Goal: Task Accomplishment & Management: Manage account settings

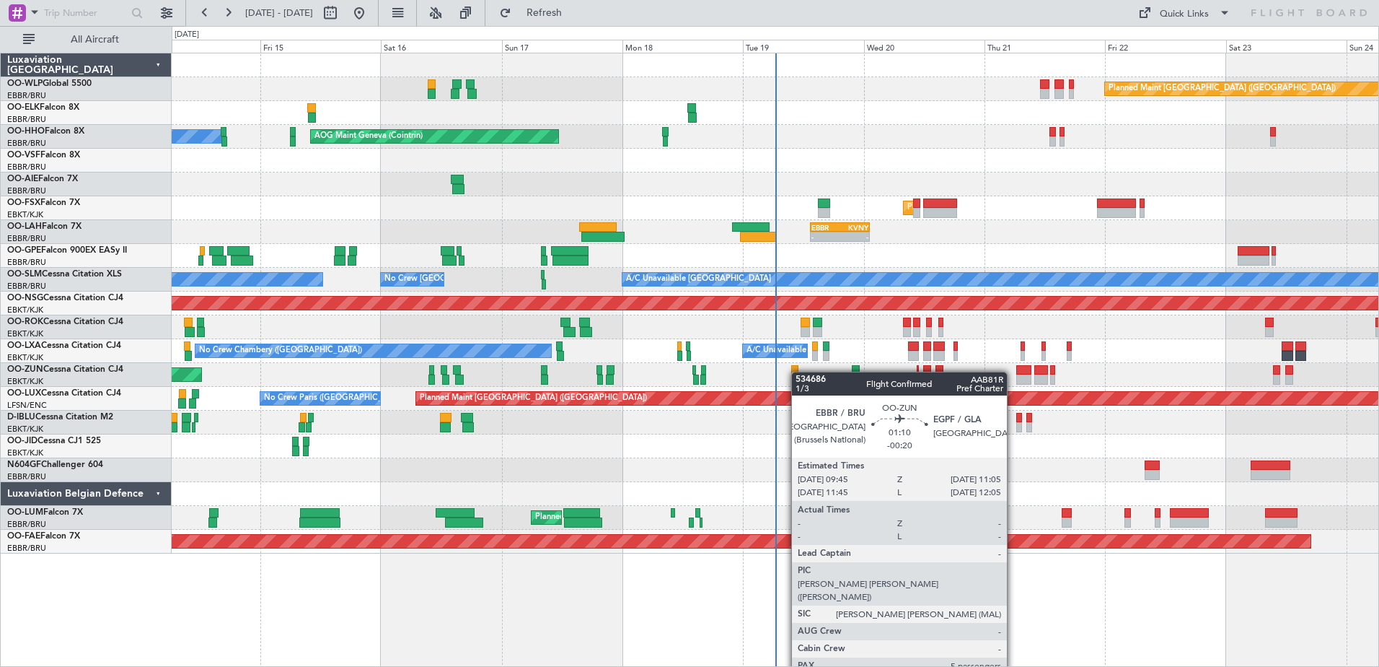
click at [798, 374] on div "Unplanned Maint [GEOGRAPHIC_DATA] ([GEOGRAPHIC_DATA])" at bounding box center [775, 375] width 1207 height 24
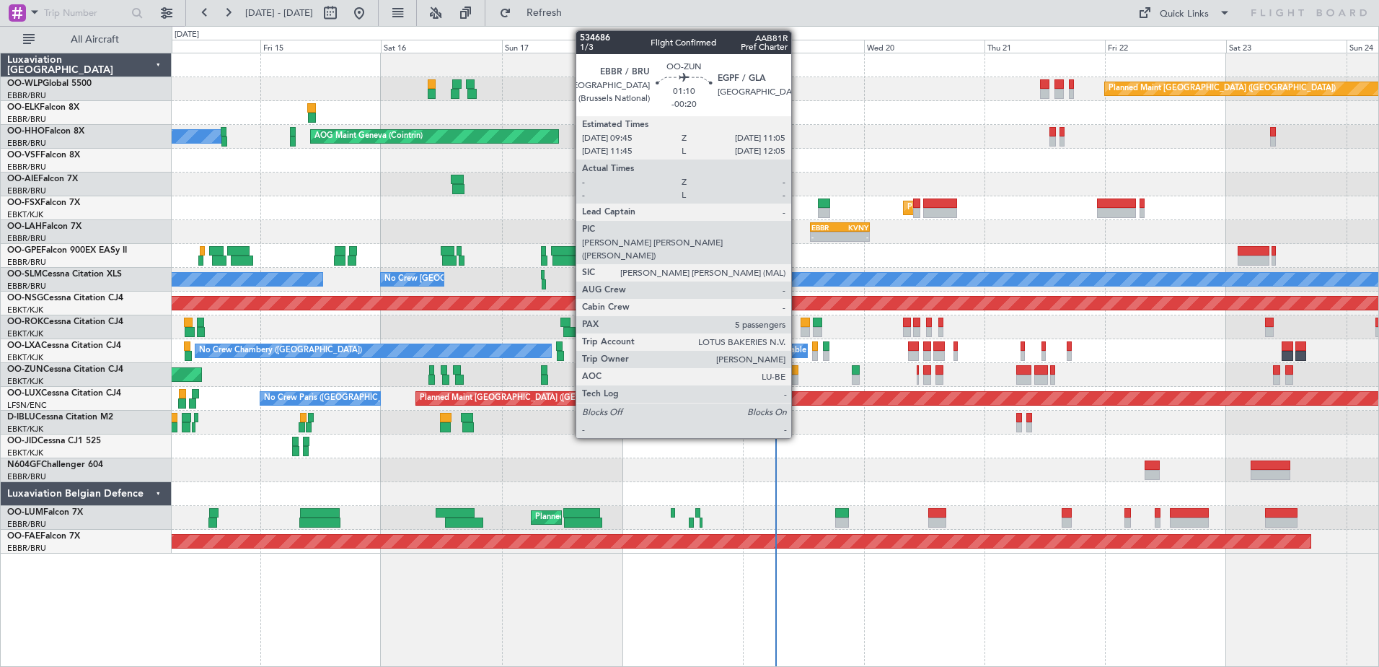
click at [798, 374] on div at bounding box center [794, 370] width 7 height 10
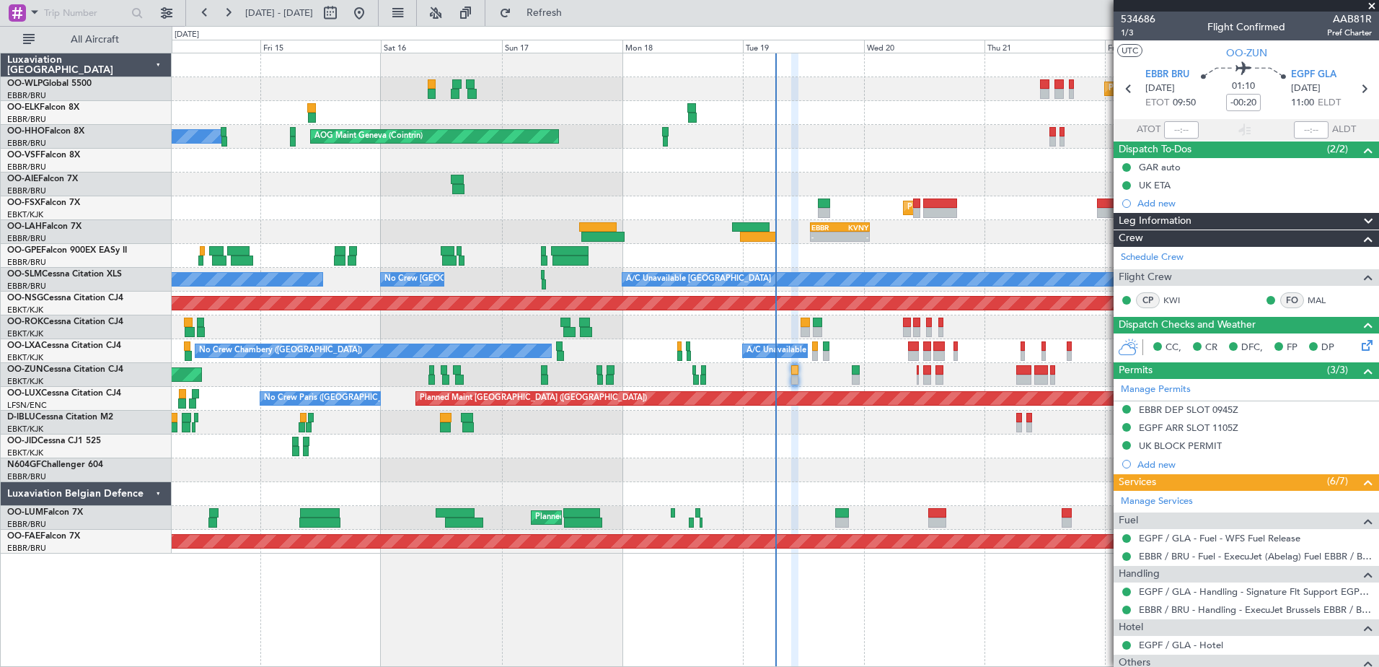
click at [996, 618] on div "Planned Maint [GEOGRAPHIC_DATA] ([GEOGRAPHIC_DATA]) AOG Maint Geneva ([GEOGRAPH…" at bounding box center [776, 360] width 1208 height 614
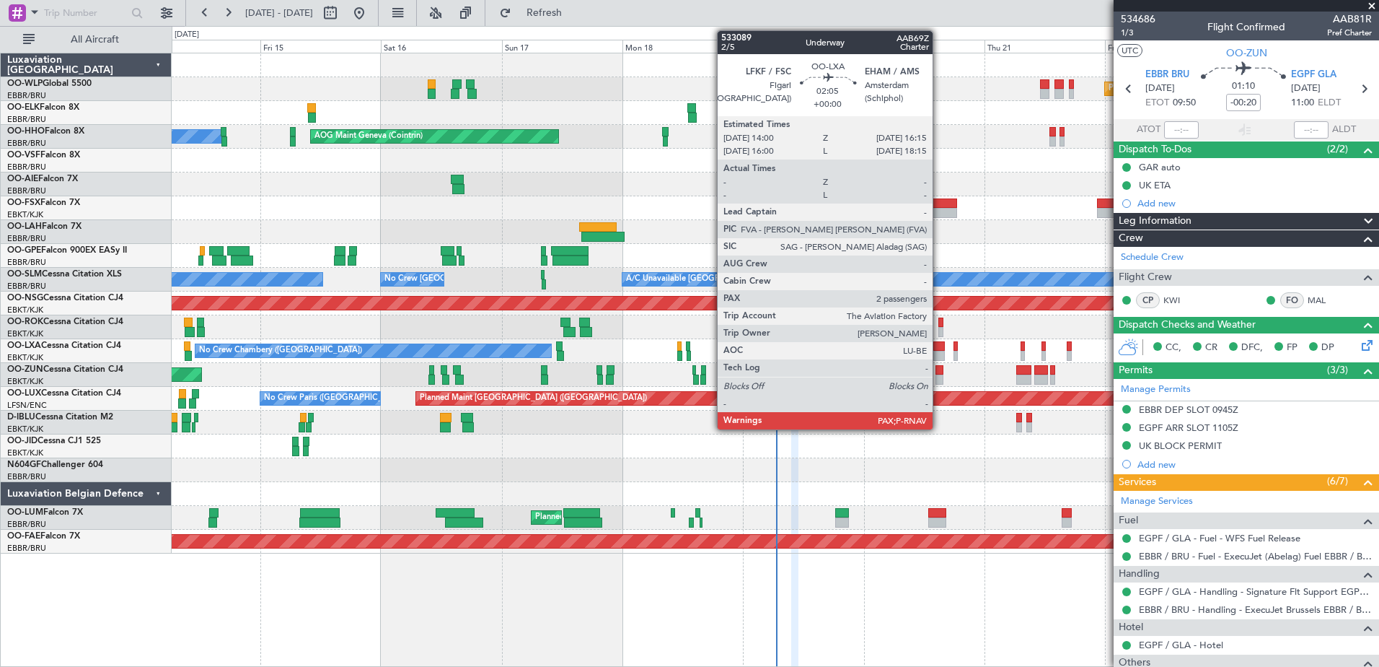
click at [939, 354] on div at bounding box center [940, 356] width 12 height 10
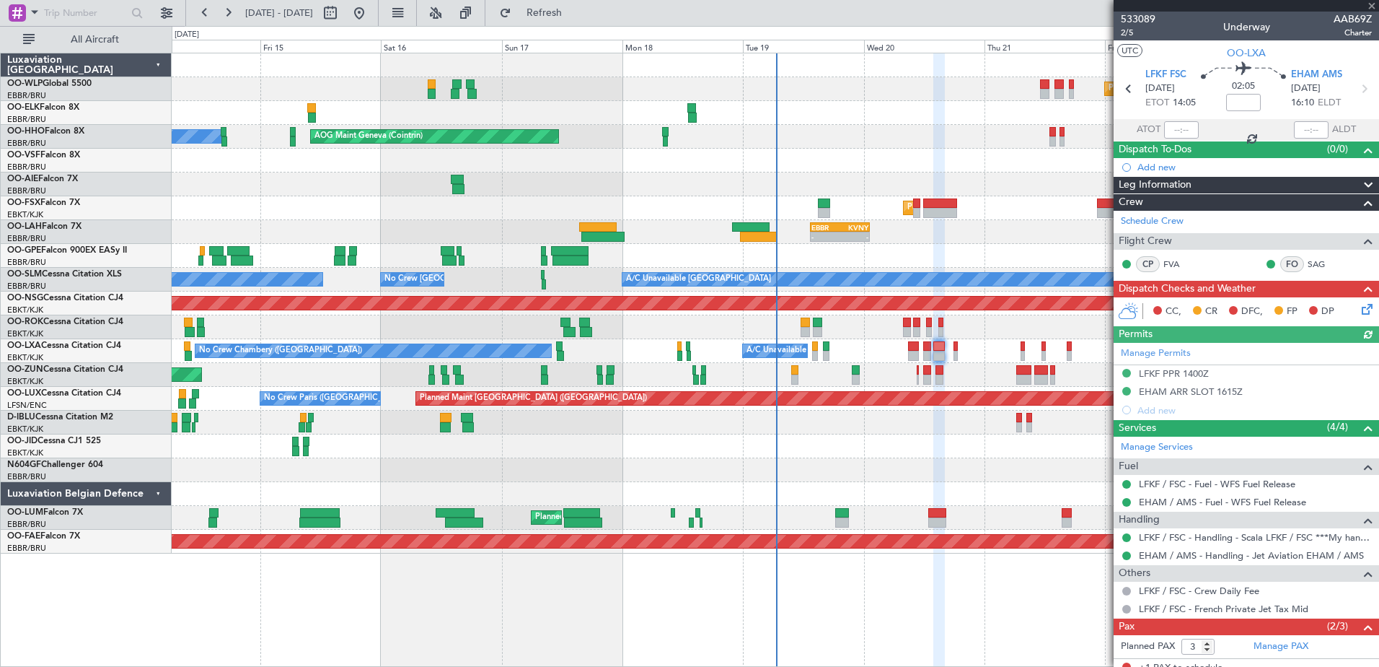
click at [1359, 311] on icon at bounding box center [1365, 307] width 12 height 12
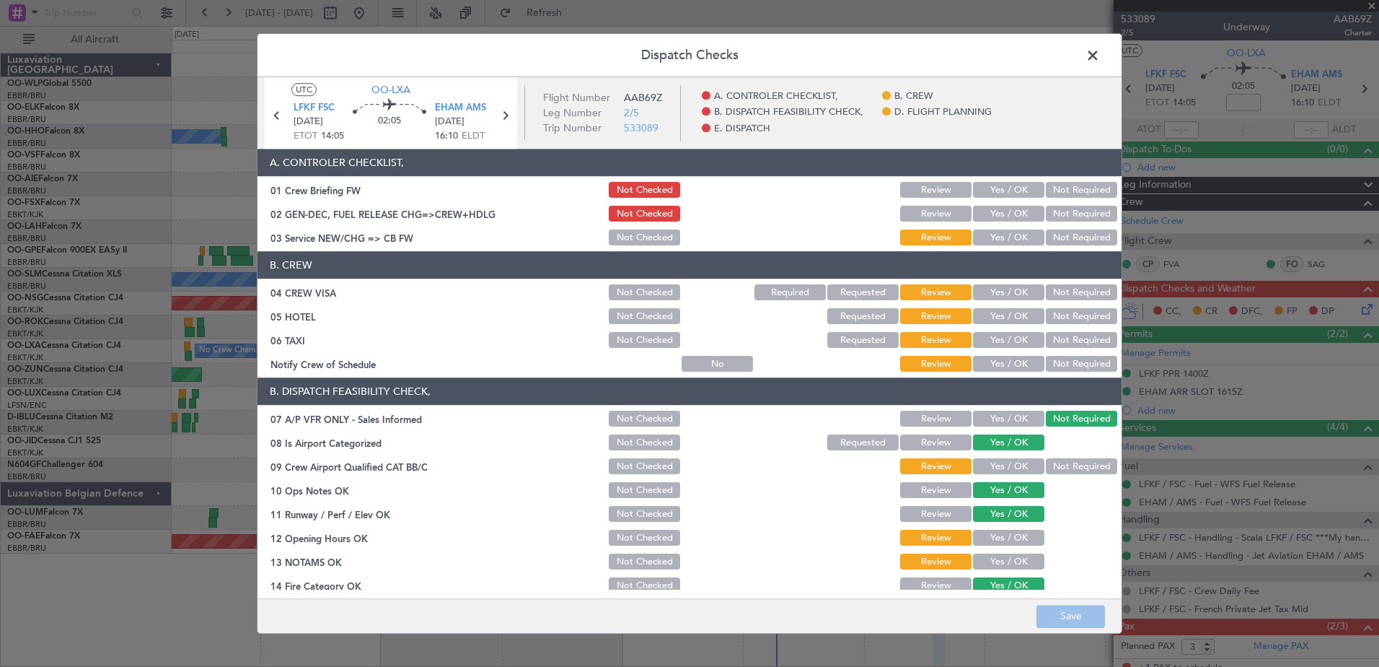
click at [1100, 58] on span at bounding box center [1100, 59] width 0 height 29
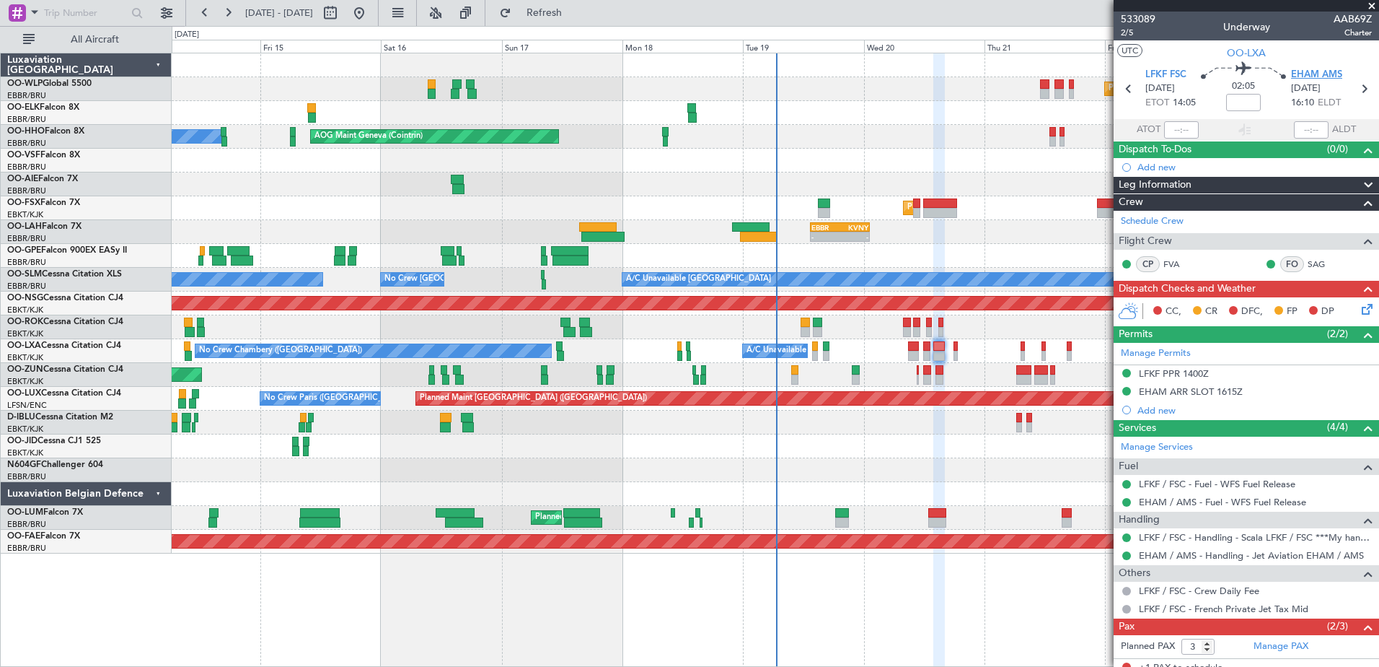
click at [1327, 77] on span "EHAM AMS" at bounding box center [1316, 75] width 51 height 14
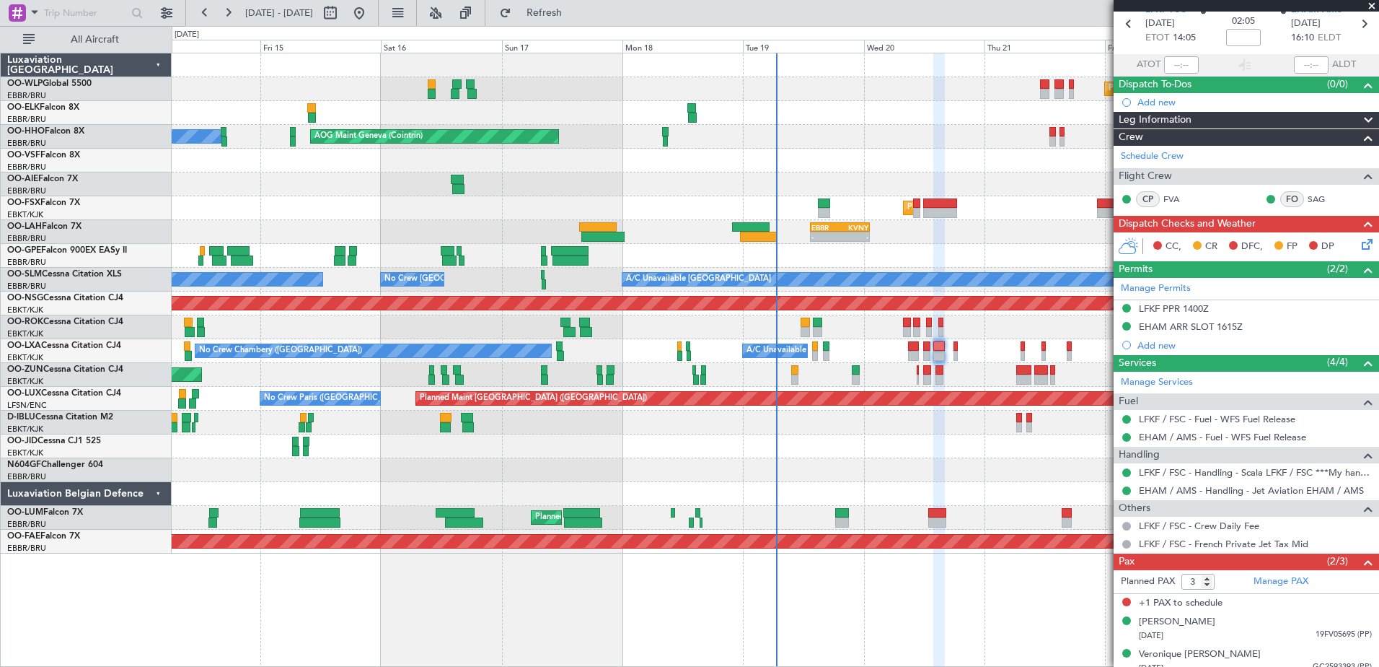
scroll to position [75, 0]
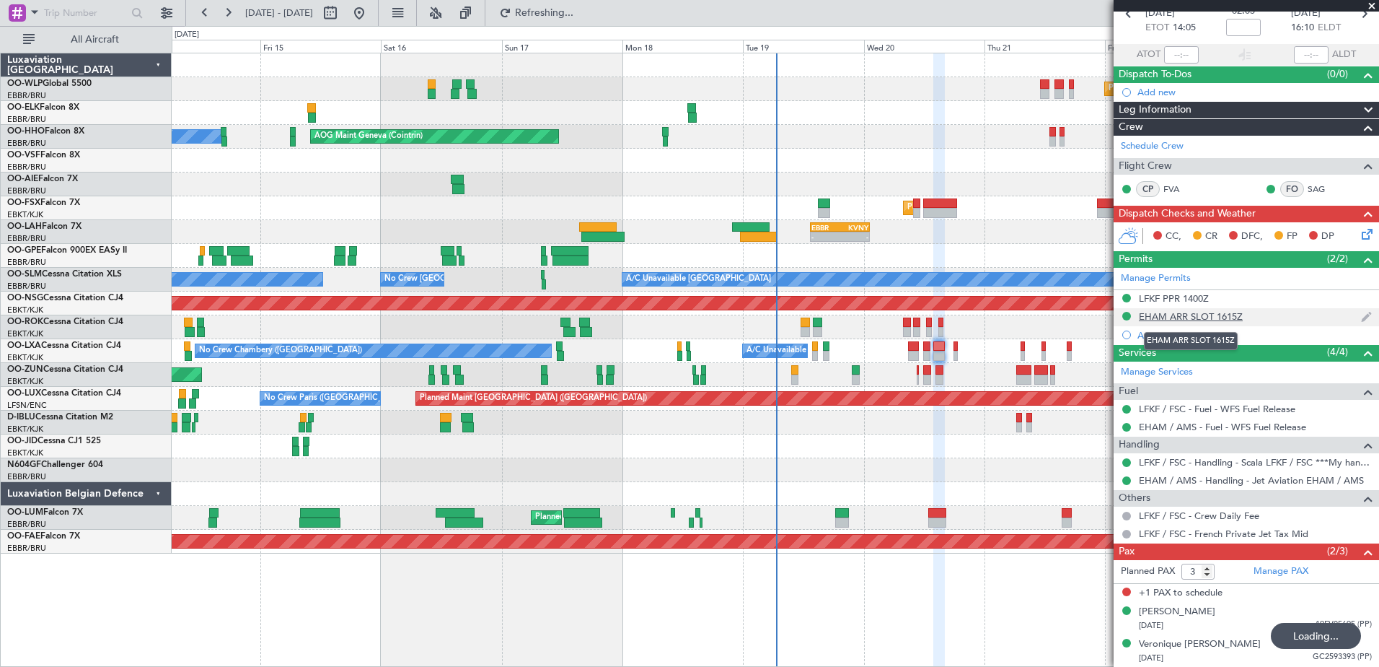
click at [1174, 320] on div "EHAM ARR SLOT 1615Z" at bounding box center [1191, 316] width 104 height 12
click at [1216, 314] on div "EHAM ARR SLOT 1615Z" at bounding box center [1191, 316] width 104 height 12
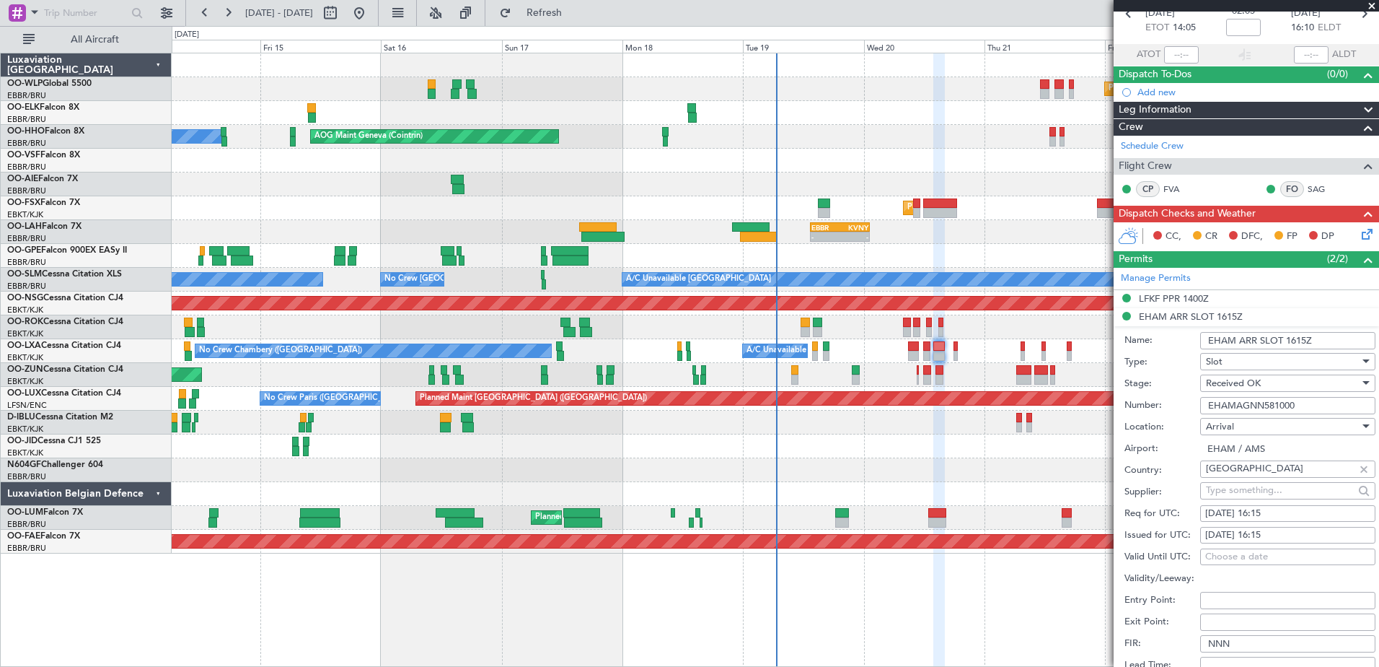
drag, startPoint x: 1314, startPoint y: 406, endPoint x: 1192, endPoint y: 399, distance: 122.1
click at [1192, 399] on div "Number: EHAMAGNN581000" at bounding box center [1250, 406] width 251 height 22
click at [1174, 292] on div "LFKF PPR 1400Z" at bounding box center [1174, 298] width 70 height 12
drag, startPoint x: 1293, startPoint y: 390, endPoint x: 1195, endPoint y: 399, distance: 97.8
click at [1195, 399] on form "Name: LFKF PPR 1400Z Type: PPR Stage: Received OK Number: LFKFA000001287 Locati…" at bounding box center [1246, 523] width 265 height 431
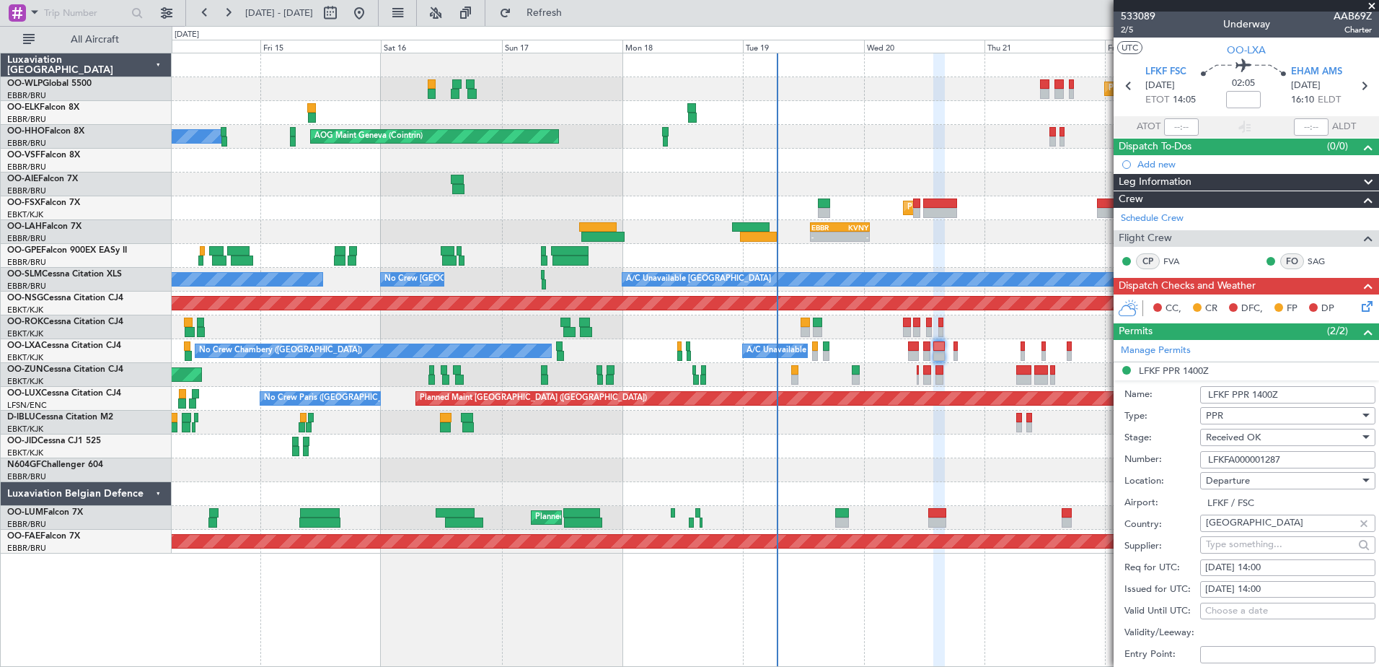
scroll to position [0, 0]
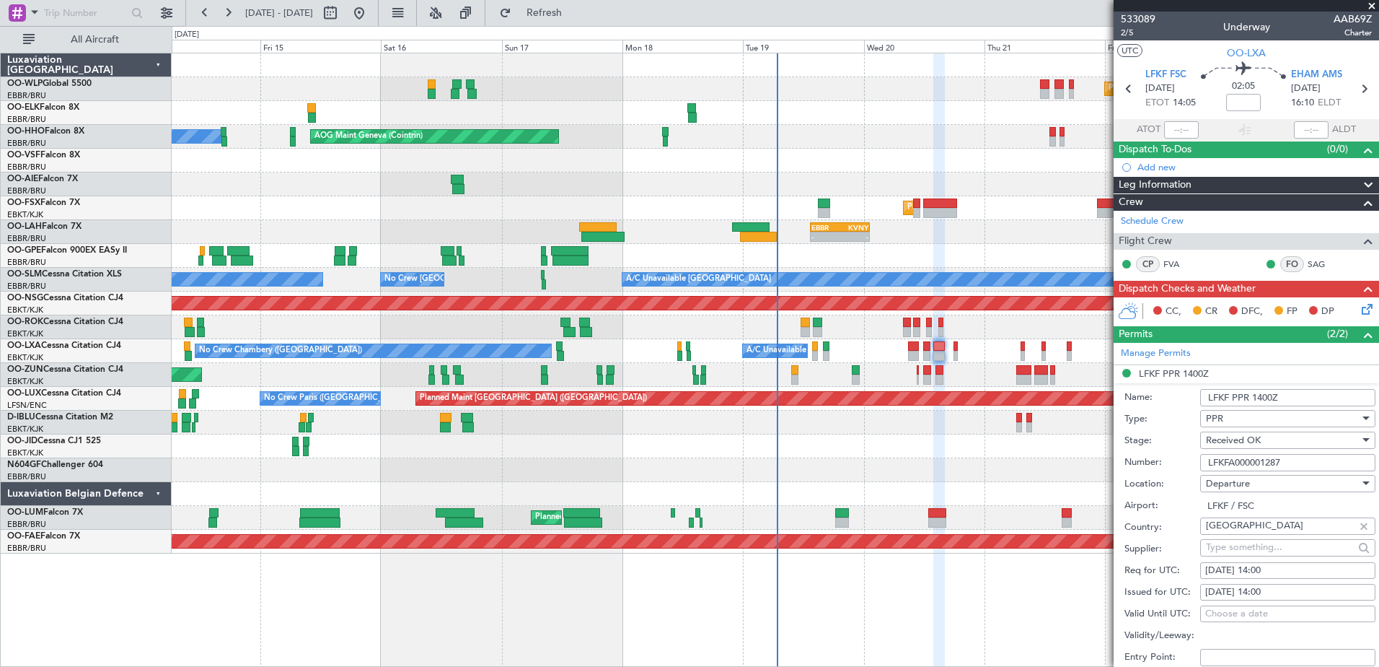
click at [952, 353] on div "No Crew Chambery ([GEOGRAPHIC_DATA]) A/C Unavailable [GEOGRAPHIC_DATA] ([GEOGRA…" at bounding box center [775, 351] width 1207 height 24
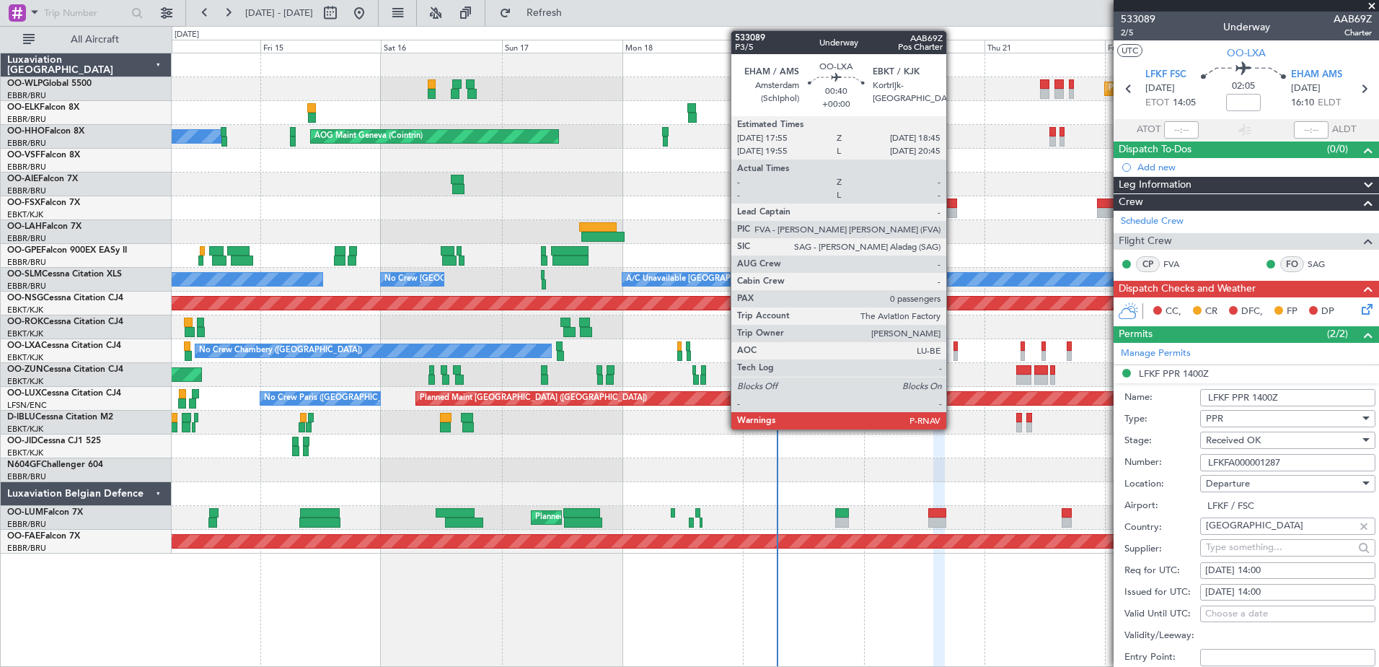
click at [954, 352] on div at bounding box center [956, 356] width 4 height 10
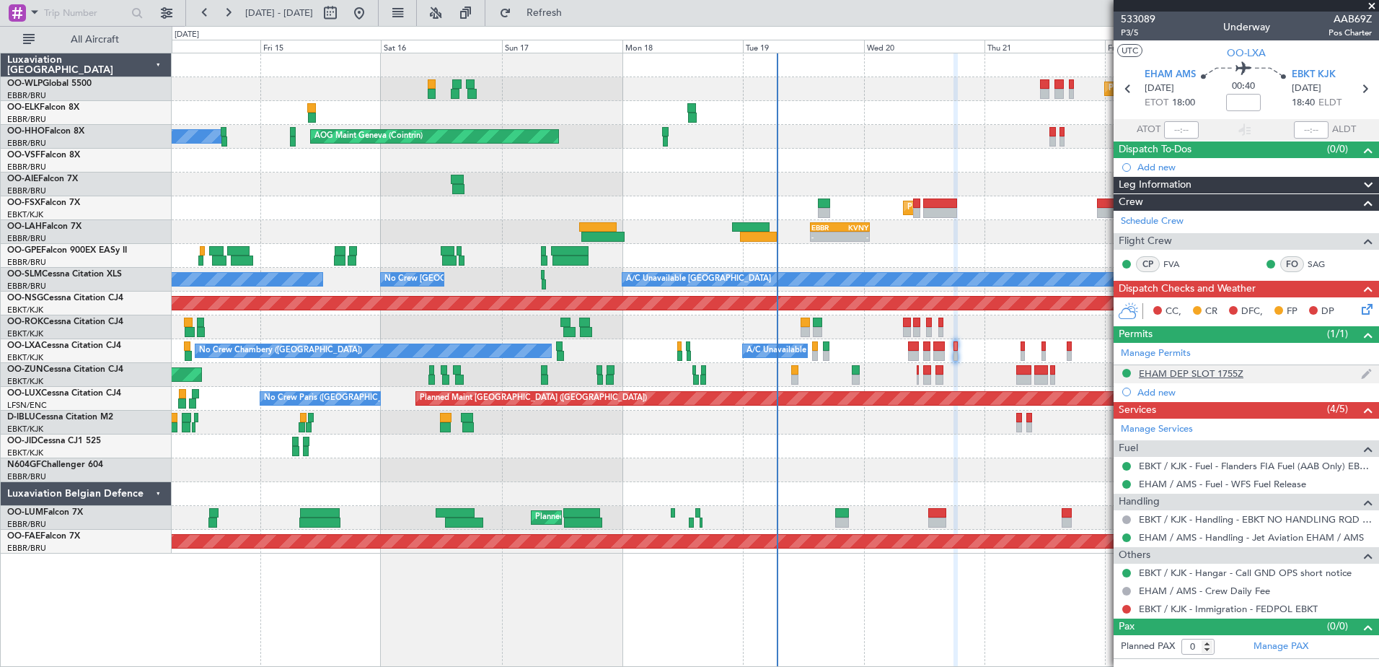
click at [1218, 379] on div "EHAM DEP SLOT 1755Z" at bounding box center [1246, 374] width 265 height 18
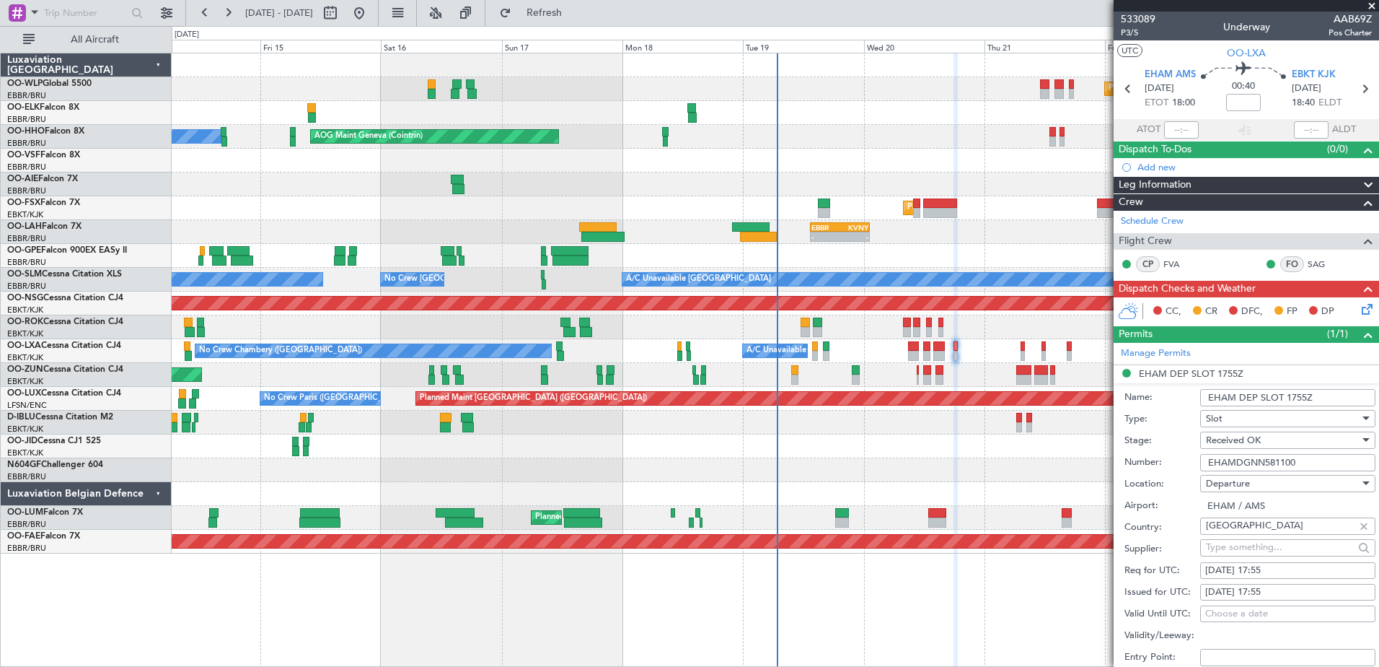
drag, startPoint x: 1310, startPoint y: 457, endPoint x: 1207, endPoint y: 465, distance: 103.4
click at [1207, 465] on input "EHAMDGNN581100" at bounding box center [1287, 462] width 175 height 17
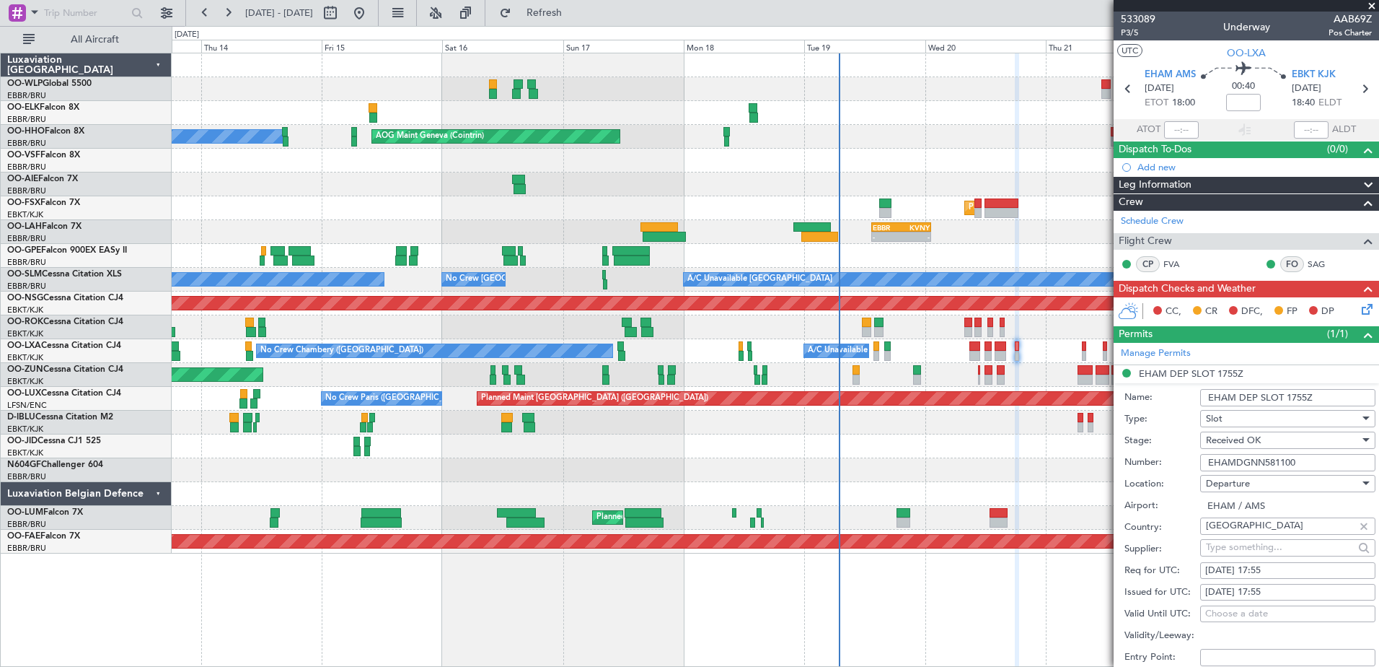
click at [747, 252] on div "Planned Maint [GEOGRAPHIC_DATA] ([GEOGRAPHIC_DATA]) AOG Maint Geneva ([GEOGRAPH…" at bounding box center [775, 303] width 1207 height 500
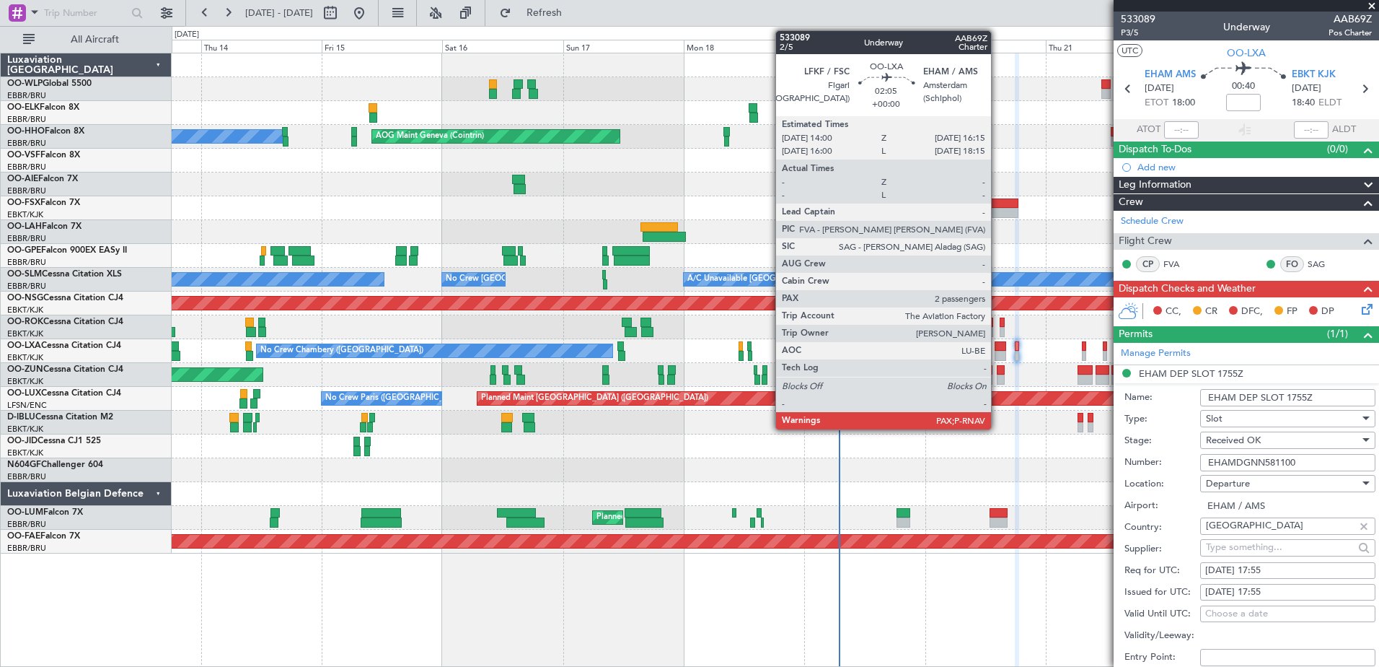
click at [998, 346] on div at bounding box center [1001, 346] width 12 height 10
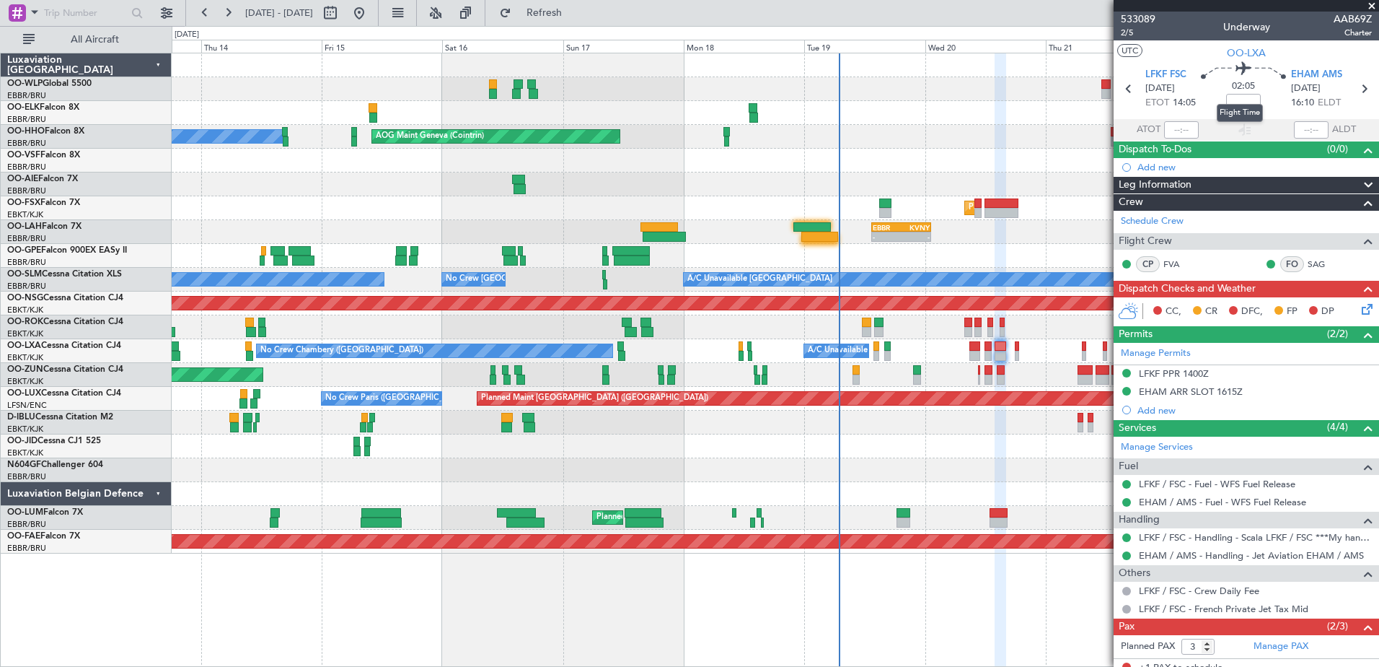
click at [1235, 105] on div "Flight Time" at bounding box center [1240, 113] width 46 height 18
click at [1231, 100] on input at bounding box center [1243, 102] width 35 height 17
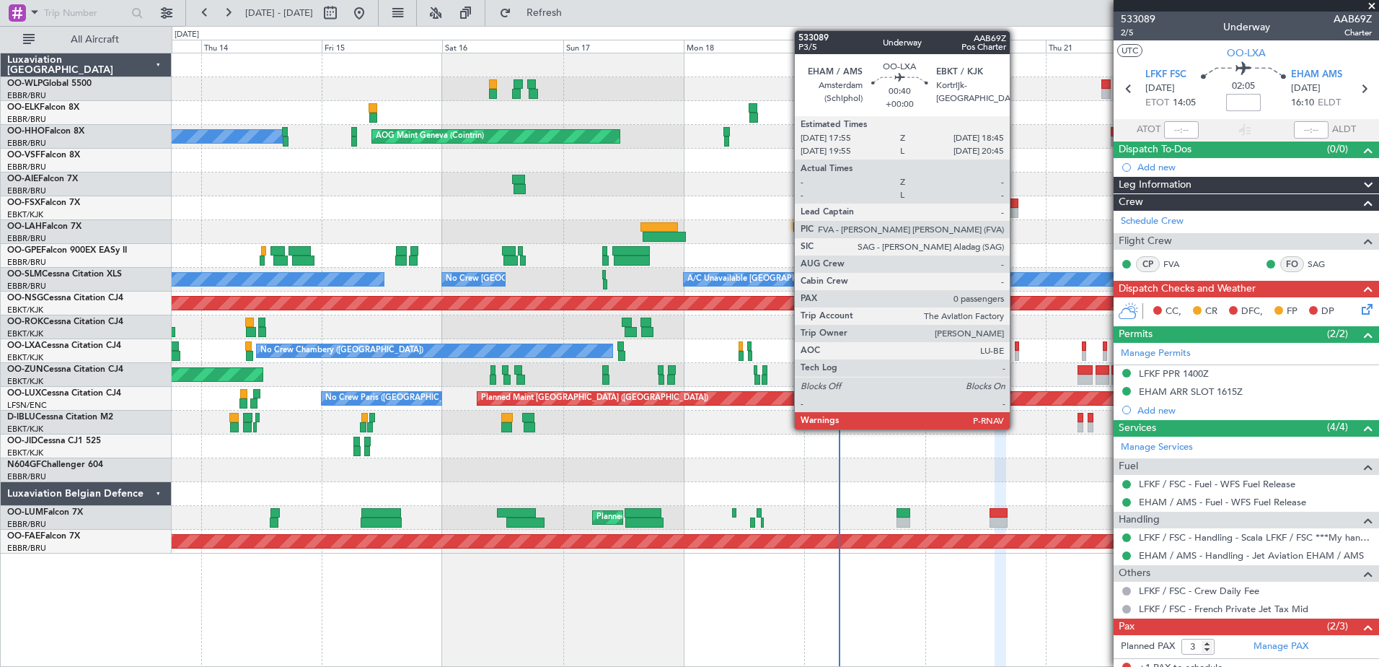
click at [1016, 345] on div at bounding box center [1017, 346] width 4 height 10
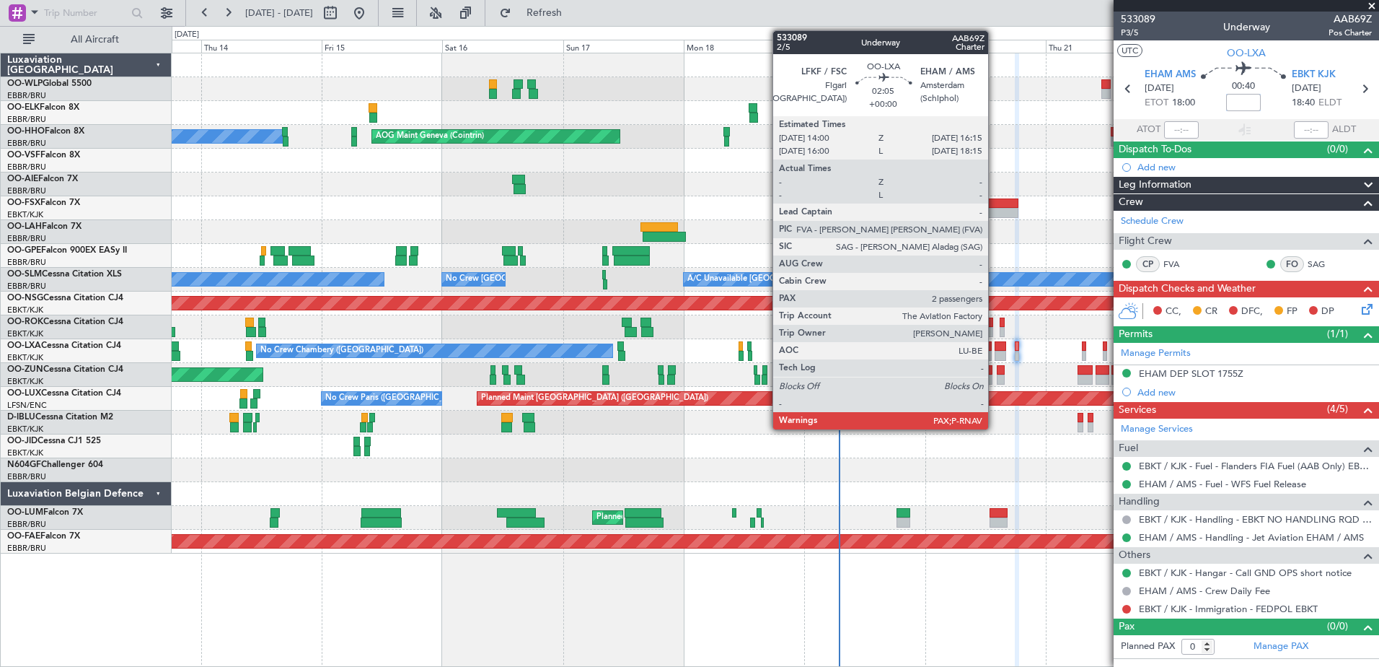
click at [995, 353] on div at bounding box center [1001, 356] width 12 height 10
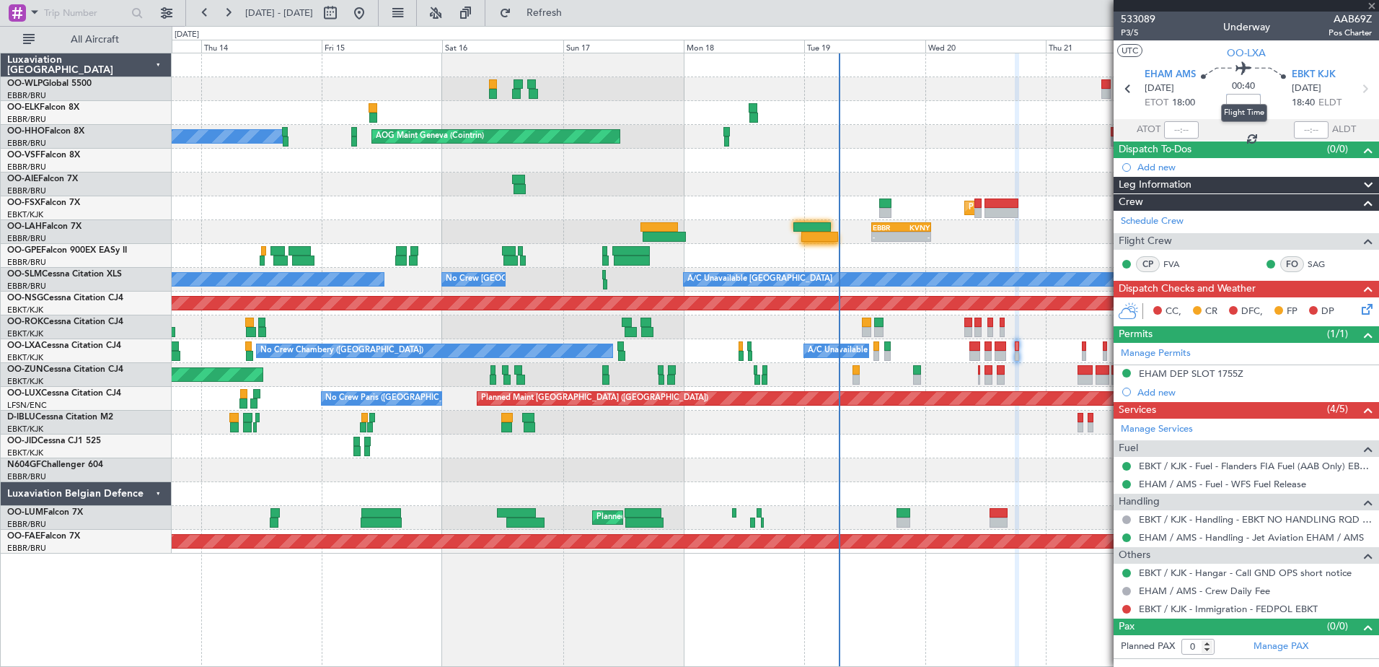
type input "3"
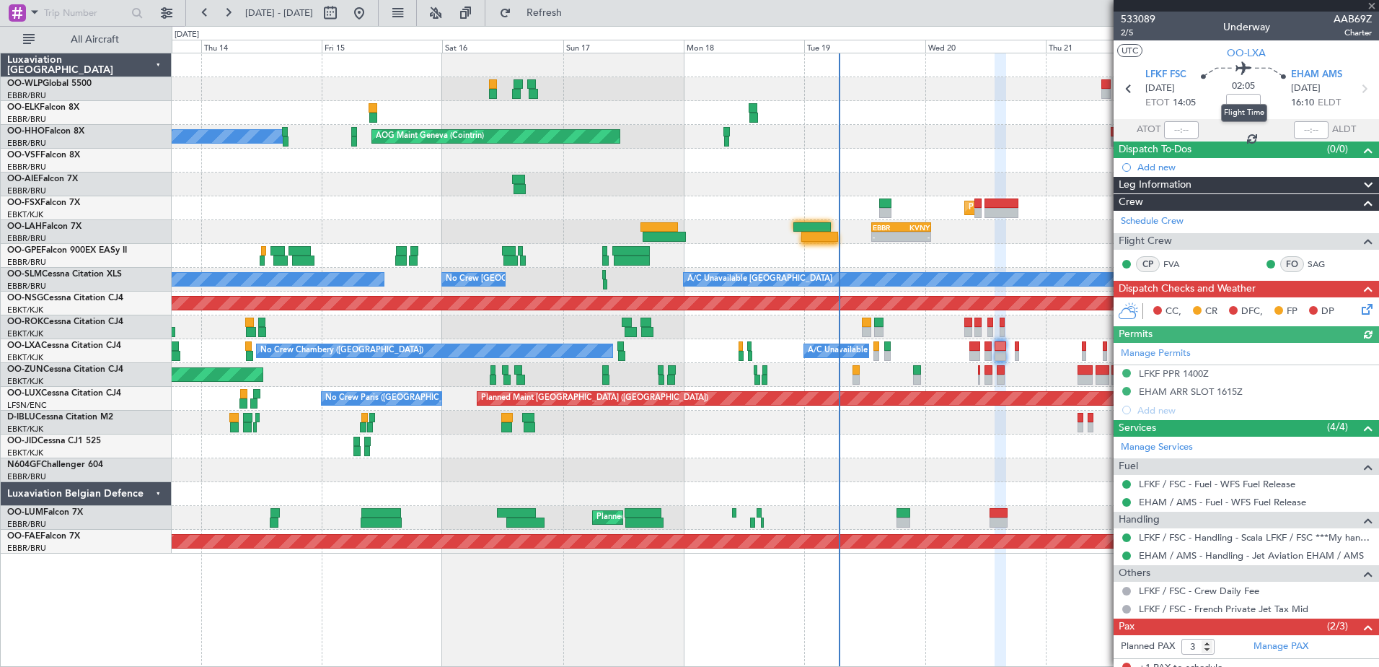
click at [1242, 107] on div "Flight Time" at bounding box center [1244, 113] width 46 height 18
click at [1244, 107] on div "Flight Time" at bounding box center [1244, 113] width 46 height 18
click at [1244, 105] on input at bounding box center [1243, 102] width 35 height 17
type input "-00:15"
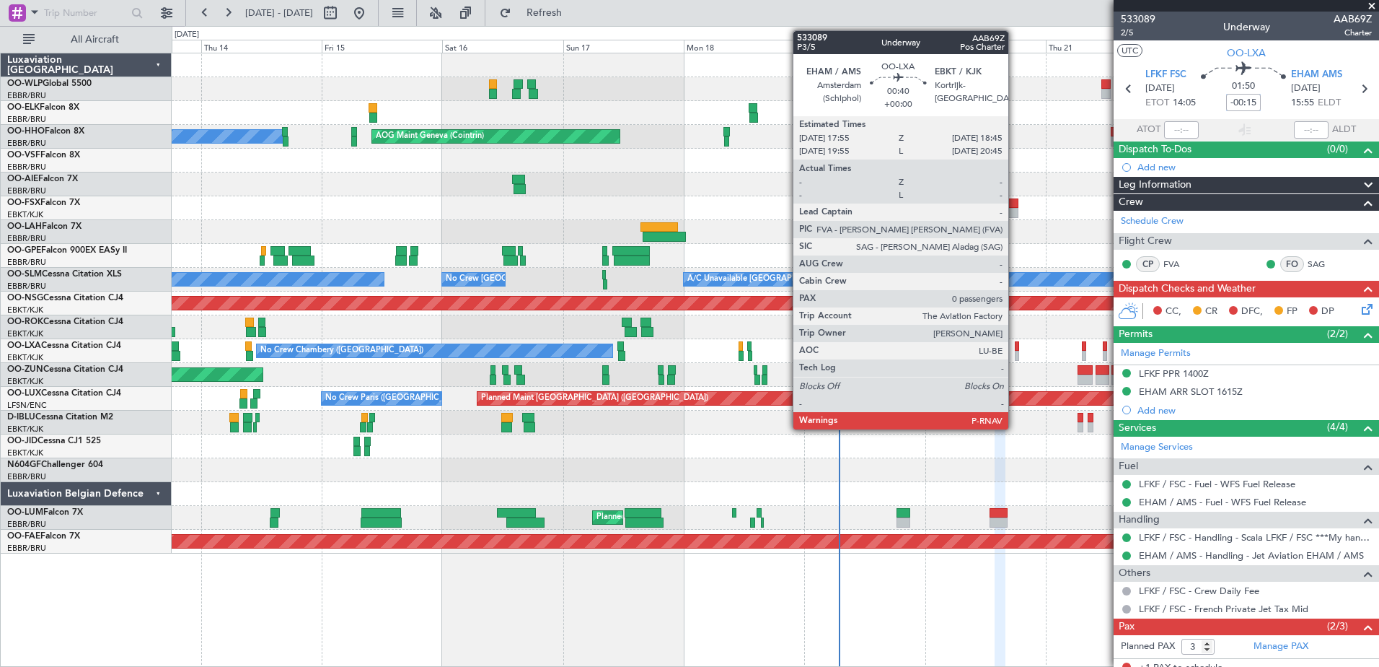
click at [1015, 348] on div at bounding box center [1017, 346] width 4 height 10
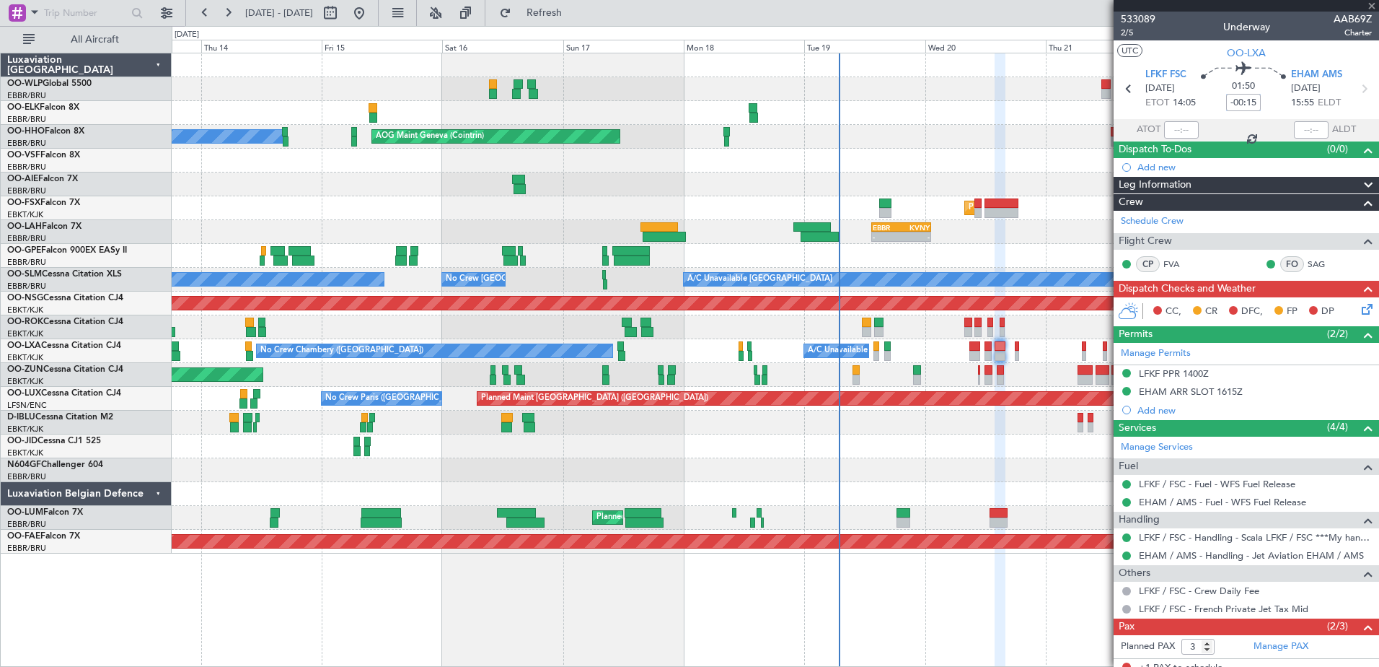
type input "0"
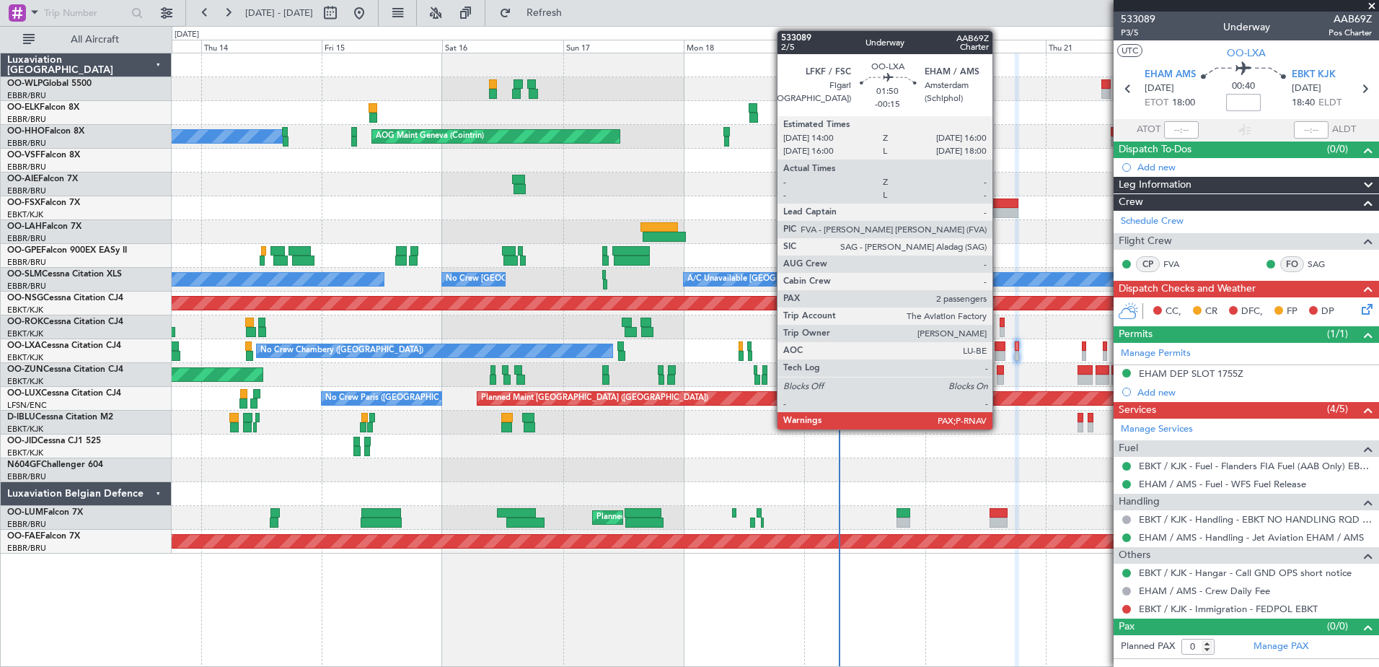
click at [999, 350] on div at bounding box center [1000, 346] width 10 height 10
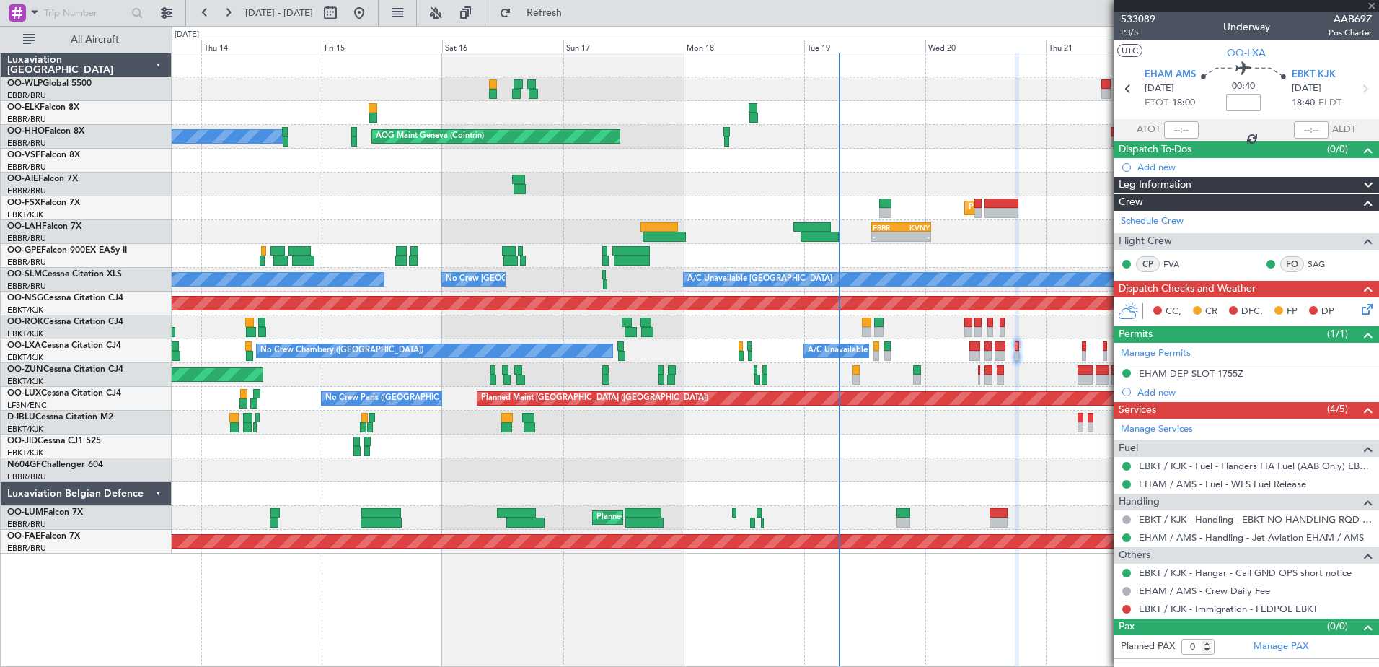
type input "-00:15"
type input "3"
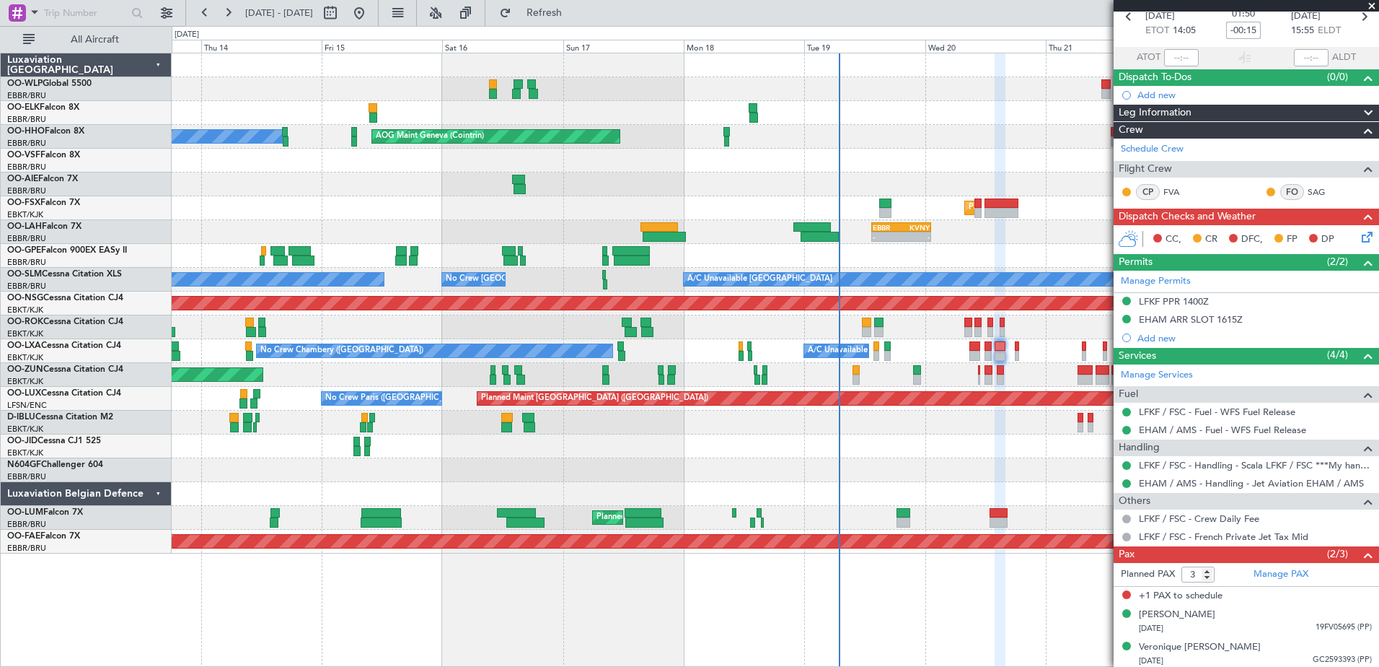
scroll to position [75, 0]
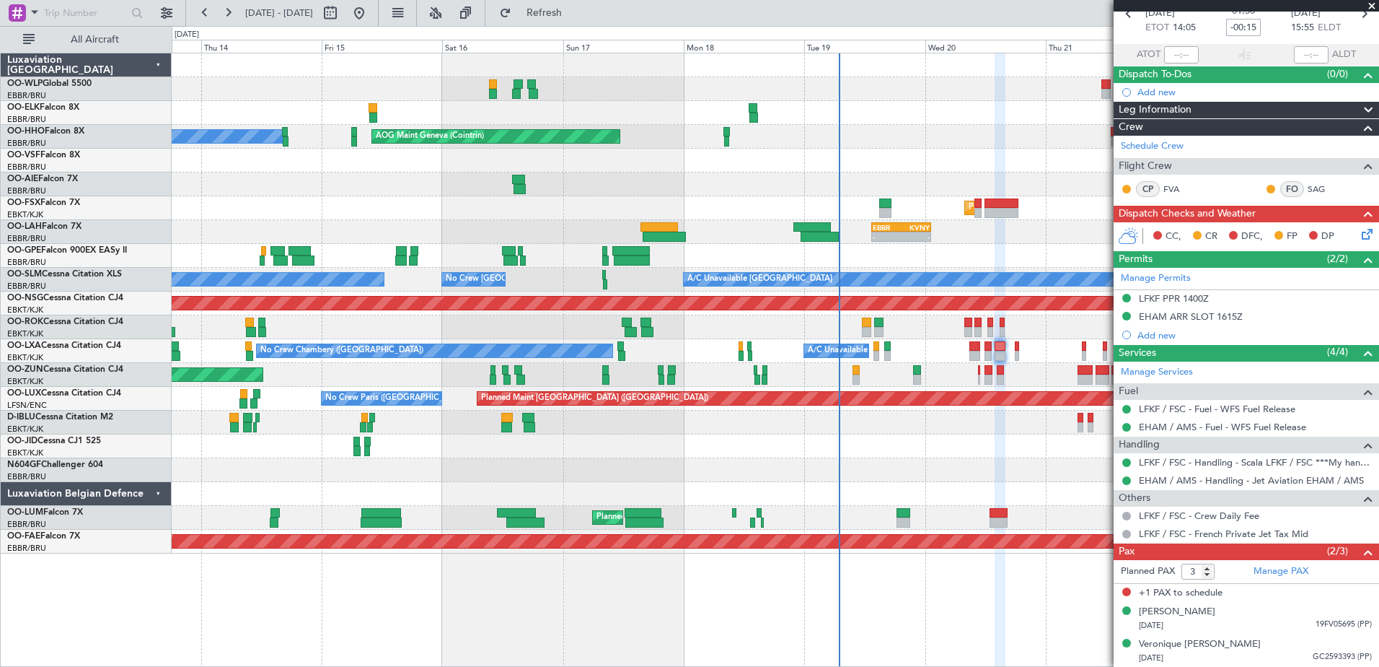
type input "-00:15"
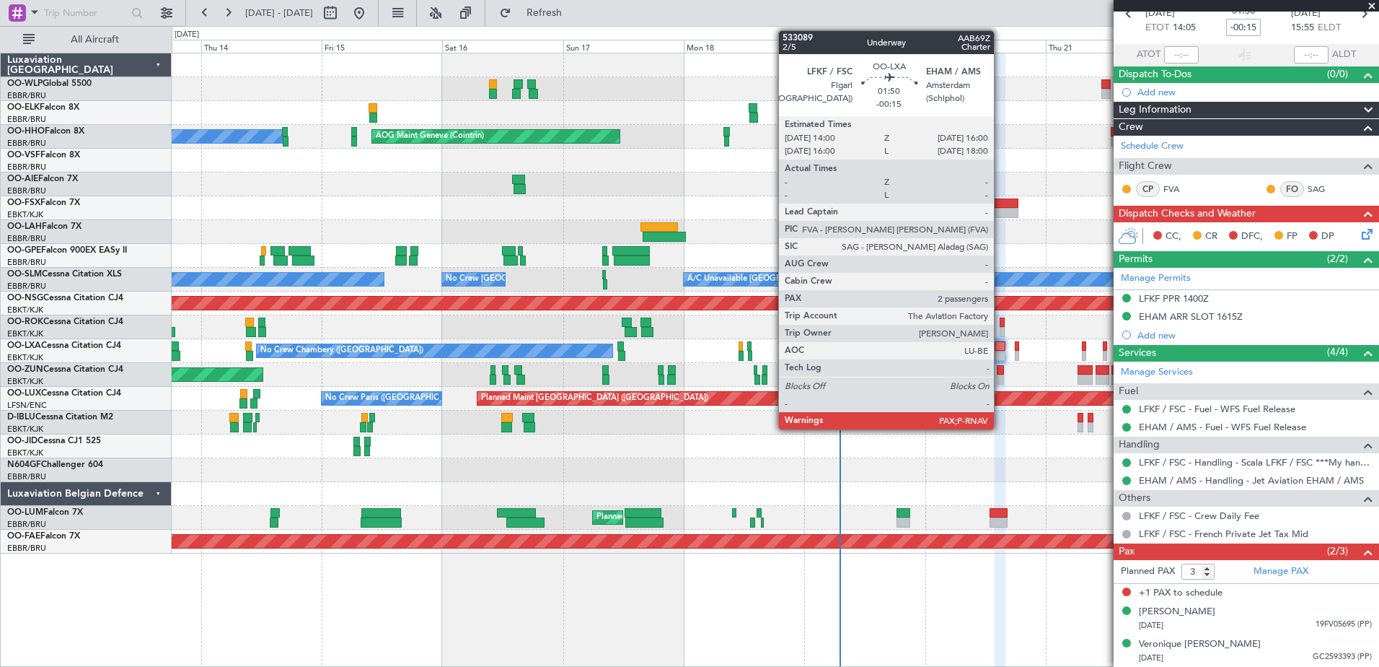
click at [1001, 348] on div at bounding box center [1000, 346] width 10 height 10
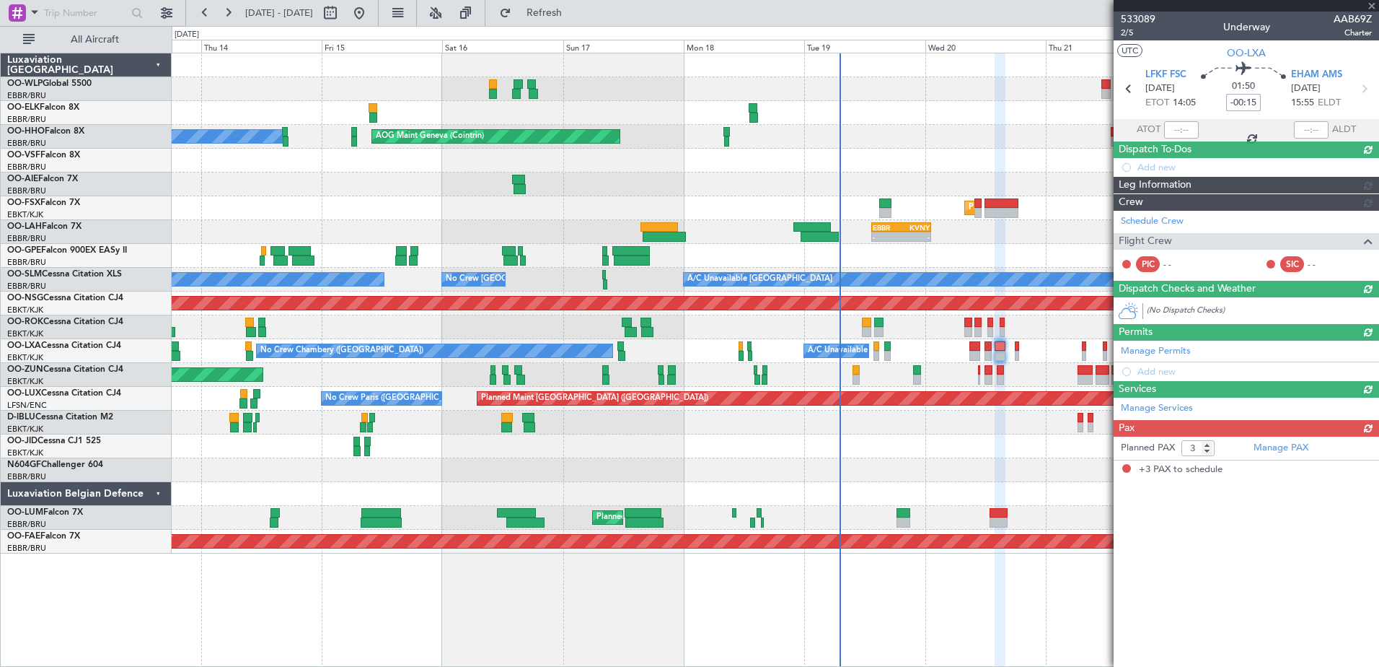
scroll to position [0, 0]
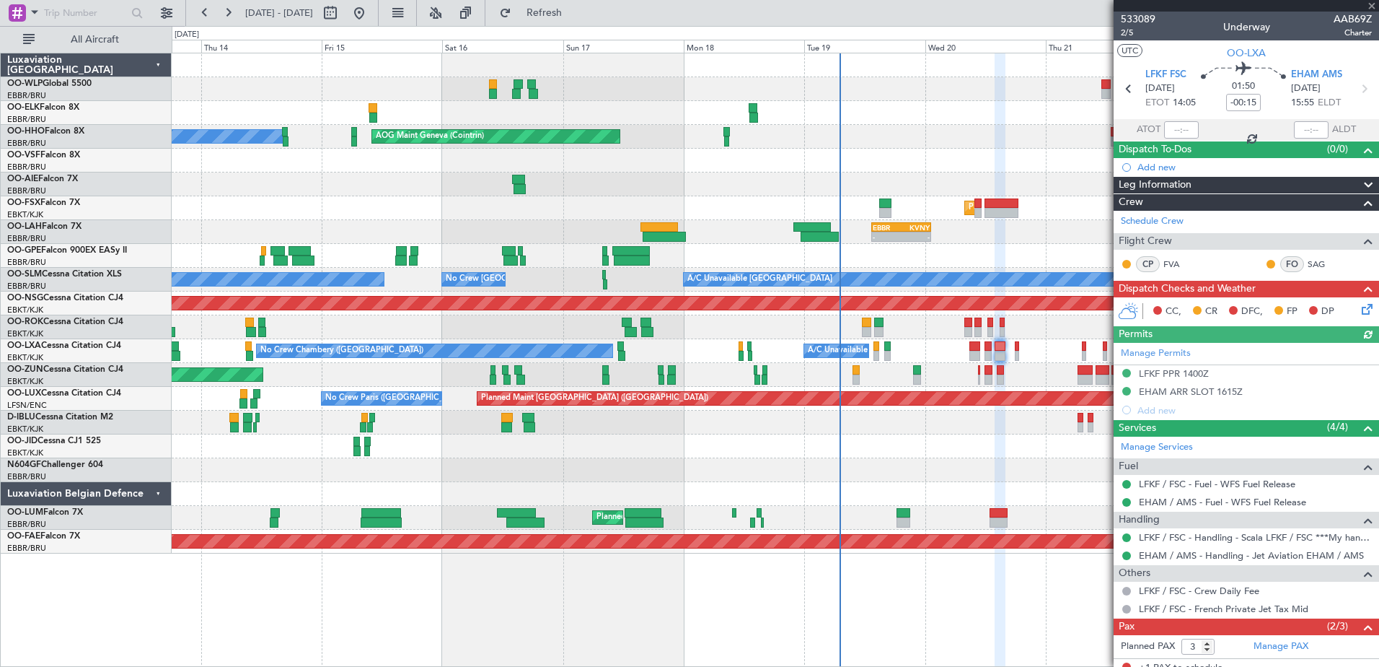
click at [1359, 309] on icon at bounding box center [1365, 307] width 12 height 12
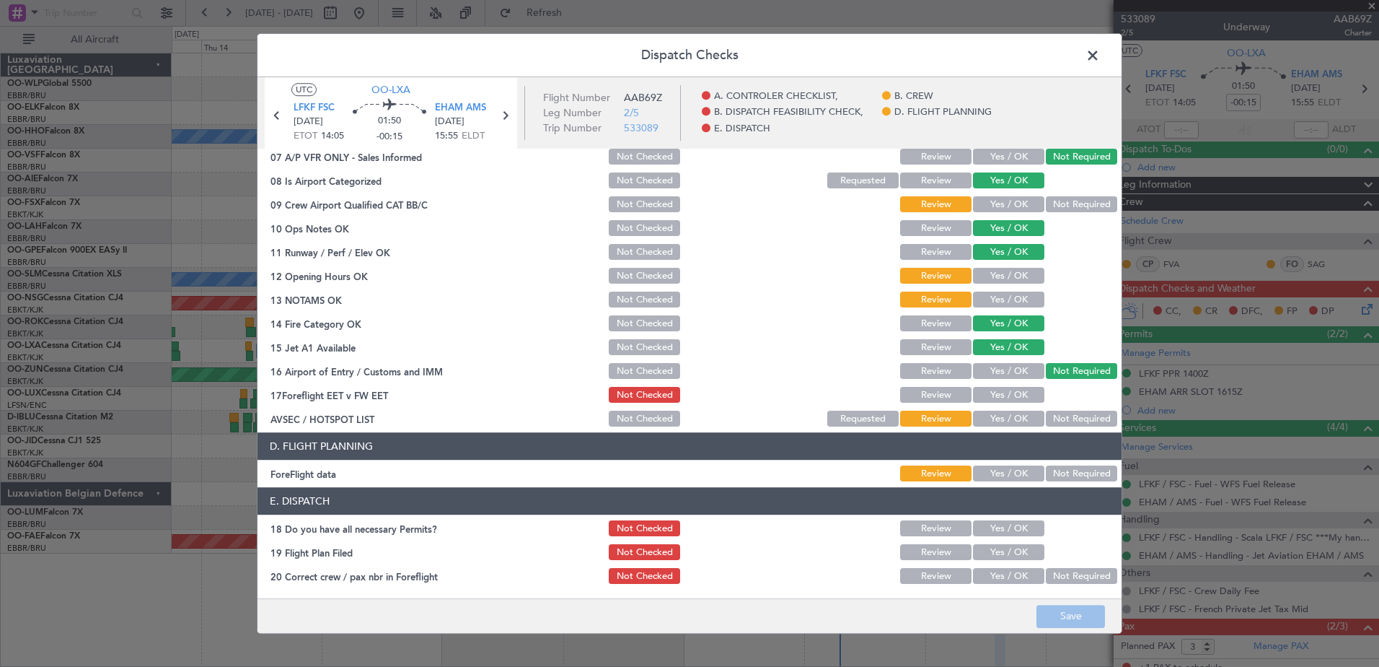
scroll to position [286, 0]
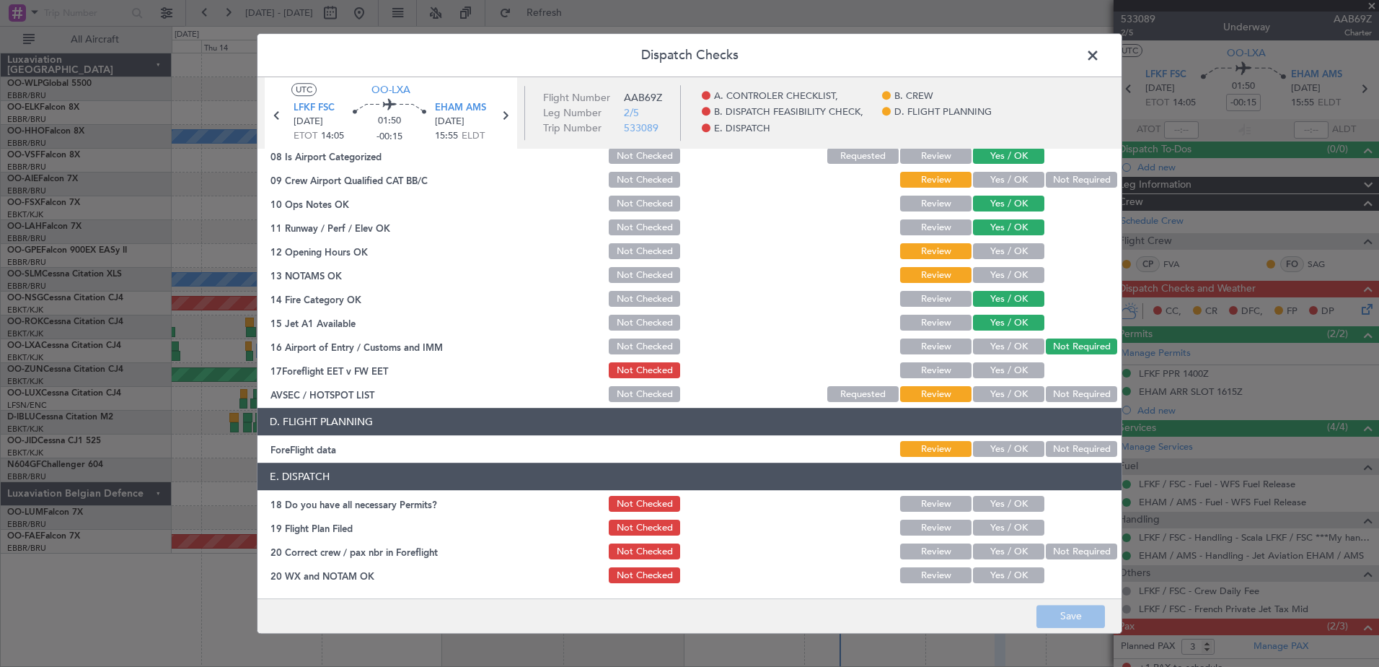
click at [981, 500] on button "Yes / OK" at bounding box center [1008, 504] width 71 height 16
drag, startPoint x: 985, startPoint y: 523, endPoint x: 986, endPoint y: 532, distance: 9.4
click at [985, 525] on button "Yes / OK" at bounding box center [1008, 528] width 71 height 16
click at [990, 553] on button "Yes / OK" at bounding box center [1008, 552] width 71 height 16
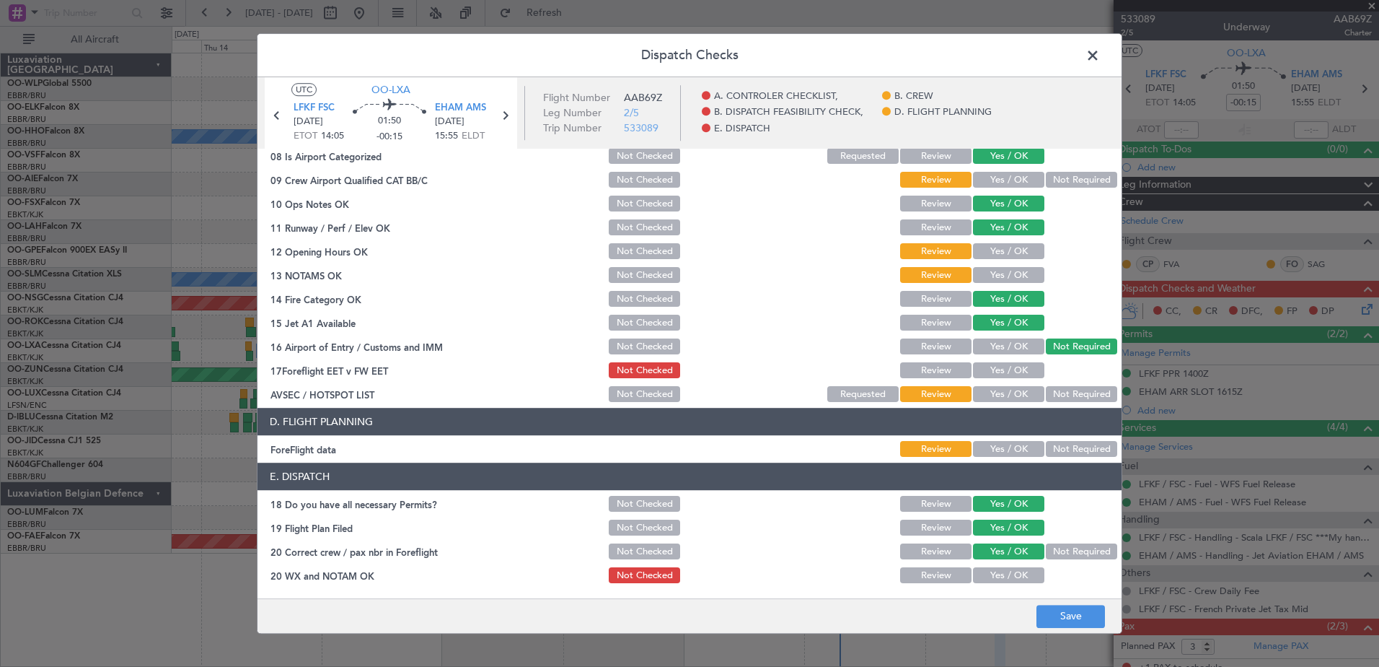
click at [991, 576] on button "Yes / OK" at bounding box center [1008, 576] width 71 height 16
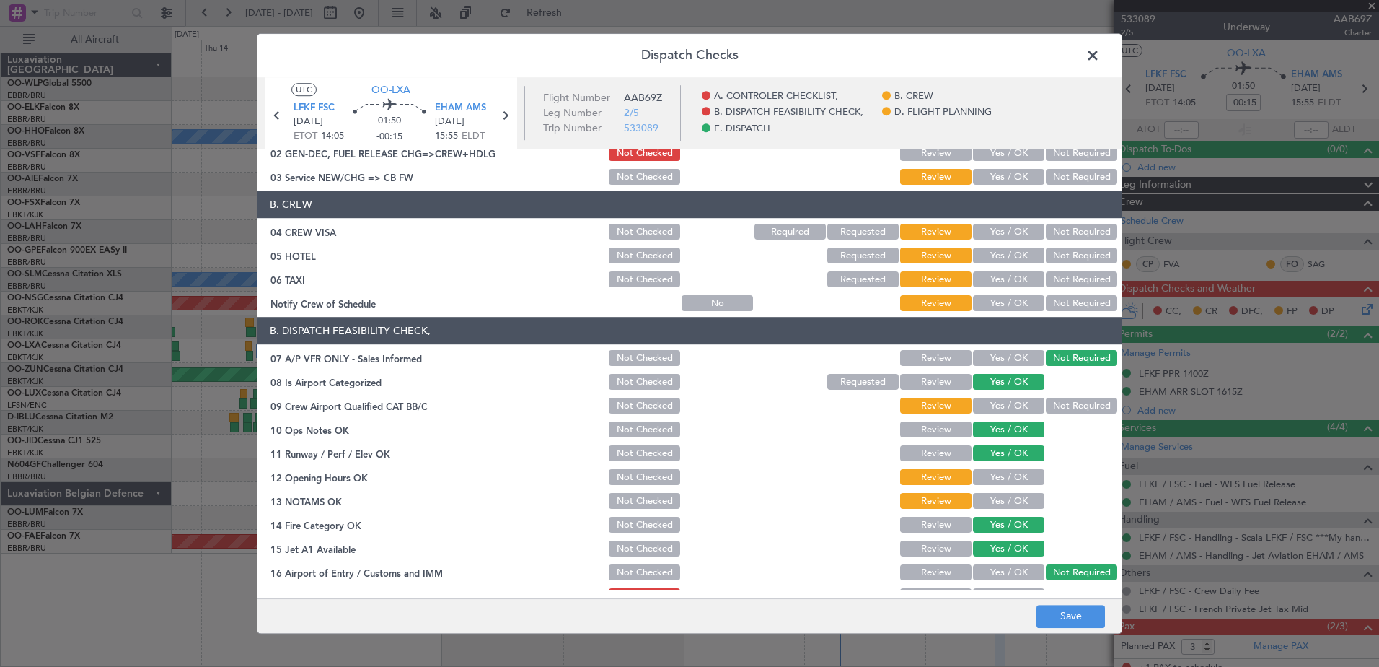
scroll to position [0, 0]
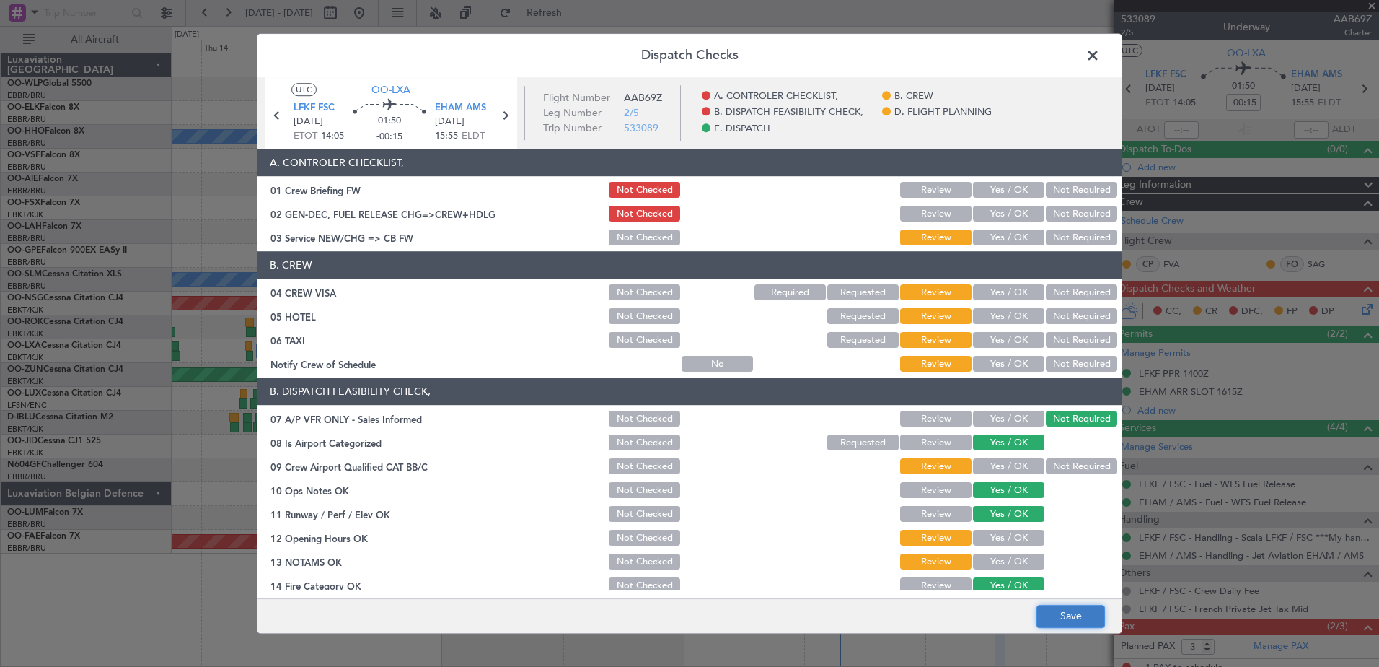
click at [1046, 616] on button "Save" at bounding box center [1071, 616] width 69 height 23
click at [1100, 54] on span at bounding box center [1100, 59] width 0 height 29
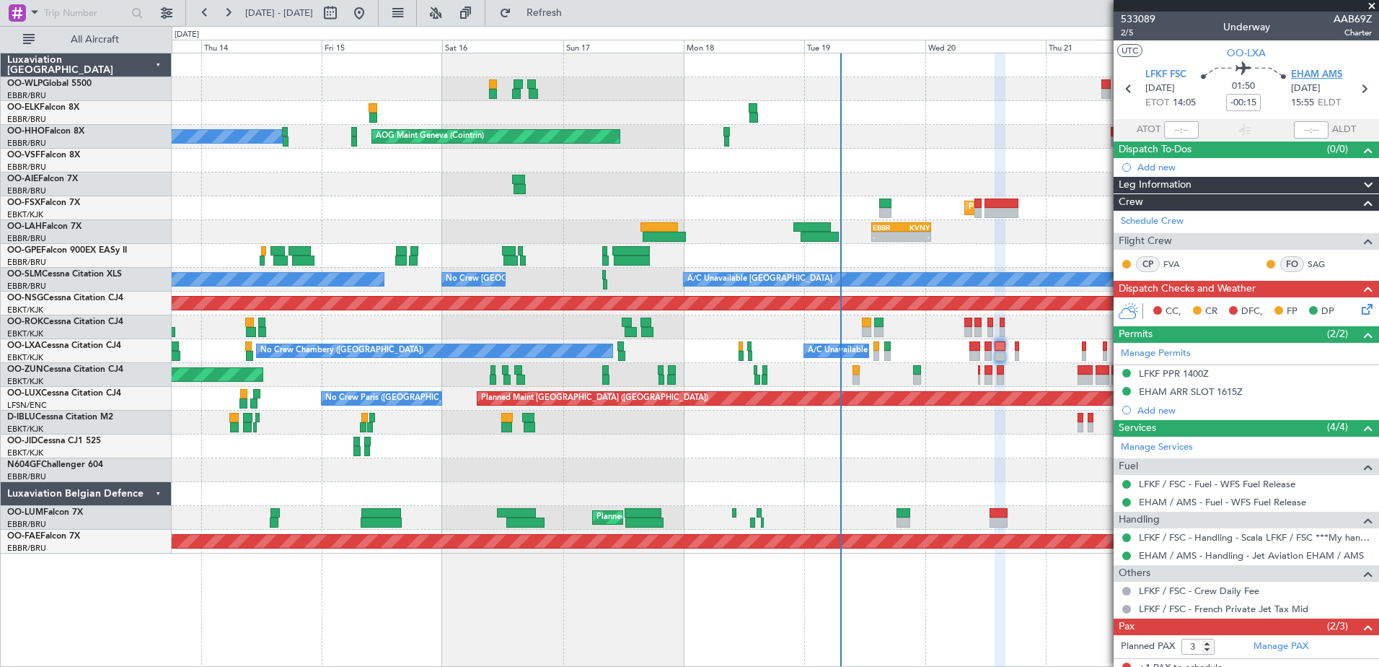
click at [1299, 72] on span "EHAM AMS" at bounding box center [1316, 75] width 51 height 14
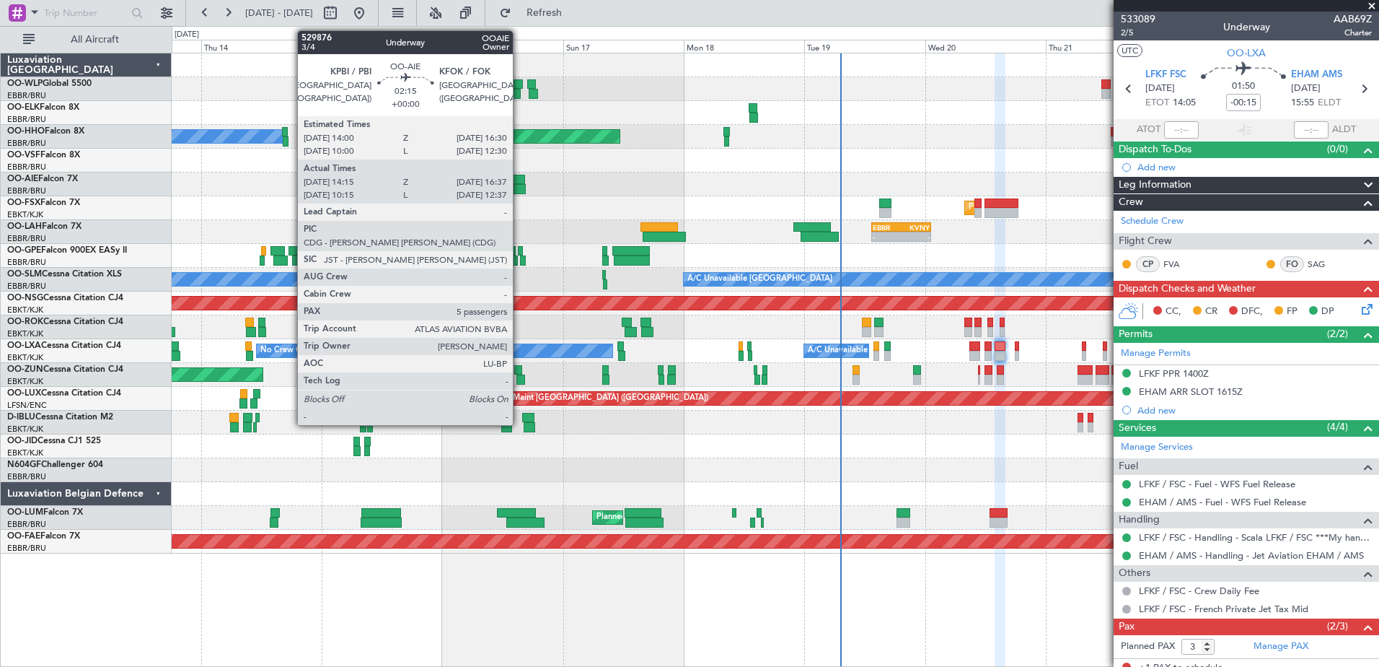
click at [519, 183] on div at bounding box center [518, 180] width 13 height 10
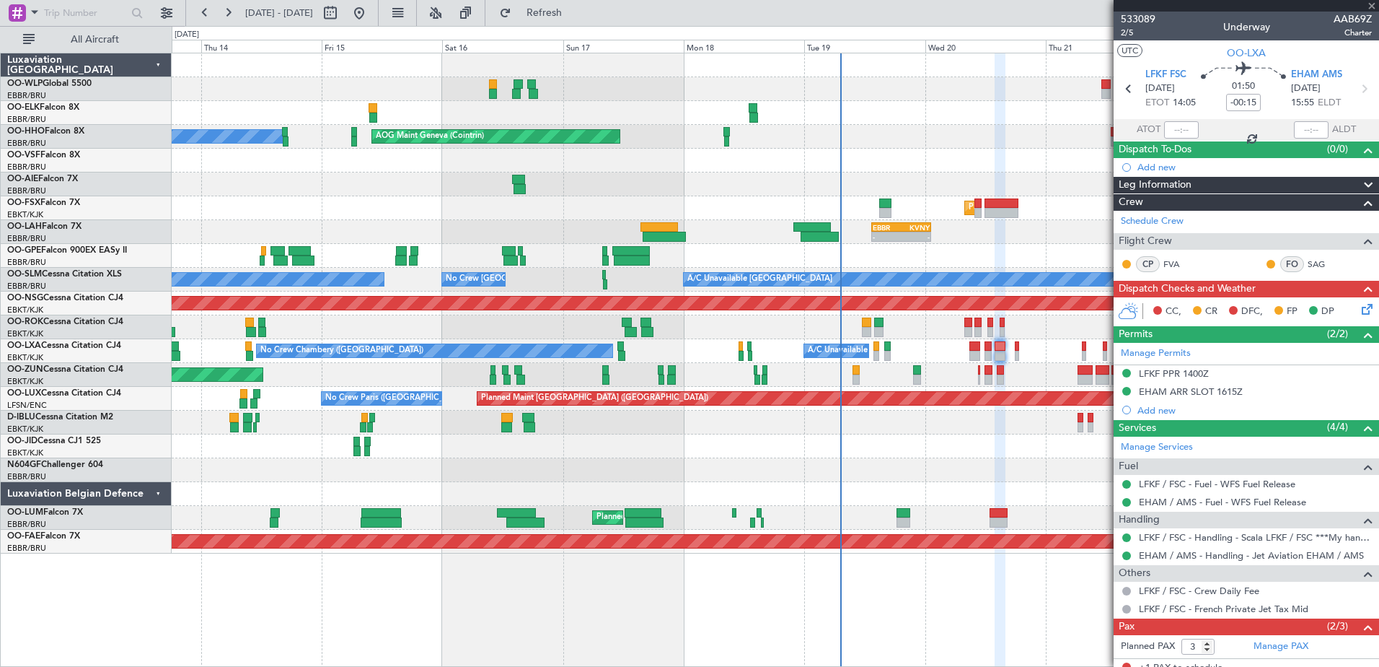
type input "14:25"
type input "16:32"
type input "5"
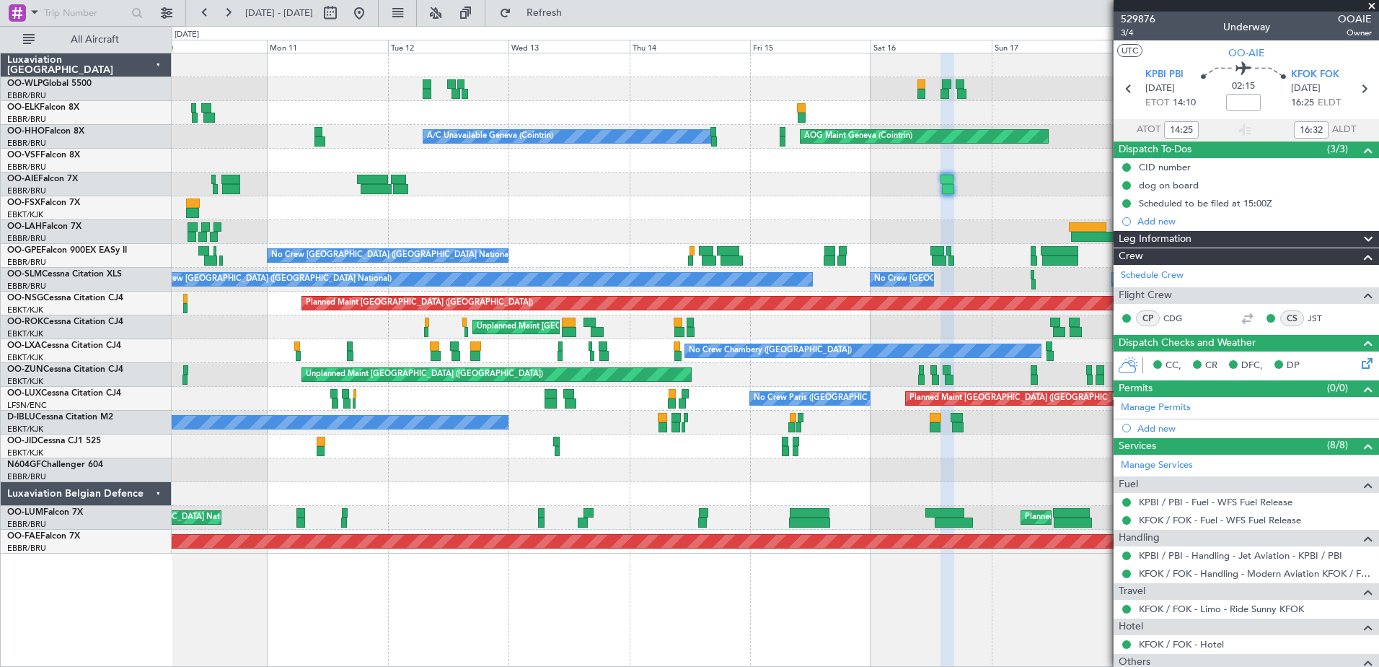
click at [806, 224] on div "- - EBBR 13:30 Z KVNY 01:15 Z" at bounding box center [775, 232] width 1207 height 24
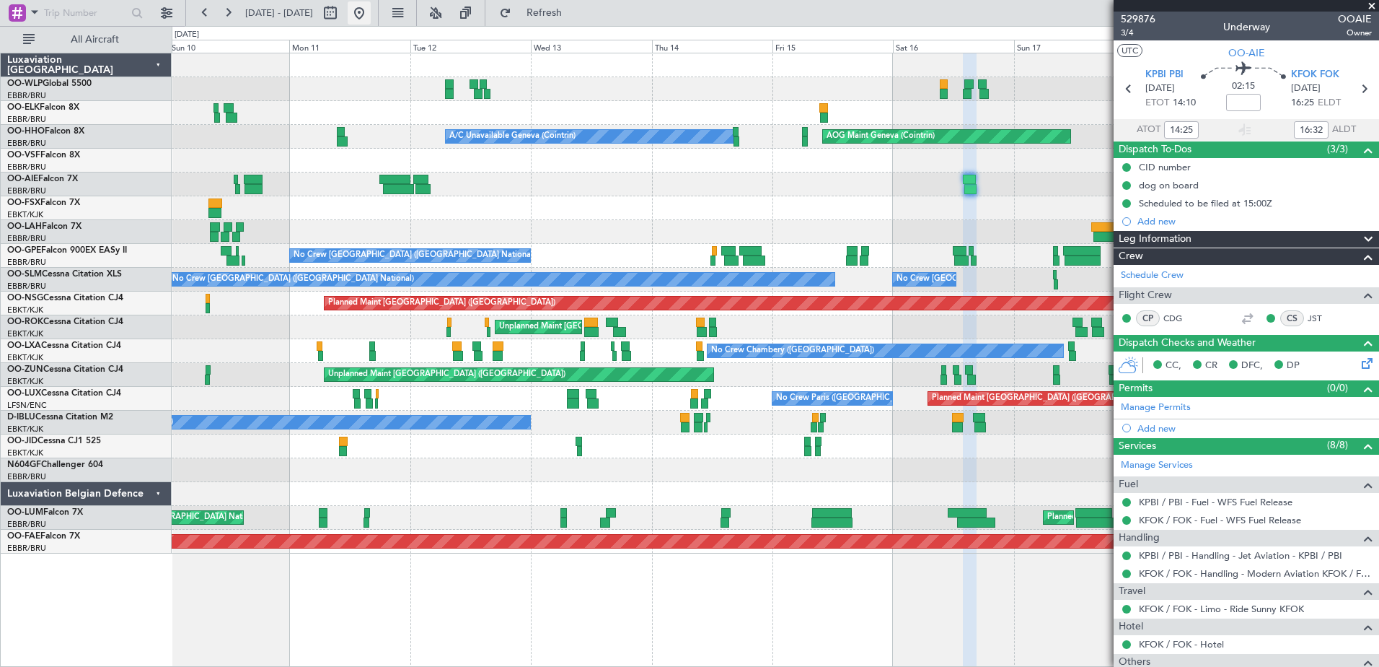
click at [371, 17] on button at bounding box center [359, 12] width 23 height 23
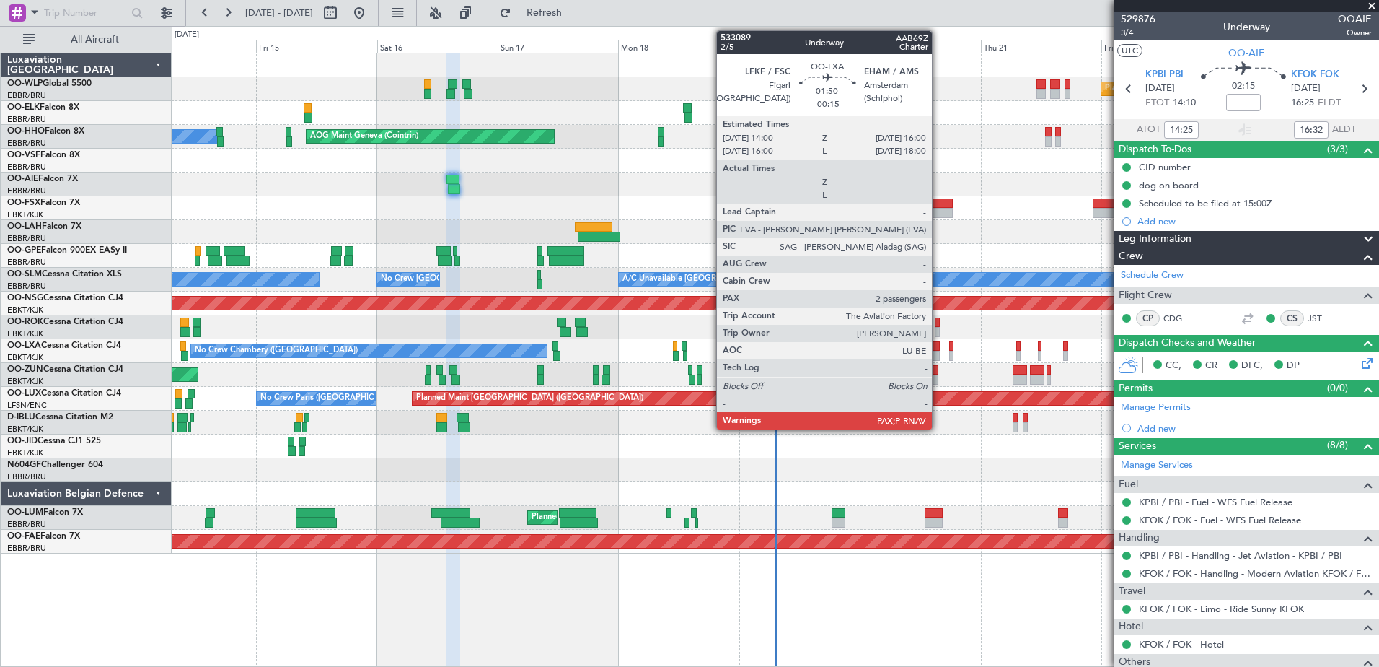
click at [939, 352] on div at bounding box center [935, 356] width 10 height 10
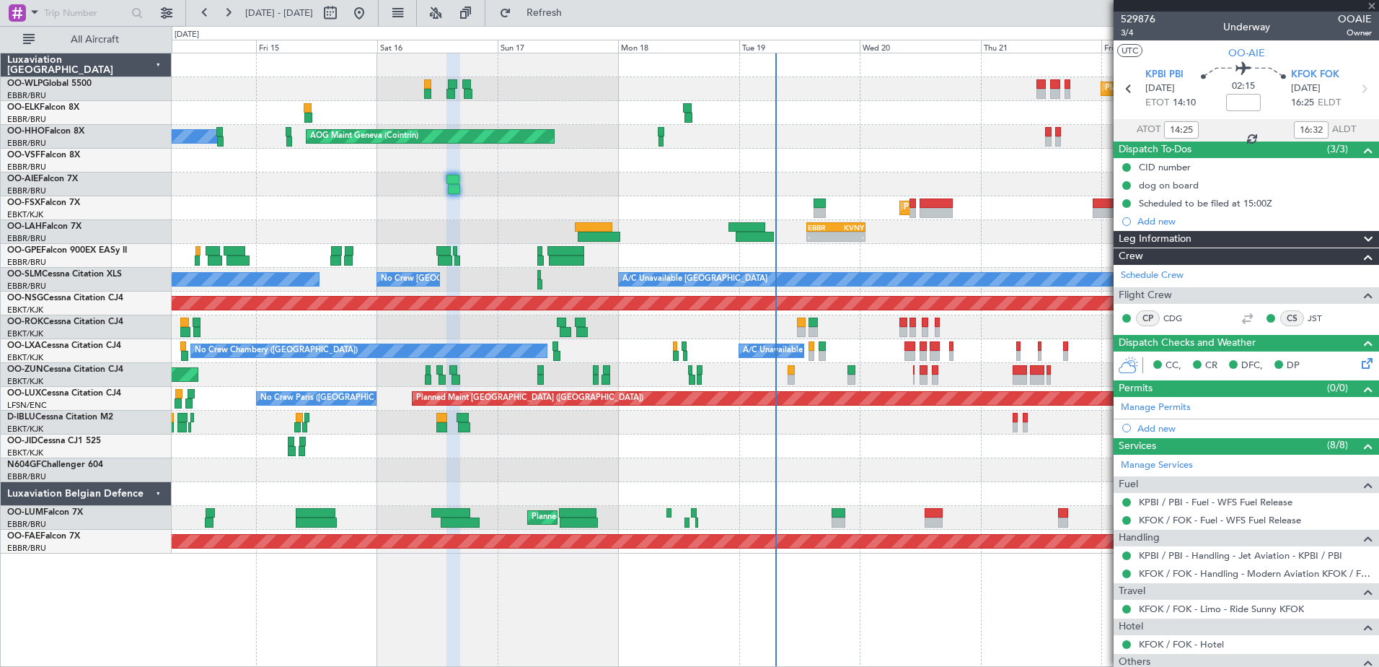
type input "-00:15"
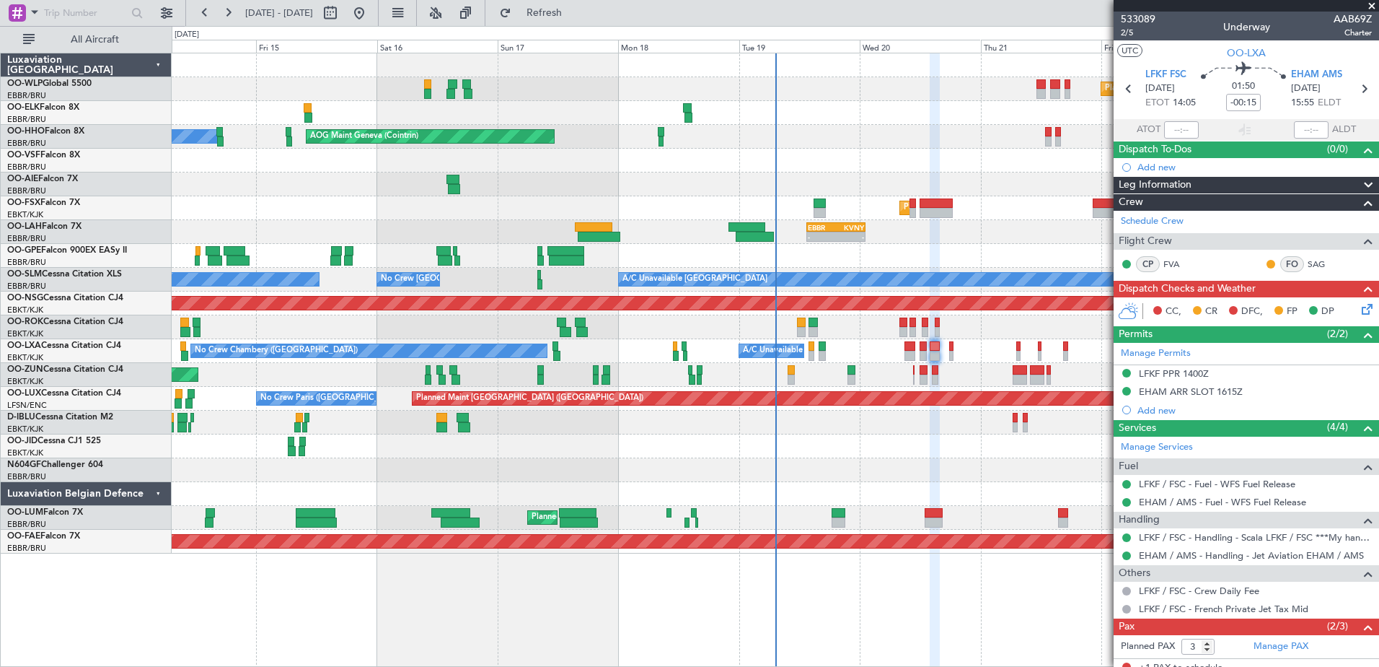
click at [1359, 308] on icon at bounding box center [1365, 307] width 12 height 12
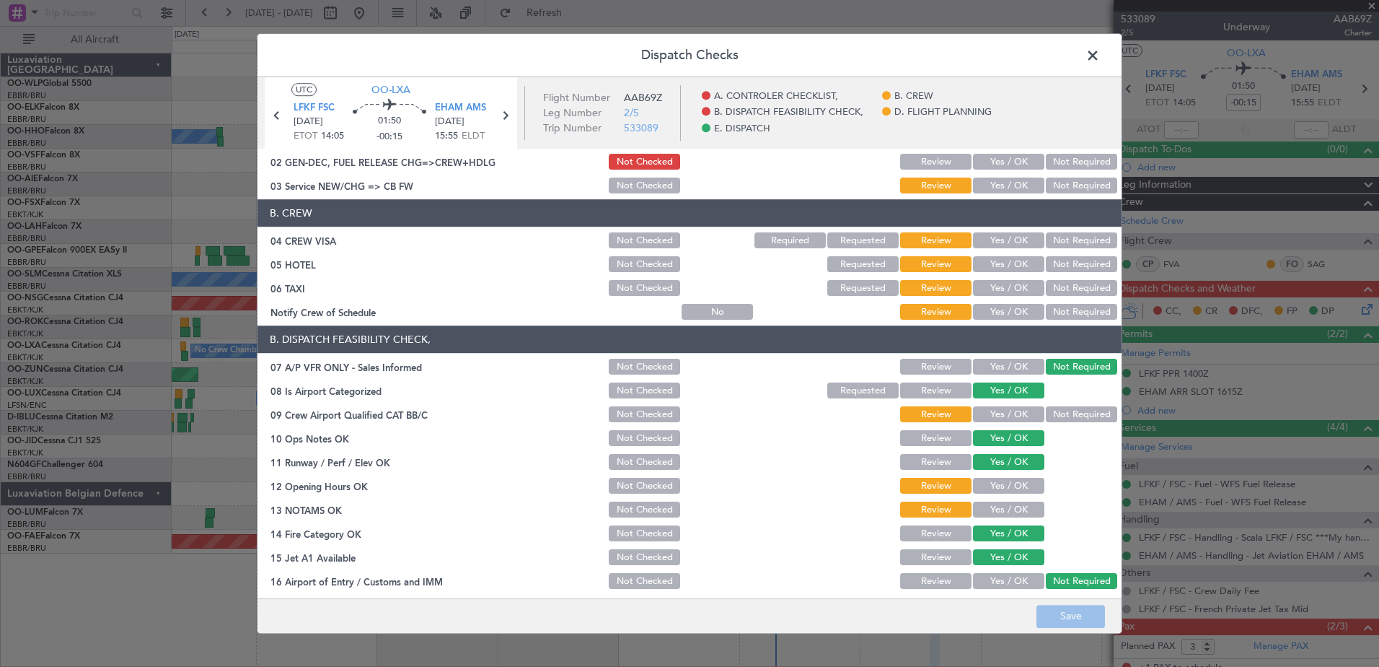
scroll to position [72, 0]
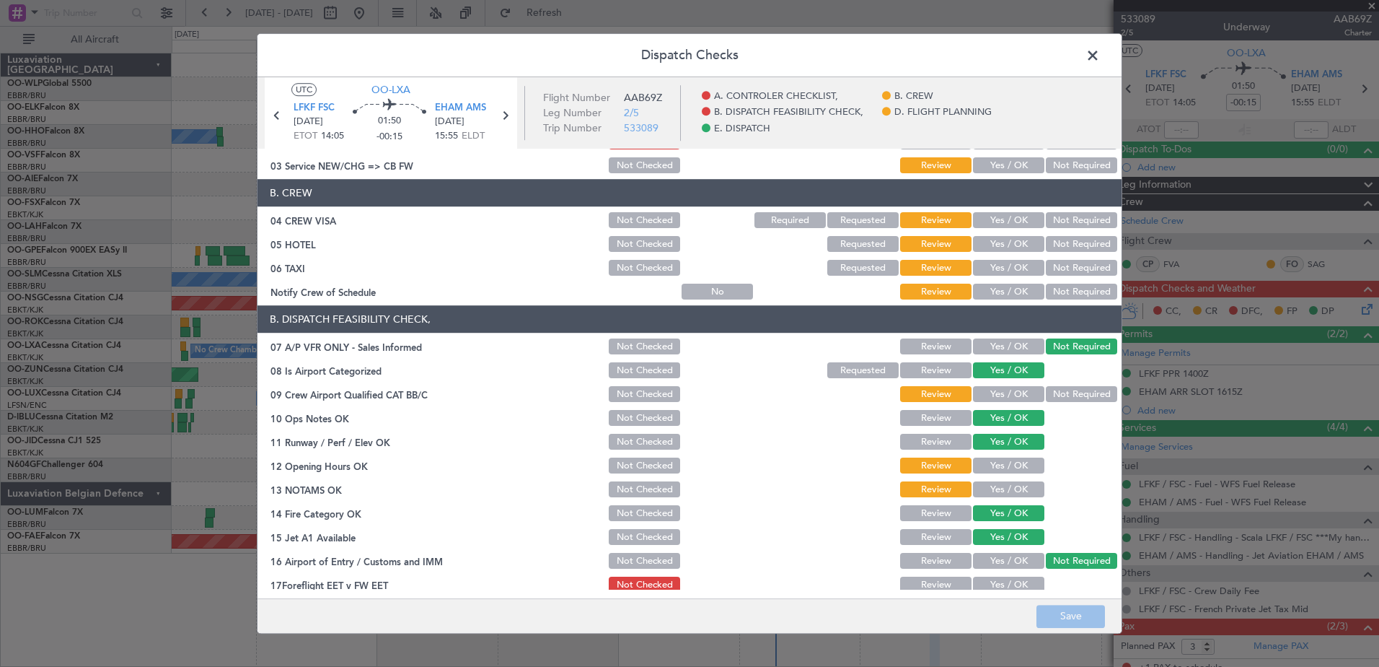
click at [995, 465] on button "Yes / OK" at bounding box center [1008, 466] width 71 height 16
click at [994, 485] on button "Yes / OK" at bounding box center [1008, 490] width 71 height 16
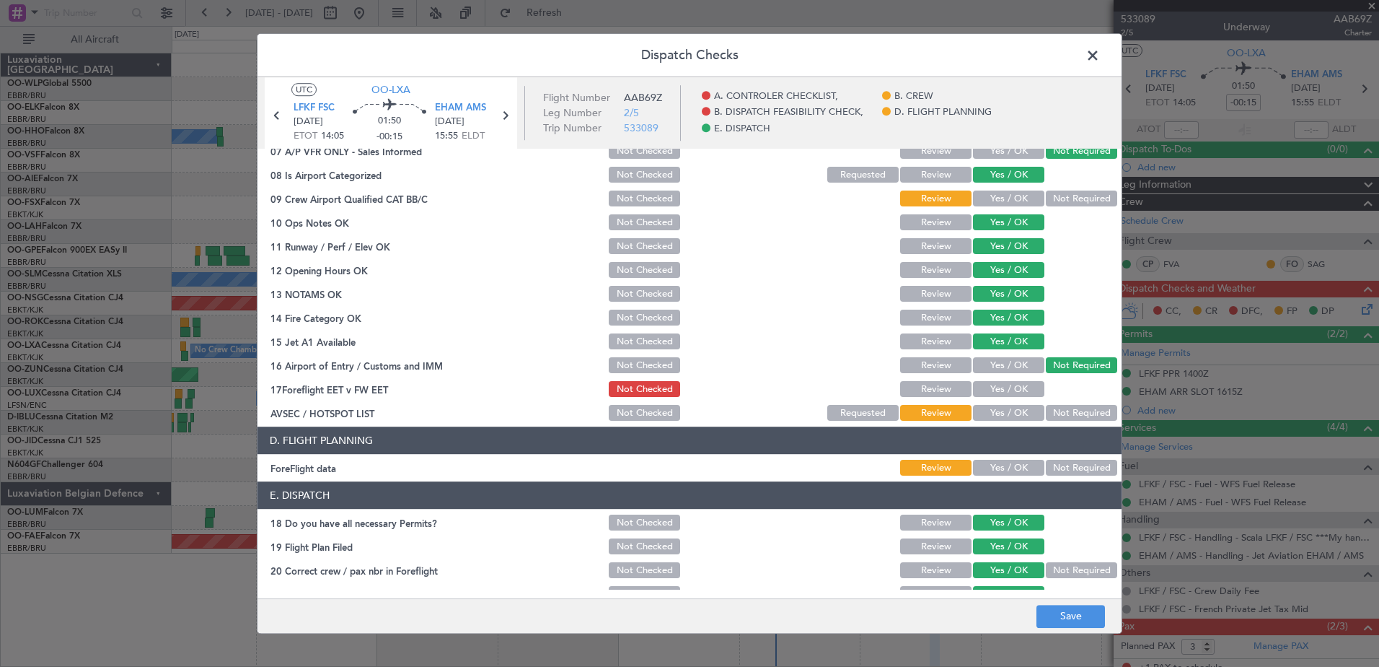
scroll to position [286, 0]
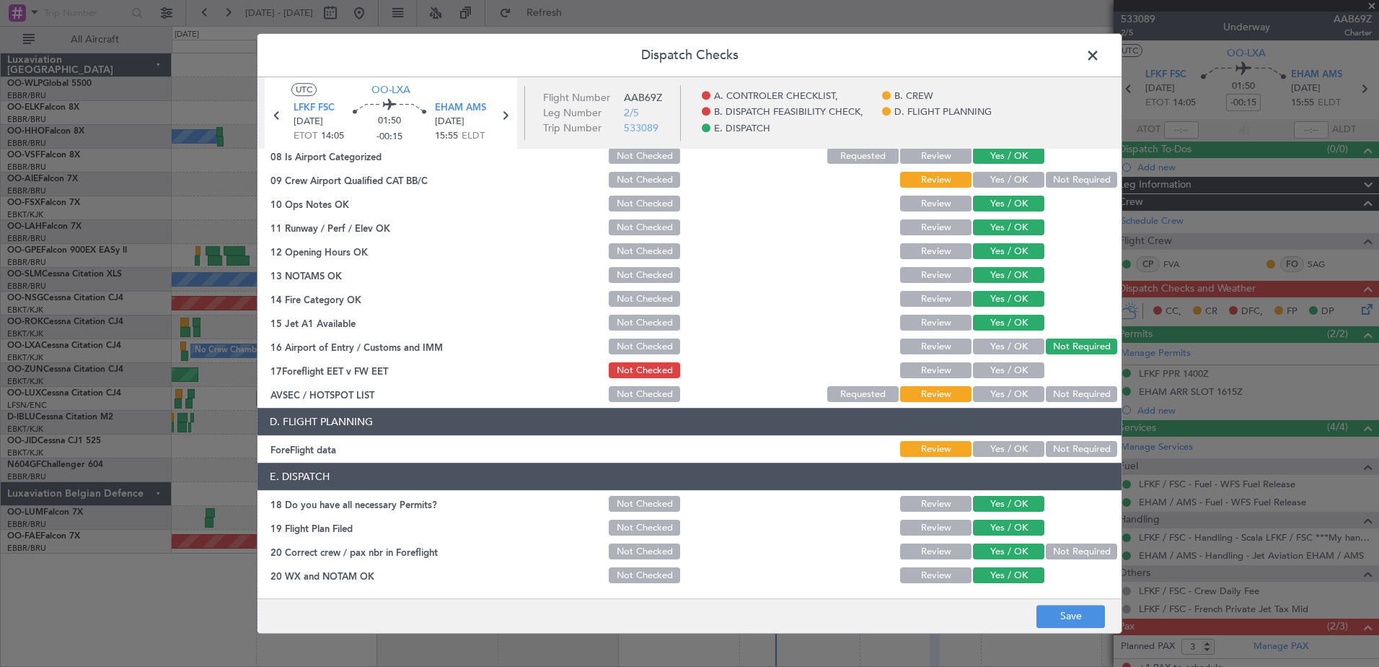
click at [947, 498] on button "Review" at bounding box center [935, 504] width 71 height 16
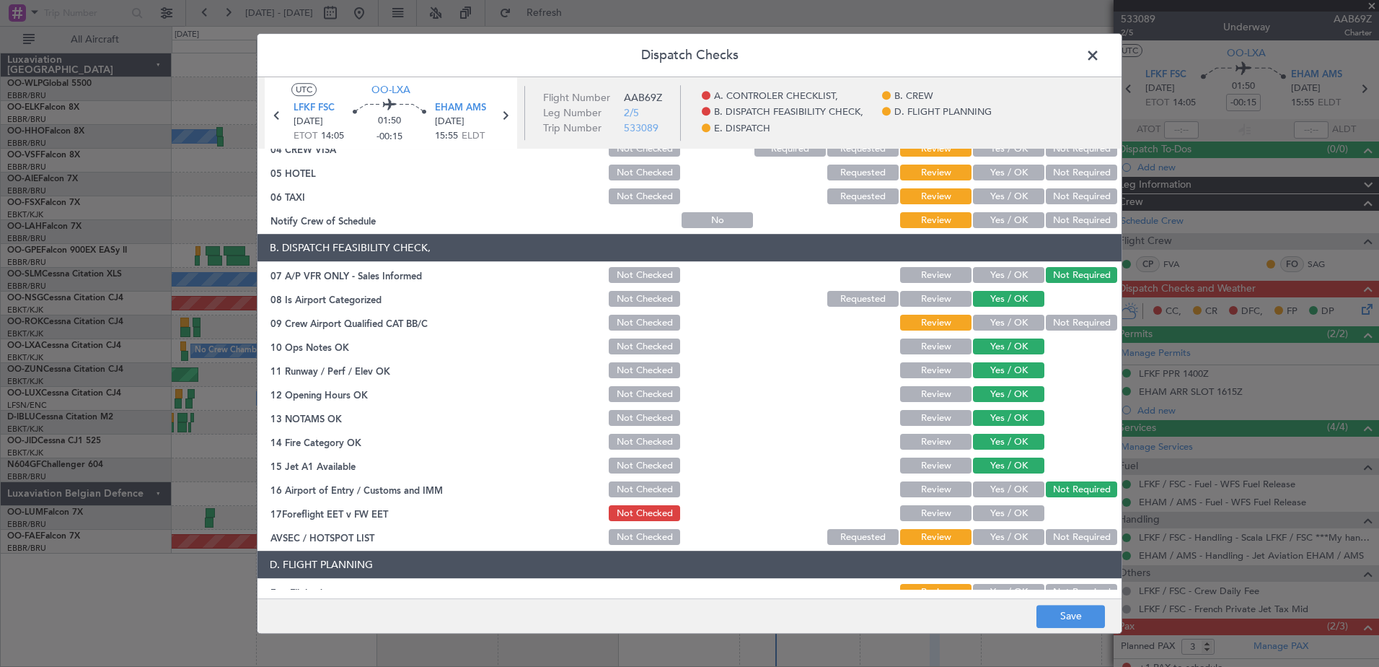
scroll to position [142, 0]
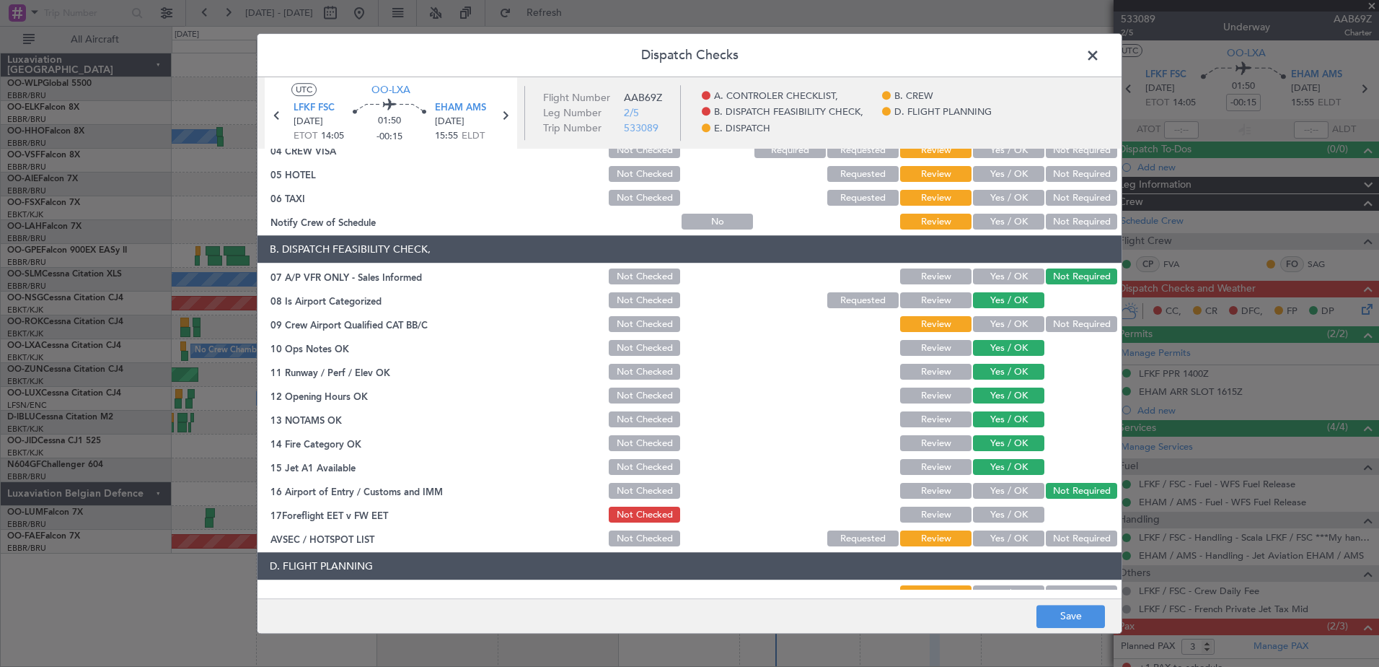
click at [1100, 53] on span at bounding box center [1100, 59] width 0 height 29
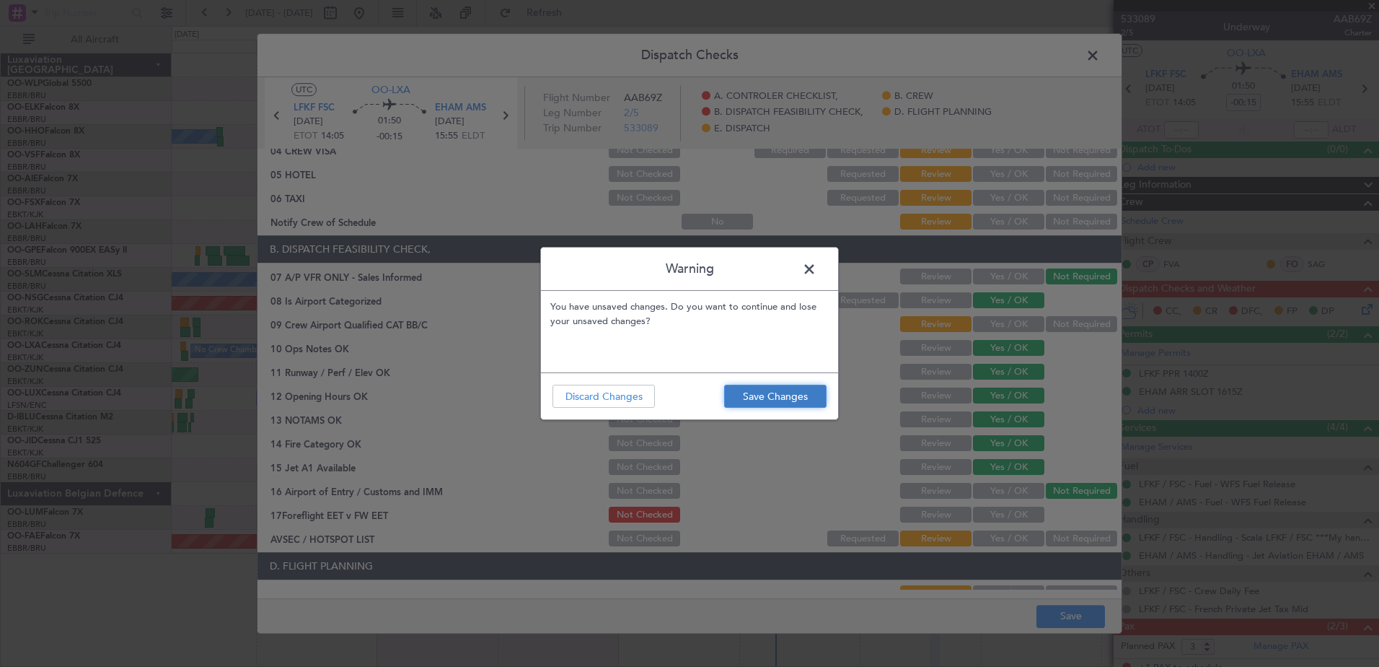
click at [795, 392] on button "Save Changes" at bounding box center [775, 396] width 102 height 23
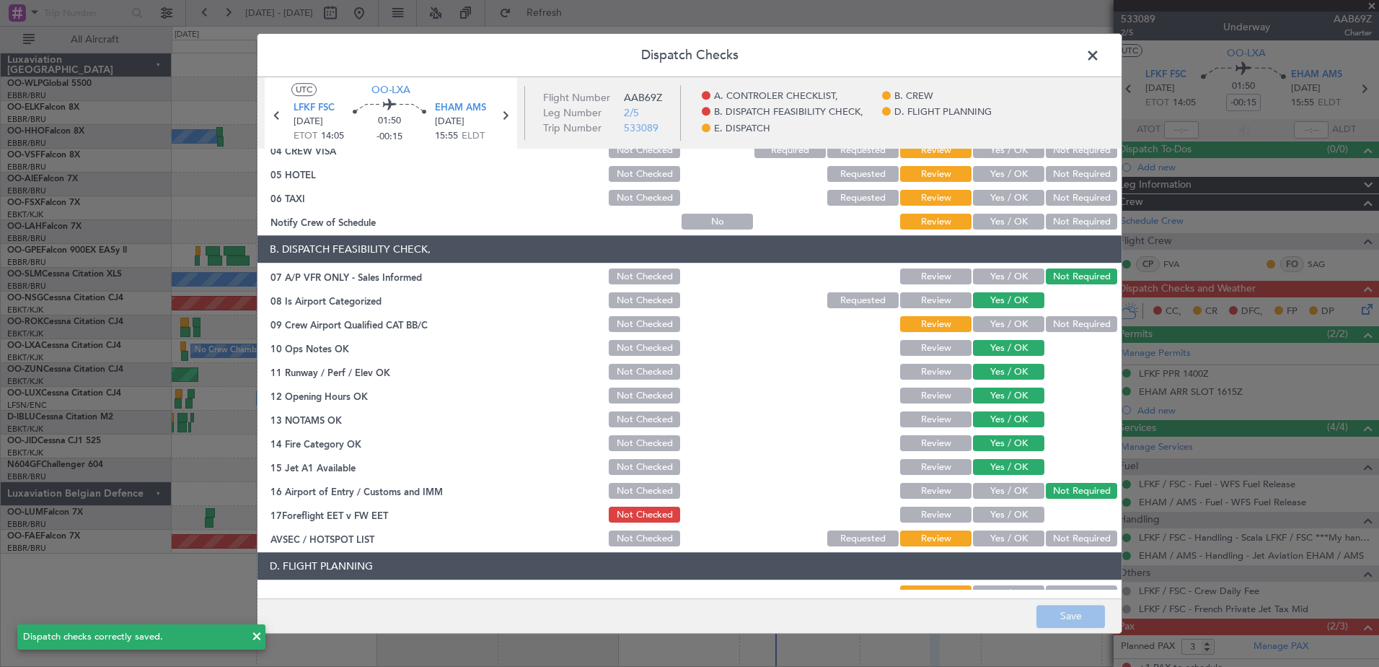
click at [1100, 53] on span at bounding box center [1100, 59] width 0 height 29
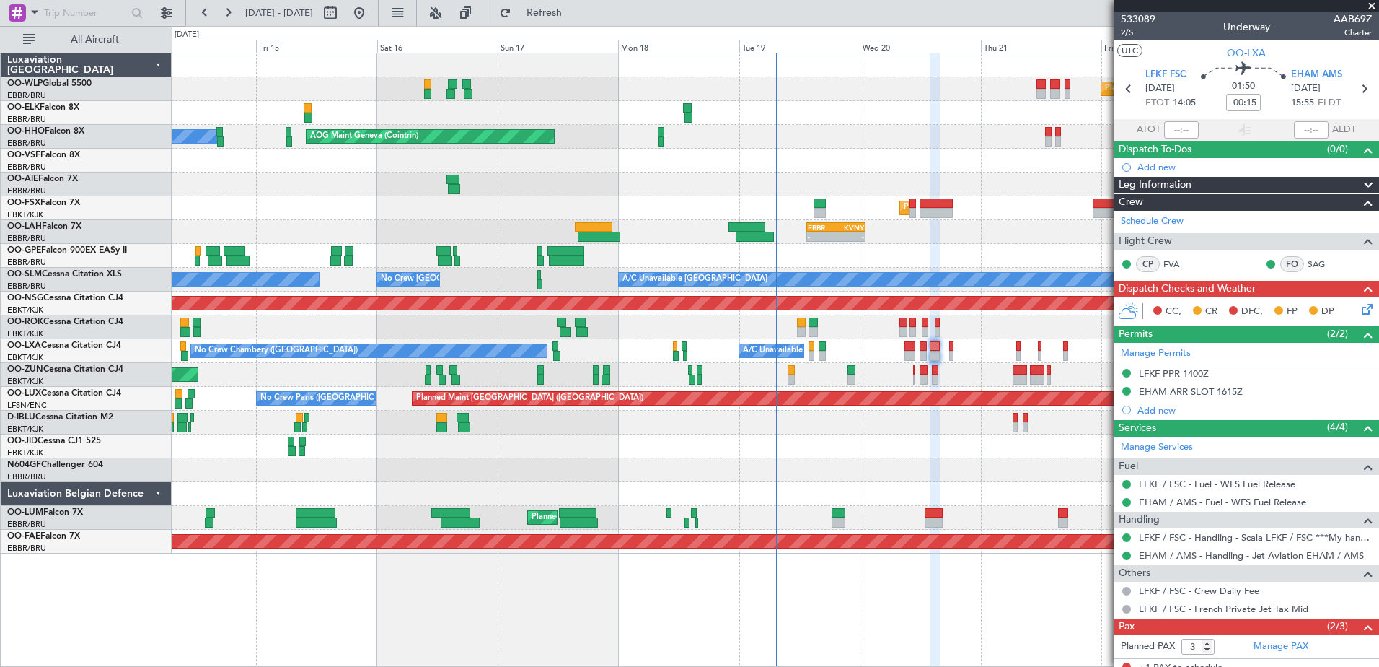
scroll to position [75, 0]
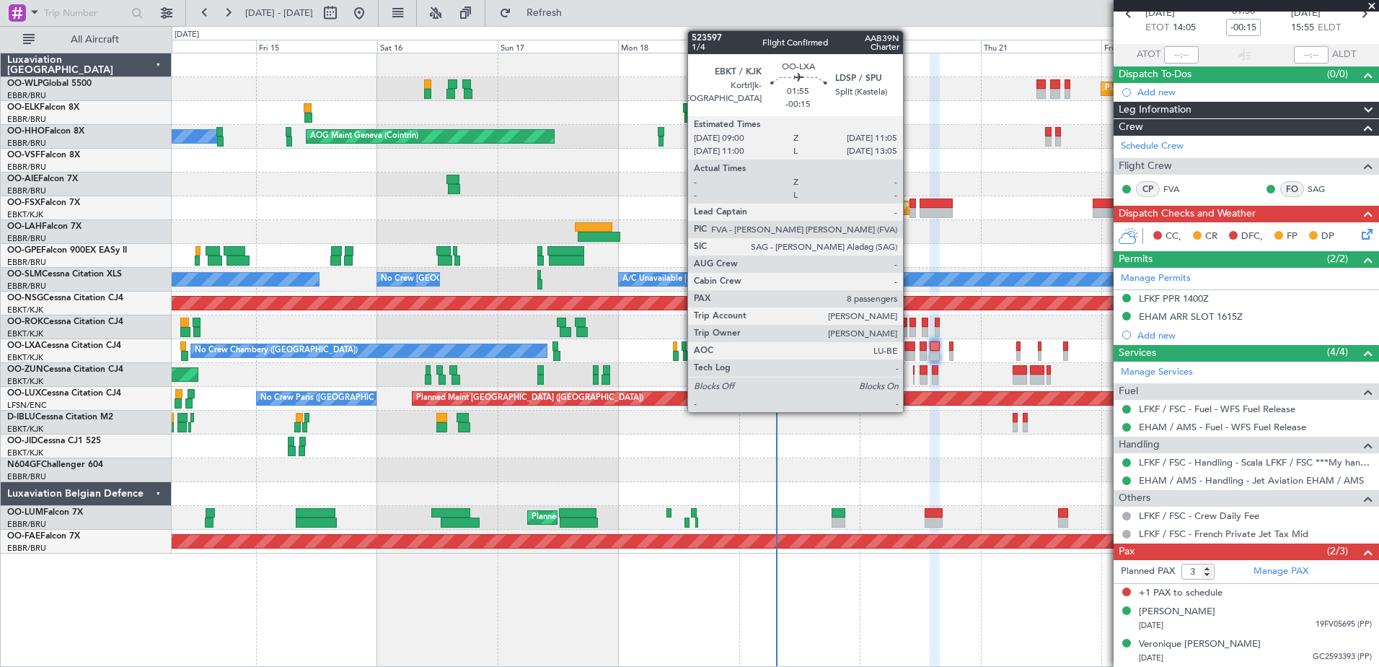
click at [910, 356] on div at bounding box center [910, 356] width 11 height 10
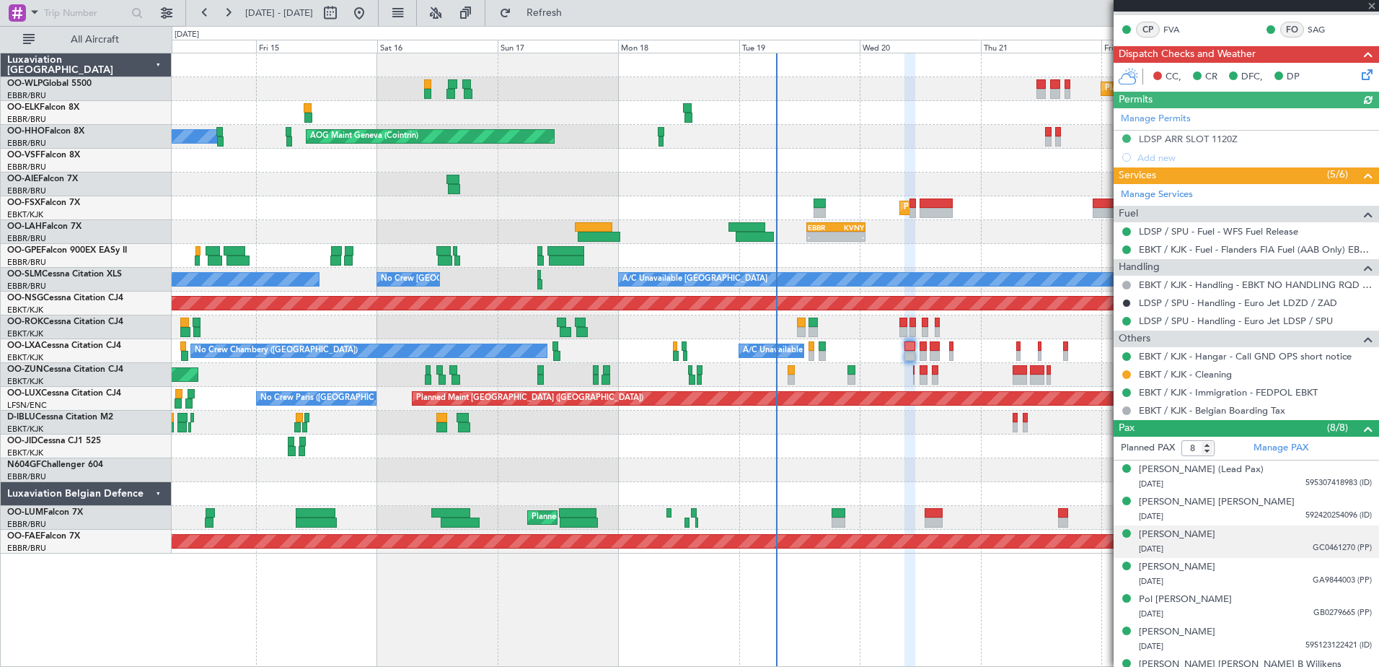
scroll to position [341, 0]
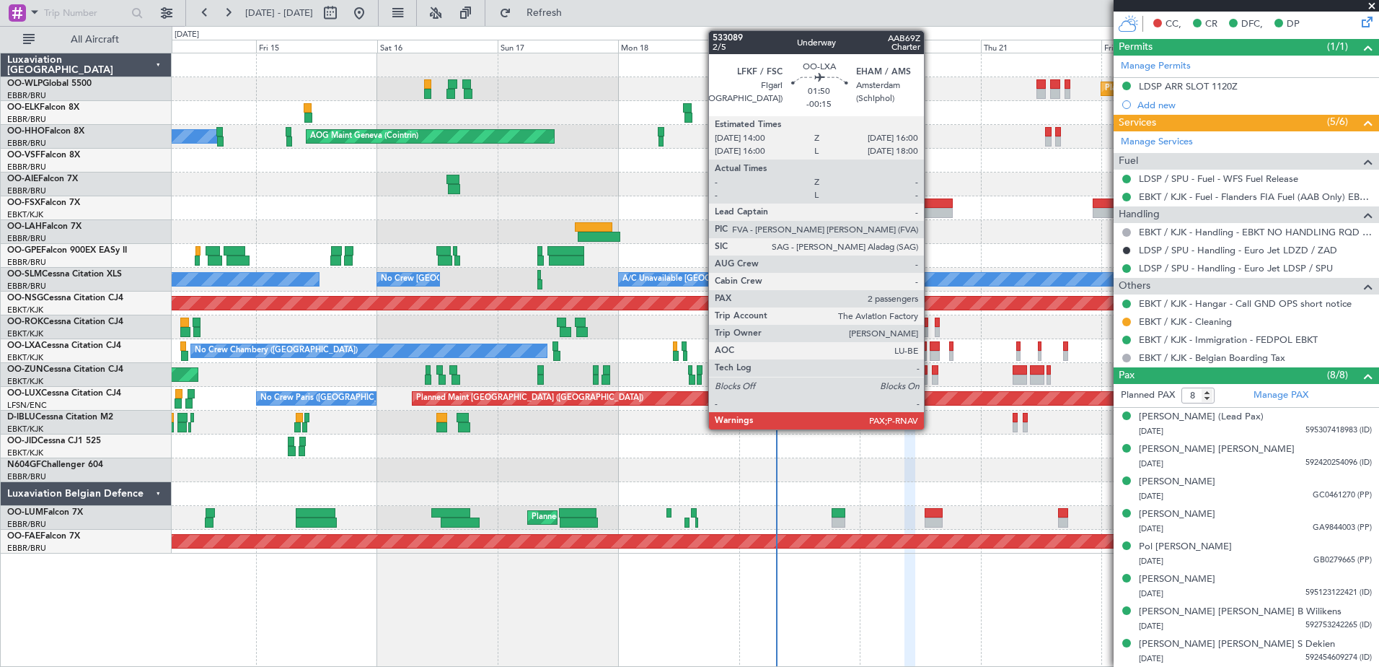
click at [931, 351] on div at bounding box center [935, 356] width 10 height 10
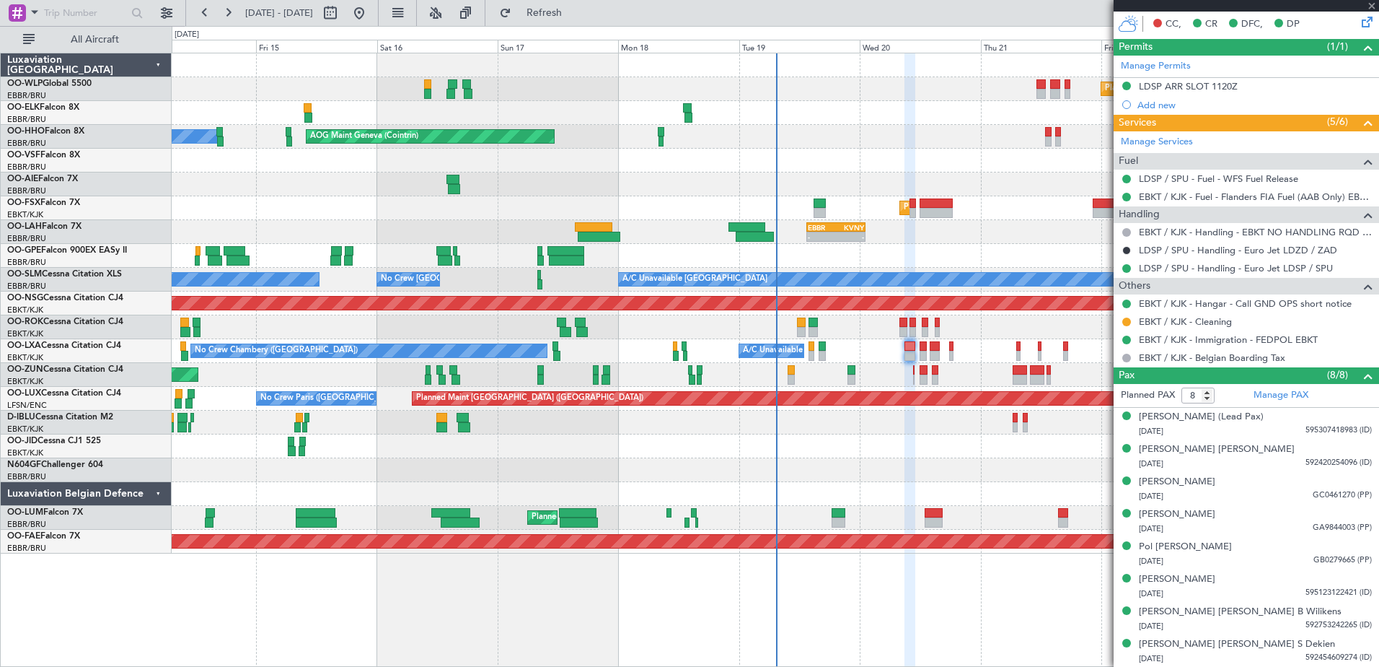
type input "3"
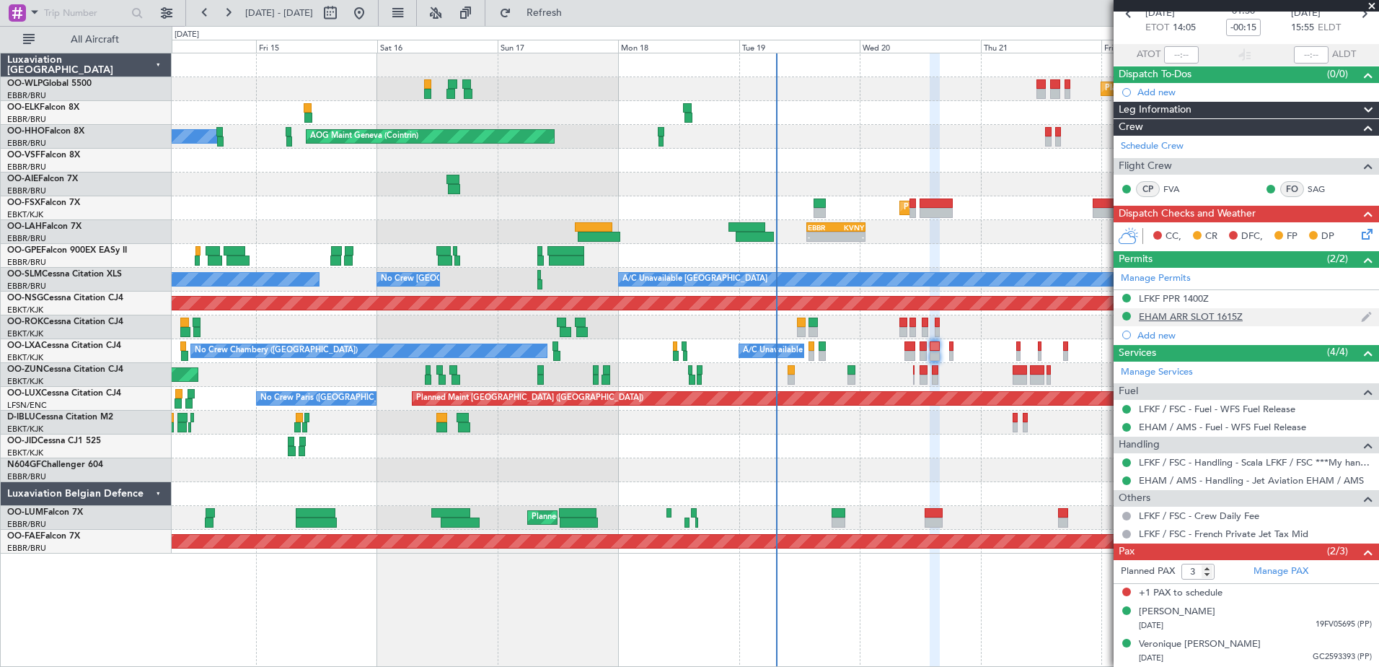
scroll to position [0, 0]
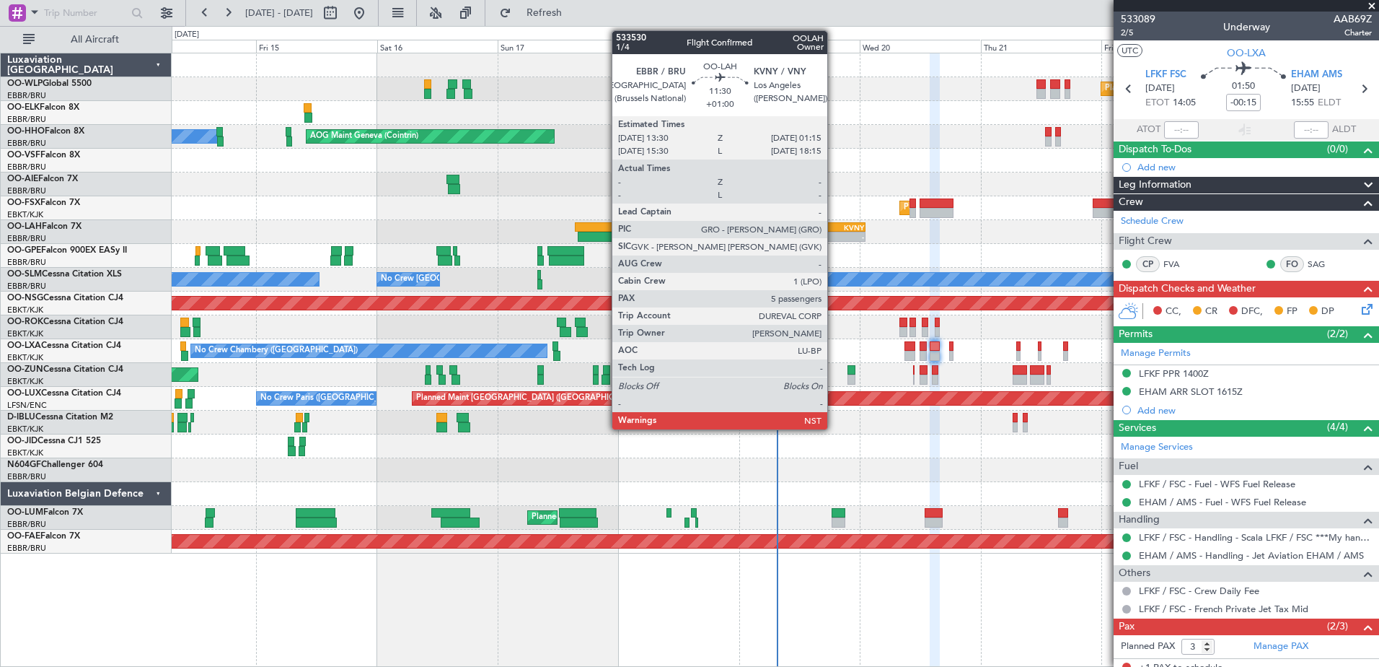
click at [834, 225] on div "EBBR" at bounding box center [822, 227] width 28 height 9
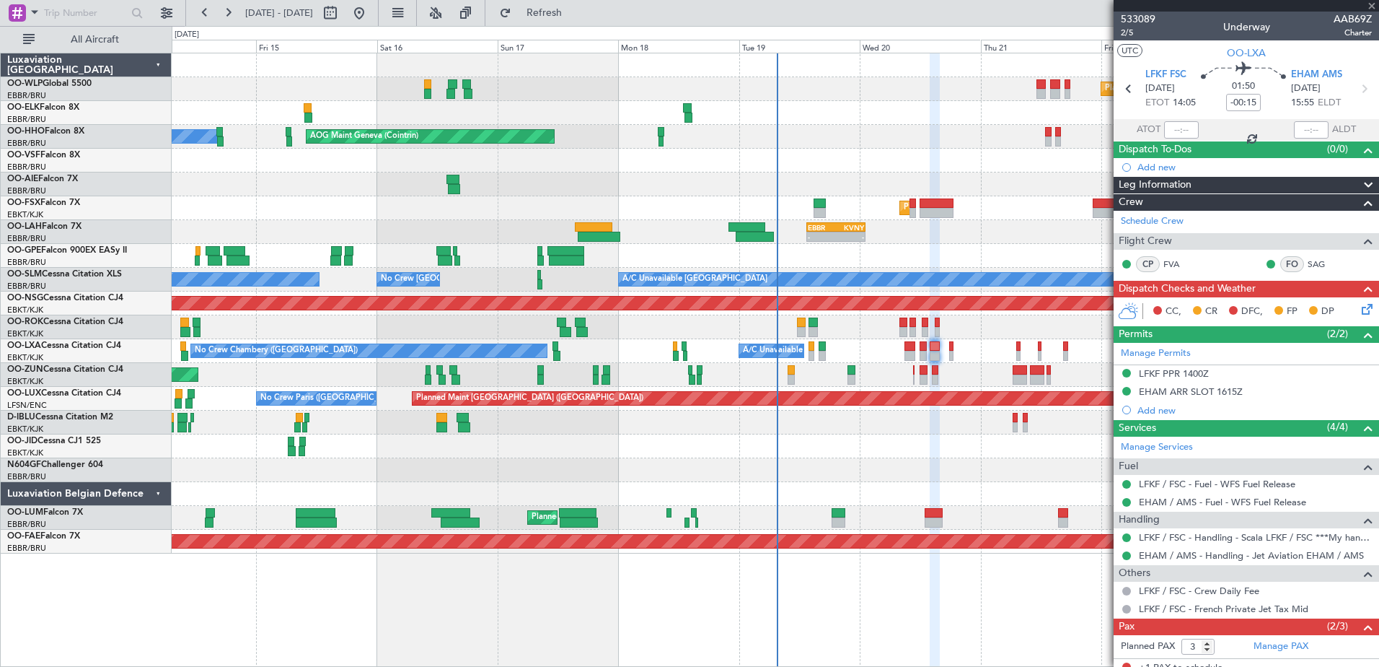
type input "+01:00"
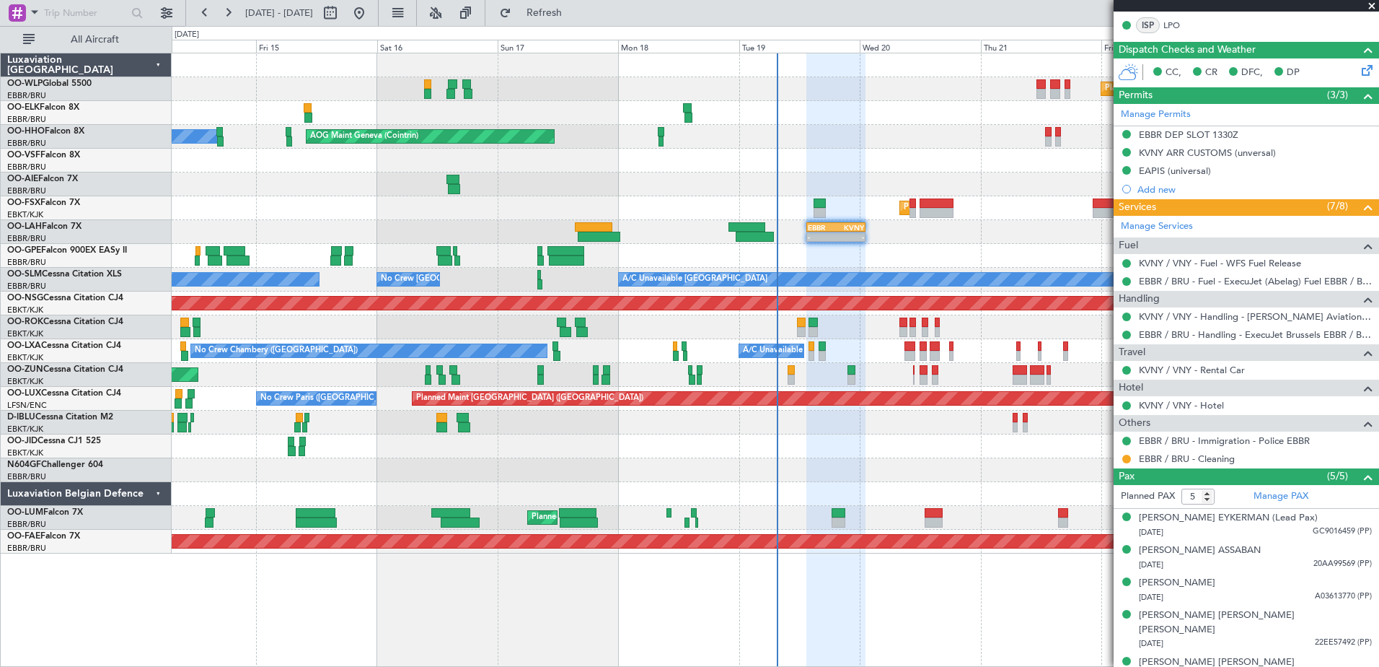
scroll to position [308, 0]
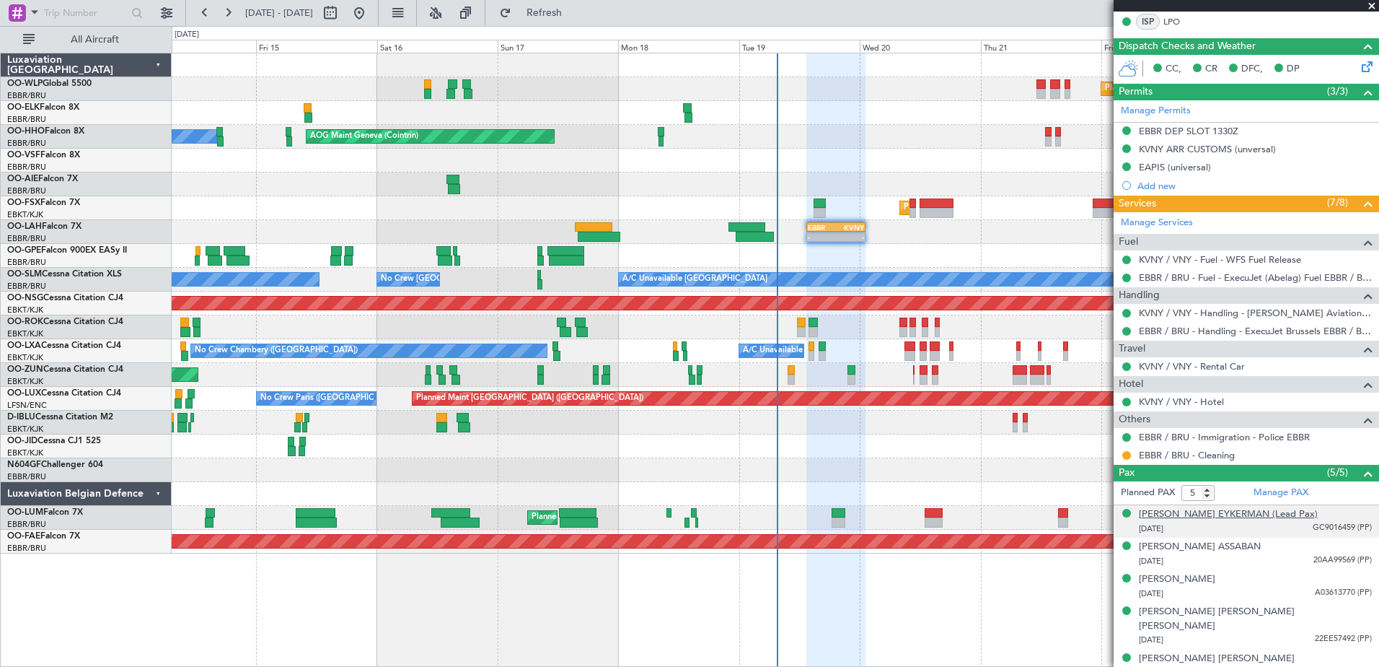
click at [1278, 514] on div "[PERSON_NAME] EYKERMAN (Lead Pax)" at bounding box center [1228, 514] width 179 height 14
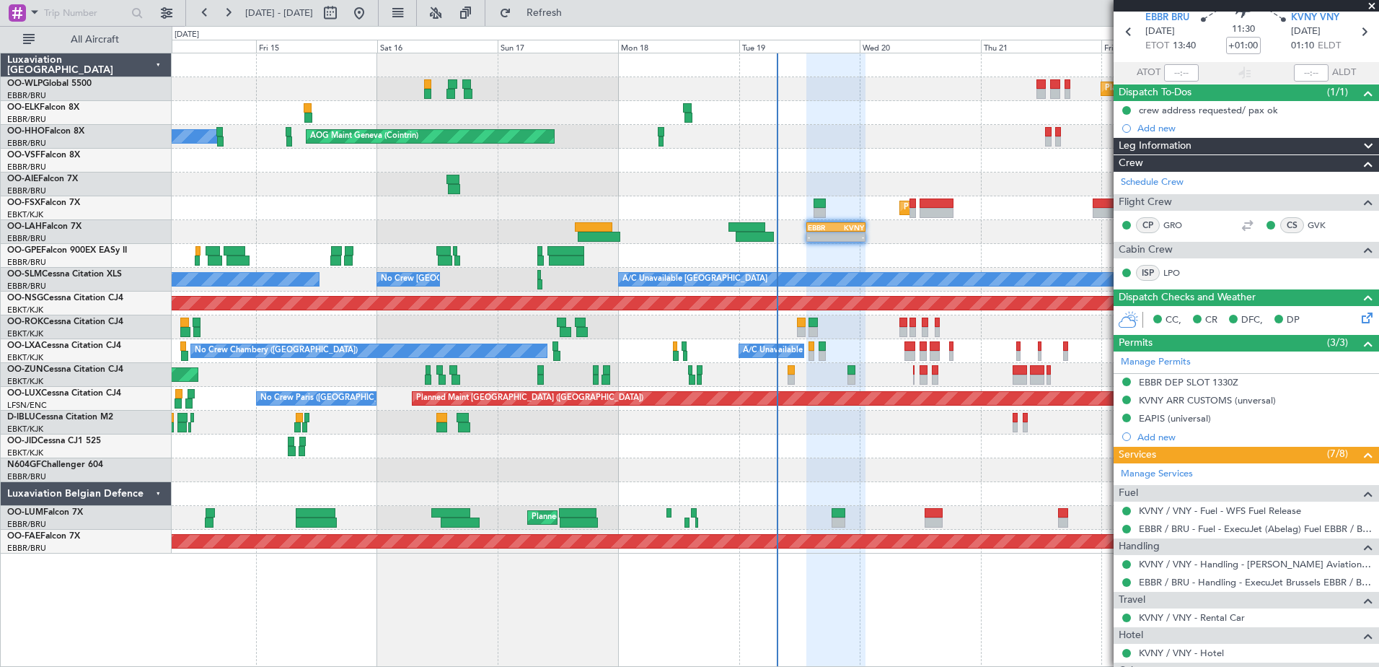
scroll to position [0, 0]
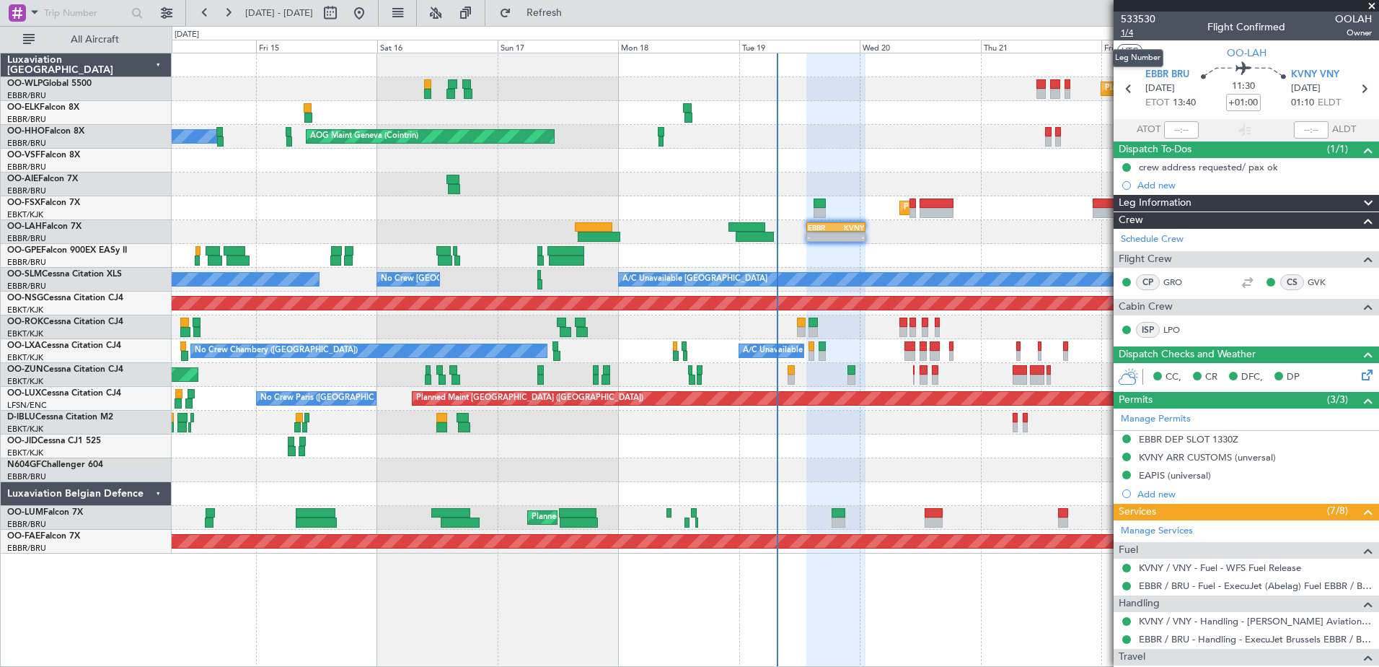
click at [1127, 35] on span "1/4" at bounding box center [1138, 33] width 35 height 12
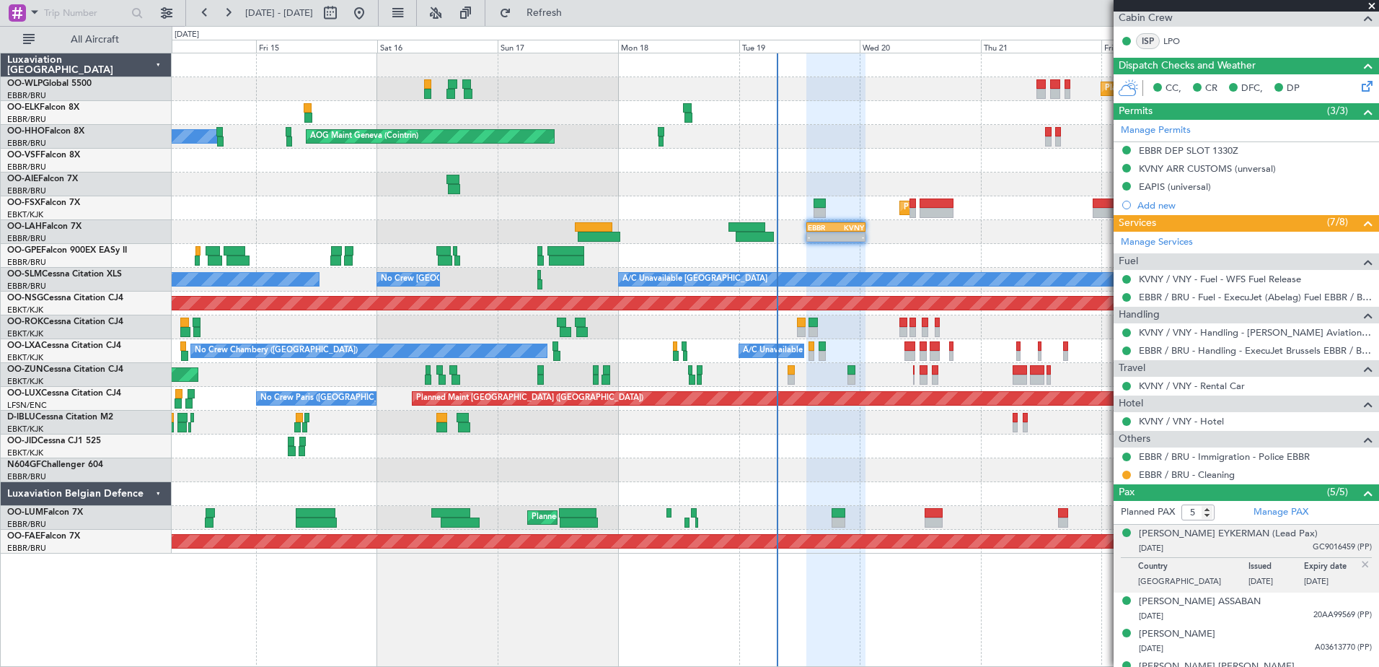
scroll to position [343, 0]
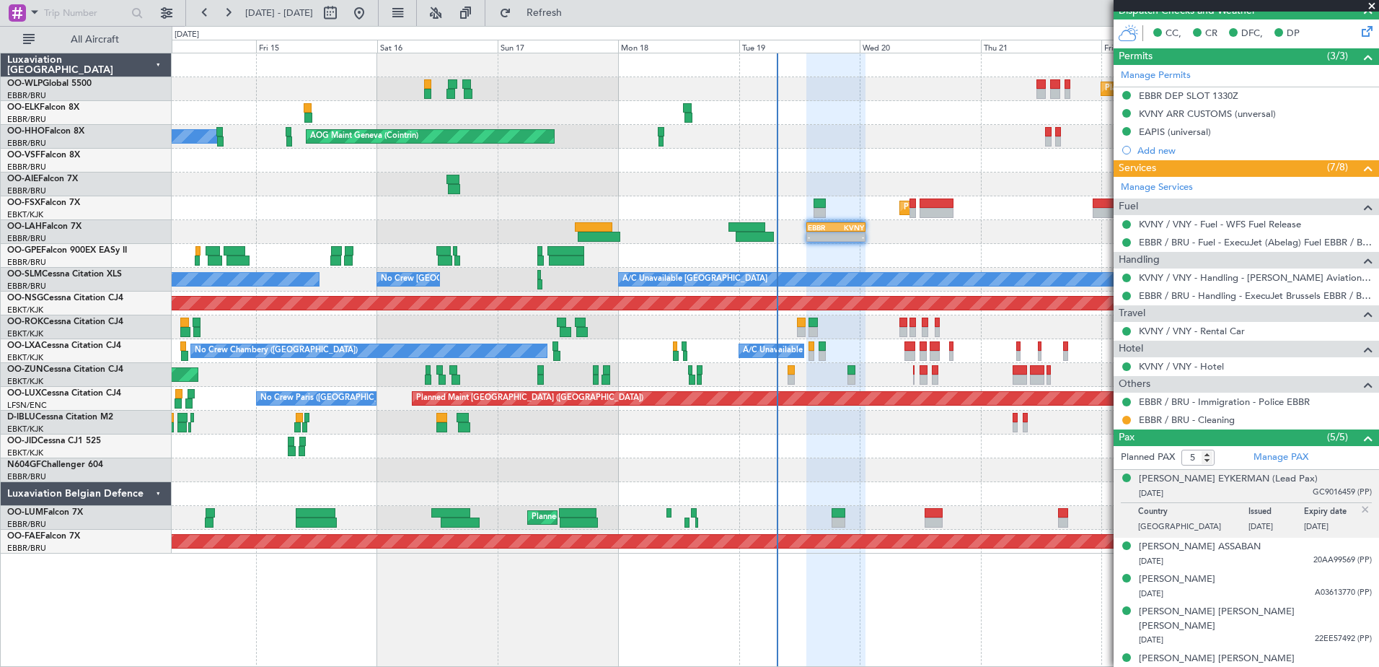
click at [1371, 9] on span at bounding box center [1372, 6] width 14 height 13
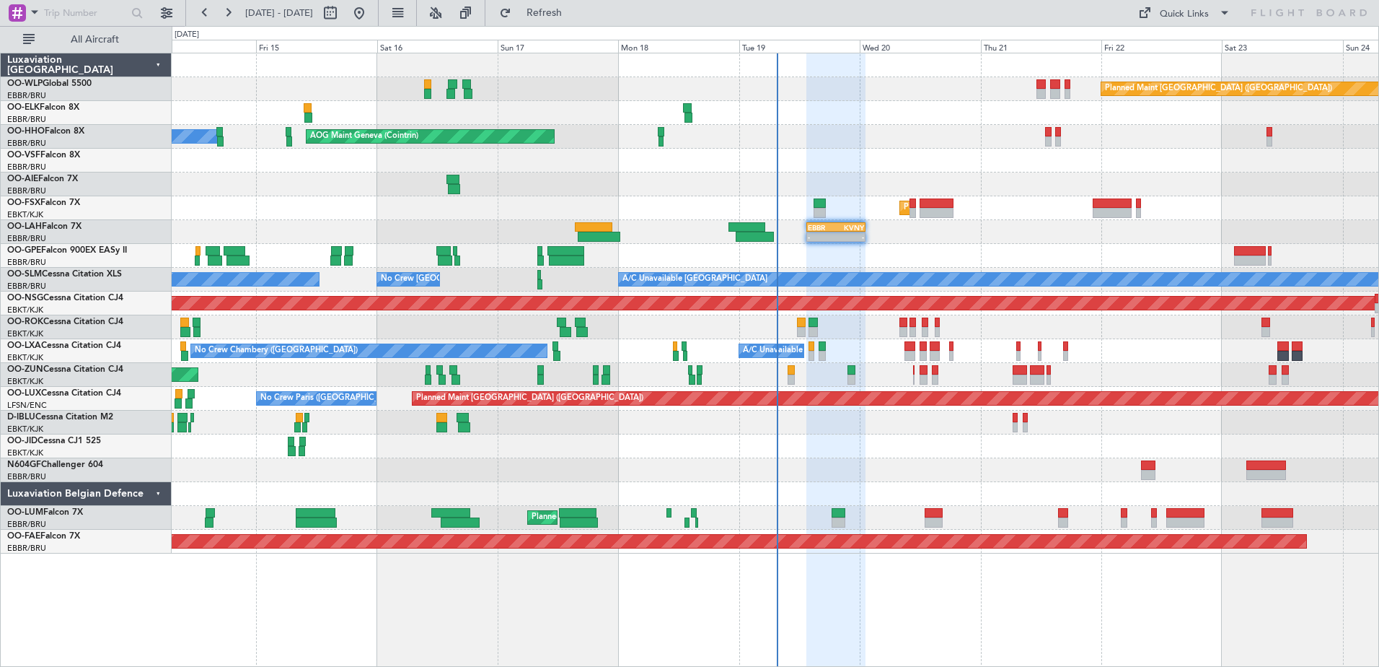
type input "0"
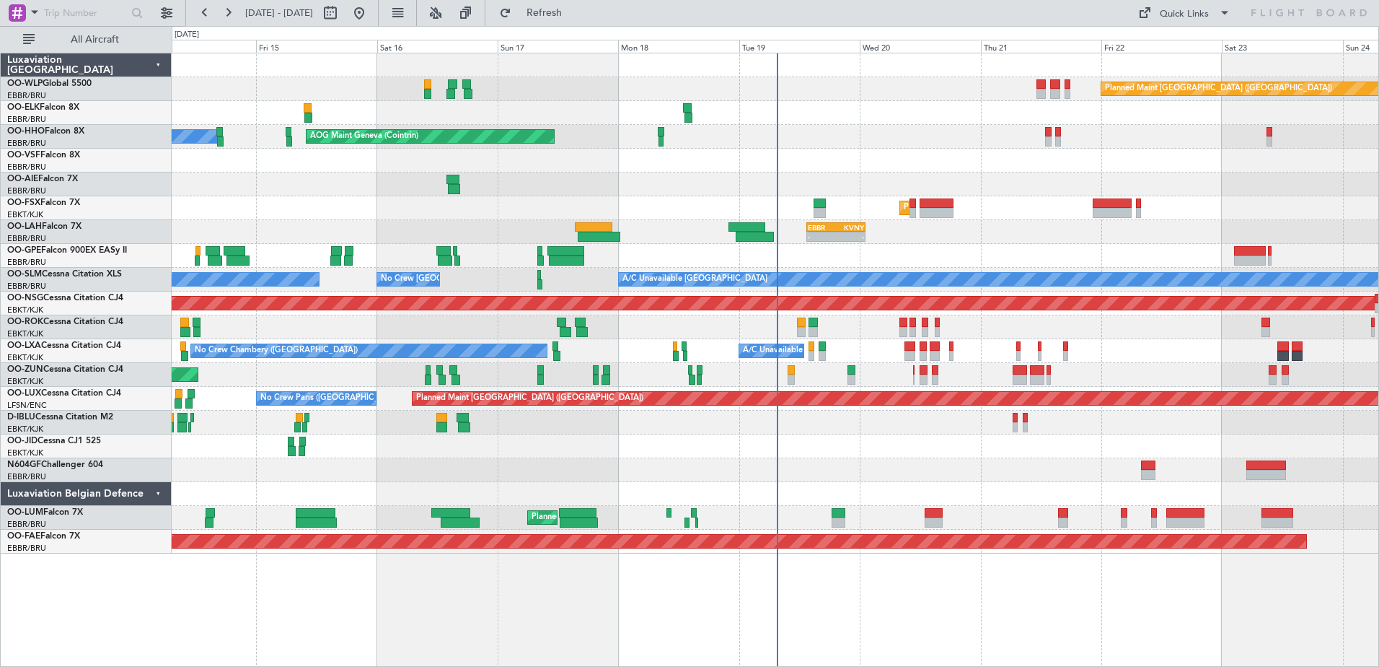
scroll to position [0, 0]
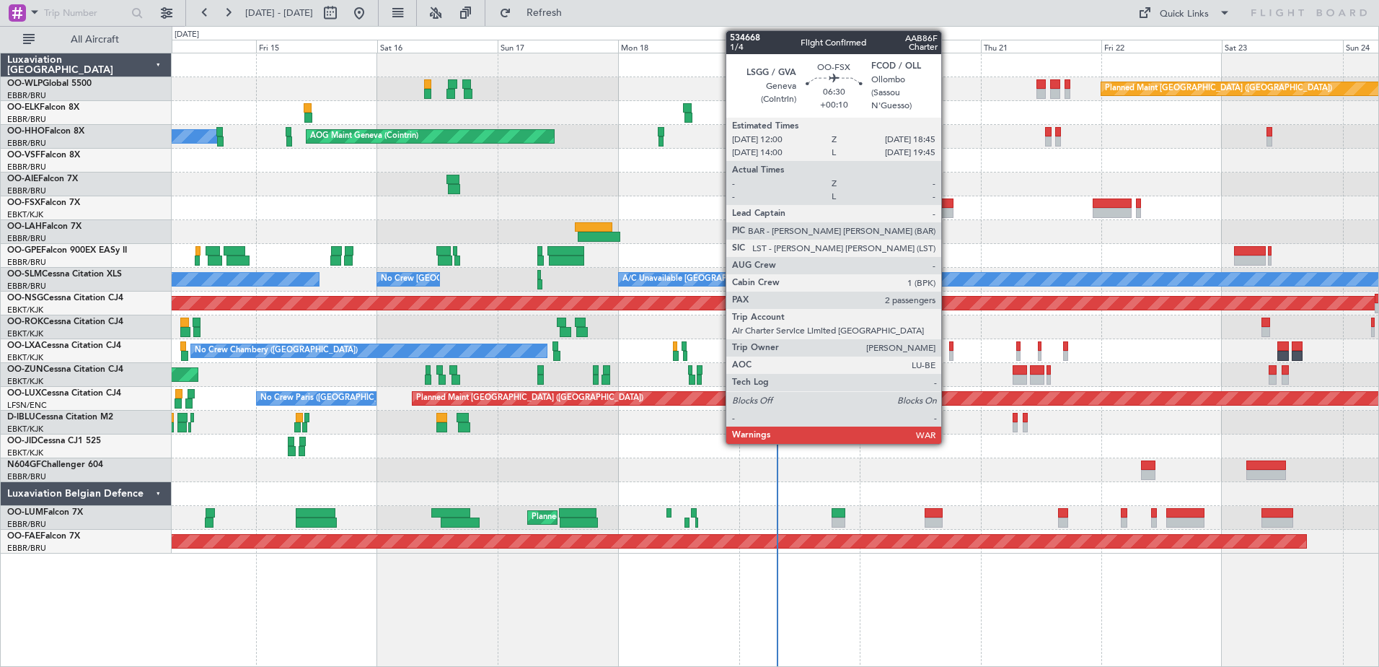
click at [948, 206] on div at bounding box center [937, 203] width 35 height 10
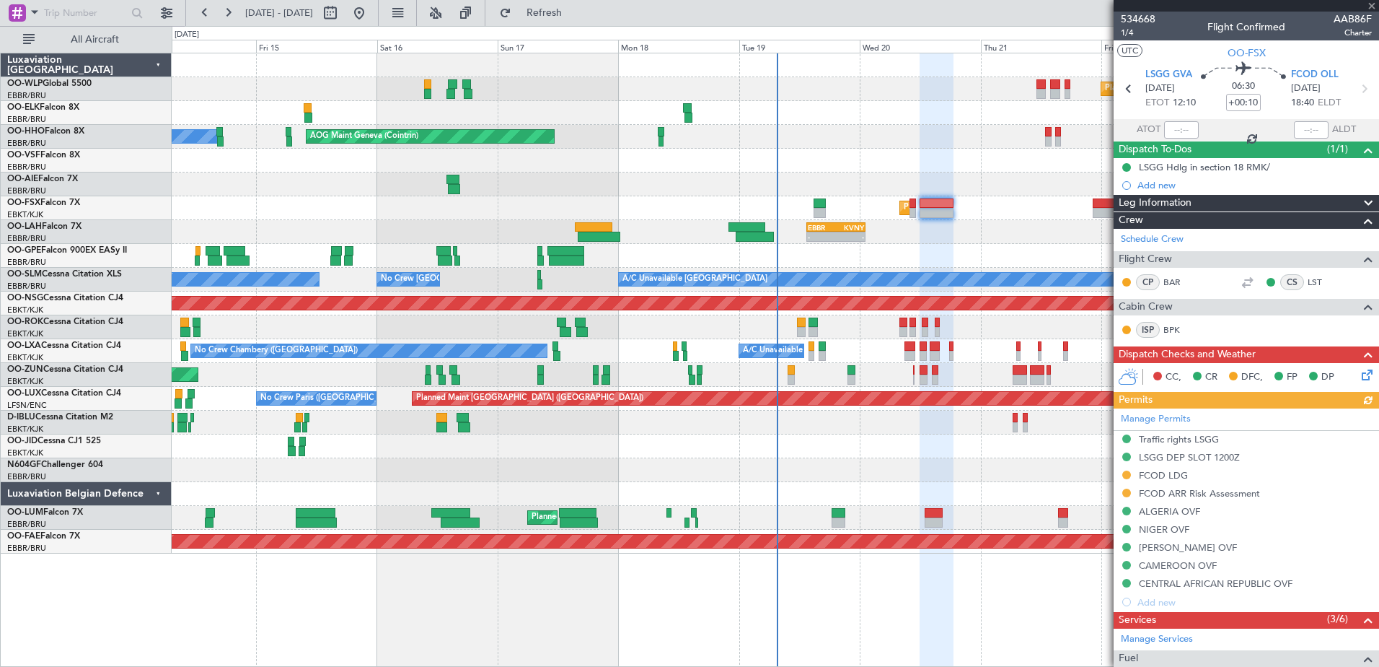
scroll to position [72, 0]
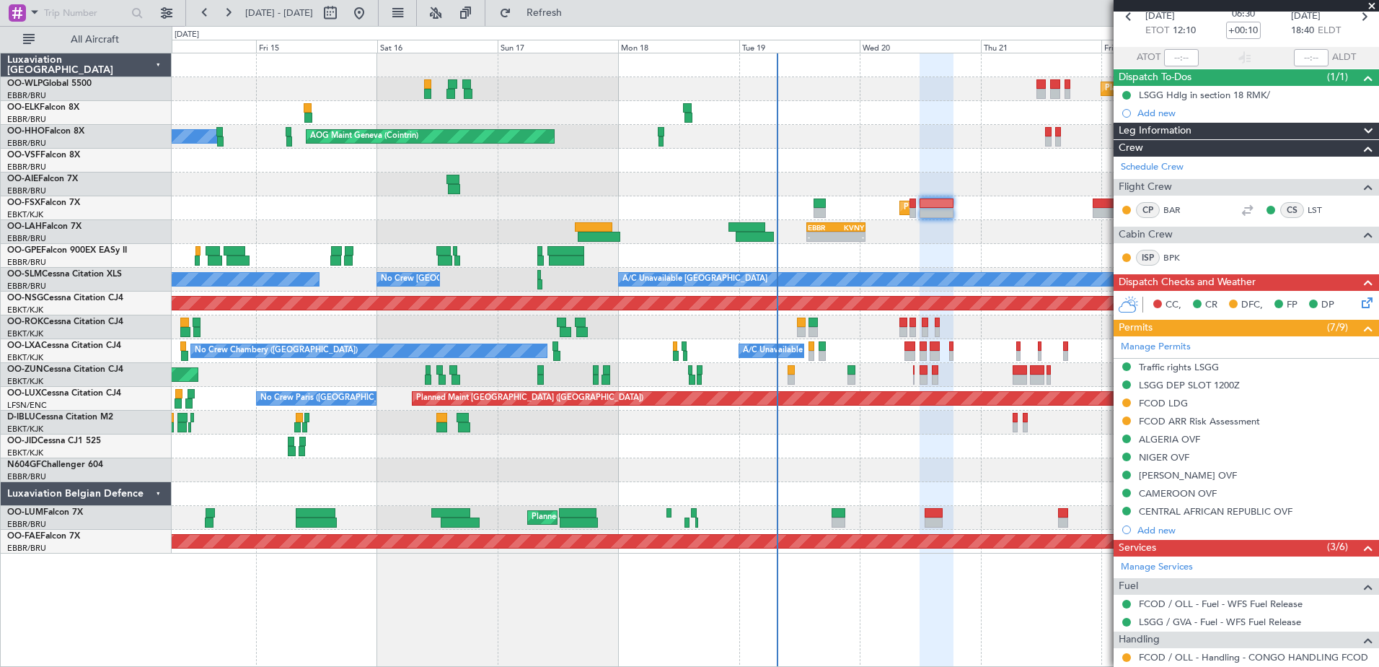
click at [1372, 7] on span at bounding box center [1372, 6] width 14 height 13
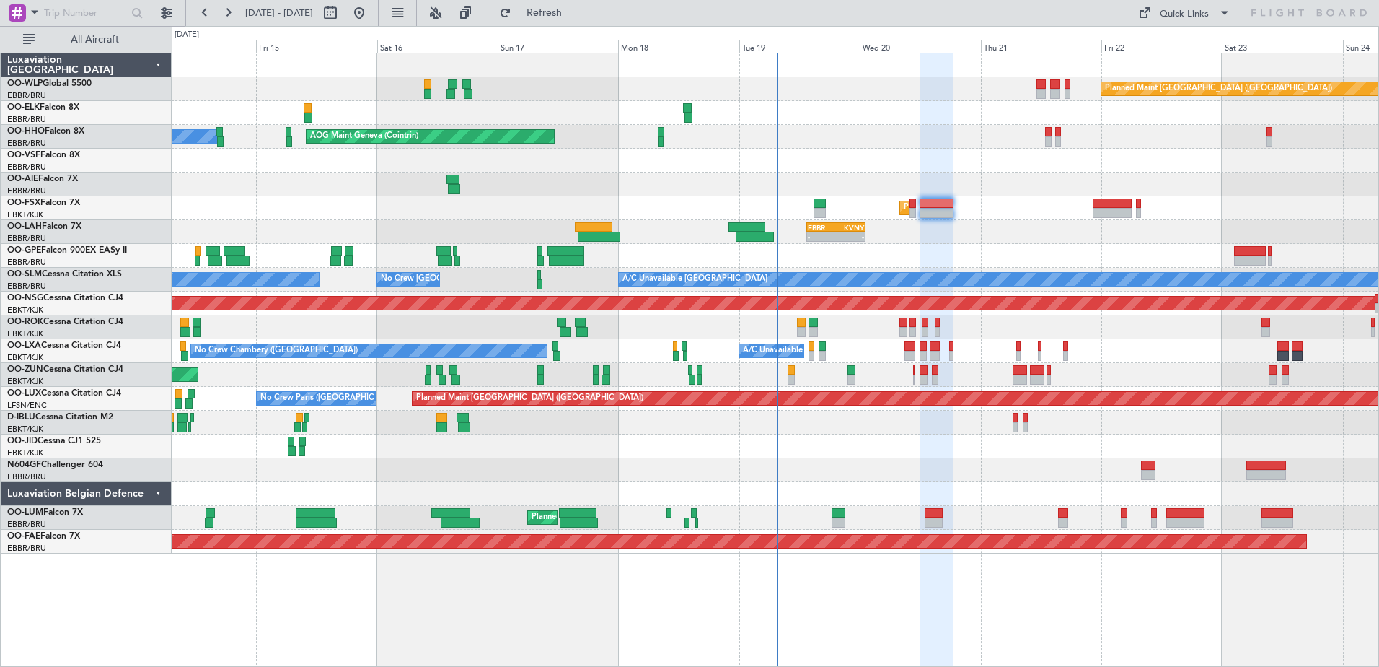
type input "0"
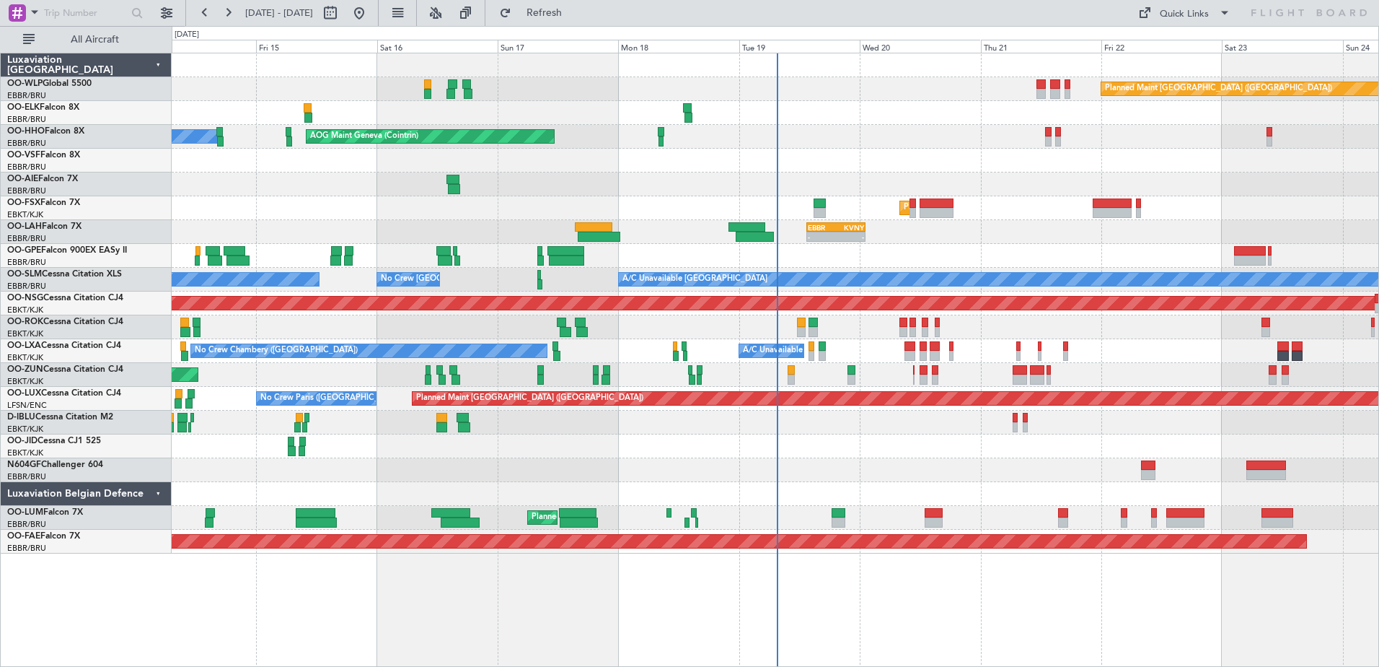
scroll to position [0, 0]
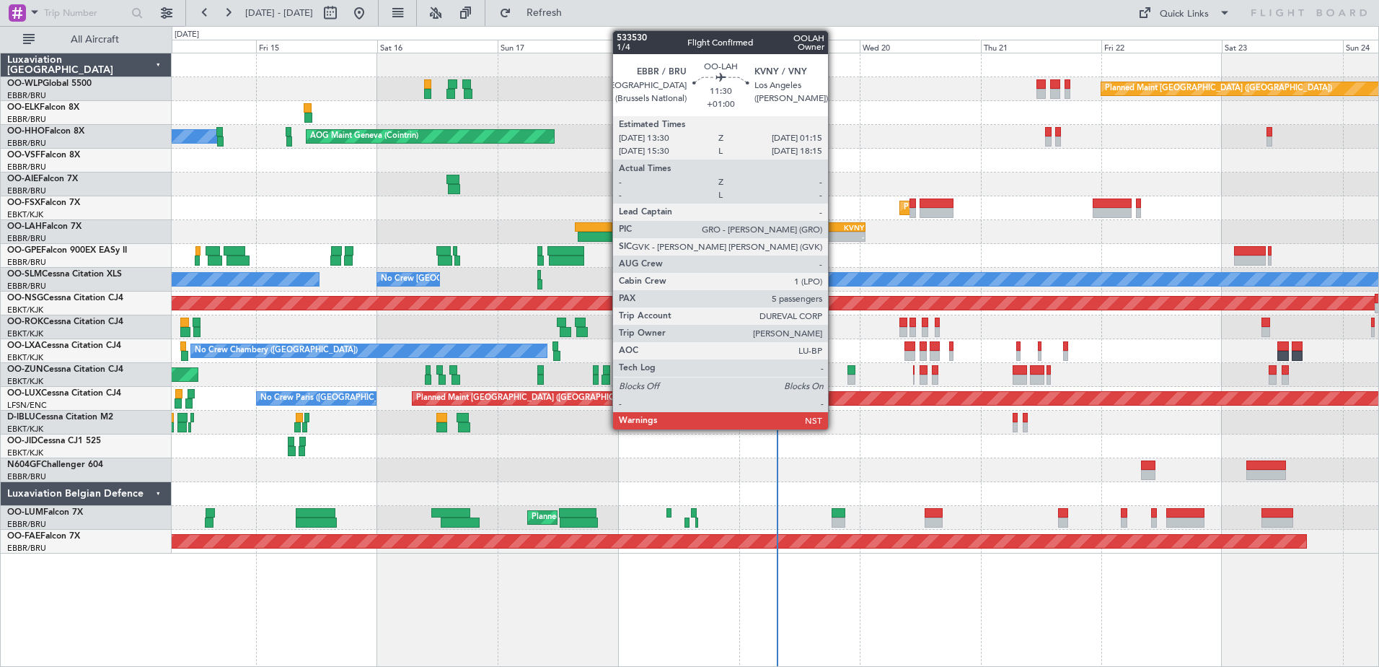
click at [835, 236] on div "-" at bounding box center [822, 236] width 28 height 9
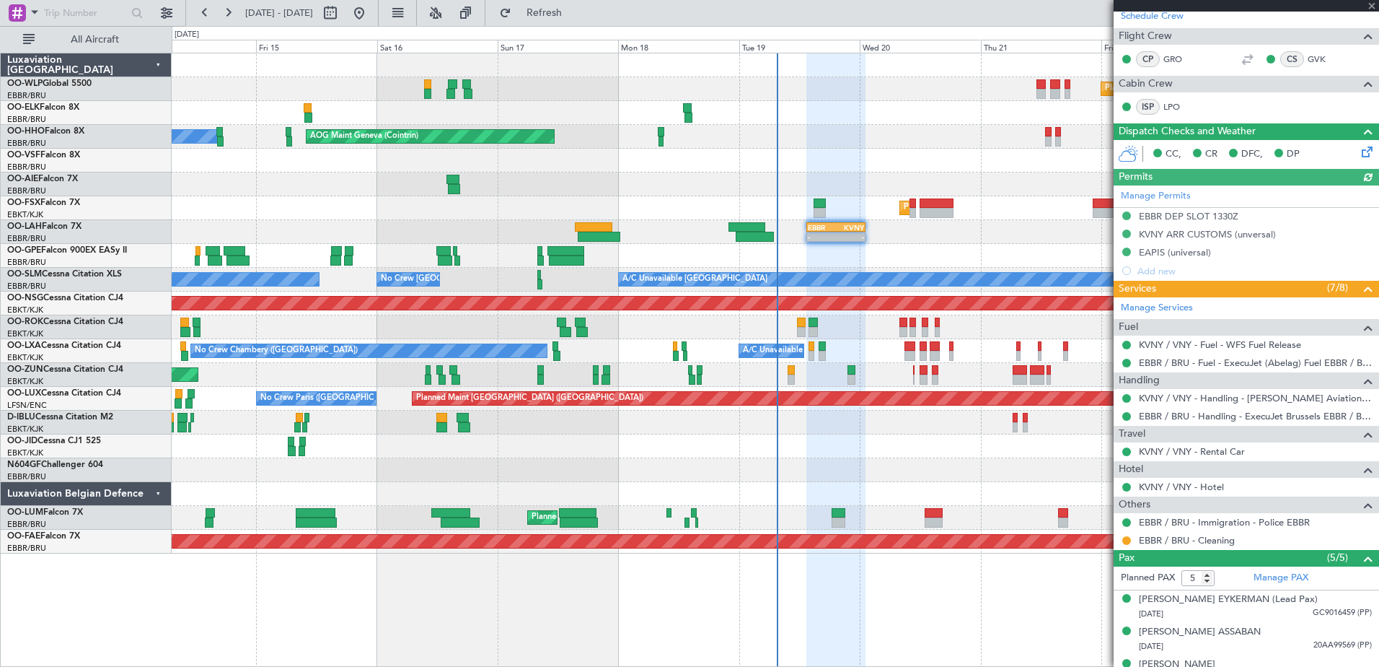
scroll to position [308, 0]
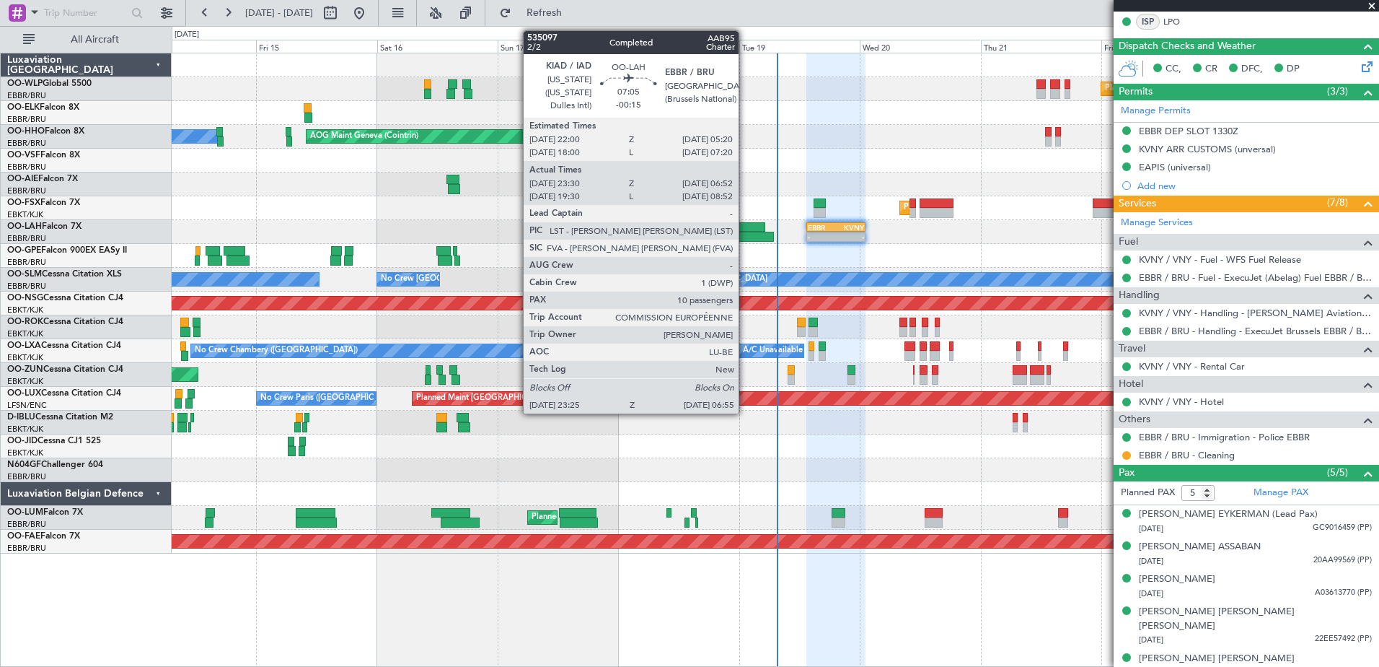
click at [745, 236] on div at bounding box center [755, 237] width 38 height 10
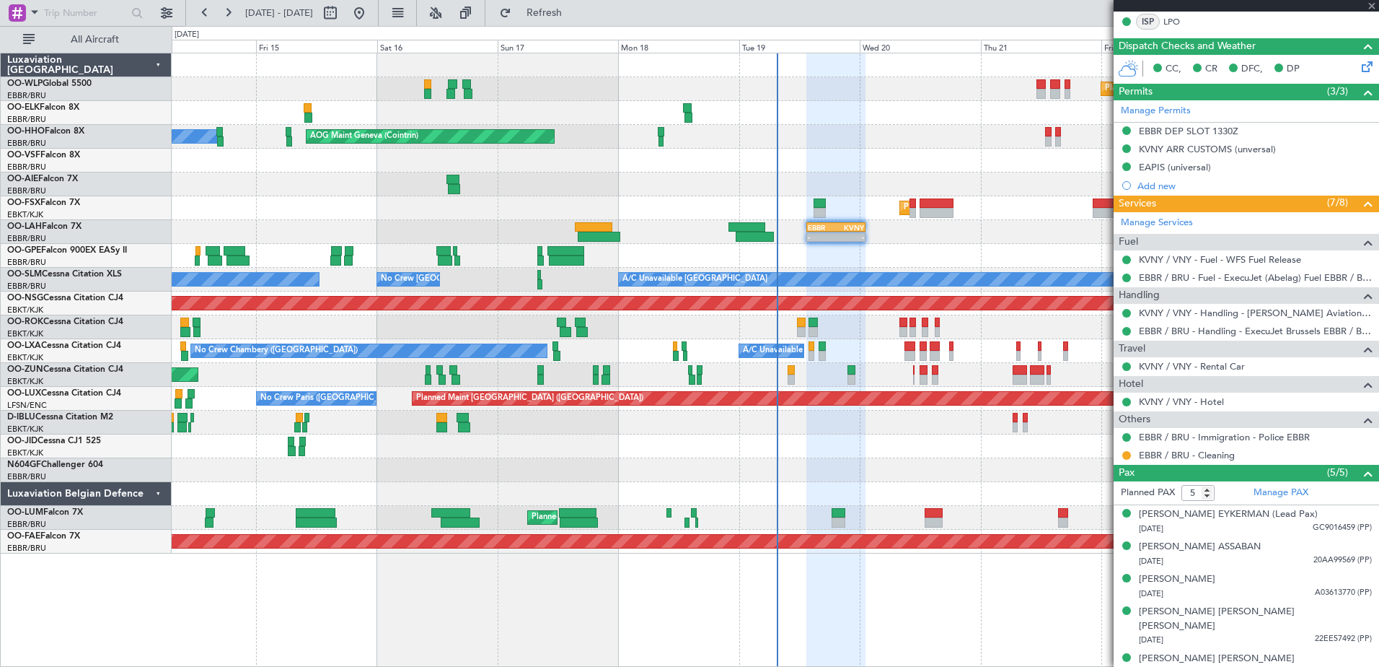
type input "-00:15"
type input "23:40"
type input "06:47"
type input "10"
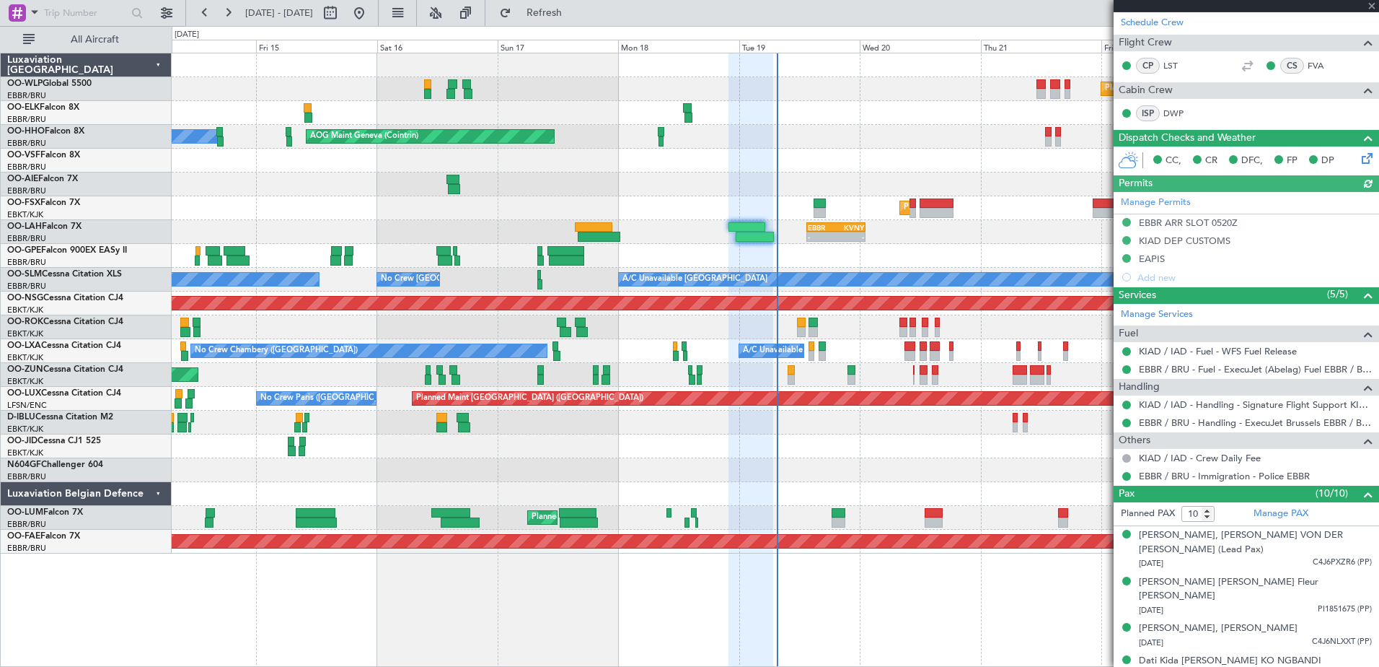
scroll to position [400, 0]
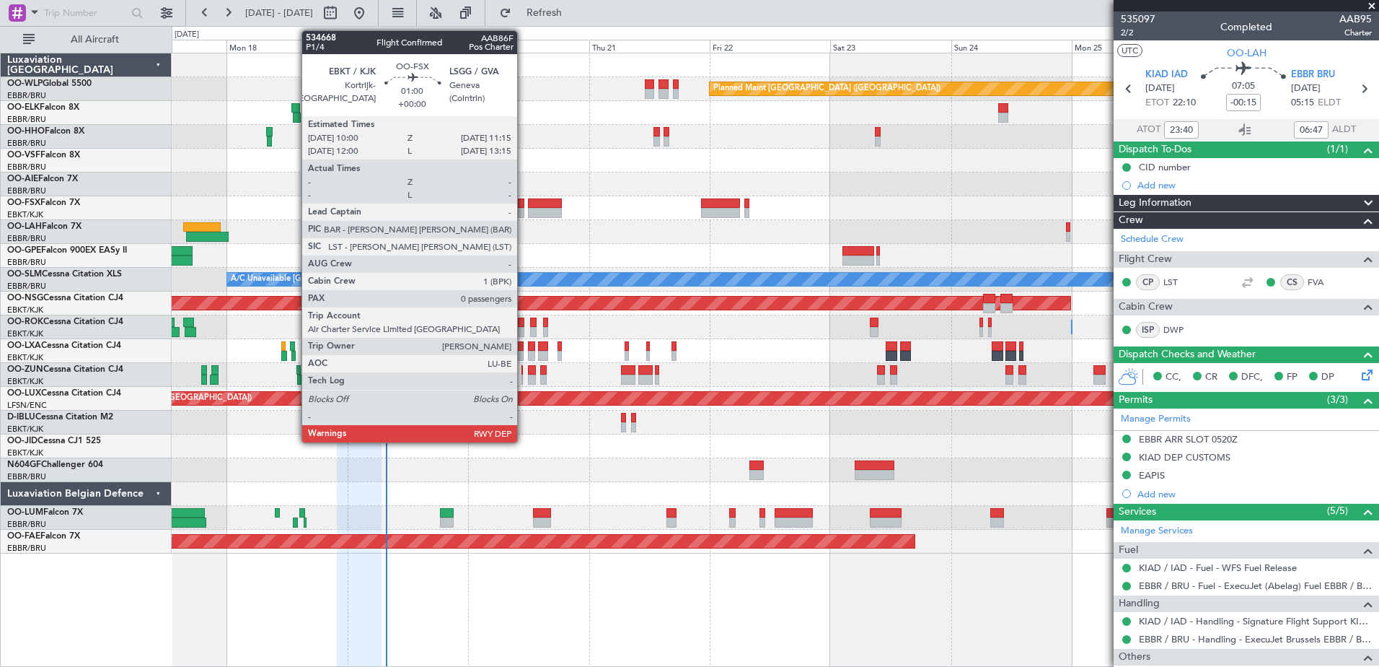
click at [524, 207] on div at bounding box center [521, 203] width 6 height 10
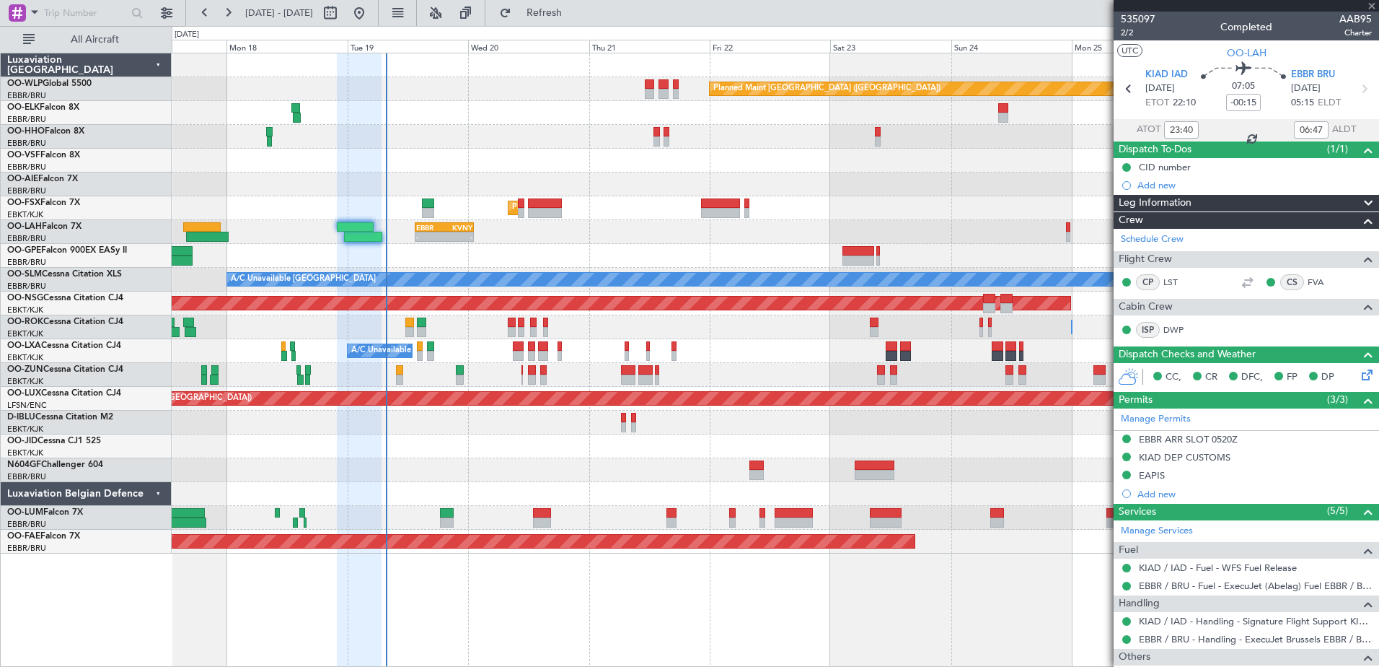
type input "0"
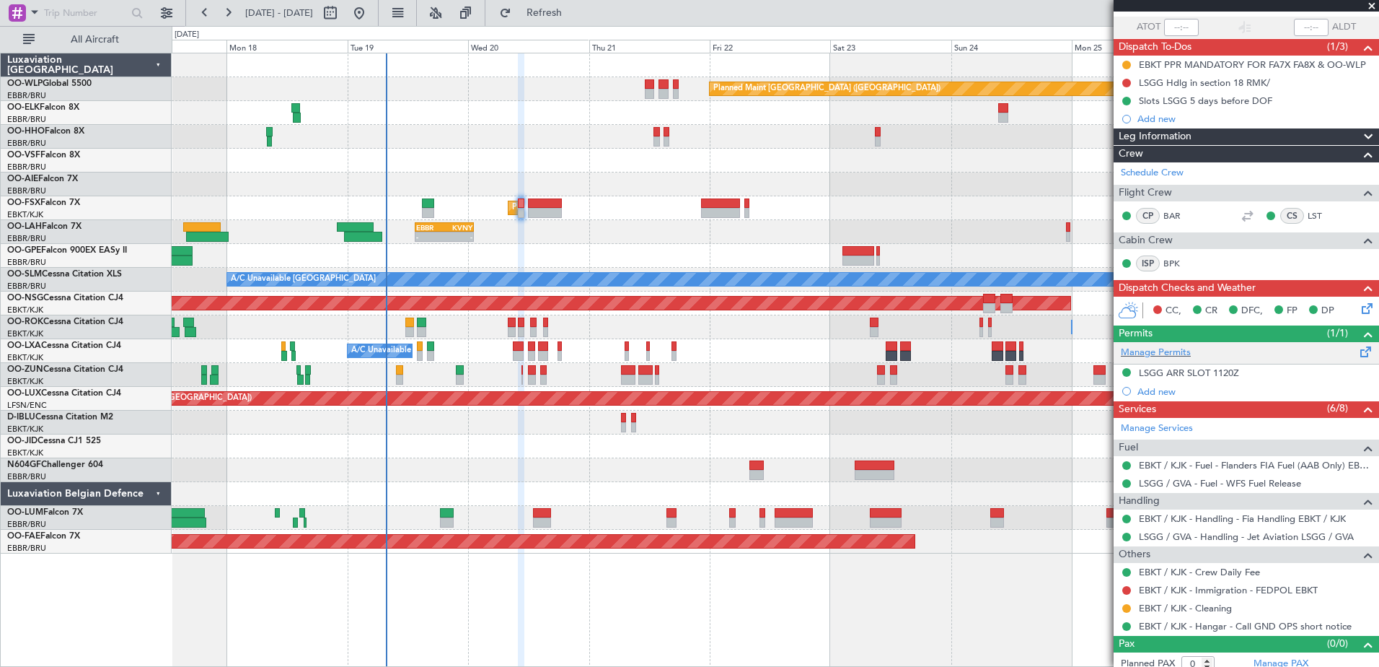
scroll to position [111, 0]
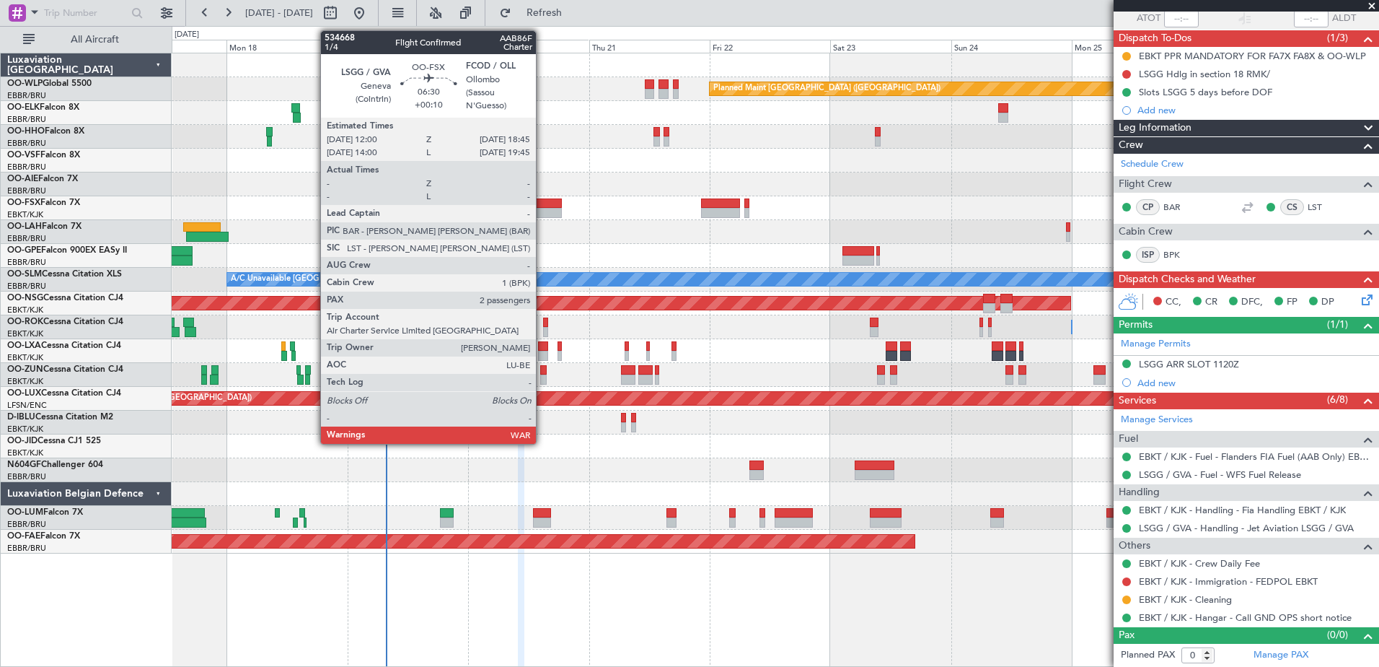
click at [543, 213] on div at bounding box center [545, 213] width 35 height 10
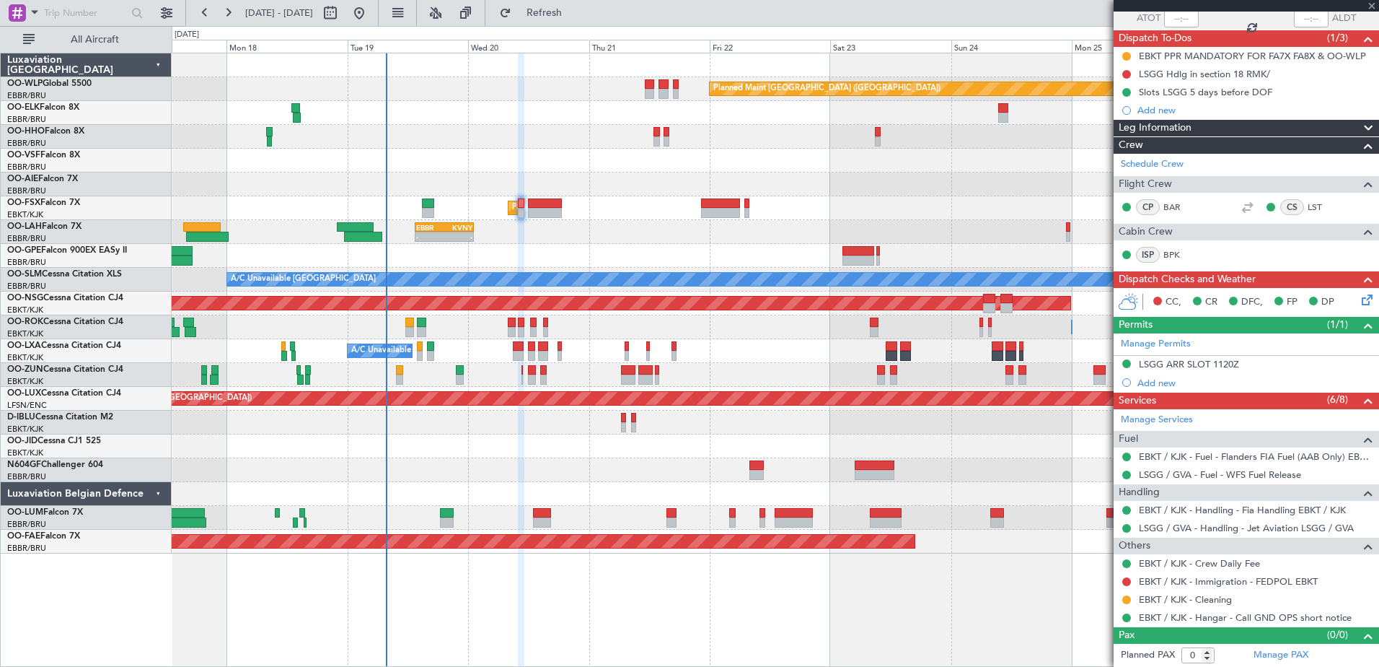
type input "+00:10"
type input "2"
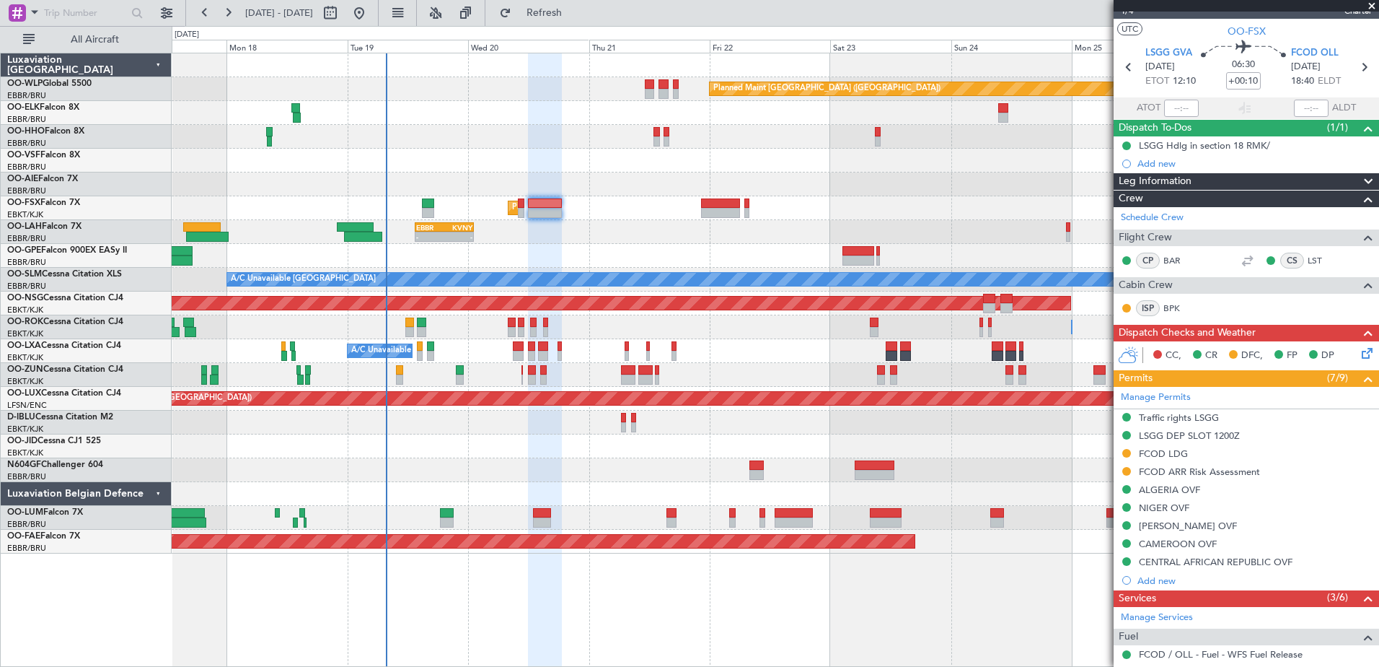
scroll to position [0, 0]
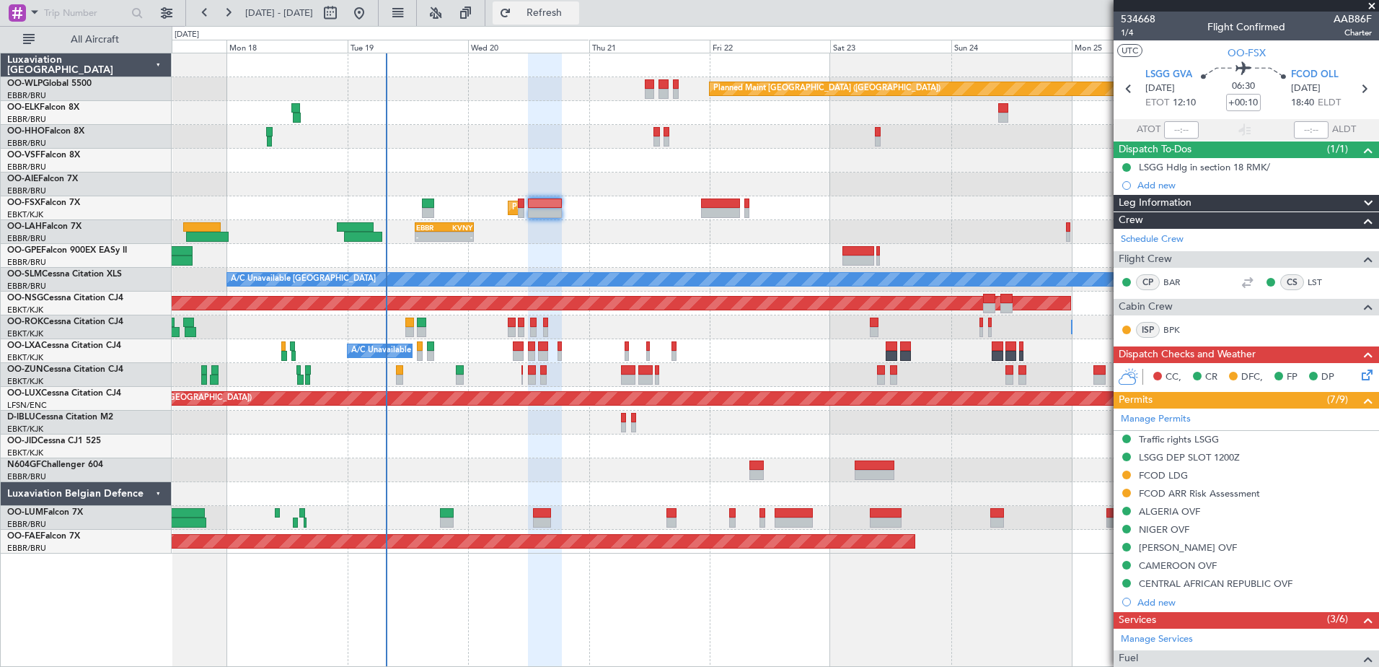
click at [579, 2] on button "Refresh" at bounding box center [536, 12] width 87 height 23
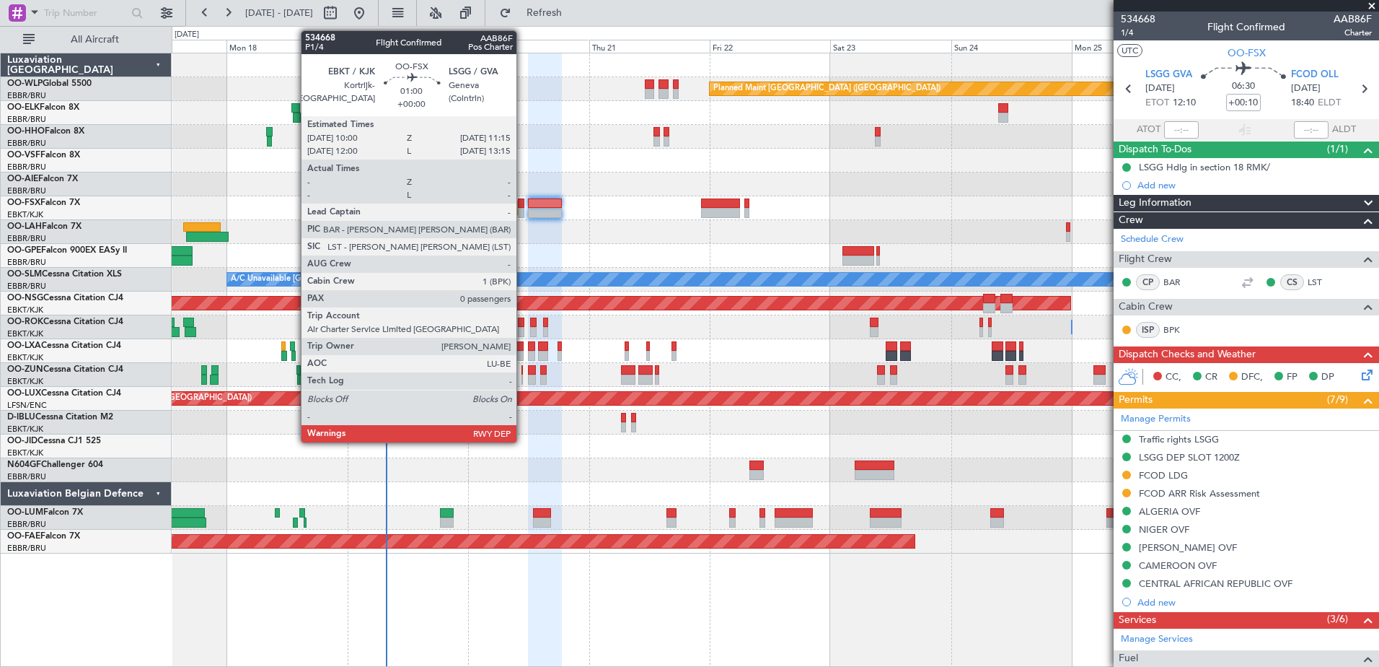
click at [523, 210] on div at bounding box center [521, 213] width 6 height 10
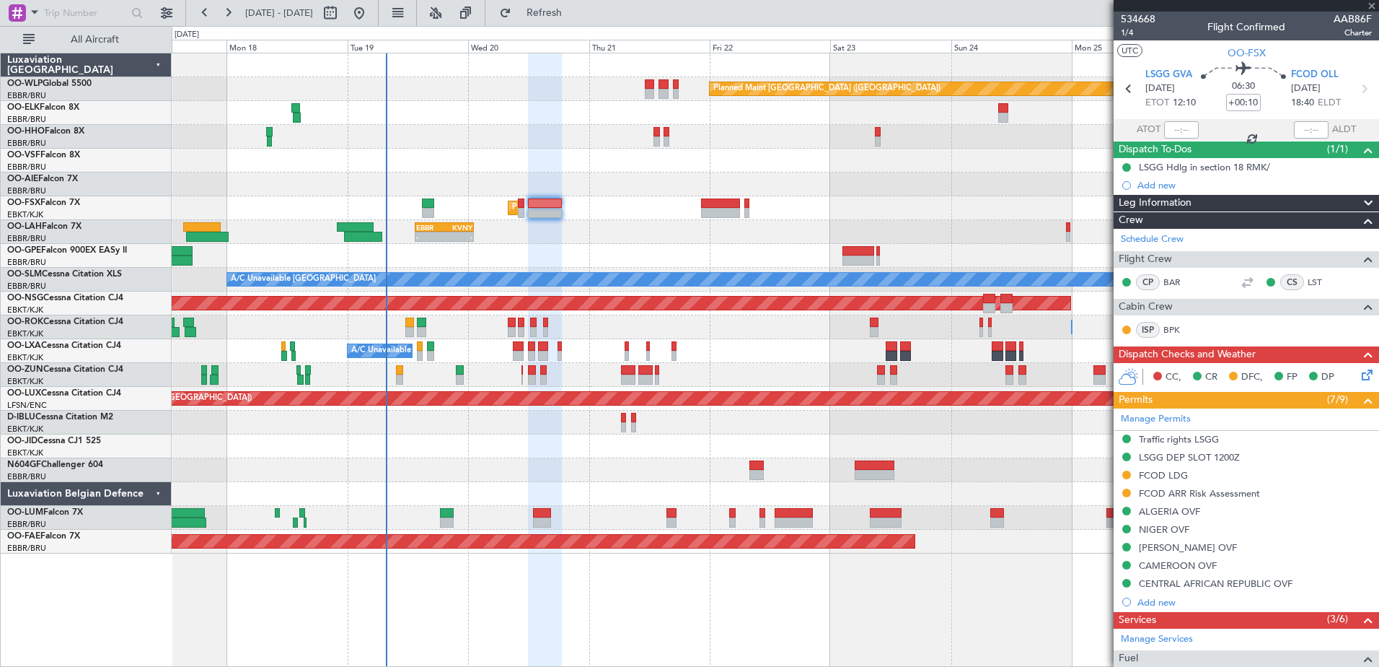
type input "0"
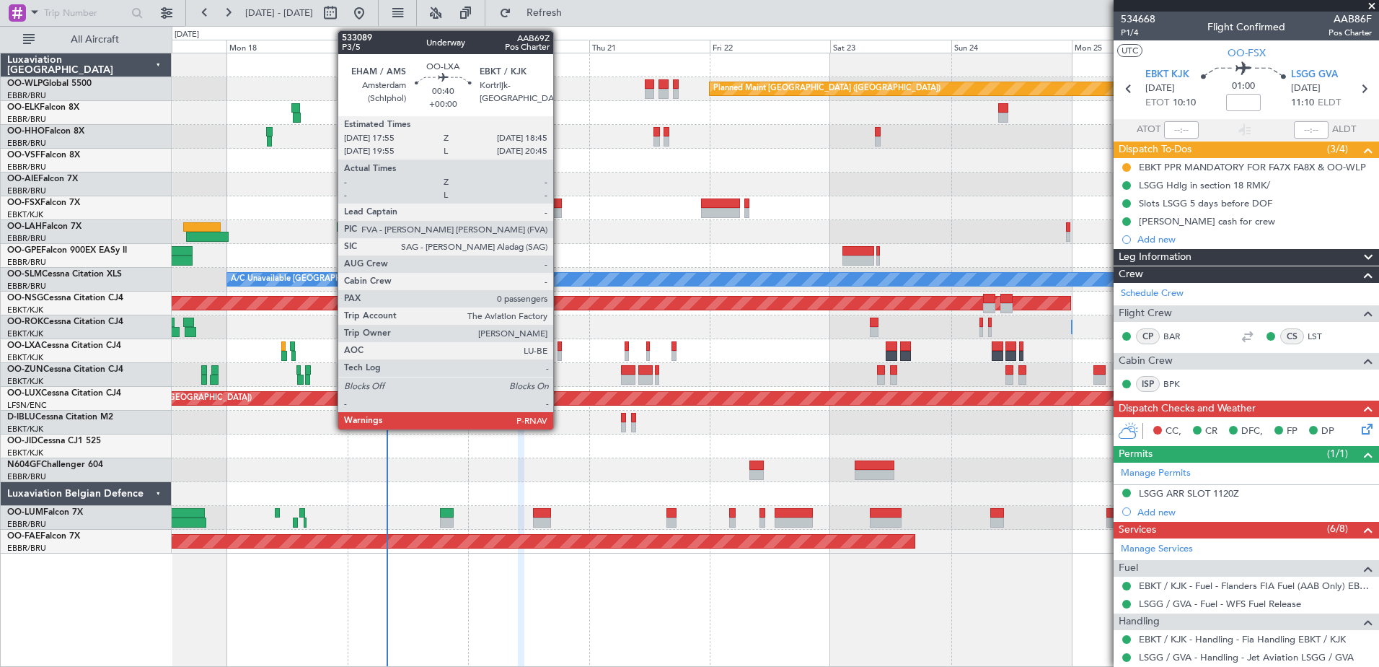
click at [560, 352] on div at bounding box center [560, 356] width 4 height 10
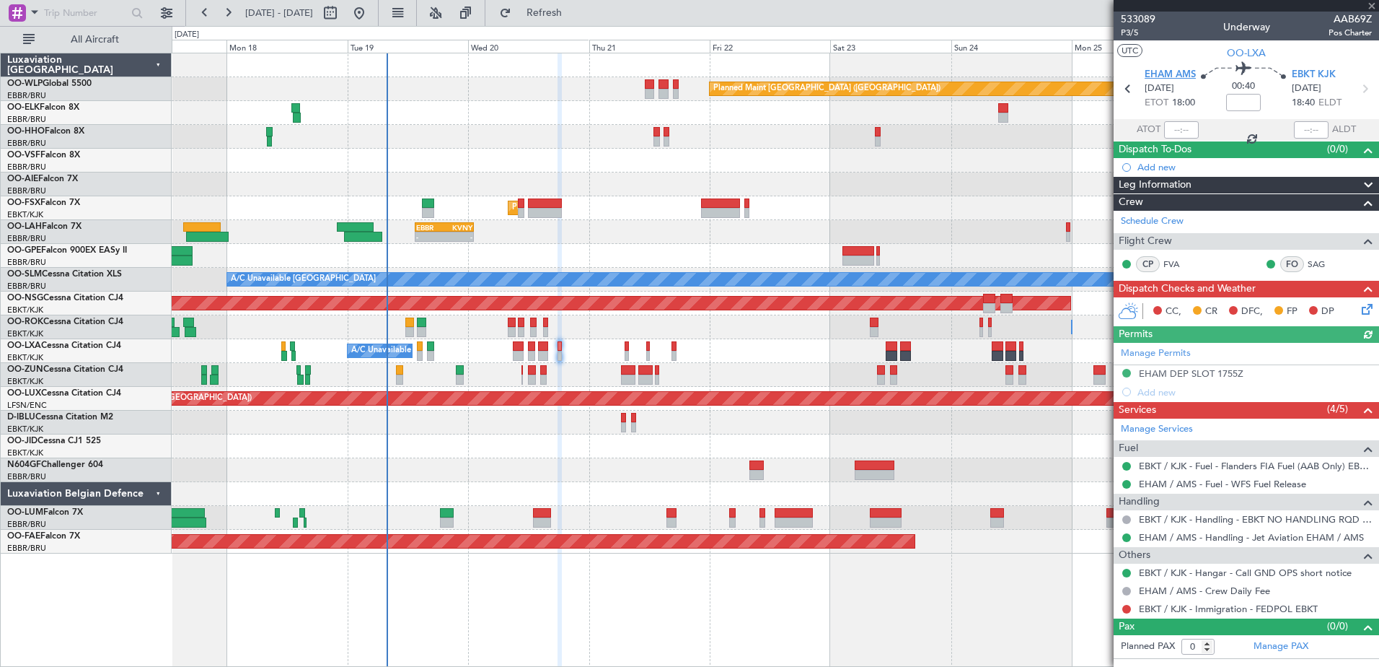
click at [1192, 70] on span "EHAM AMS" at bounding box center [1170, 75] width 51 height 14
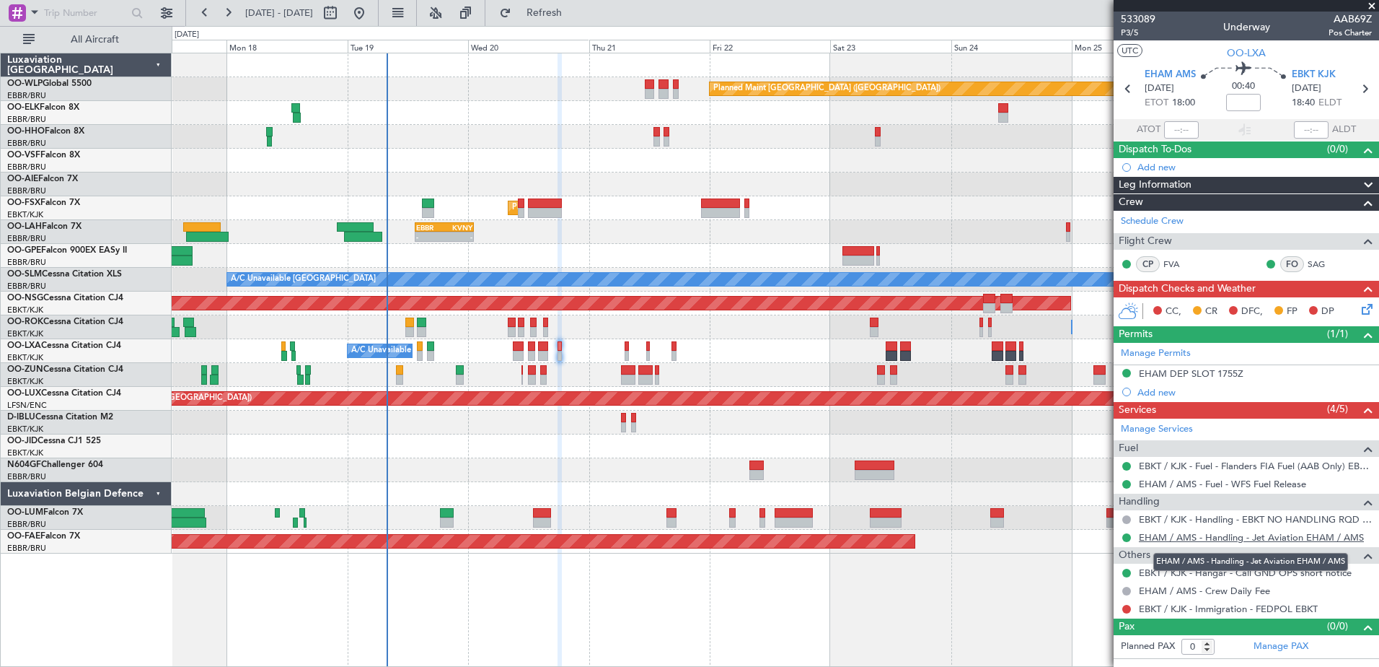
click at [1293, 539] on link "EHAM / AMS - Handling - Jet Aviation EHAM / AMS" at bounding box center [1251, 537] width 225 height 12
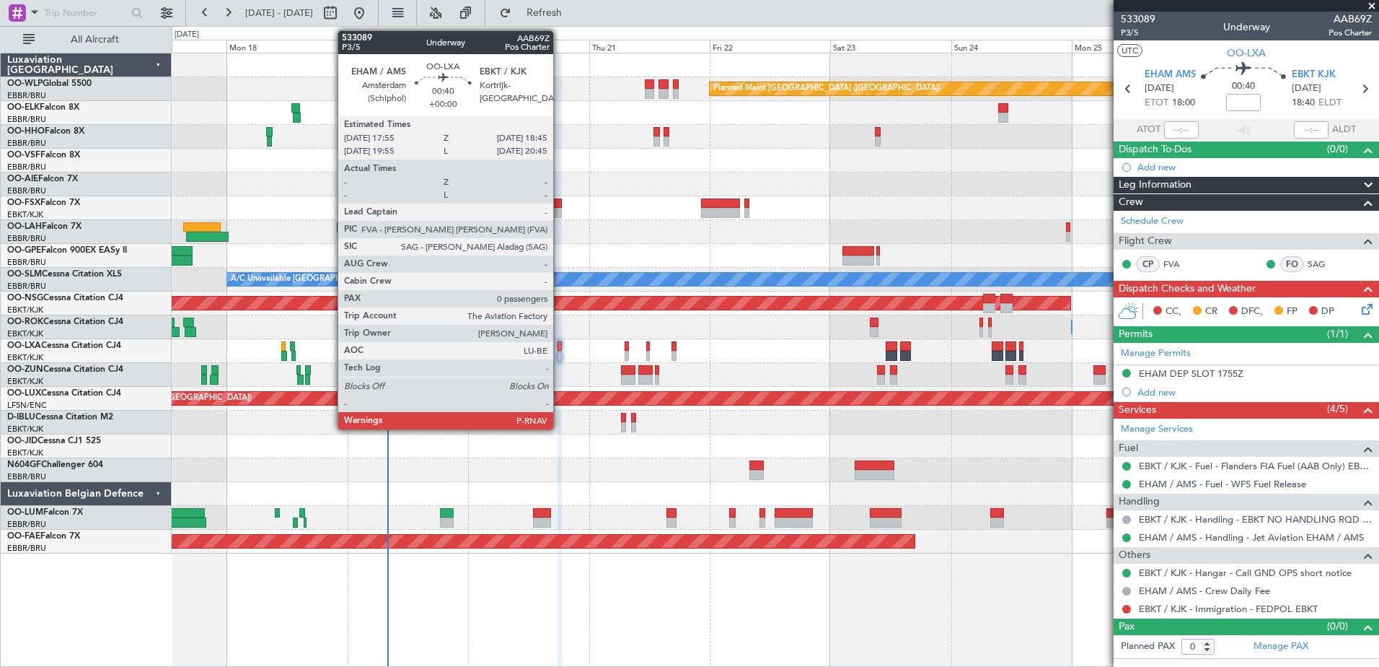
click at [560, 347] on div at bounding box center [560, 346] width 4 height 10
click at [558, 348] on div at bounding box center [560, 346] width 4 height 10
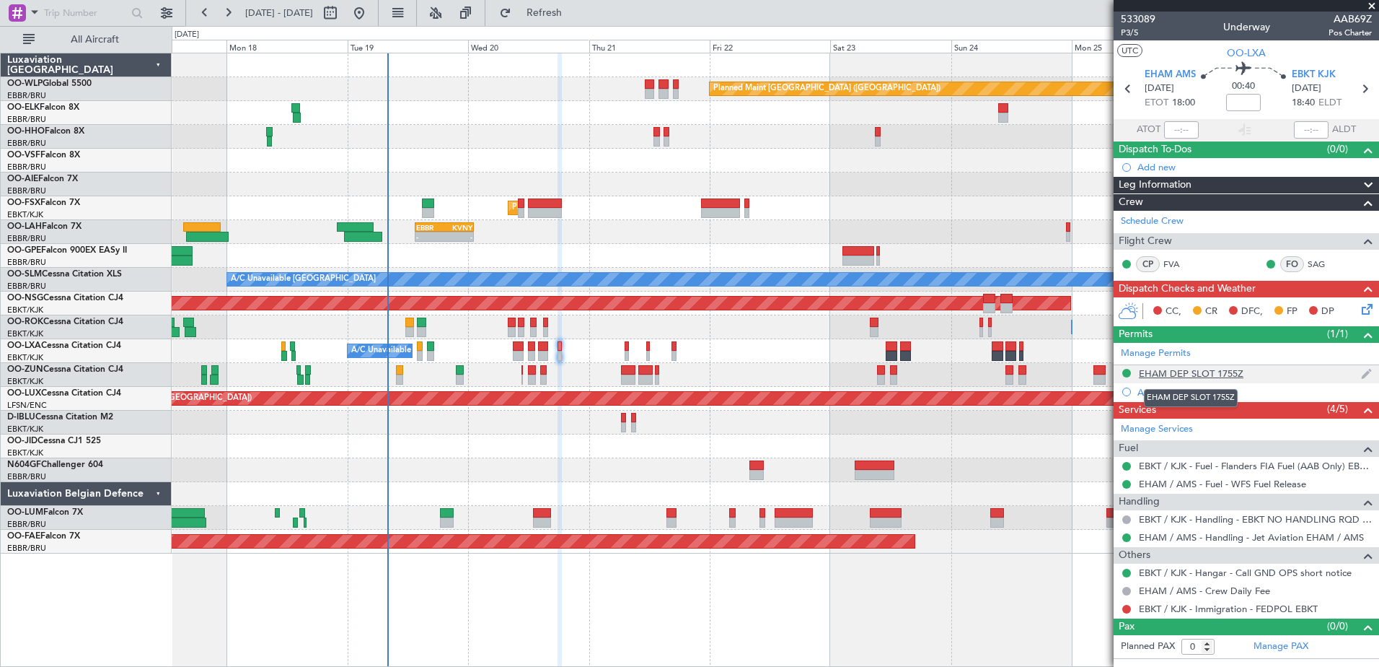
click at [1217, 372] on div "EHAM DEP SLOT 1755Z" at bounding box center [1191, 373] width 105 height 12
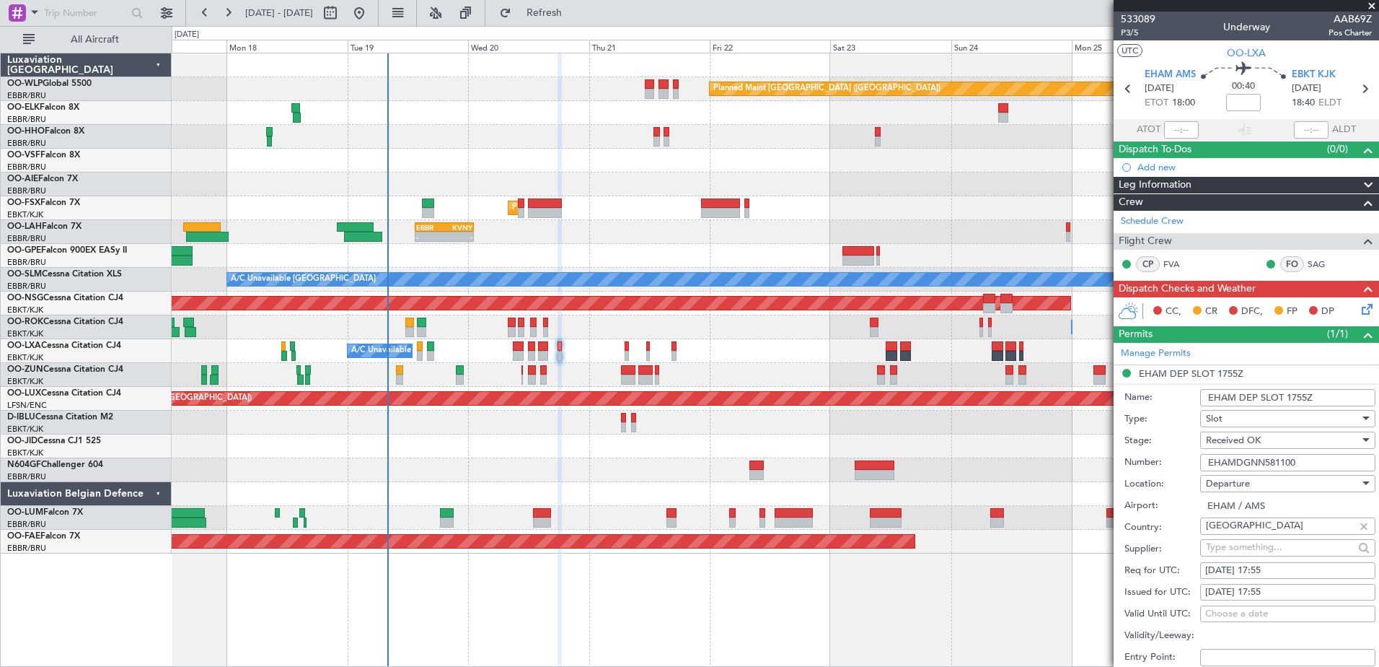
click at [1270, 570] on div "[DATE] 17:55" at bounding box center [1287, 570] width 165 height 14
select select "8"
select select "2025"
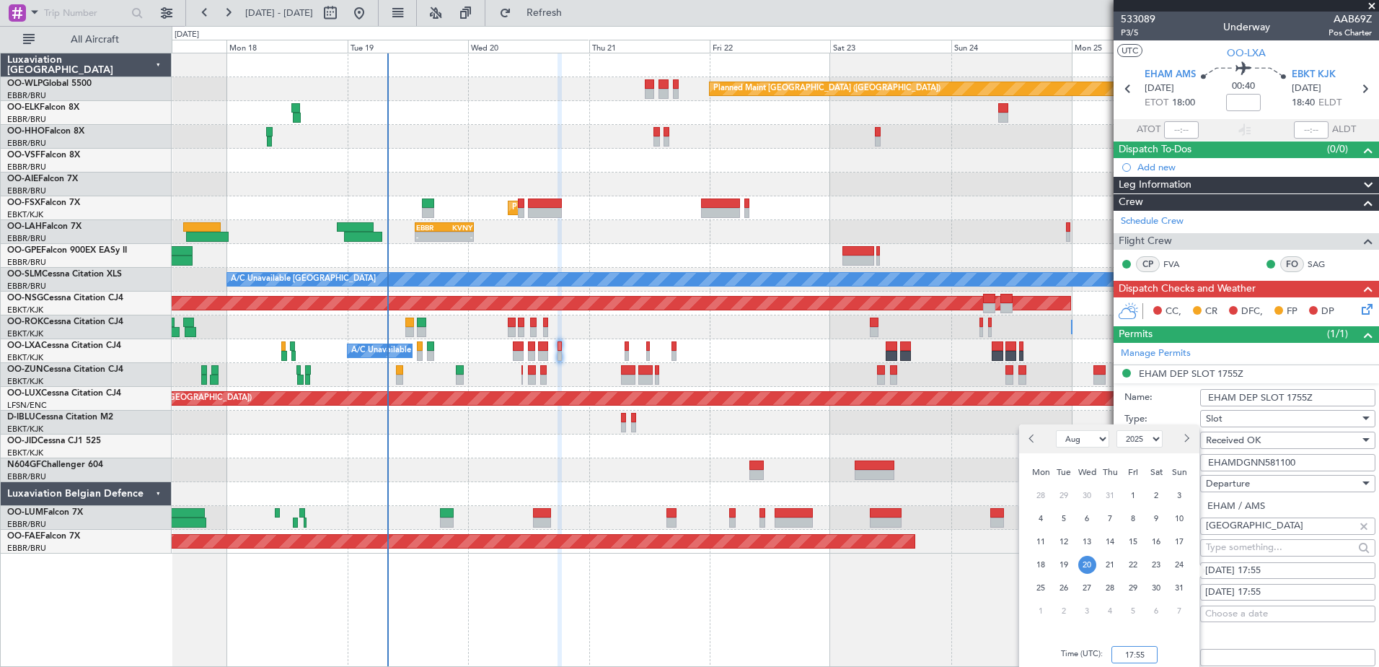
click at [1130, 654] on input "17:55" at bounding box center [1135, 654] width 46 height 17
type input "0"
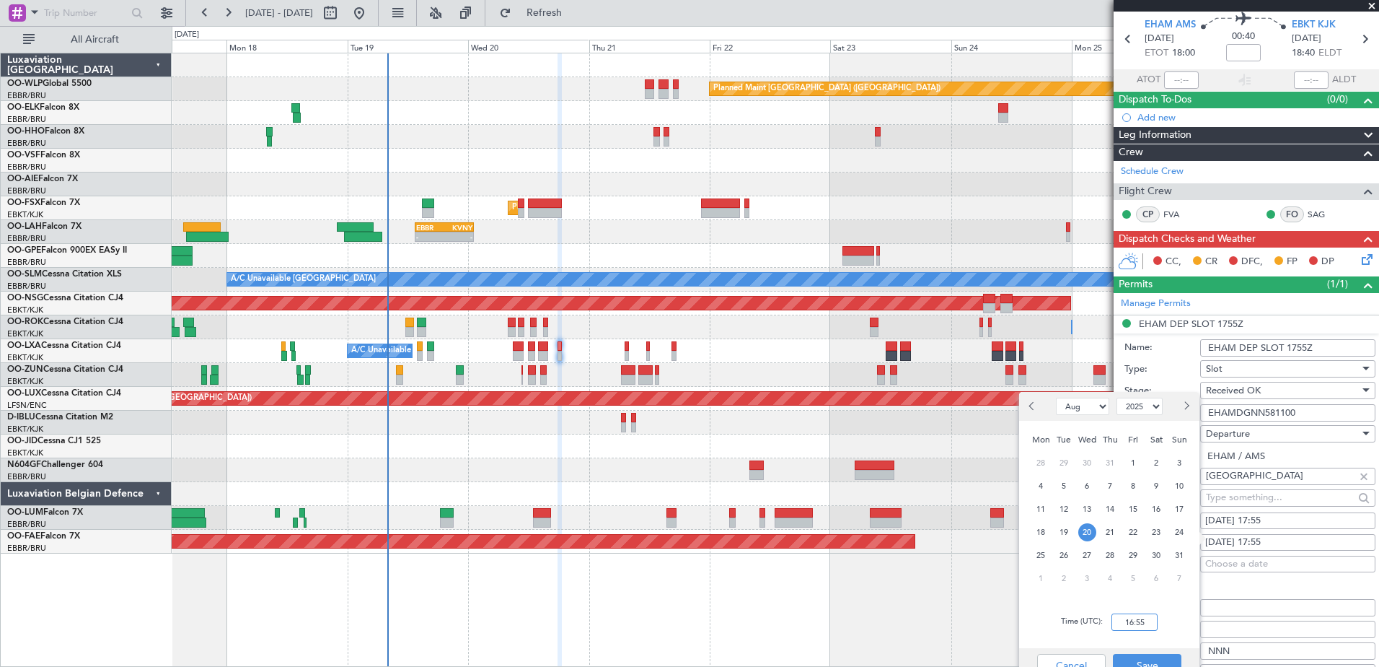
scroll to position [55, 0]
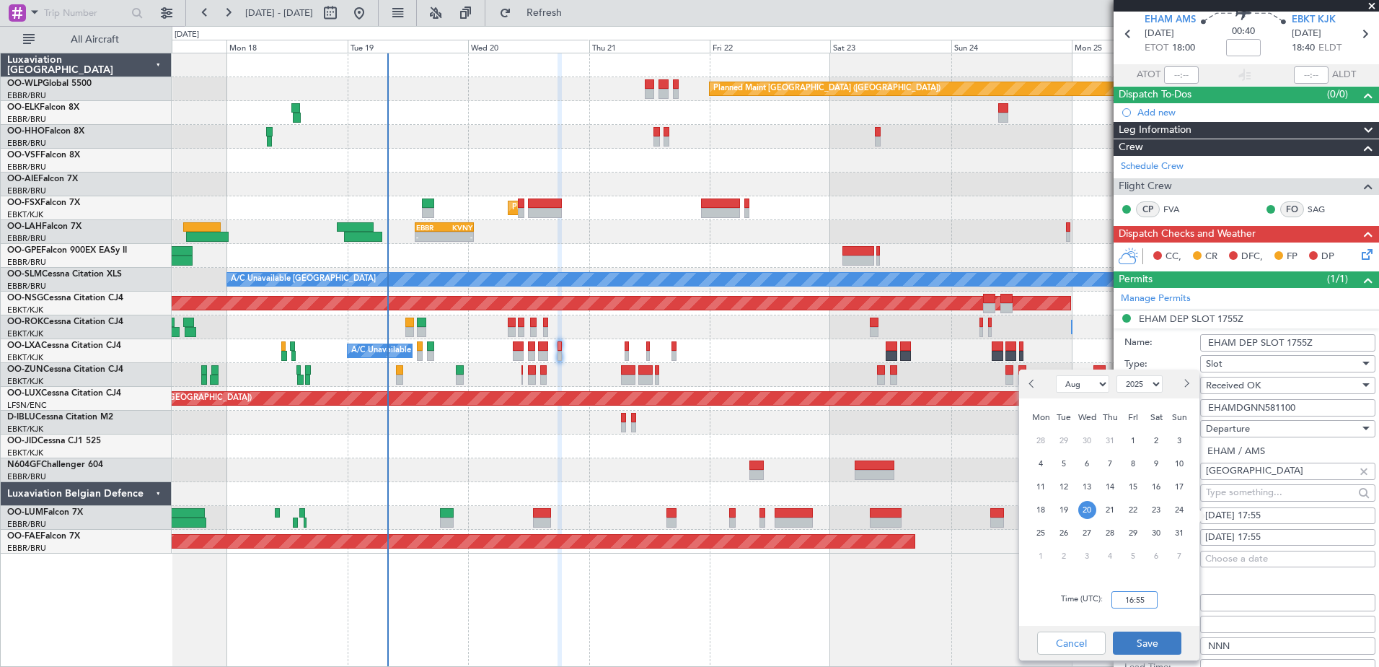
type input "16:55"
click at [1158, 638] on button "Save" at bounding box center [1147, 642] width 69 height 23
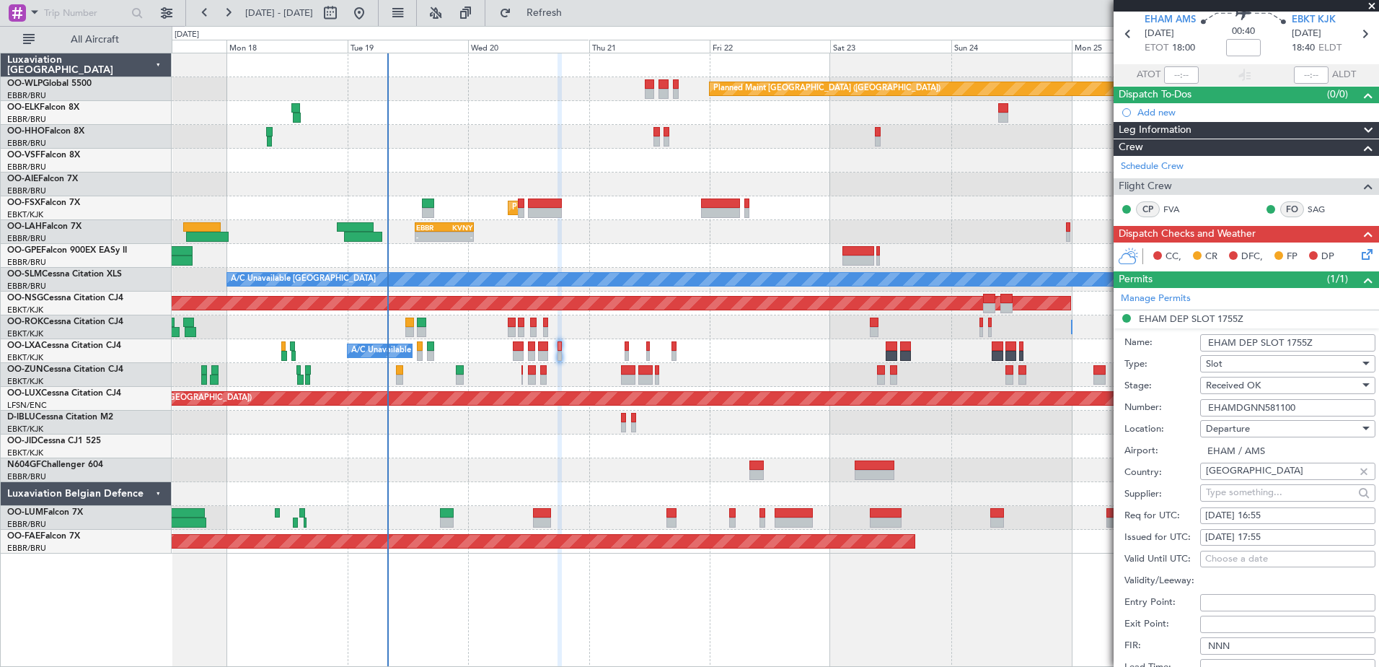
click at [1296, 342] on input "EHAM DEP SLOT 1755Z" at bounding box center [1287, 342] width 175 height 17
click at [1272, 536] on div "[DATE] 17:55" at bounding box center [1287, 537] width 165 height 14
select select "8"
select select "2025"
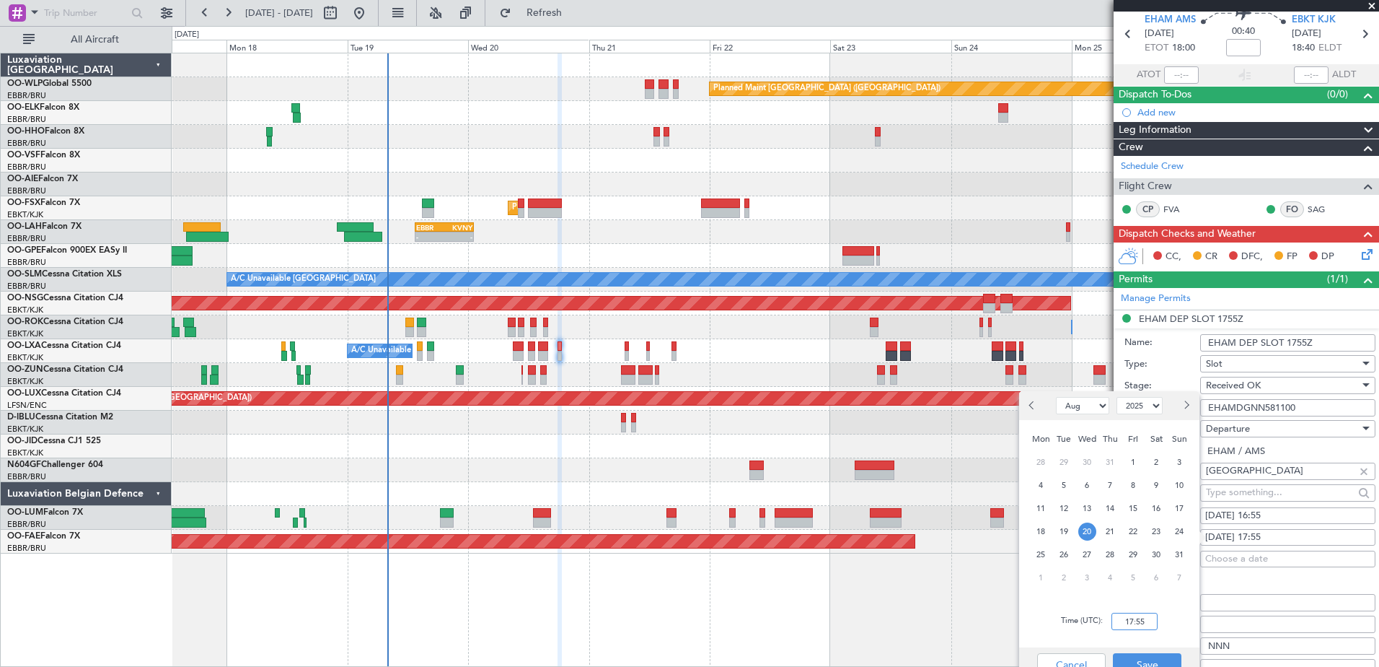
click at [1128, 625] on input "17:55" at bounding box center [1135, 620] width 46 height 17
type input "16:55"
click at [1142, 656] on button "Save" at bounding box center [1147, 664] width 69 height 23
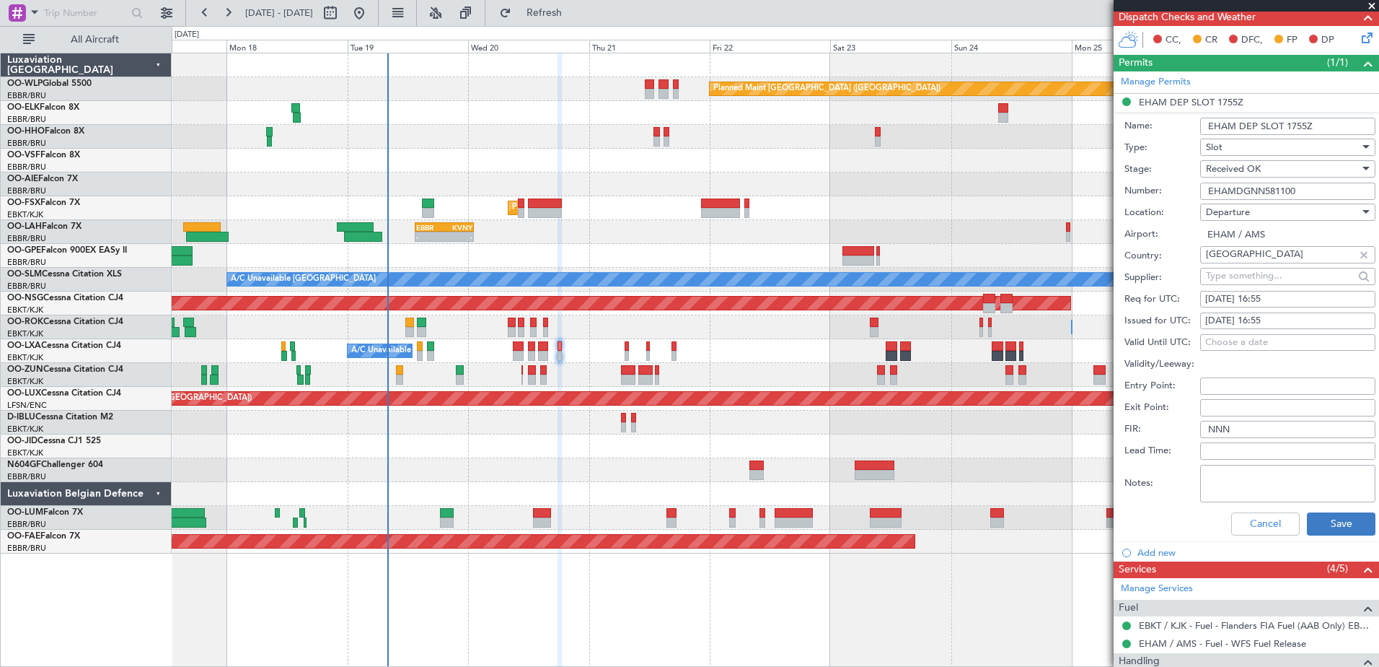
scroll to position [199, 0]
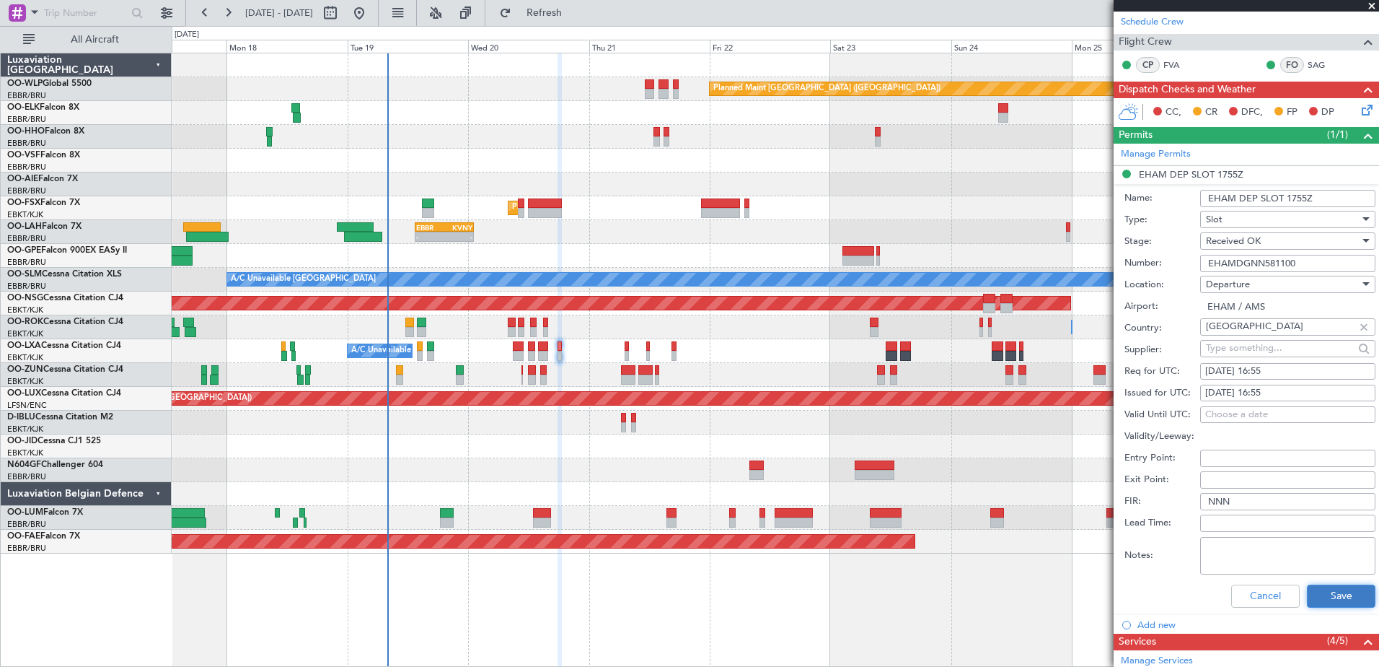
click at [1314, 602] on button "Save" at bounding box center [1341, 595] width 69 height 23
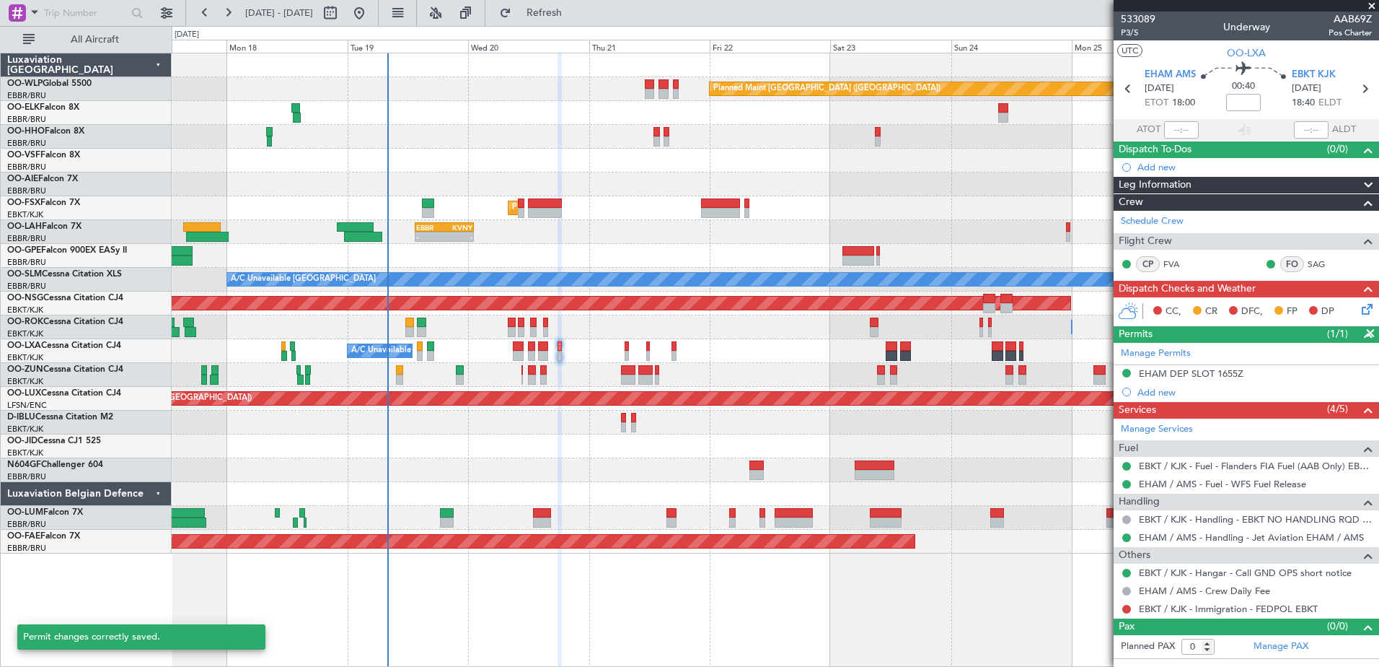
scroll to position [0, 0]
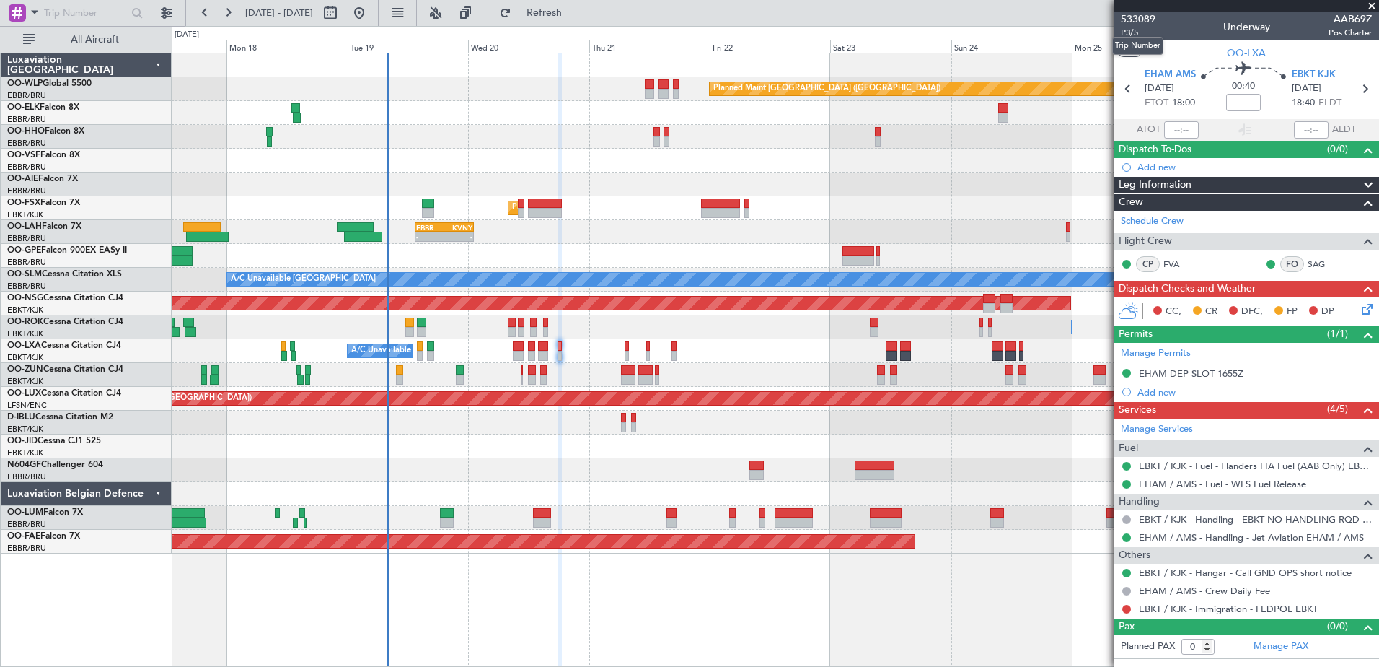
click at [1133, 32] on mat-tooltip-component "Trip Number" at bounding box center [1137, 46] width 71 height 38
drag, startPoint x: 1125, startPoint y: 28, endPoint x: 1125, endPoint y: 19, distance: 8.7
click at [1125, 25] on div "533089 P3/5" at bounding box center [1138, 25] width 35 height 27
click at [1133, 31] on span "P3/5" at bounding box center [1138, 33] width 35 height 12
click at [575, 9] on span "Refresh" at bounding box center [544, 13] width 61 height 10
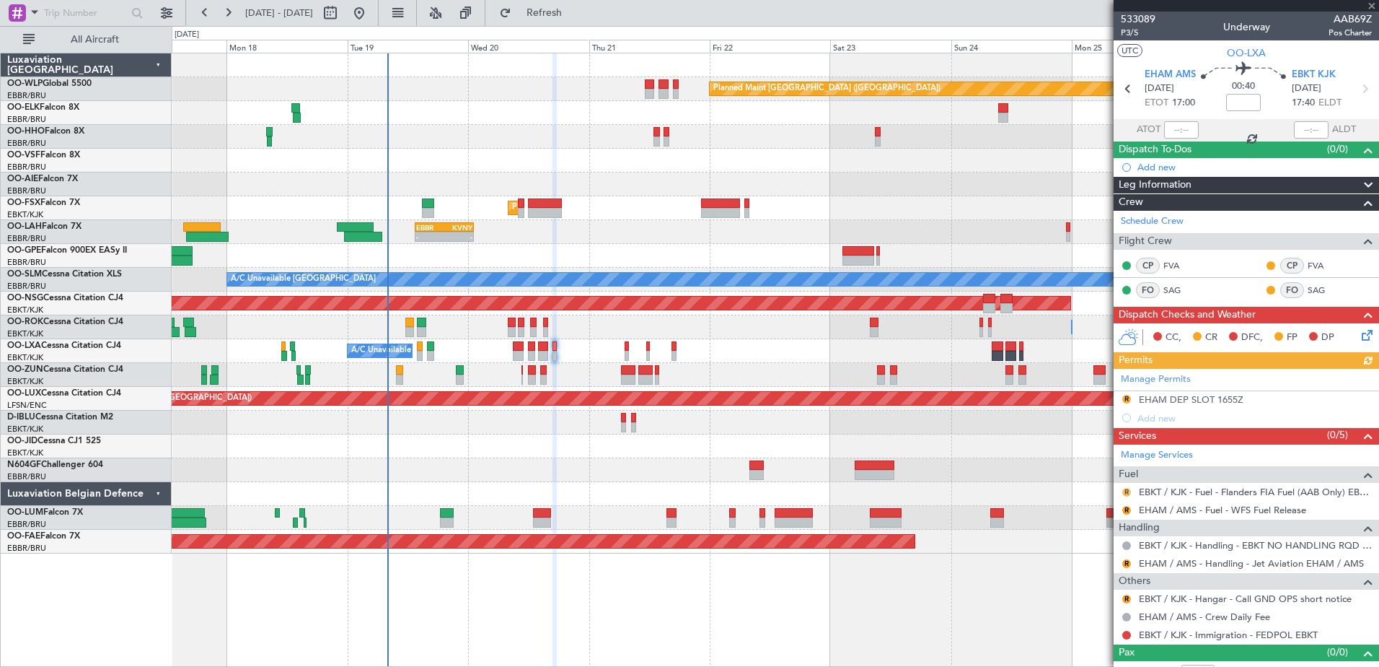
click at [1128, 491] on button "R" at bounding box center [1127, 492] width 9 height 9
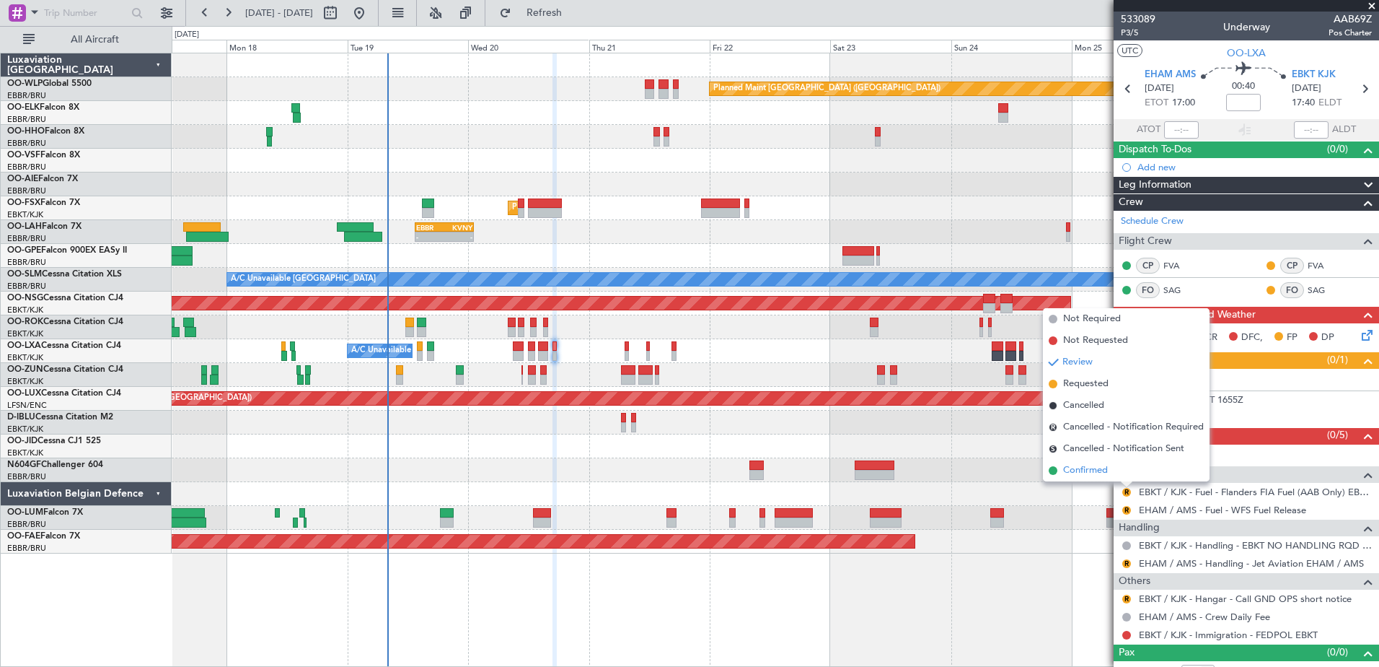
click at [1120, 461] on li "Confirmed" at bounding box center [1126, 471] width 167 height 22
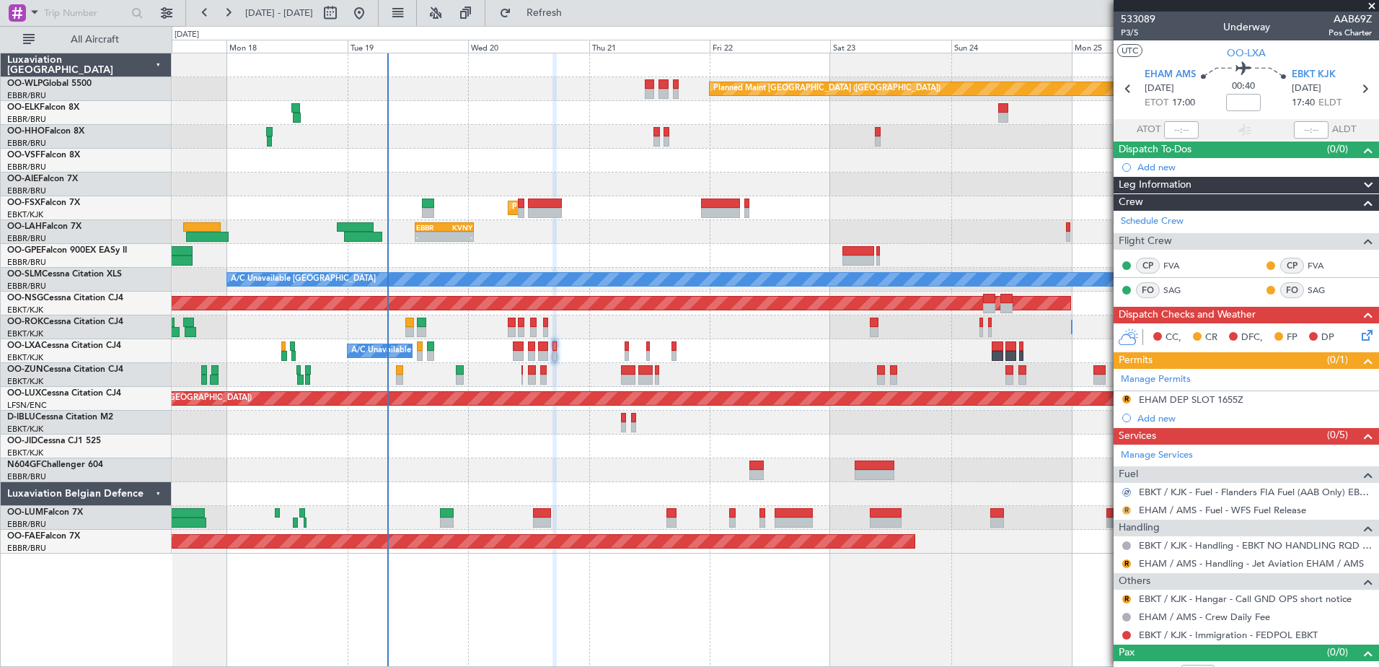
click at [1124, 511] on button "R" at bounding box center [1127, 510] width 9 height 9
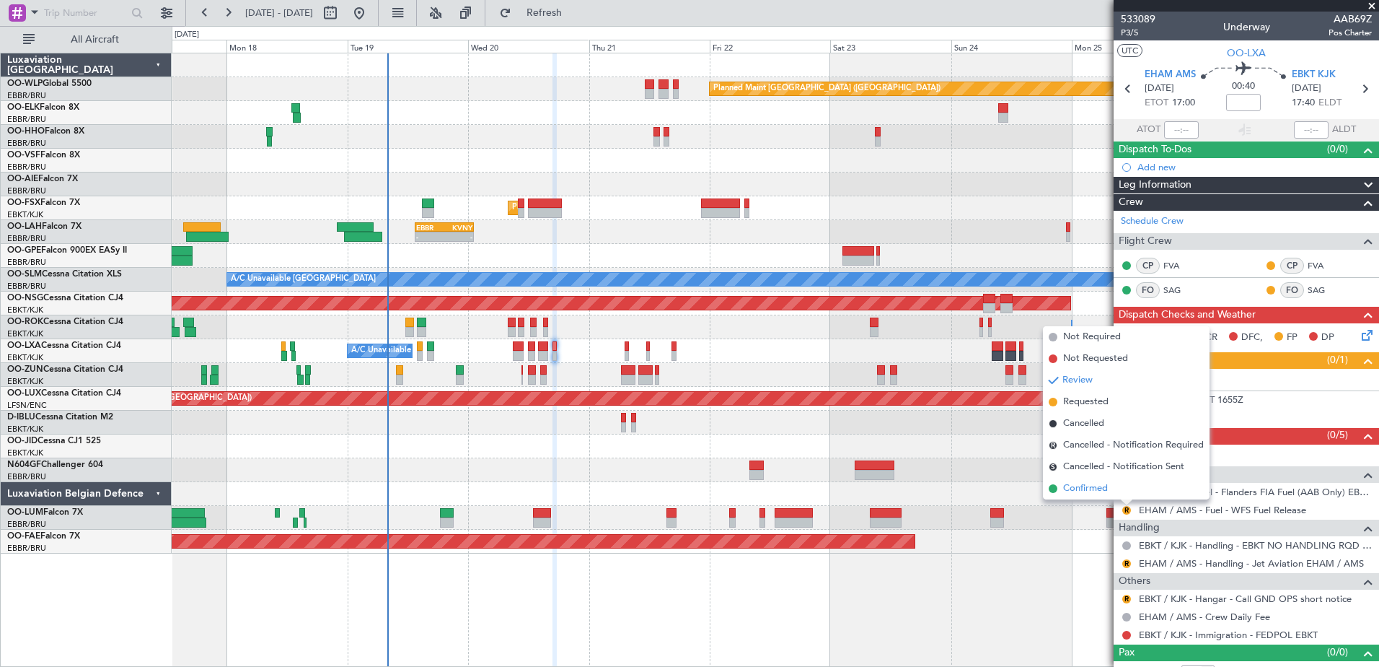
click at [1112, 496] on li "Confirmed" at bounding box center [1126, 489] width 167 height 22
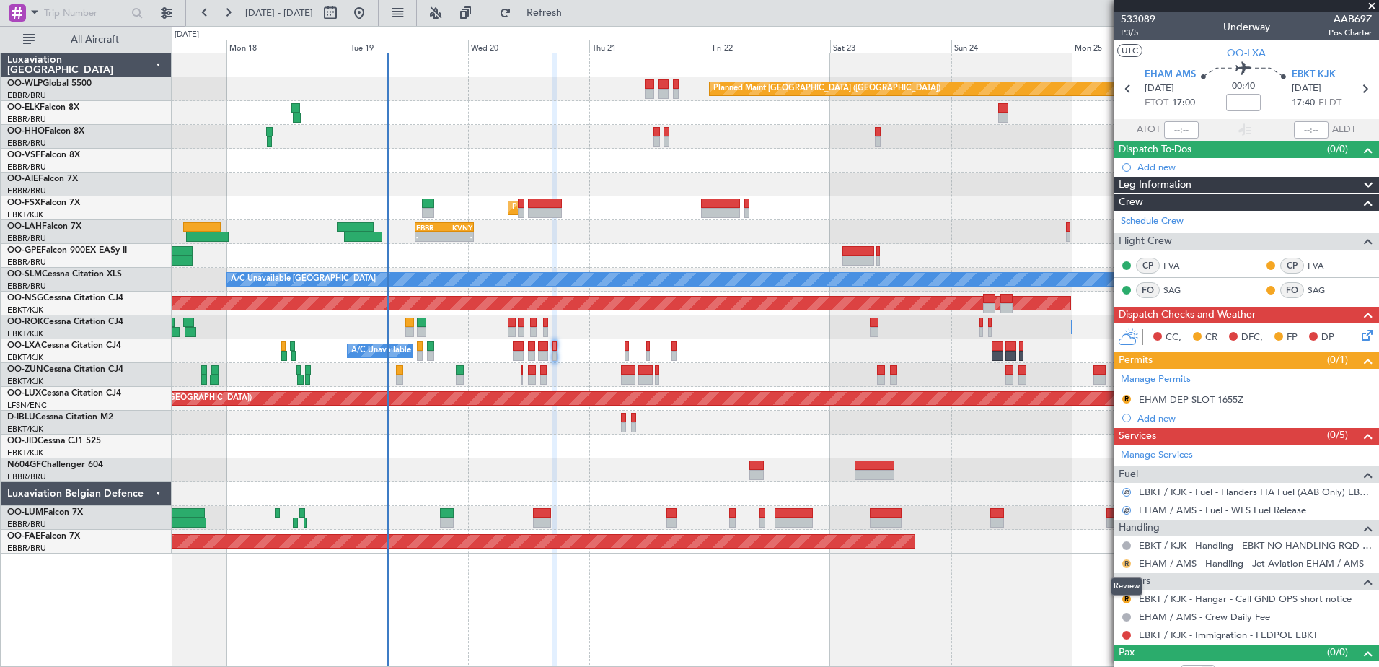
click at [1128, 563] on button "R" at bounding box center [1127, 563] width 9 height 9
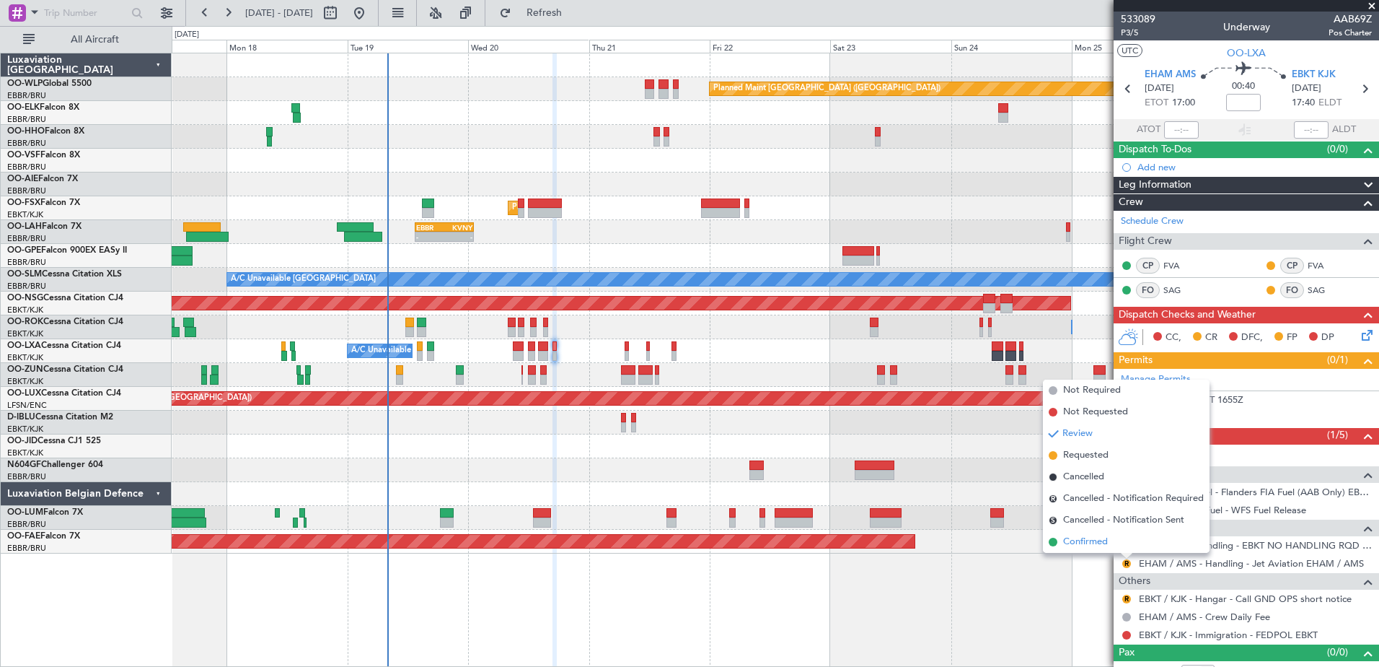
click at [1127, 532] on li "Confirmed" at bounding box center [1126, 542] width 167 height 22
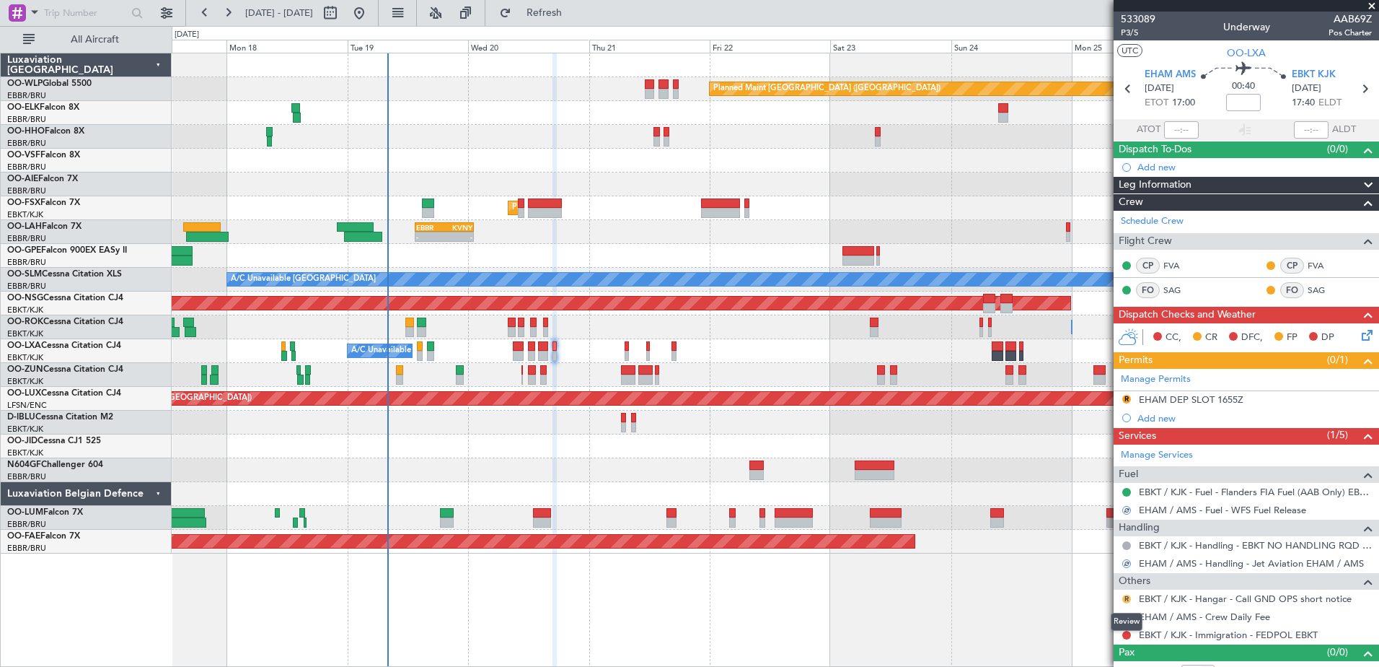
click at [1127, 597] on button "R" at bounding box center [1127, 598] width 9 height 9
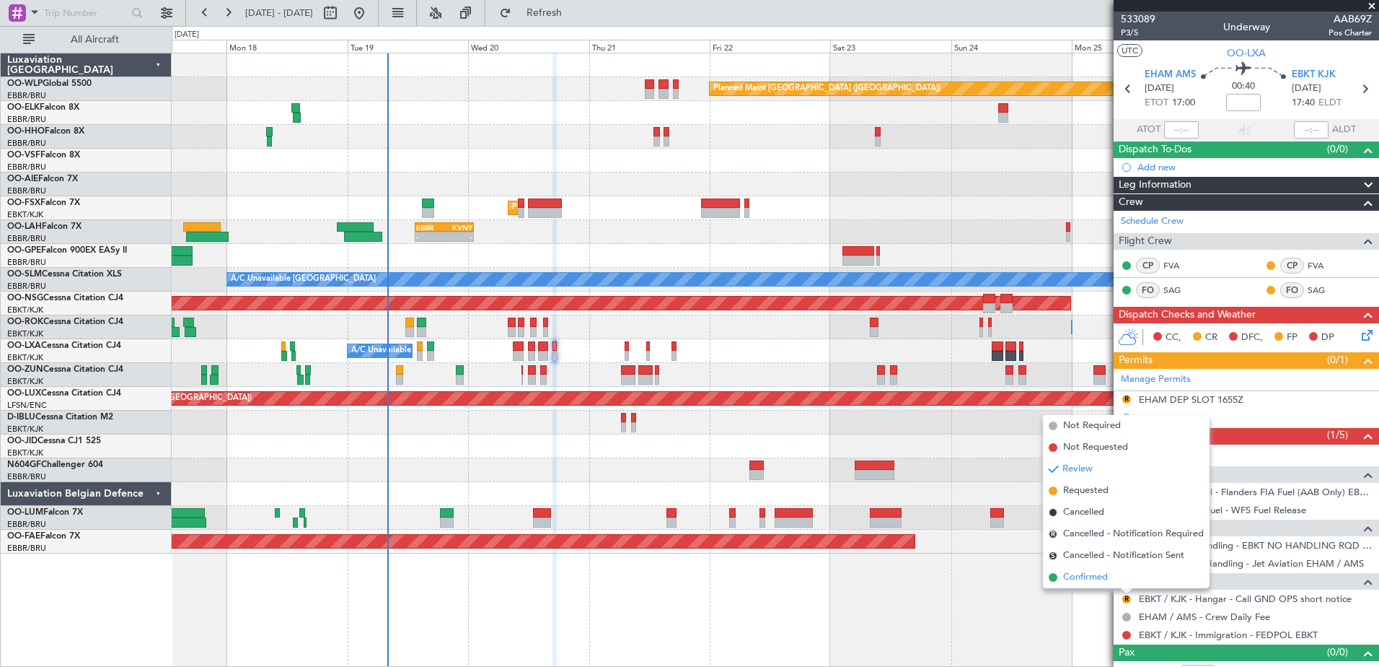
click at [1110, 576] on li "Confirmed" at bounding box center [1126, 577] width 167 height 22
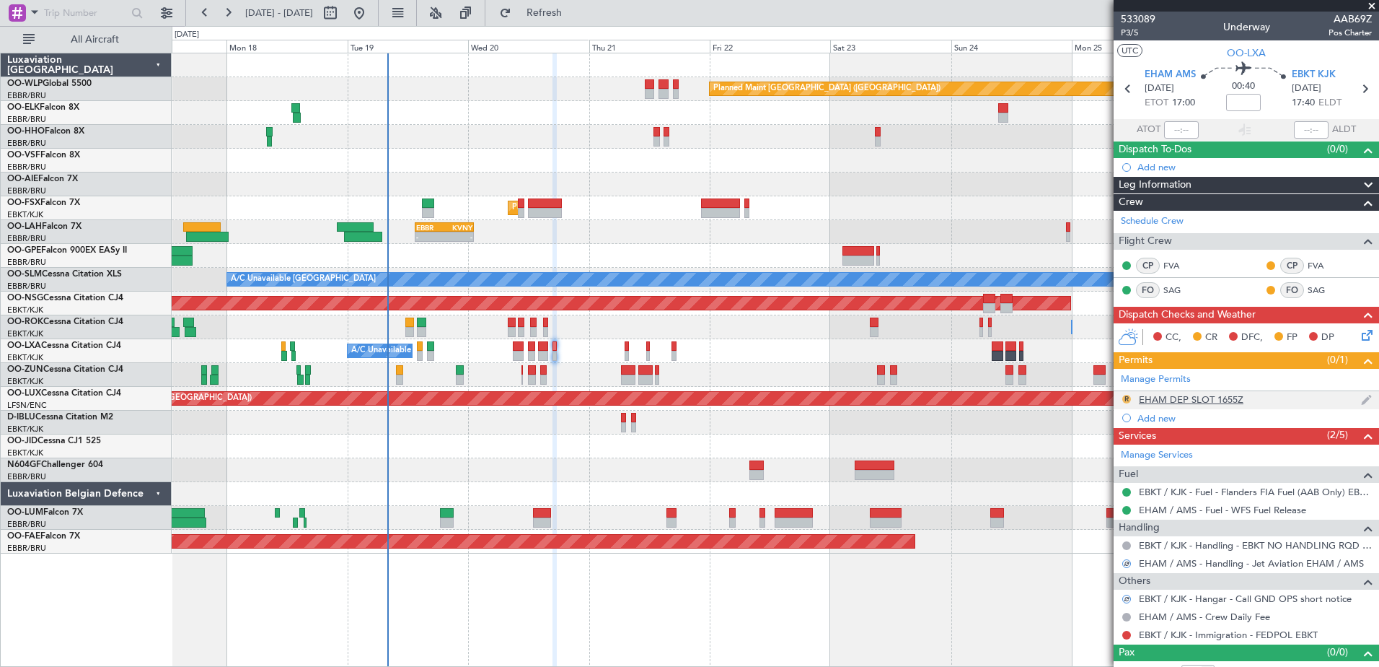
click at [1128, 399] on button "R" at bounding box center [1127, 399] width 9 height 9
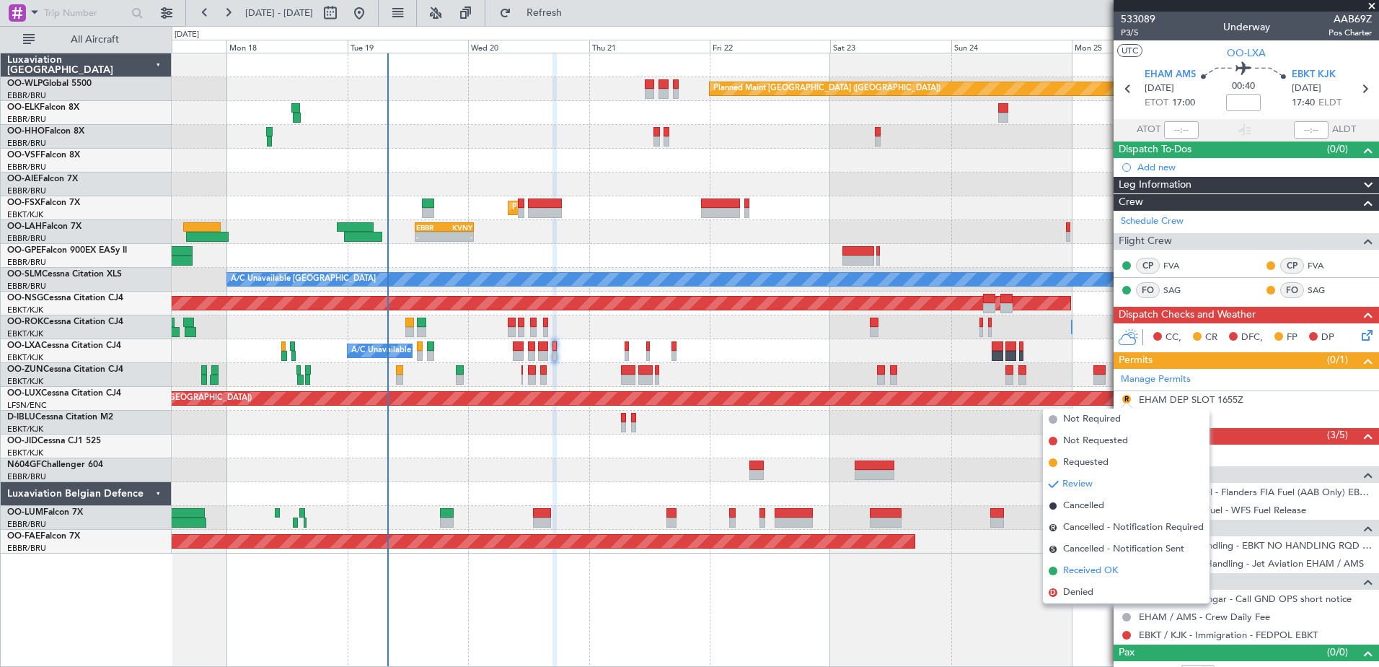
click at [1081, 574] on span "Received OK" at bounding box center [1090, 570] width 55 height 14
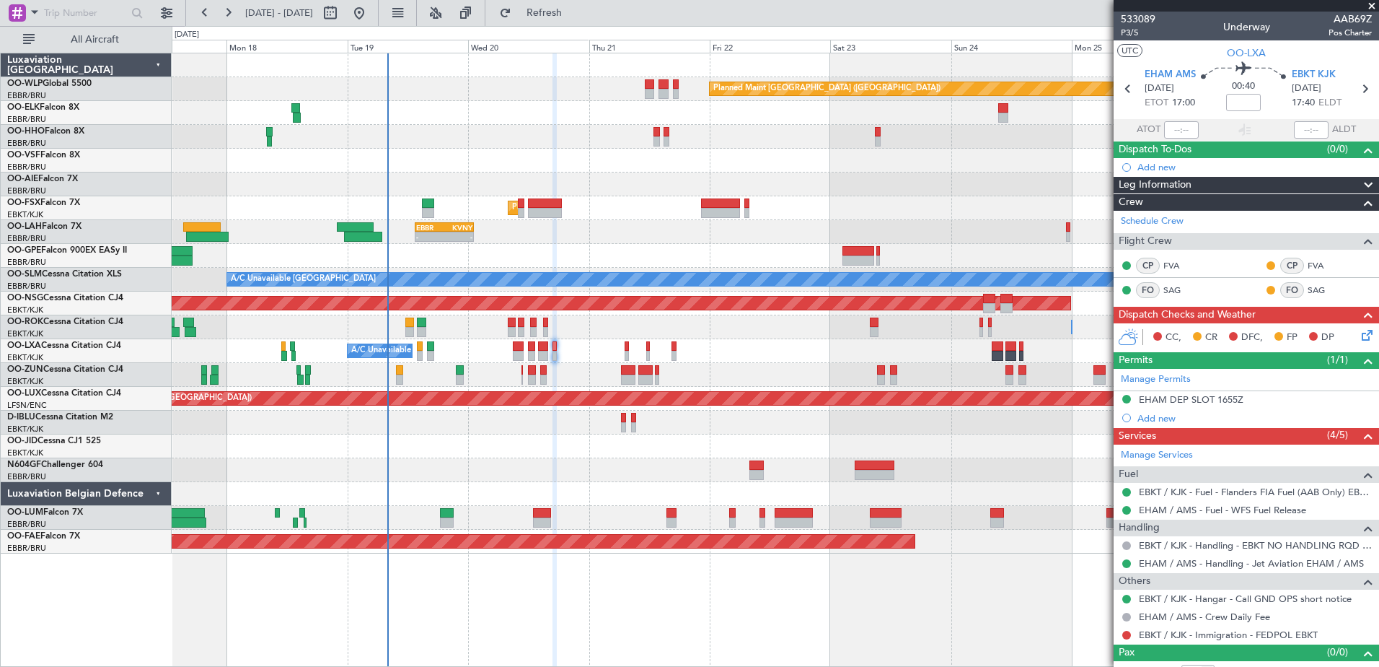
click at [1359, 338] on icon at bounding box center [1365, 333] width 12 height 12
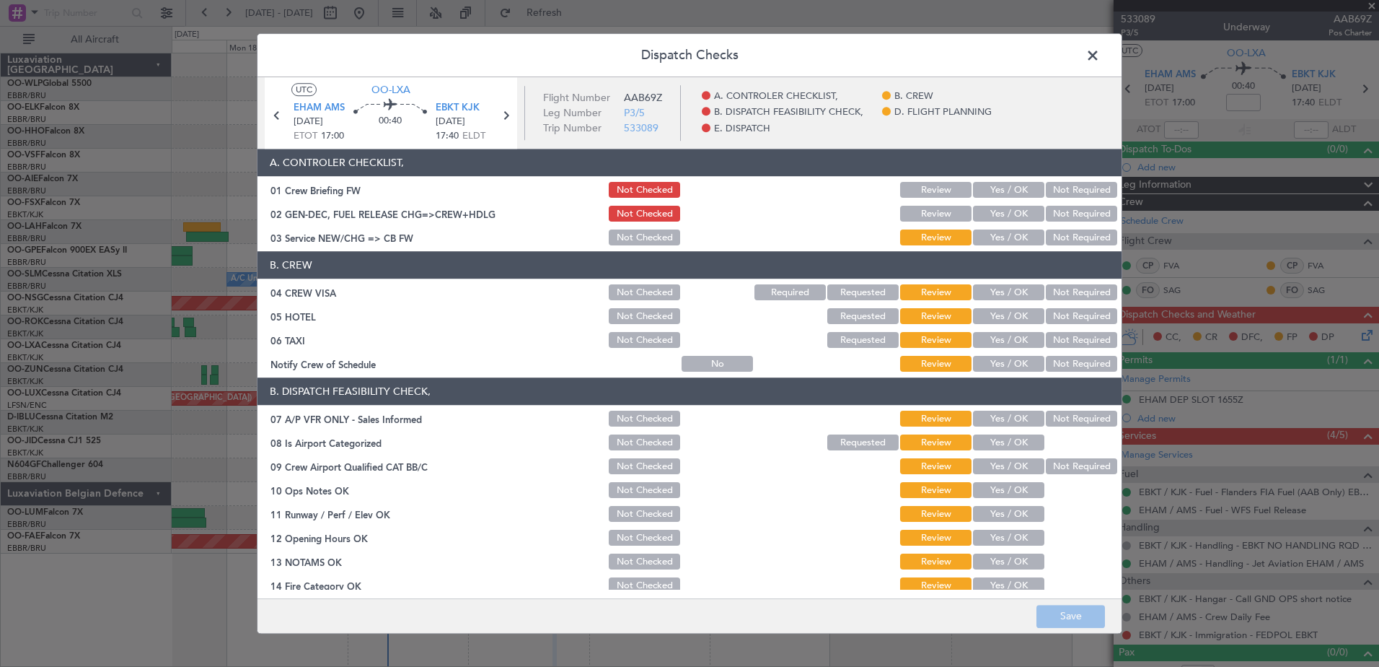
click at [1013, 285] on button "Yes / OK" at bounding box center [1008, 293] width 71 height 16
click at [1083, 311] on button "Not Required" at bounding box center [1081, 317] width 71 height 16
click at [1077, 341] on button "Not Required" at bounding box center [1081, 341] width 71 height 16
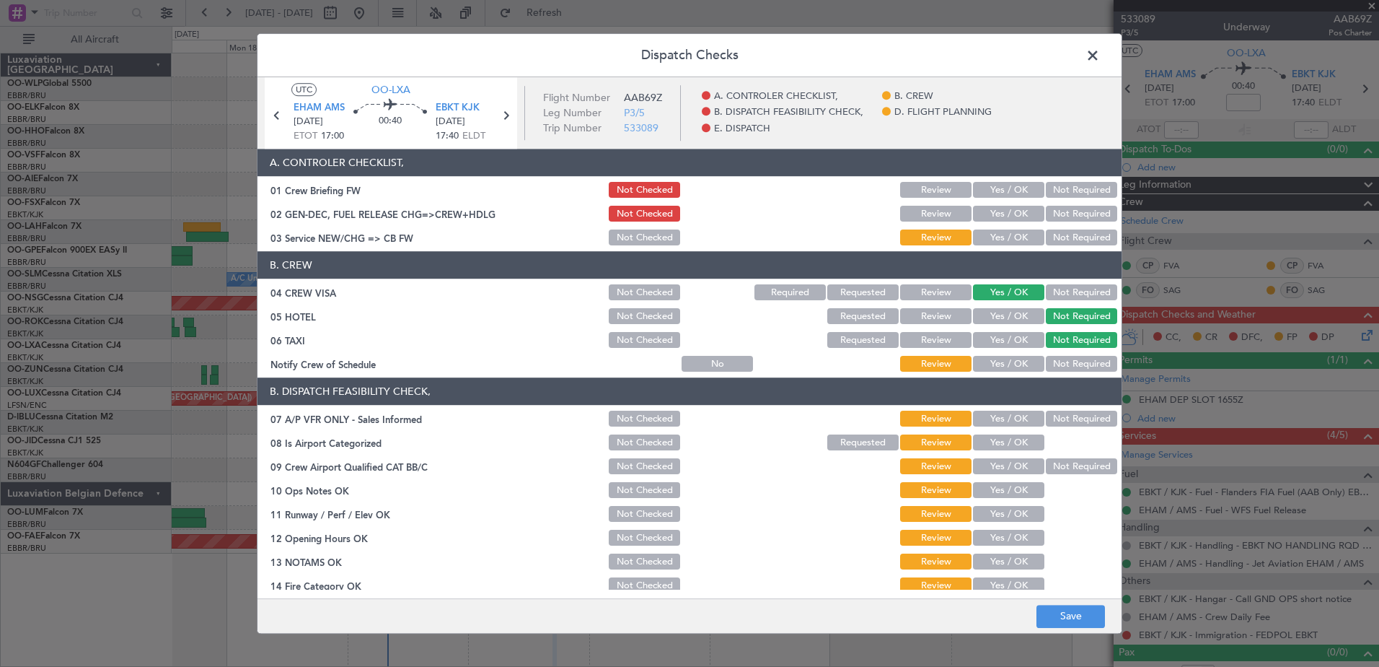
click at [1009, 363] on button "Yes / OK" at bounding box center [1008, 364] width 71 height 16
click at [998, 424] on button "Yes / OK" at bounding box center [1008, 419] width 71 height 16
click at [998, 437] on button "Yes / OK" at bounding box center [1008, 443] width 71 height 16
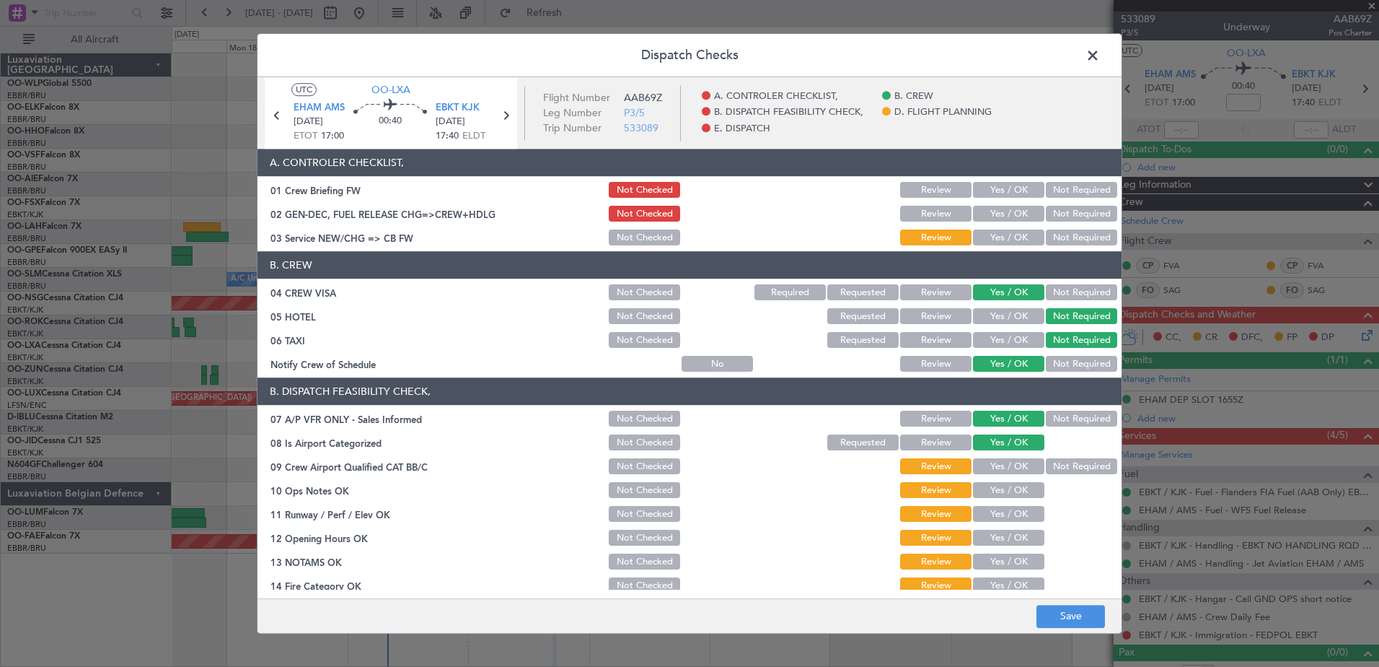
click at [998, 462] on div "Yes / OK" at bounding box center [1007, 467] width 73 height 20
click at [998, 469] on button "Yes / OK" at bounding box center [1008, 467] width 71 height 16
click at [995, 499] on div "Yes / OK" at bounding box center [1007, 490] width 73 height 20
click at [994, 490] on button "Yes / OK" at bounding box center [1008, 491] width 71 height 16
click at [1073, 460] on button "Not Required" at bounding box center [1081, 467] width 71 height 16
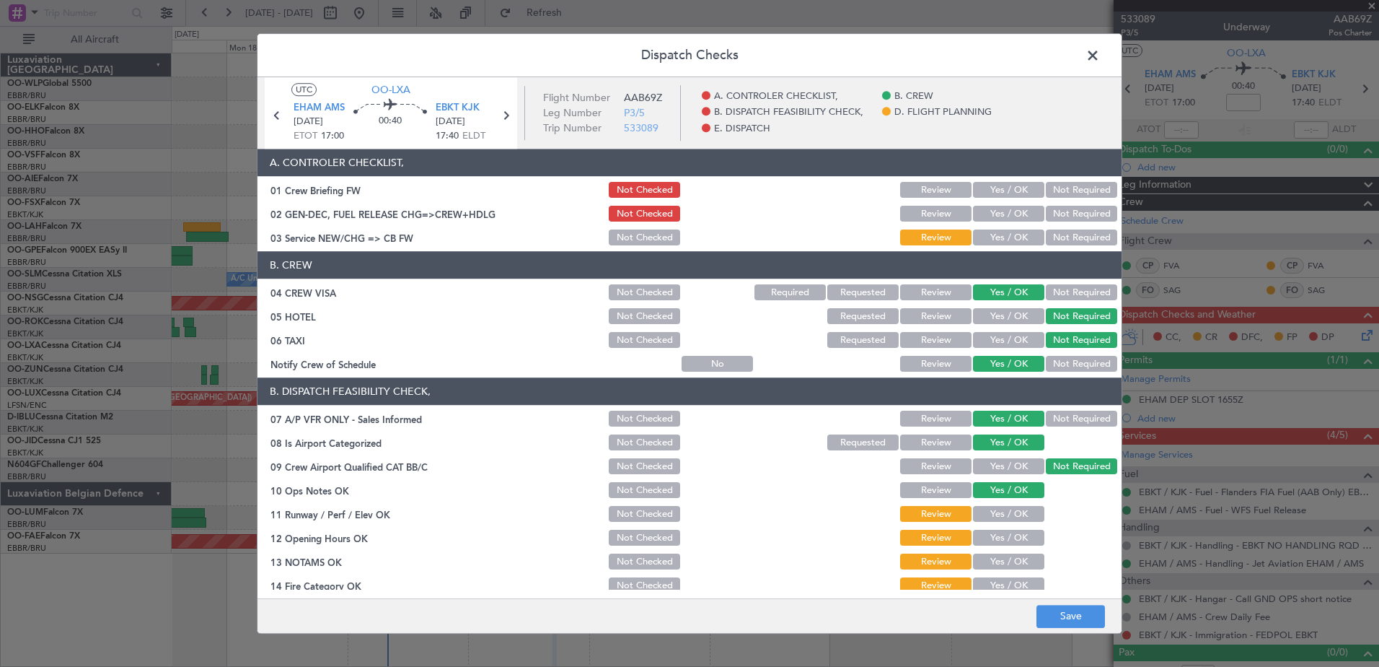
click at [1066, 423] on button "Not Required" at bounding box center [1081, 419] width 71 height 16
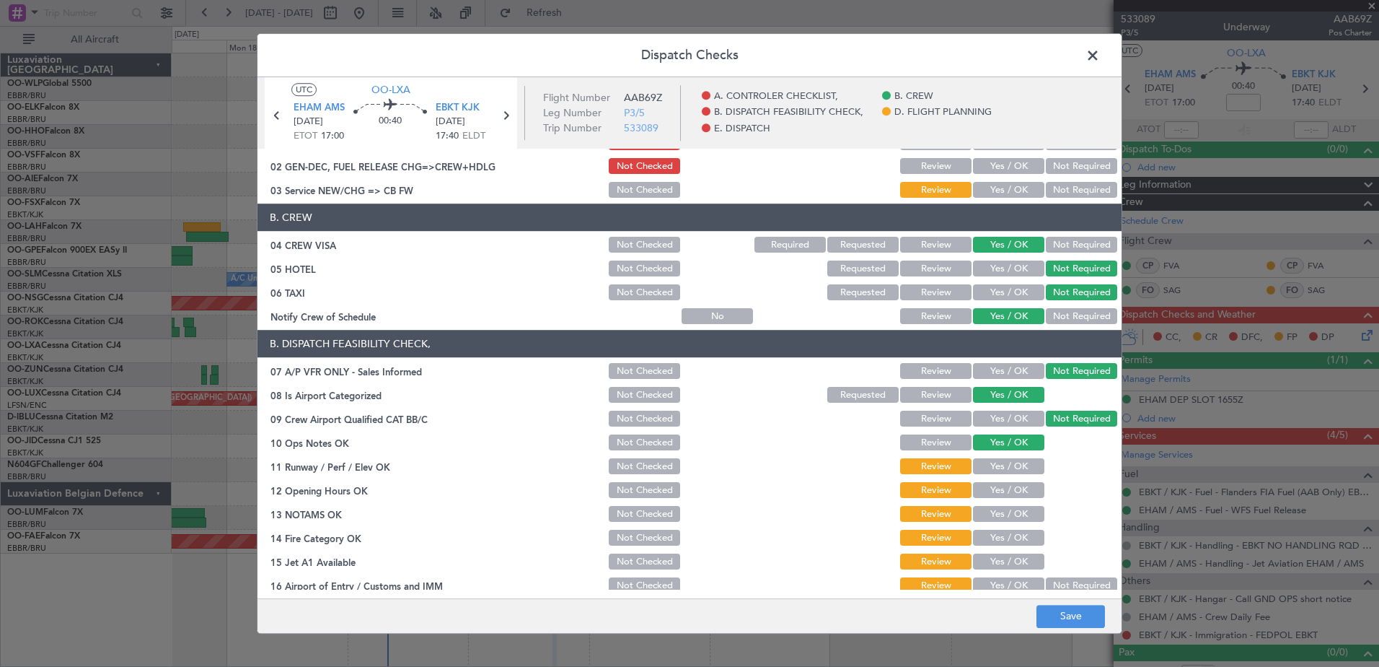
scroll to position [72, 0]
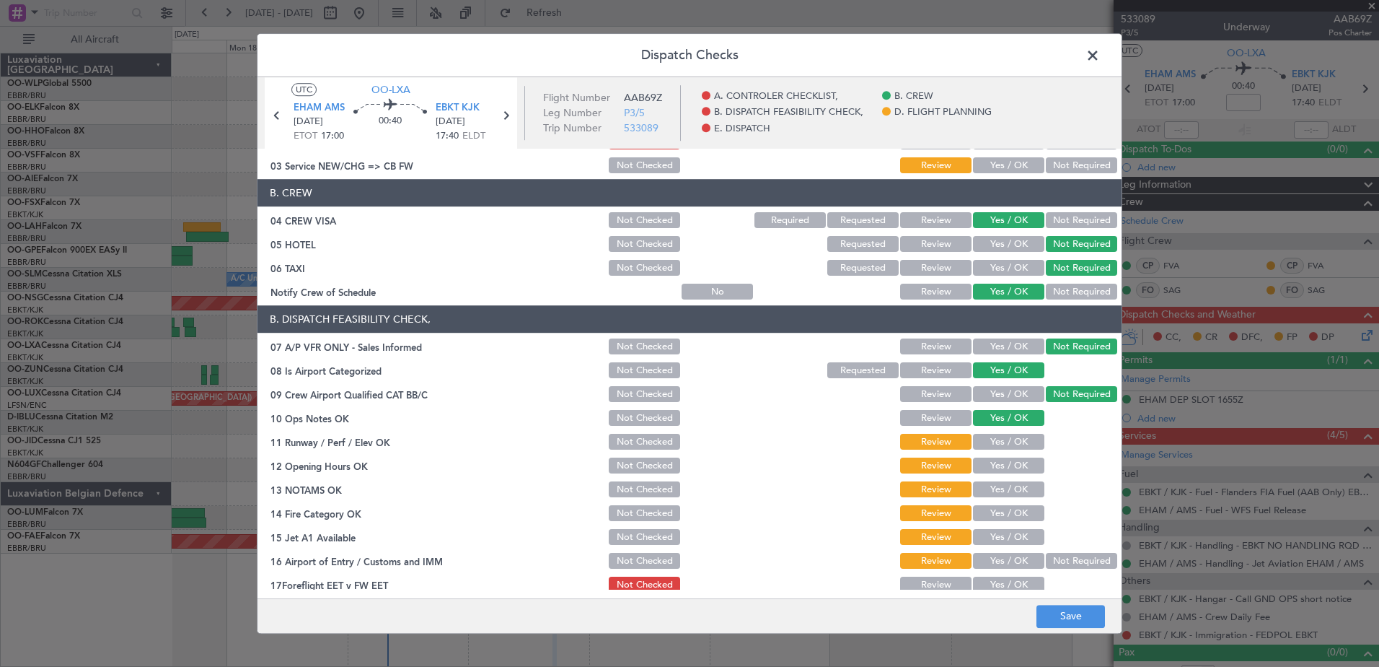
click at [991, 441] on button "Yes / OK" at bounding box center [1008, 442] width 71 height 16
click at [993, 462] on button "Yes / OK" at bounding box center [1008, 466] width 71 height 16
click at [996, 498] on div "Yes / OK" at bounding box center [1007, 490] width 73 height 20
click at [1000, 521] on button "Yes / OK" at bounding box center [1008, 514] width 71 height 16
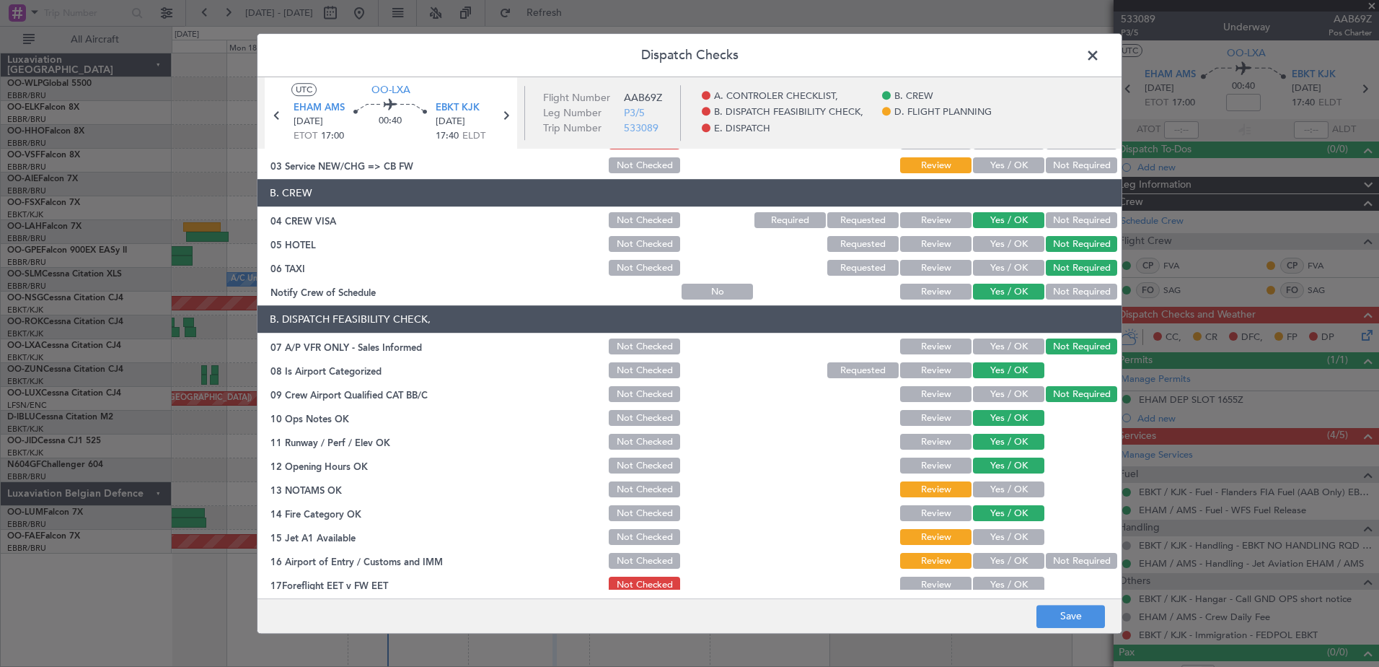
click at [998, 491] on button "Yes / OK" at bounding box center [1008, 490] width 71 height 16
click at [997, 532] on button "Yes / OK" at bounding box center [1008, 538] width 71 height 16
click at [999, 546] on div "Yes / OK" at bounding box center [1007, 537] width 73 height 20
click at [999, 554] on button "Yes / OK" at bounding box center [1008, 561] width 71 height 16
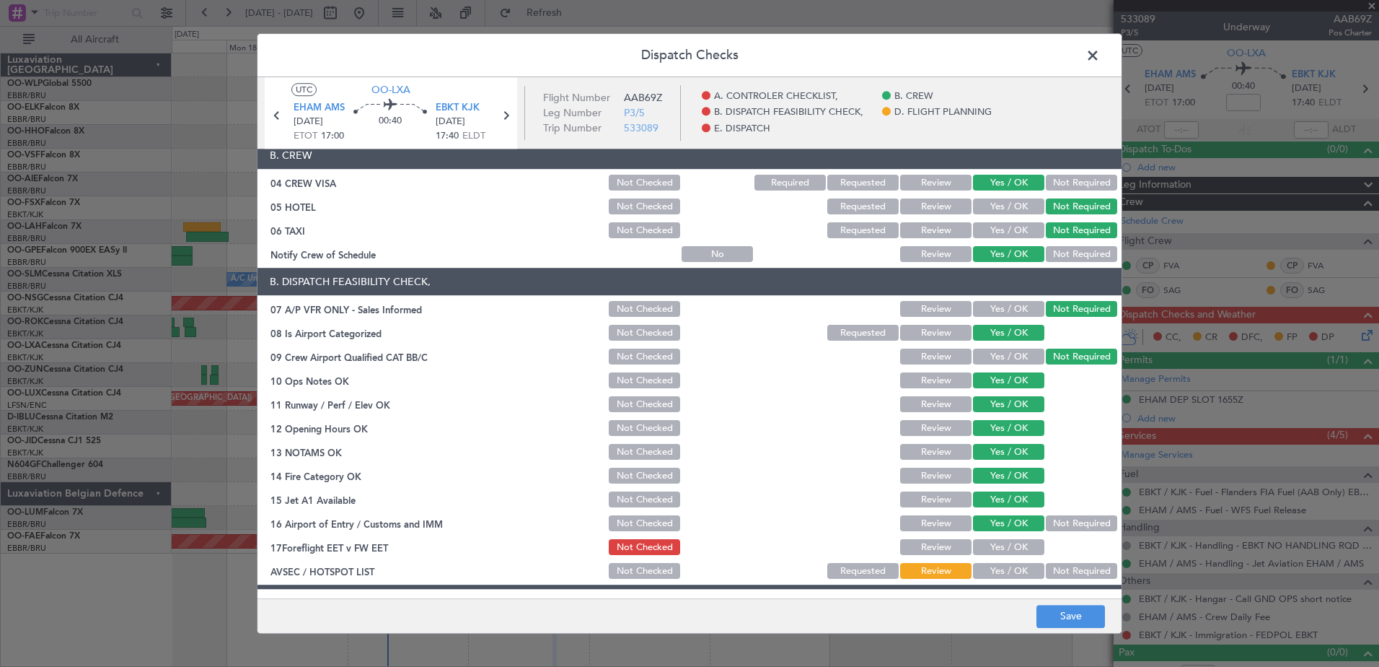
scroll to position [144, 0]
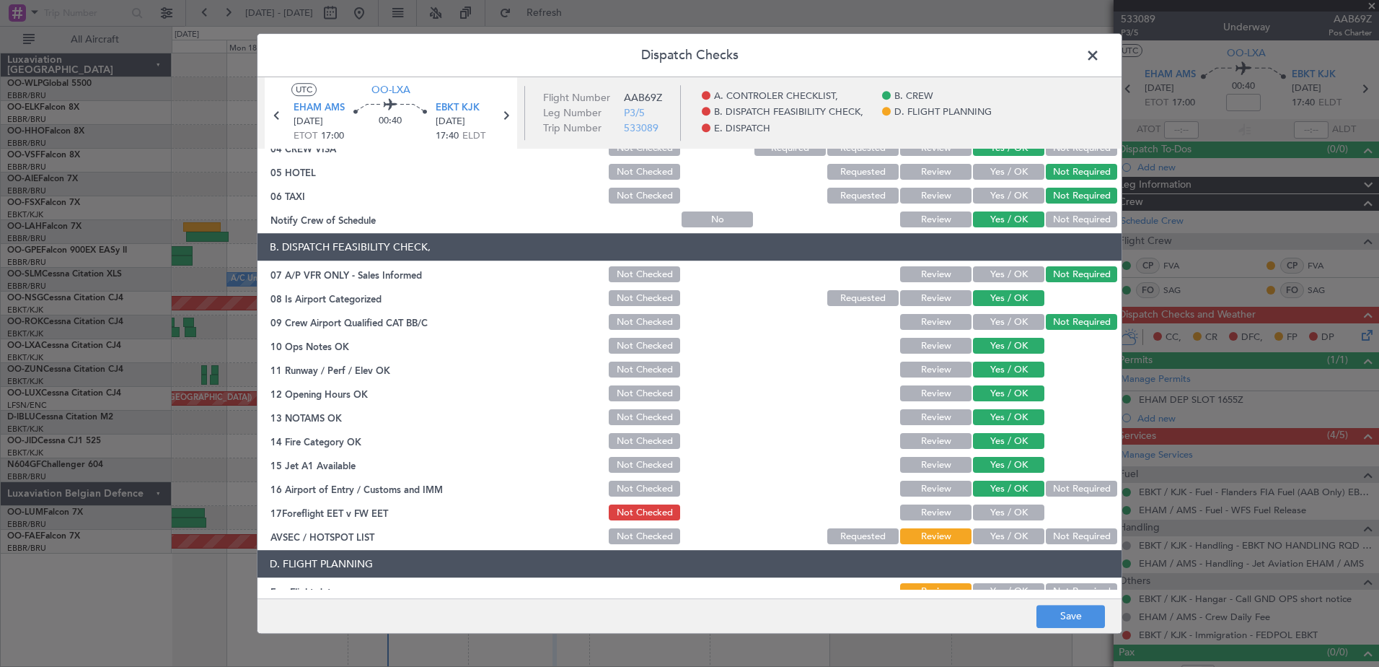
click at [996, 524] on section "B. DISPATCH FEASIBILITY CHECK, 07 A/P VFR ONLY - Sales Informed Not Checked Rev…" at bounding box center [690, 390] width 864 height 313
click at [996, 535] on button "Yes / OK" at bounding box center [1008, 537] width 71 height 16
click at [990, 513] on button "Yes / OK" at bounding box center [1008, 513] width 71 height 16
click at [1046, 491] on button "Not Required" at bounding box center [1081, 489] width 71 height 16
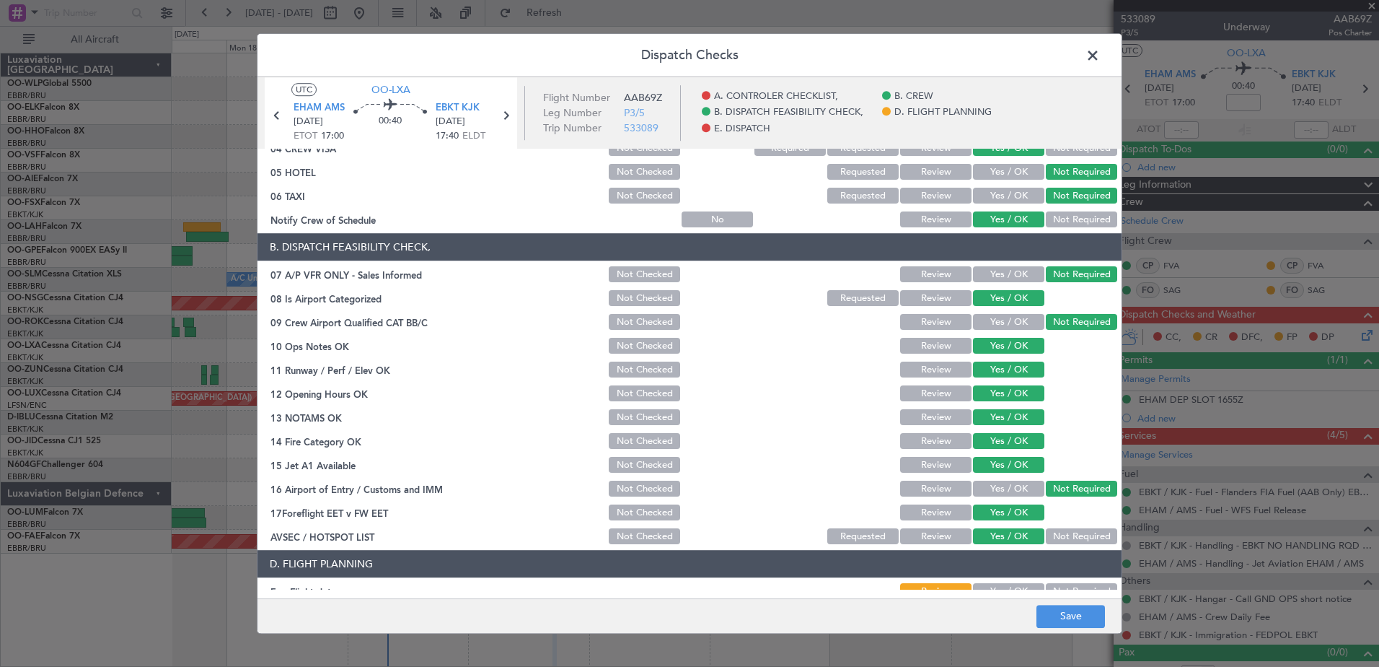
click at [1050, 527] on div "Not Required" at bounding box center [1080, 537] width 73 height 20
click at [1050, 537] on button "Not Required" at bounding box center [1081, 537] width 71 height 16
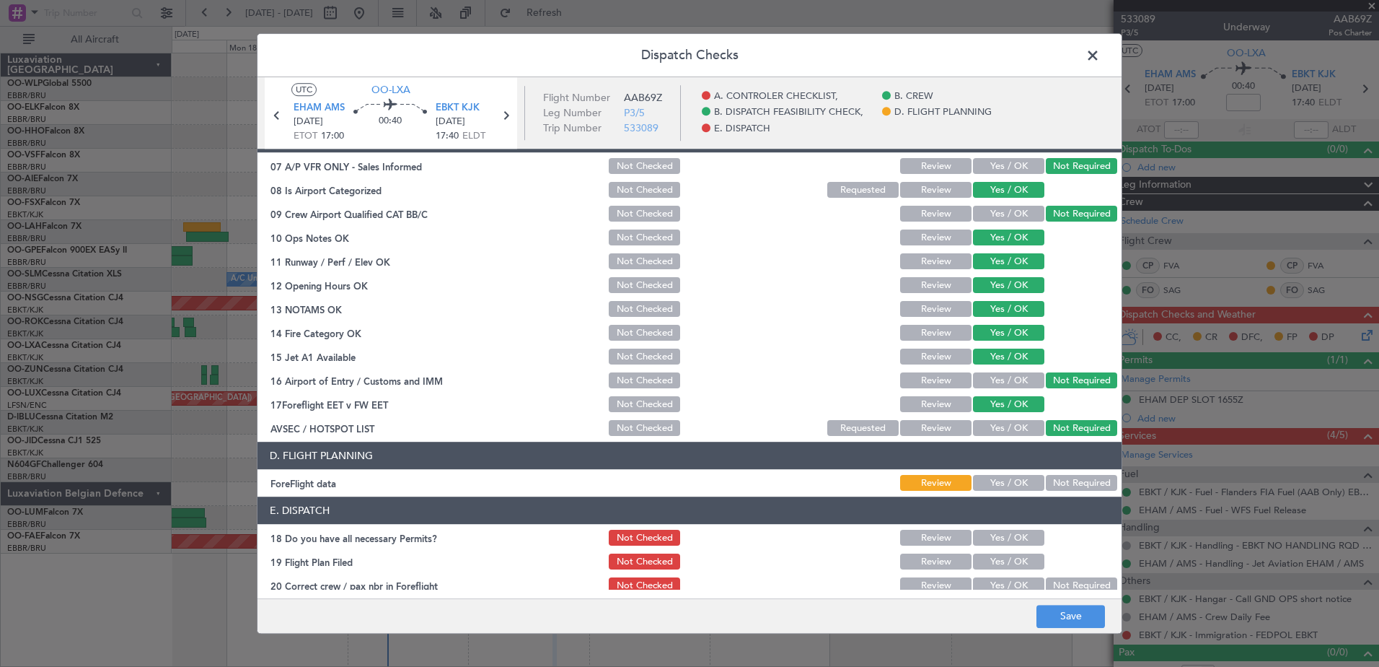
scroll to position [286, 0]
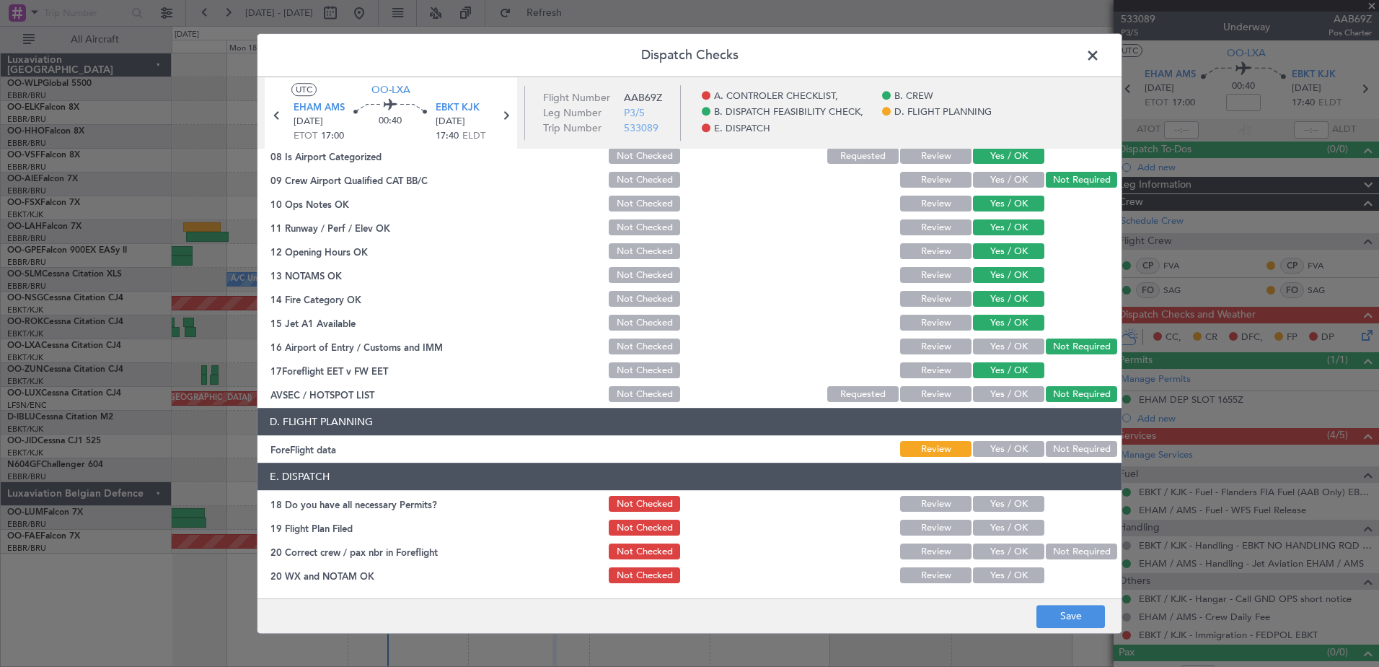
click at [1001, 504] on button "Yes / OK" at bounding box center [1008, 504] width 71 height 16
click at [1009, 524] on button "Yes / OK" at bounding box center [1008, 528] width 71 height 16
click at [1004, 544] on button "Yes / OK" at bounding box center [1008, 552] width 71 height 16
click at [999, 561] on div "Yes / OK" at bounding box center [1007, 552] width 73 height 20
click at [999, 572] on button "Yes / OK" at bounding box center [1008, 576] width 71 height 16
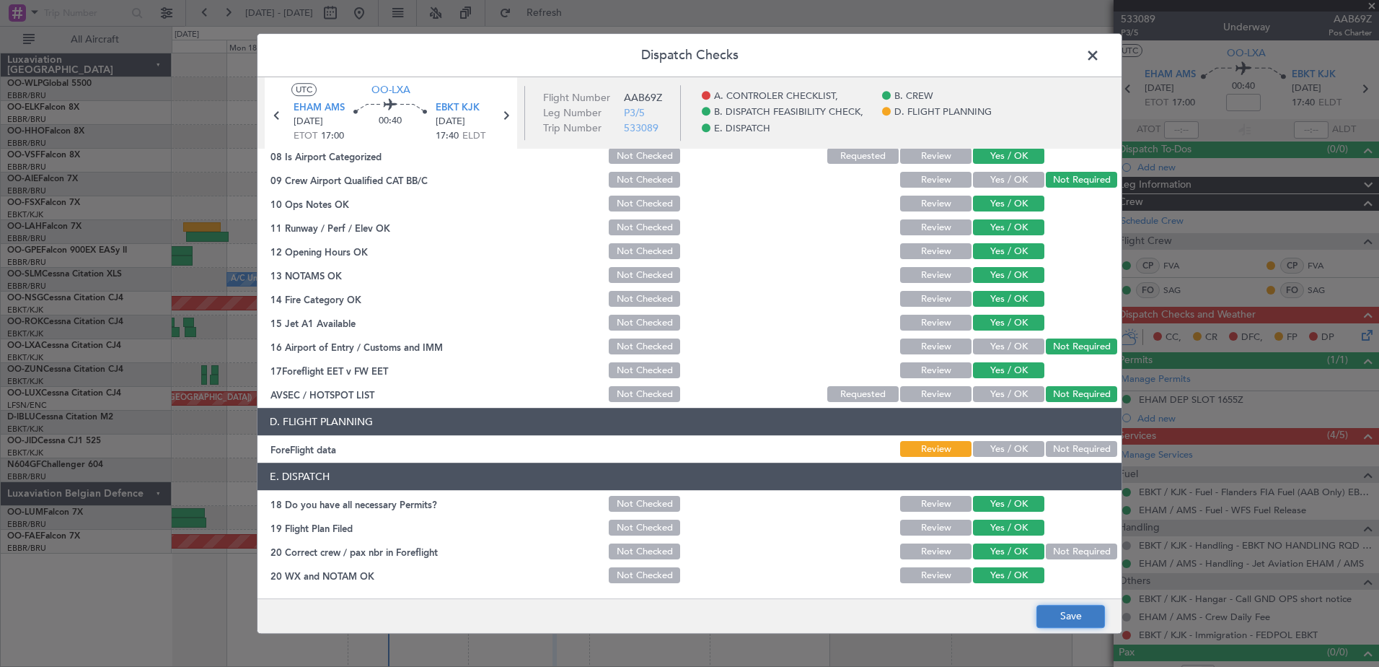
click at [1061, 613] on button "Save" at bounding box center [1071, 616] width 69 height 23
click at [1100, 61] on span at bounding box center [1100, 59] width 0 height 29
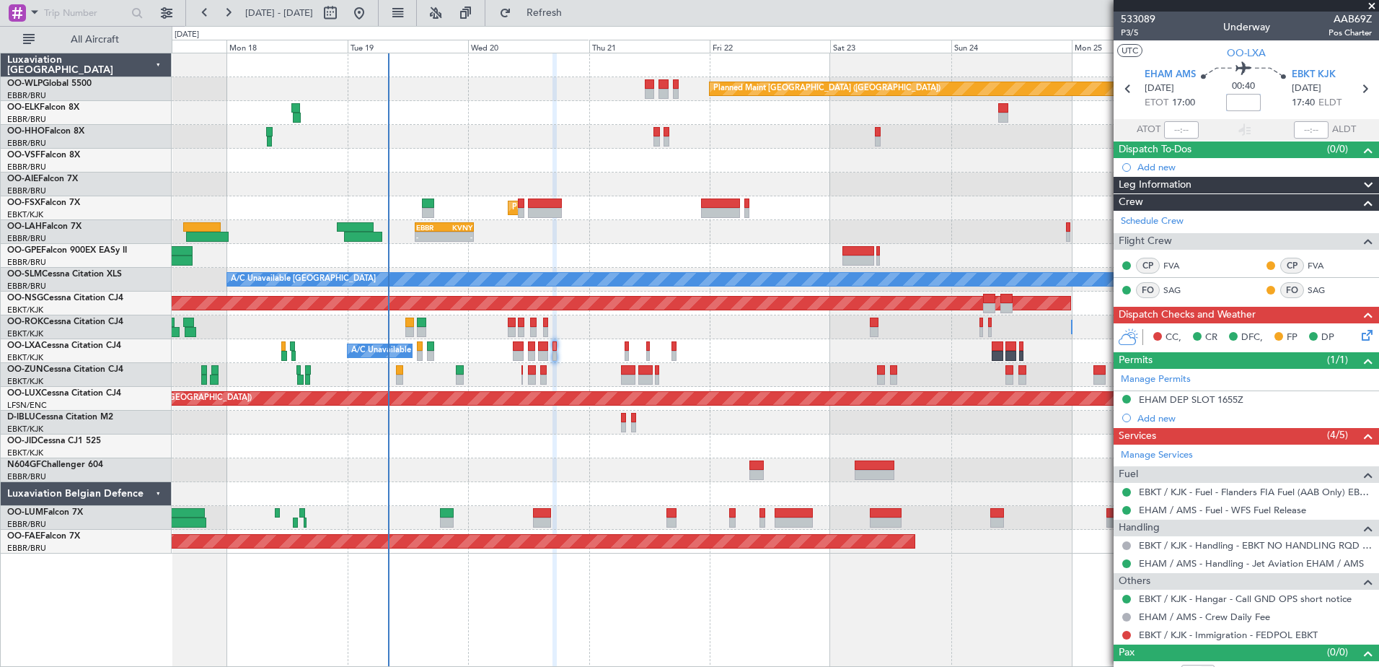
click at [1255, 100] on input at bounding box center [1243, 102] width 35 height 17
type input "-00:15"
click at [1375, 5] on span at bounding box center [1372, 6] width 14 height 13
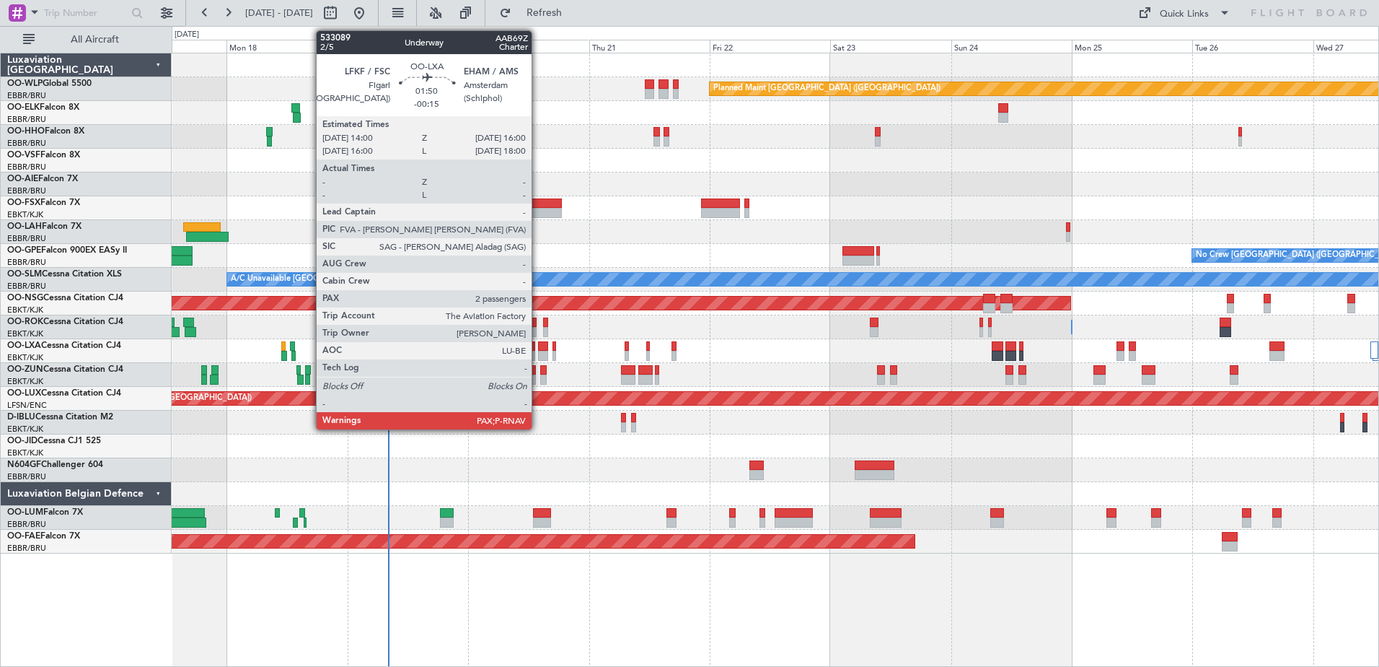
click at [538, 352] on div at bounding box center [543, 356] width 10 height 10
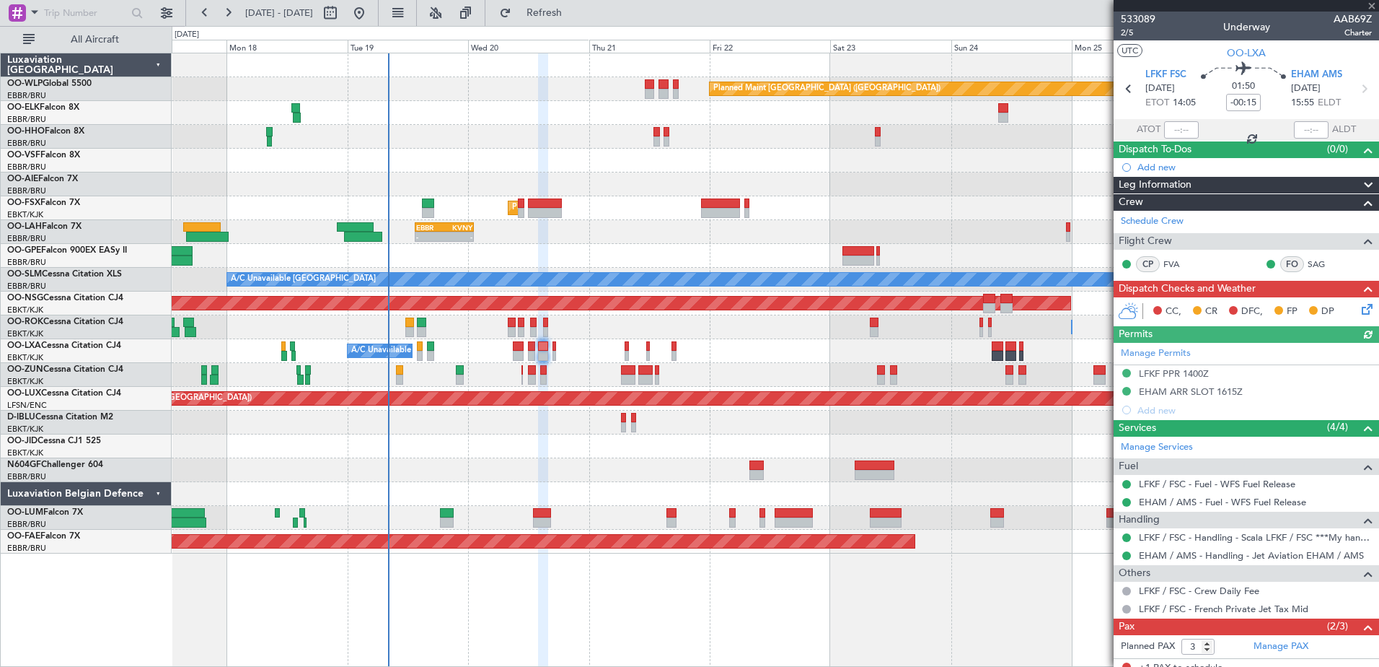
click at [1359, 310] on icon at bounding box center [1365, 307] width 12 height 12
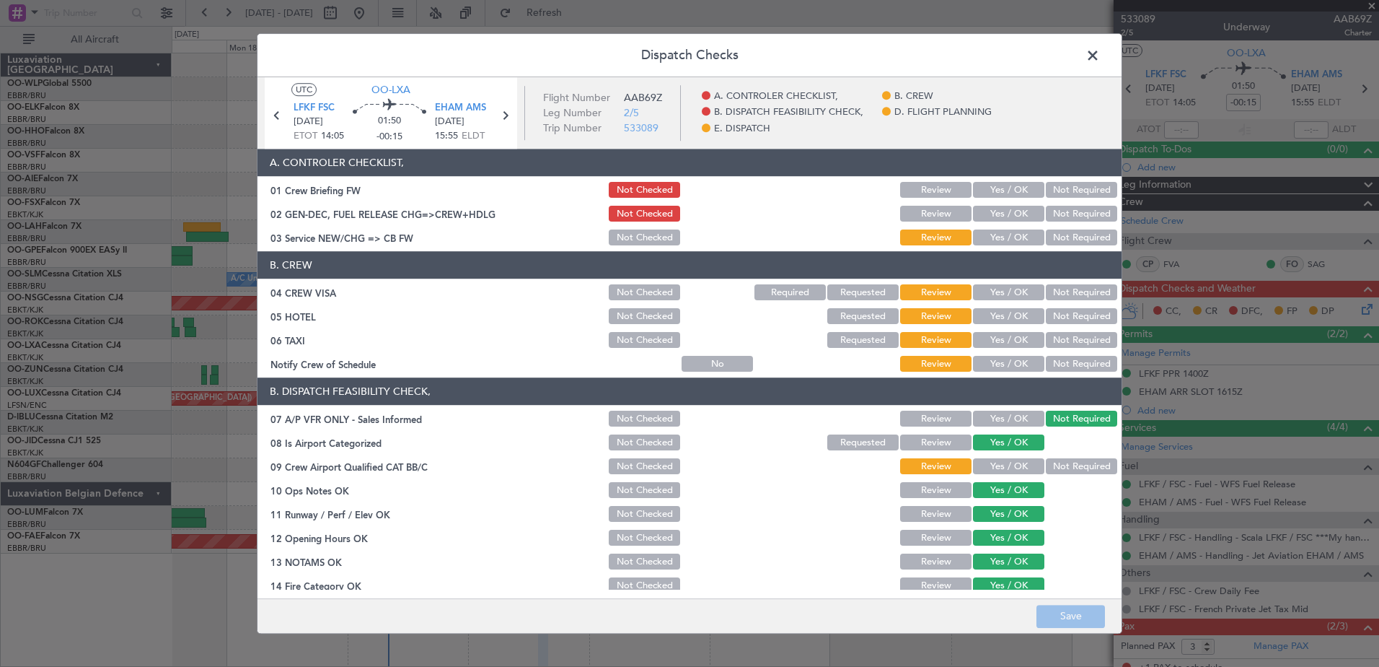
click at [1056, 294] on button "Not Required" at bounding box center [1081, 293] width 71 height 16
click at [1059, 364] on button "Not Required" at bounding box center [1081, 364] width 71 height 16
click at [1057, 312] on button "Not Required" at bounding box center [1081, 317] width 71 height 16
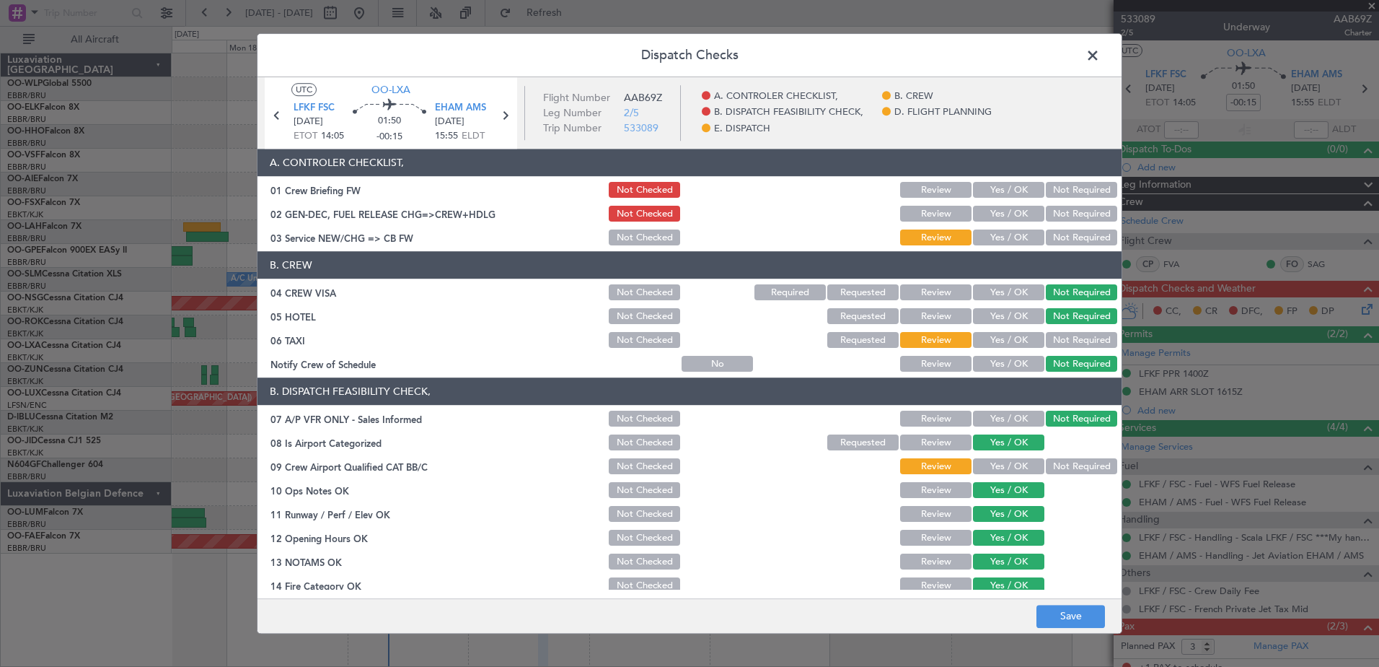
click at [1060, 334] on button "Not Required" at bounding box center [1081, 341] width 71 height 16
click at [995, 294] on button "Yes / OK" at bounding box center [1008, 293] width 71 height 16
drag, startPoint x: 998, startPoint y: 352, endPoint x: 998, endPoint y: 363, distance: 10.8
click at [998, 353] on section "B. CREW 04 CREW VISA Not Checked Required Requested Review Yes / OK Not Require…" at bounding box center [690, 313] width 864 height 123
click at [998, 366] on button "Yes / OK" at bounding box center [1008, 364] width 71 height 16
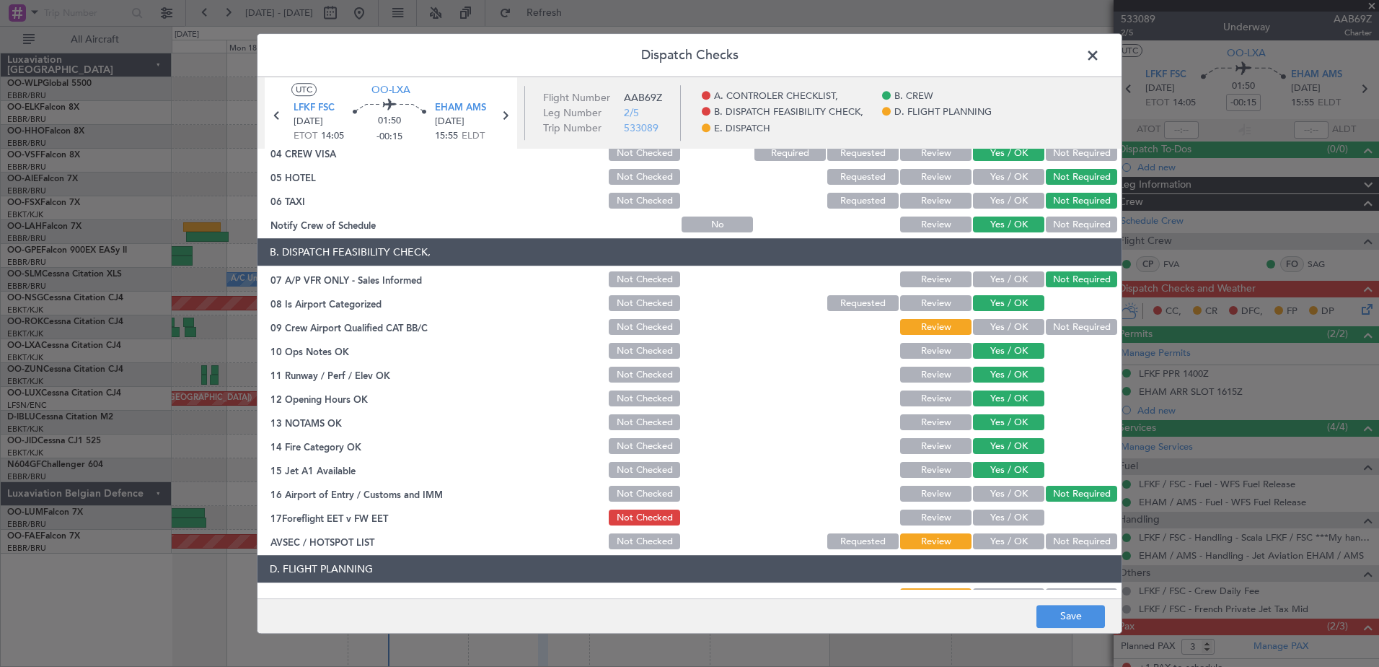
scroll to position [216, 0]
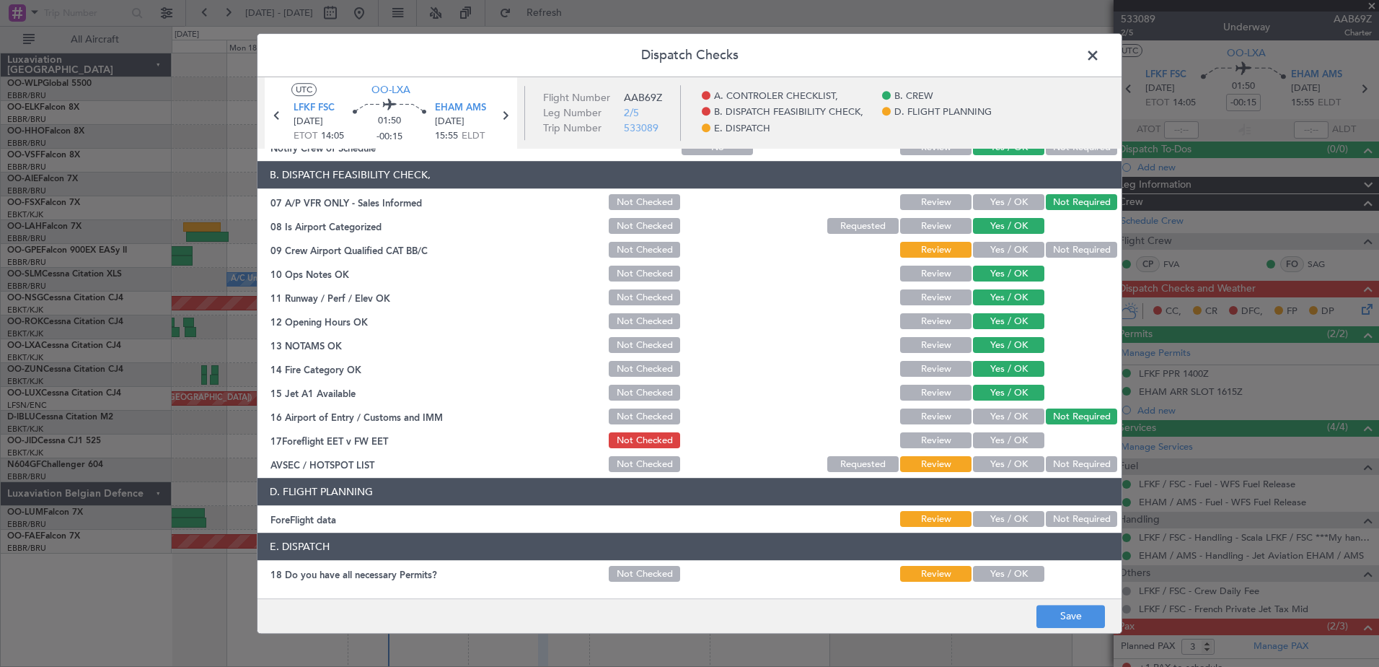
drag, startPoint x: 991, startPoint y: 443, endPoint x: 998, endPoint y: 449, distance: 9.7
click at [991, 442] on button "Yes / OK" at bounding box center [1008, 441] width 71 height 16
click at [1070, 457] on button "Not Required" at bounding box center [1081, 465] width 71 height 16
click at [1047, 255] on button "Not Required" at bounding box center [1081, 250] width 71 height 16
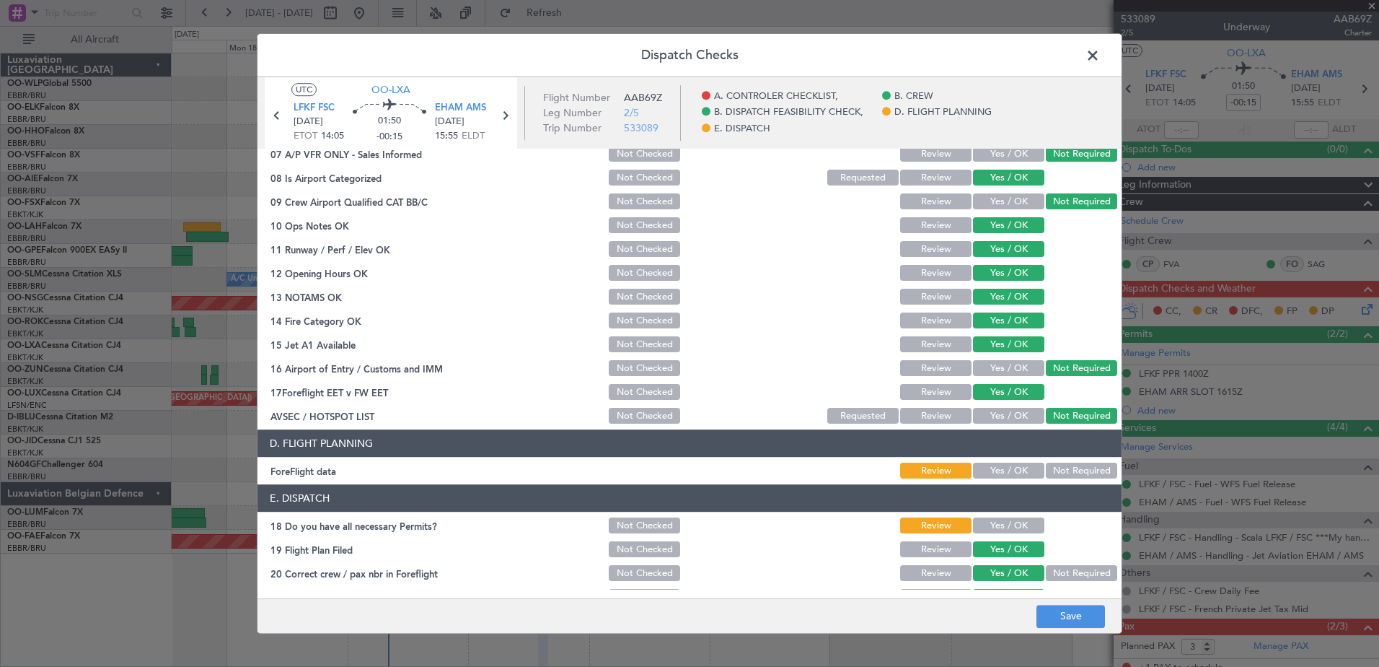
scroll to position [286, 0]
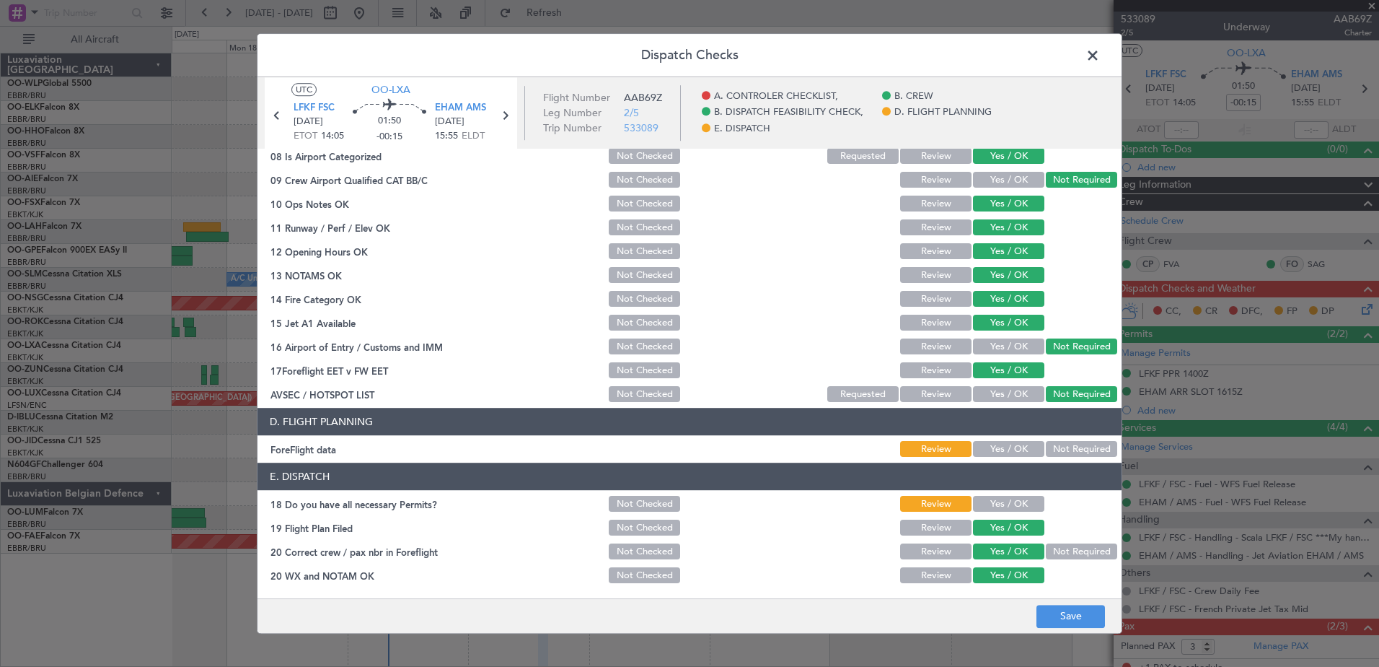
click at [990, 496] on div "Yes / OK" at bounding box center [1007, 504] width 73 height 20
click at [995, 504] on button "Yes / OK" at bounding box center [1008, 504] width 71 height 16
click at [1058, 608] on button "Save" at bounding box center [1071, 616] width 69 height 23
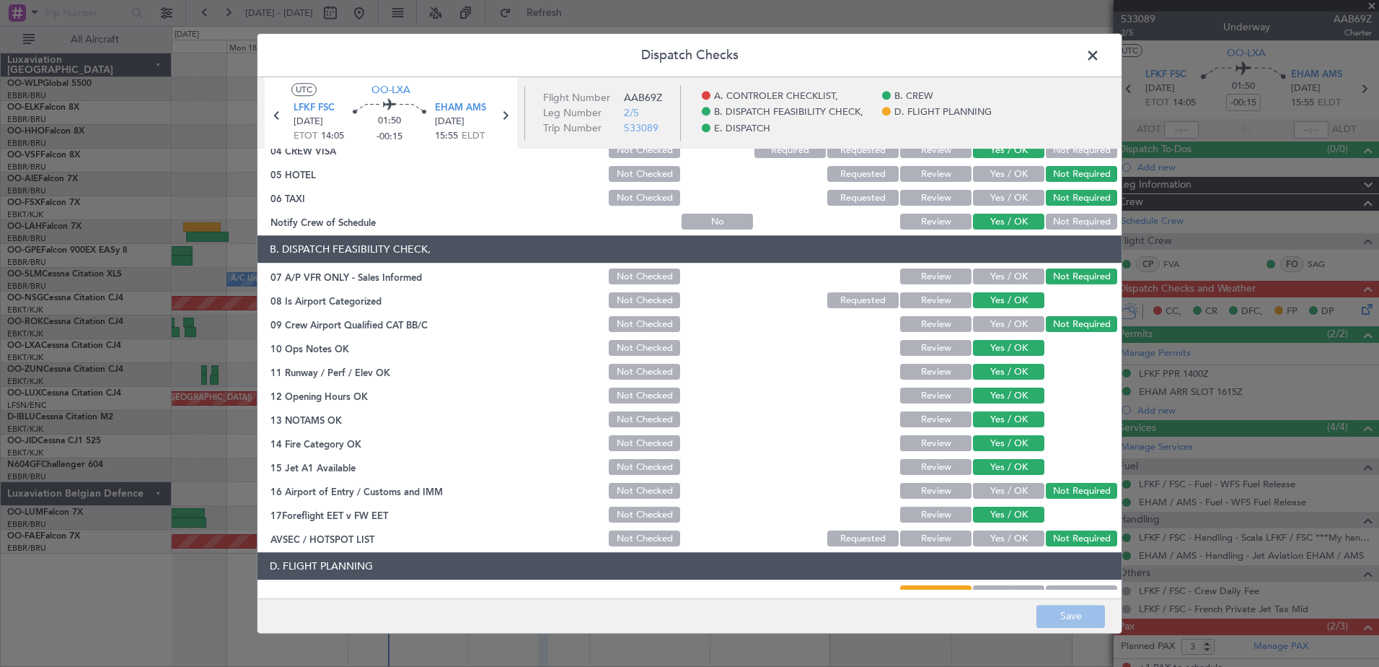
scroll to position [0, 0]
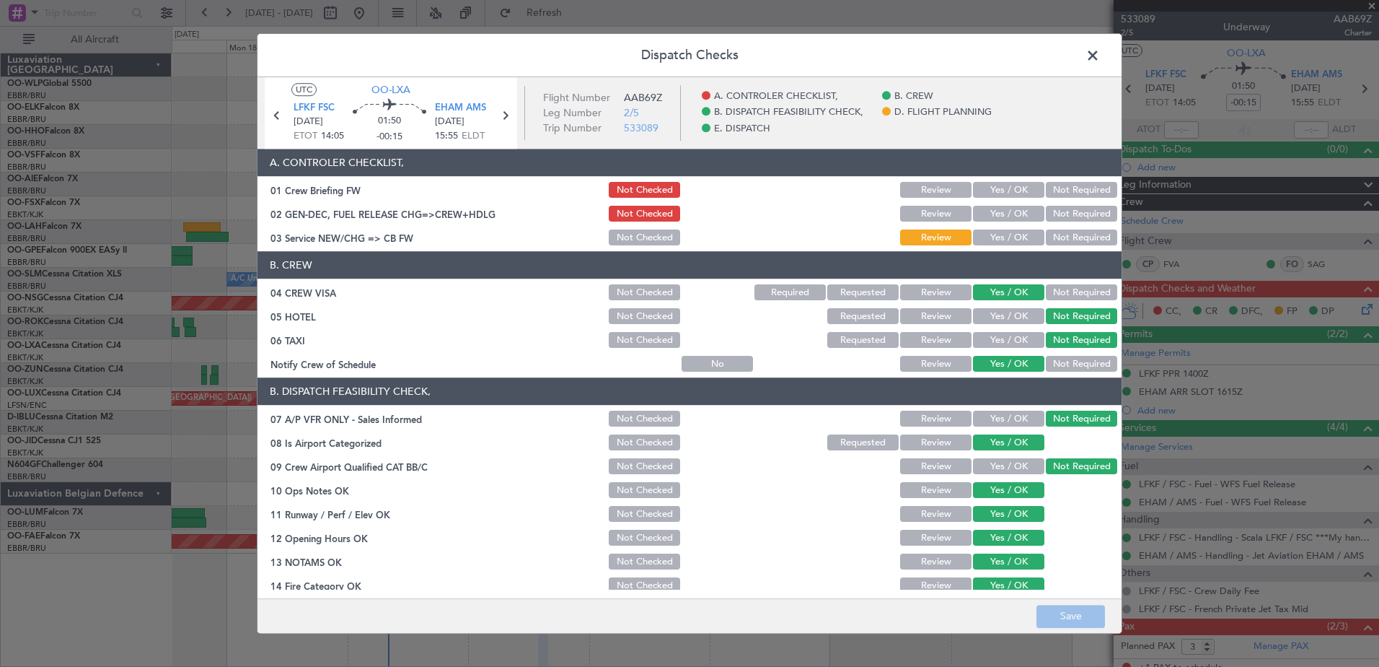
click at [1100, 53] on span at bounding box center [1100, 59] width 0 height 29
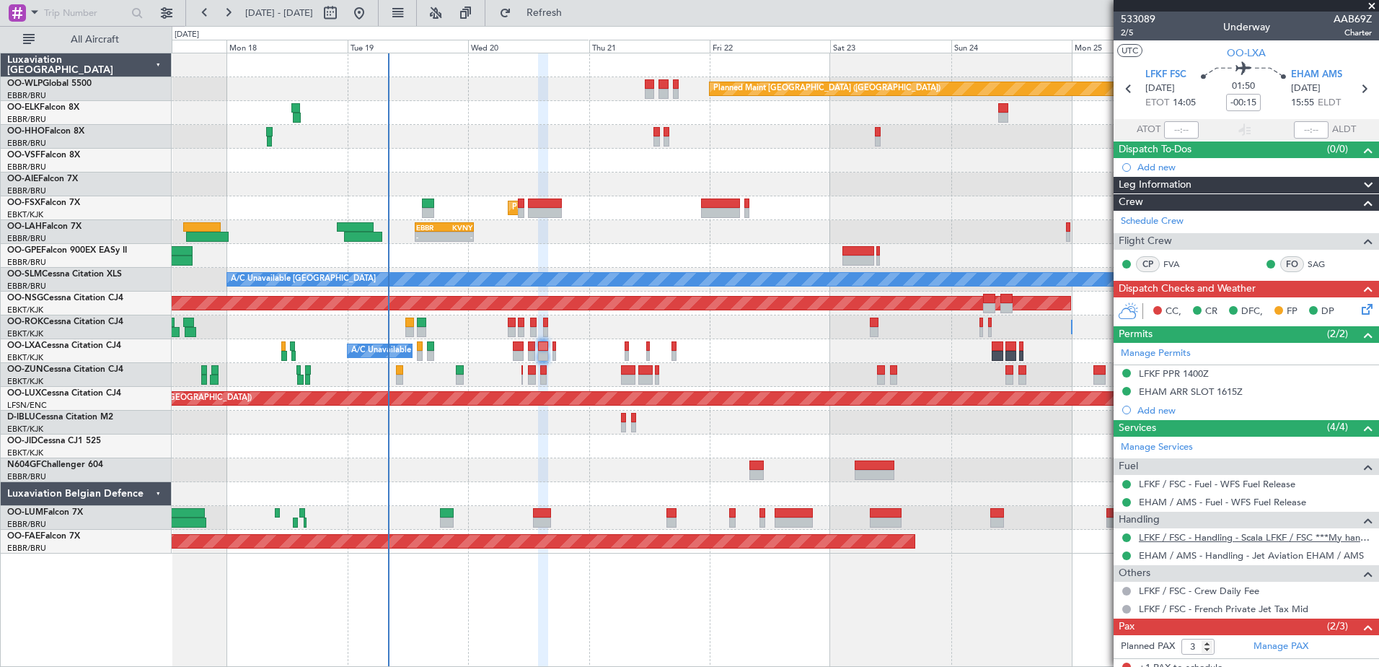
scroll to position [75, 0]
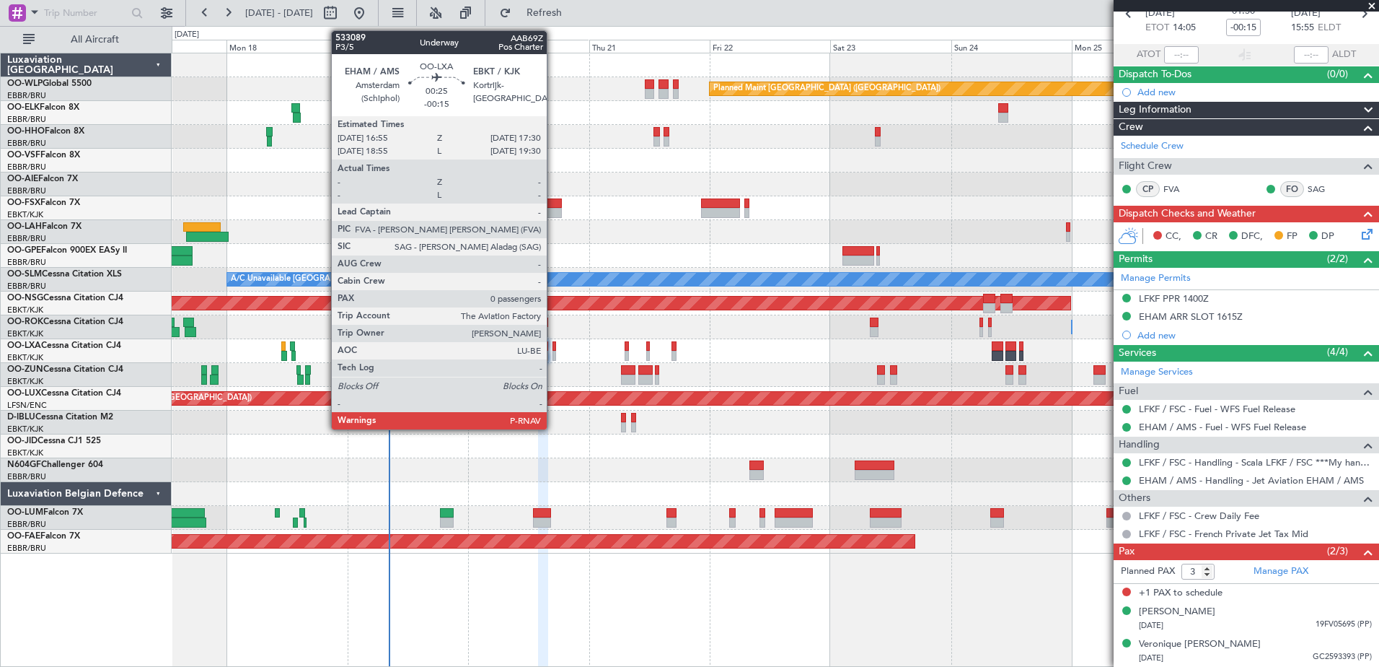
click at [553, 355] on div at bounding box center [555, 356] width 4 height 10
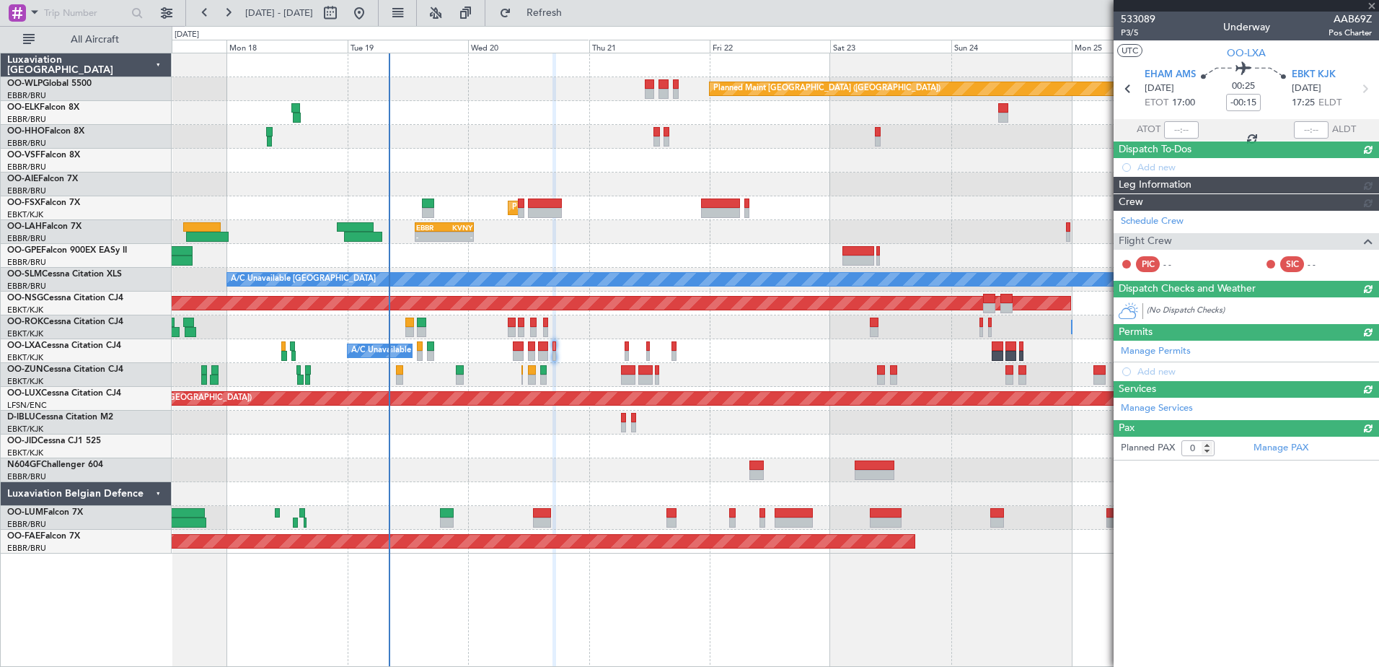
scroll to position [0, 0]
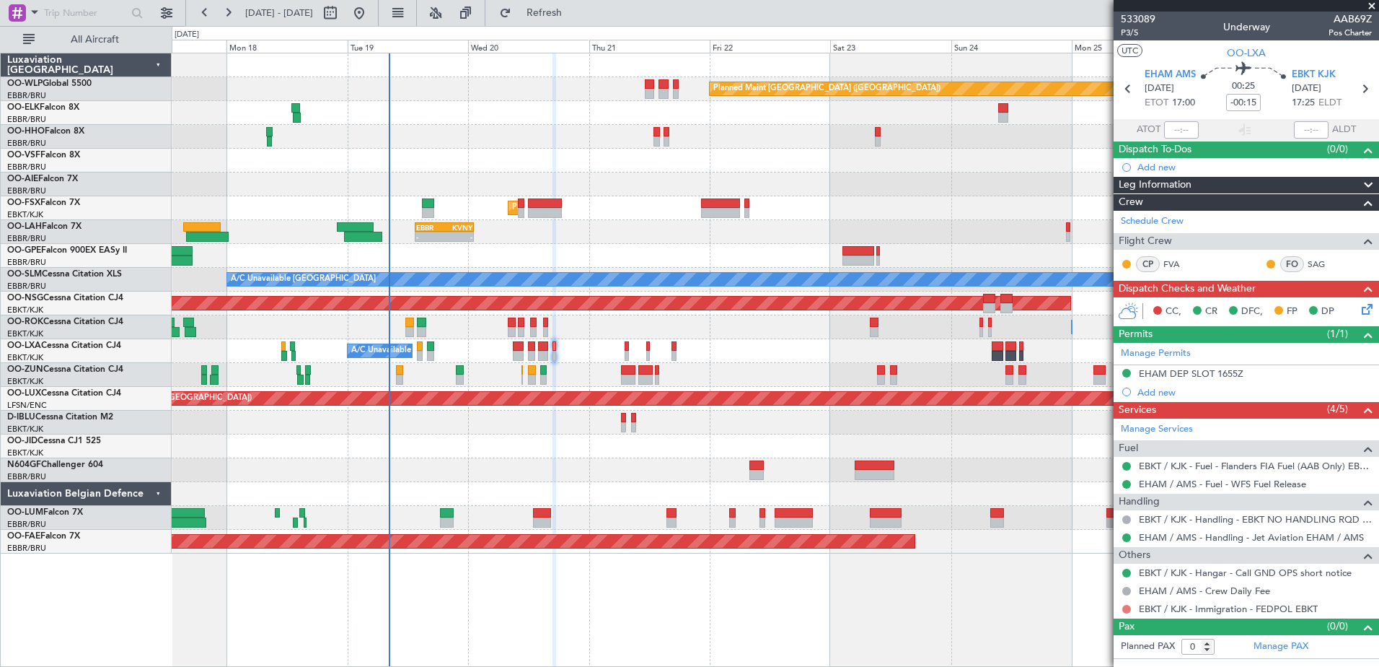
click at [1127, 610] on button at bounding box center [1127, 609] width 9 height 9
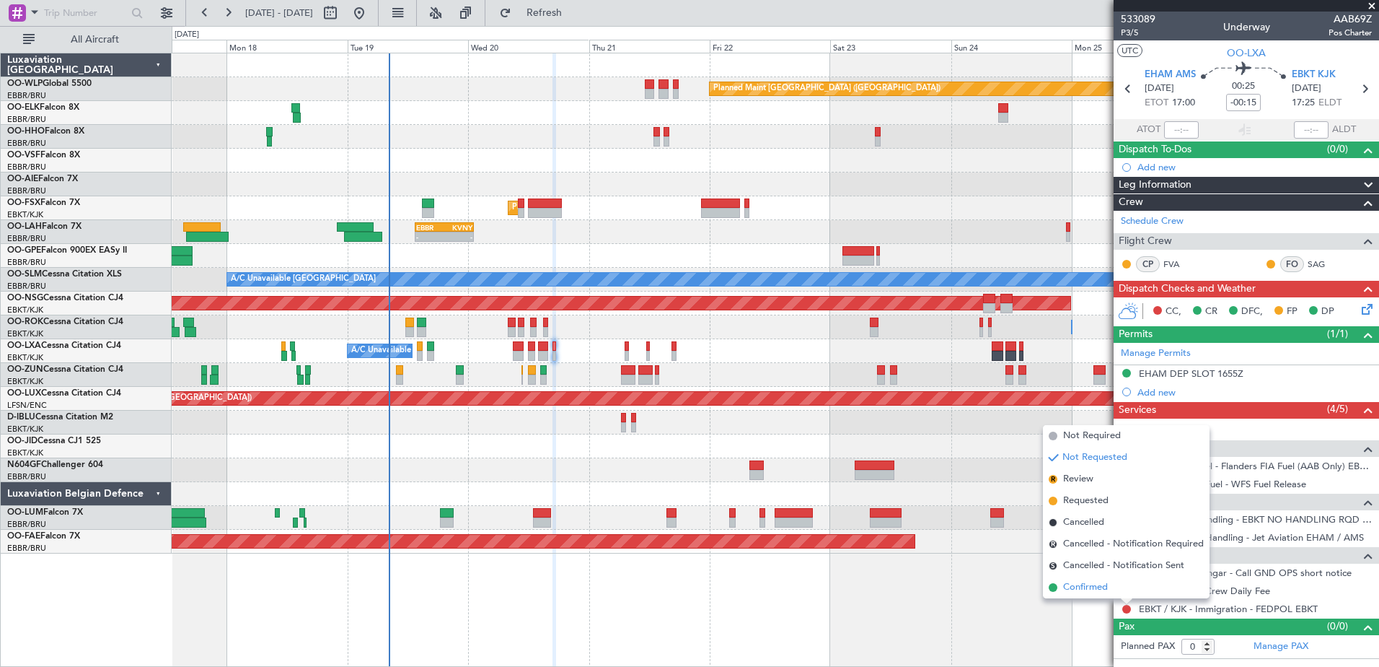
click at [1082, 584] on span "Confirmed" at bounding box center [1085, 587] width 45 height 14
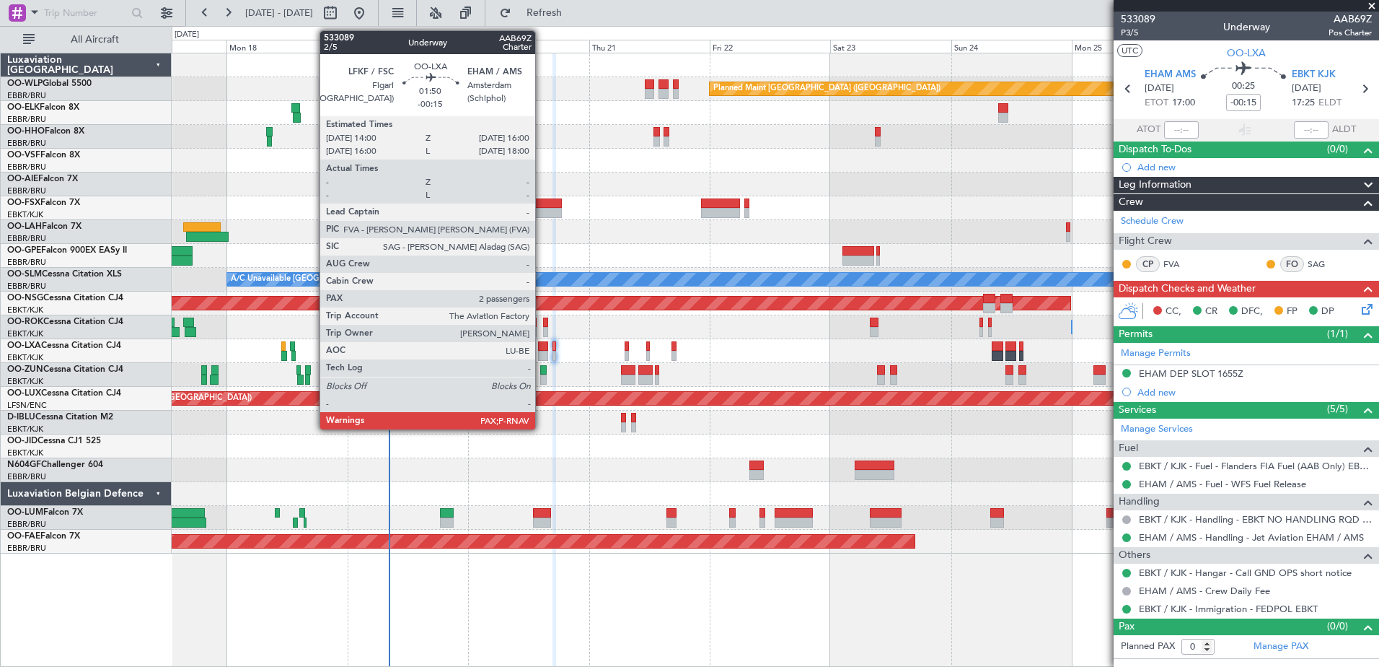
click at [542, 352] on div at bounding box center [543, 356] width 10 height 10
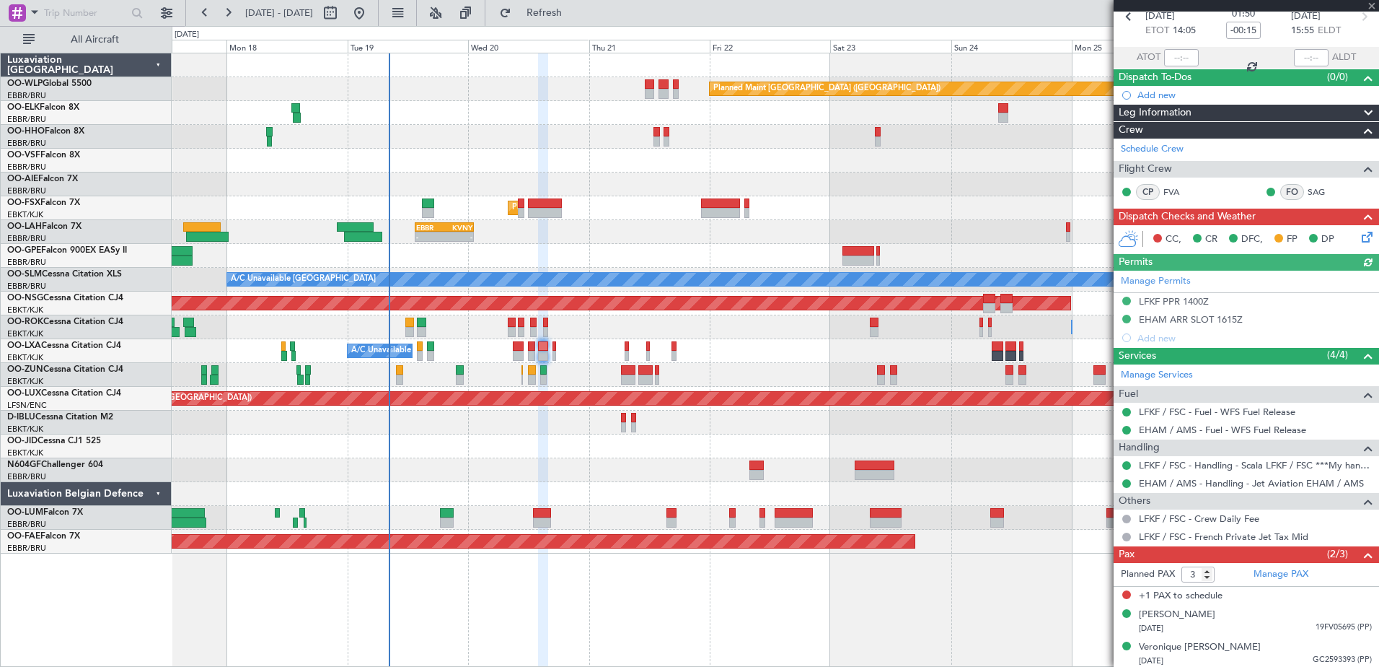
scroll to position [75, 0]
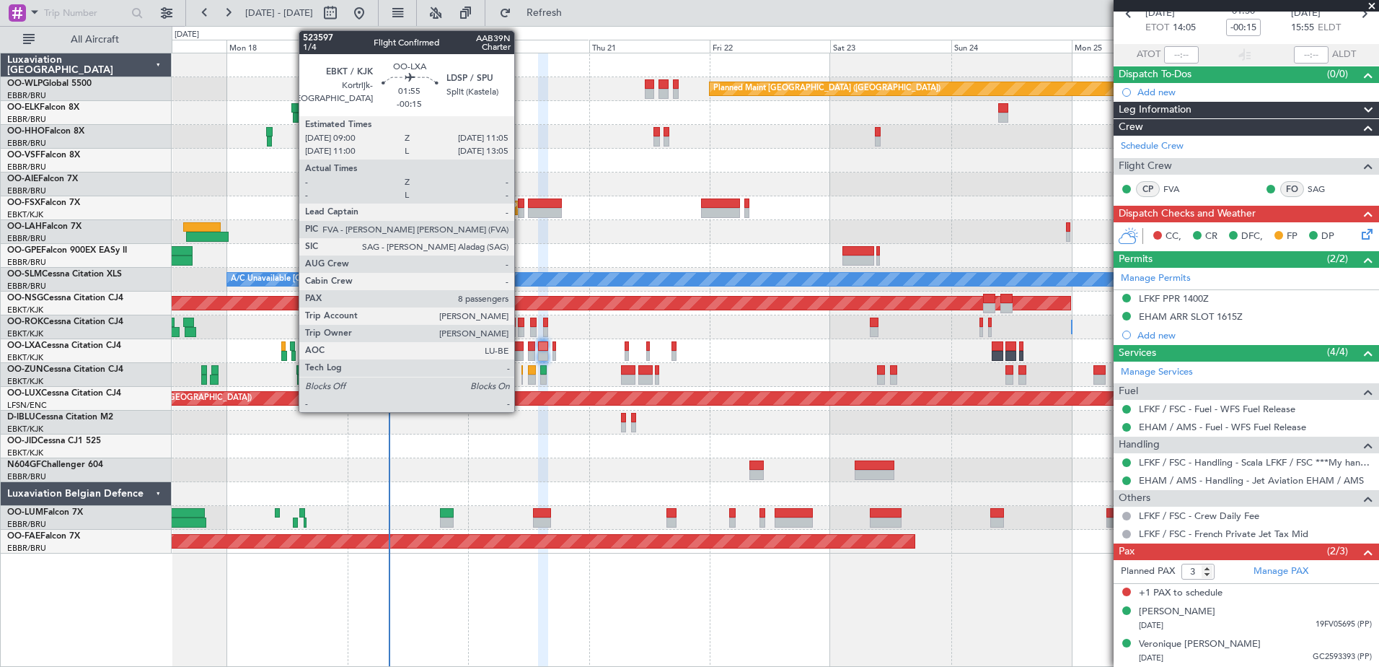
click at [521, 356] on div at bounding box center [518, 356] width 11 height 10
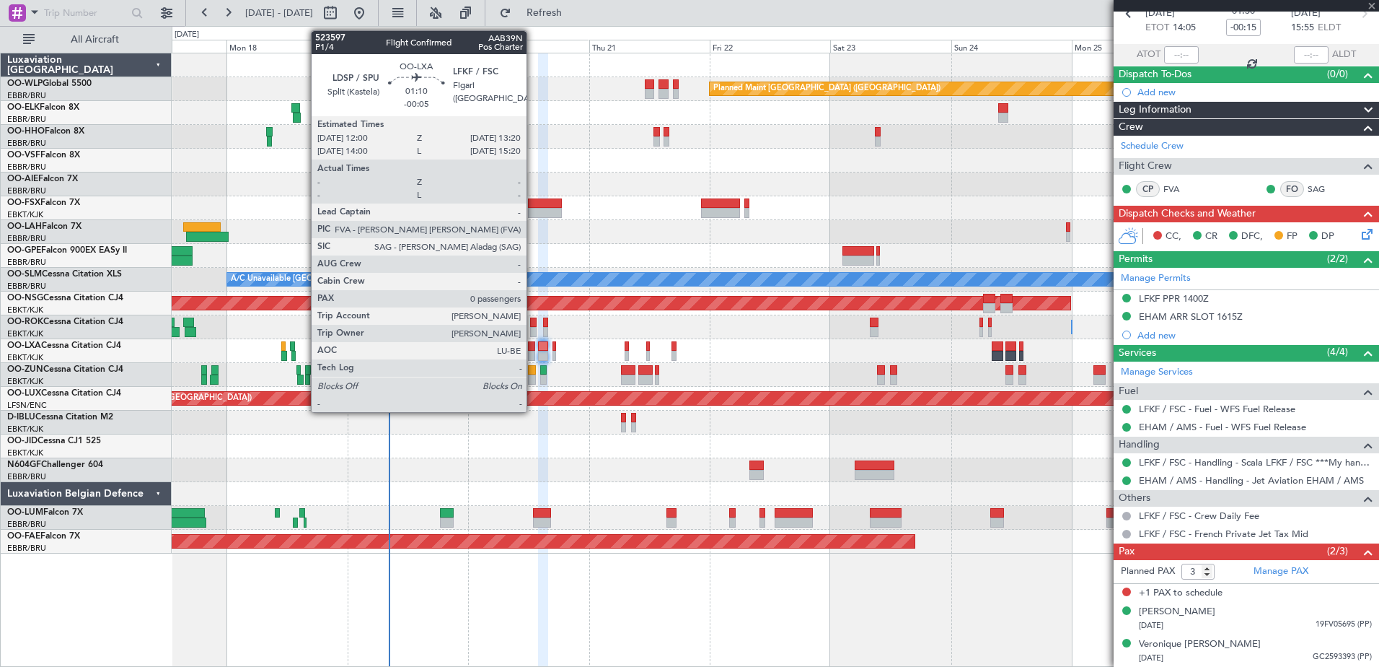
type input "8"
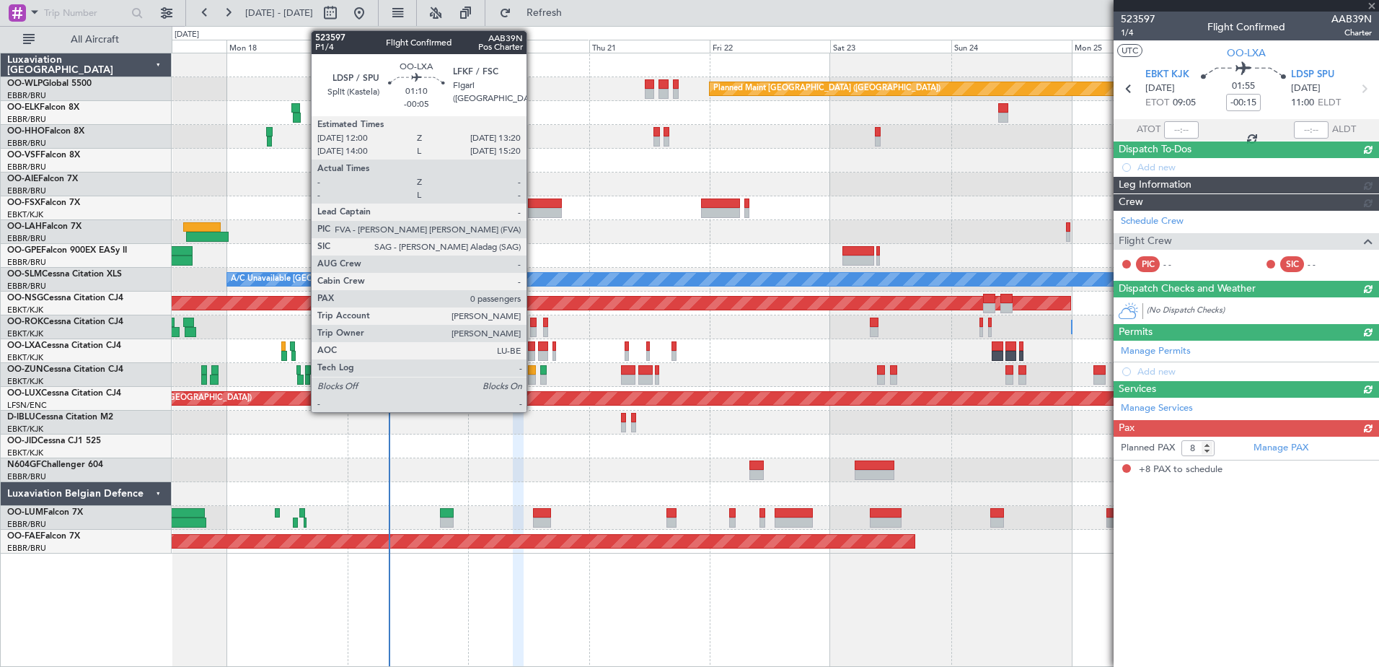
scroll to position [0, 0]
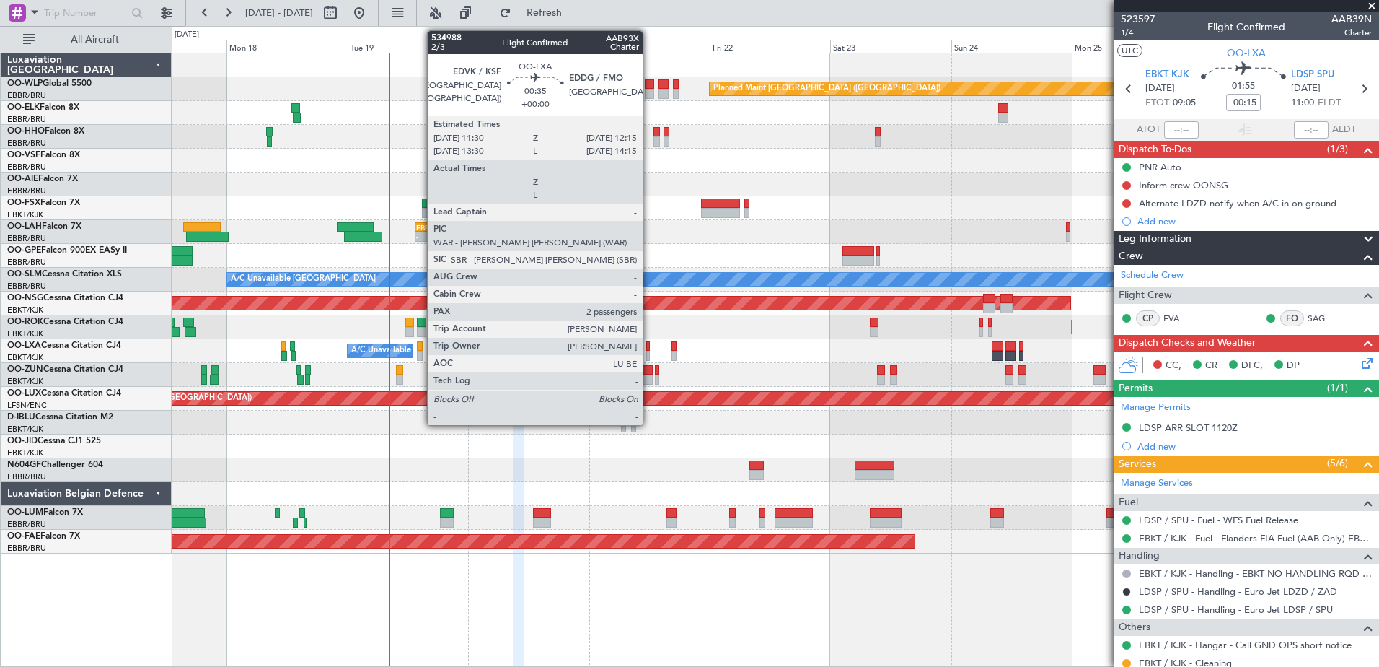
click at [649, 351] on div at bounding box center [648, 356] width 4 height 10
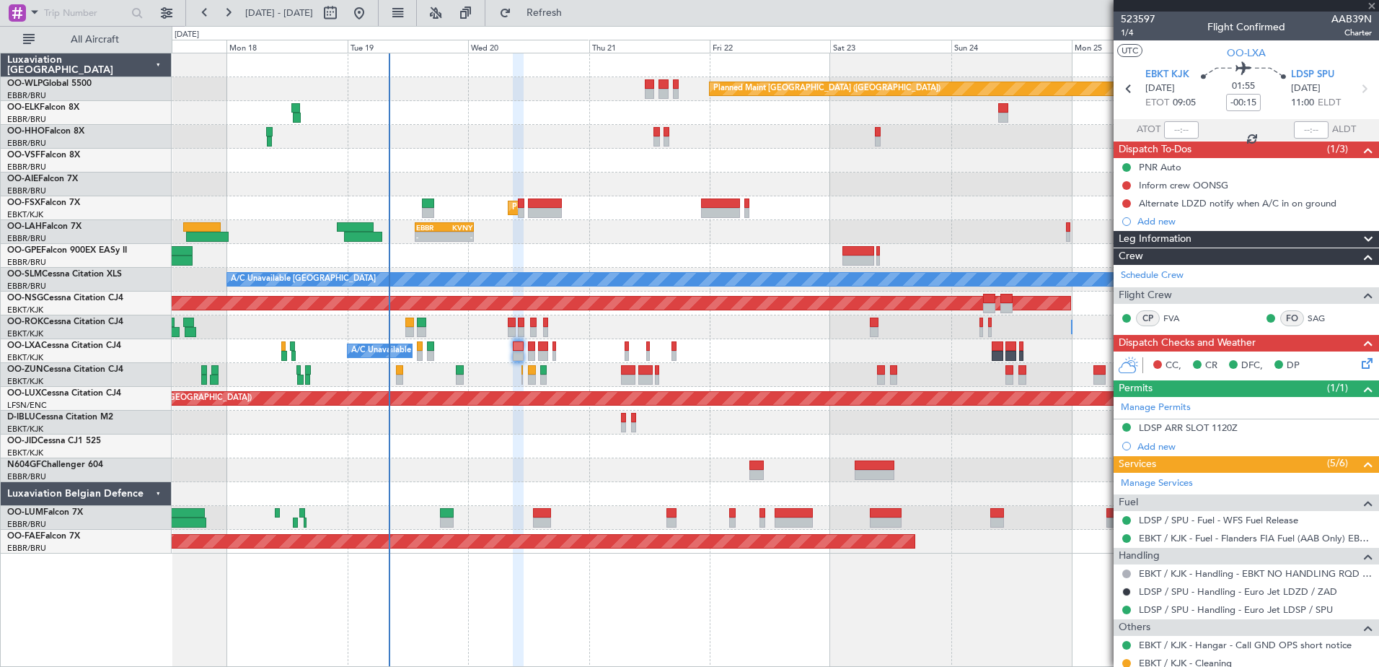
type input "2"
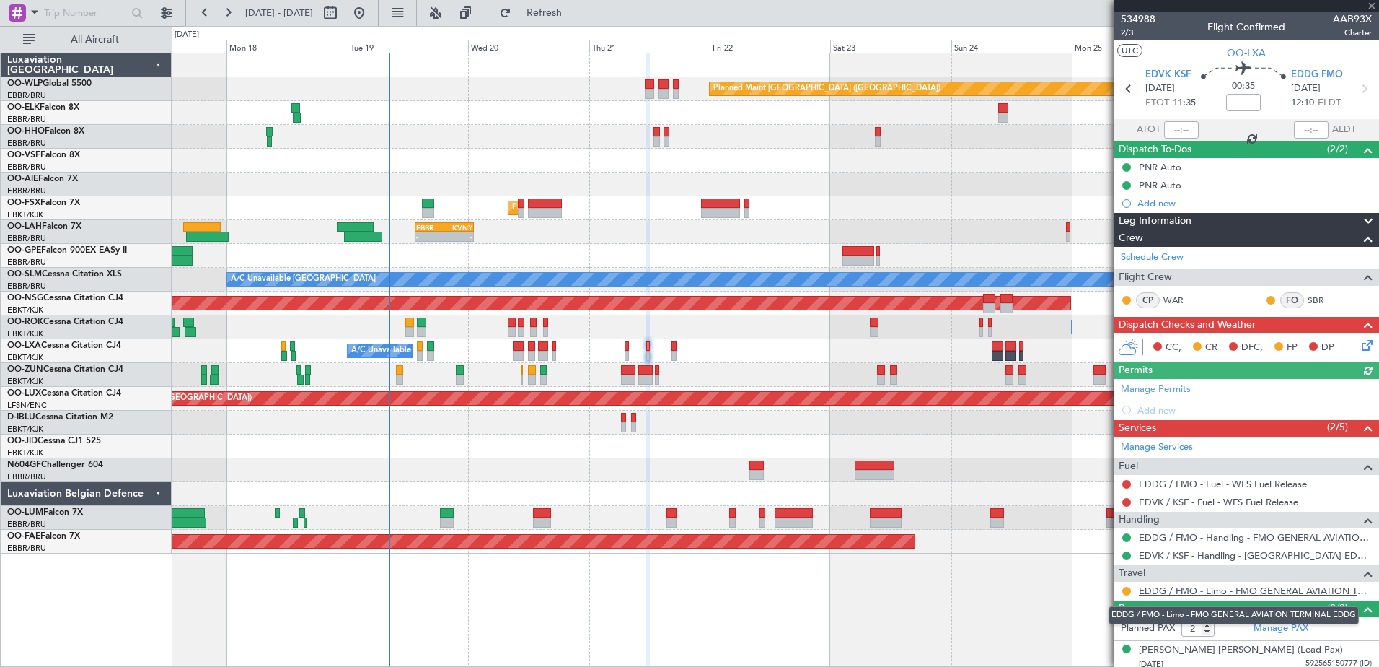
click at [1276, 593] on link "EDDG / FMO - Limo - FMO GENERAL AVIATION TERMINAL EDDG" at bounding box center [1255, 590] width 233 height 12
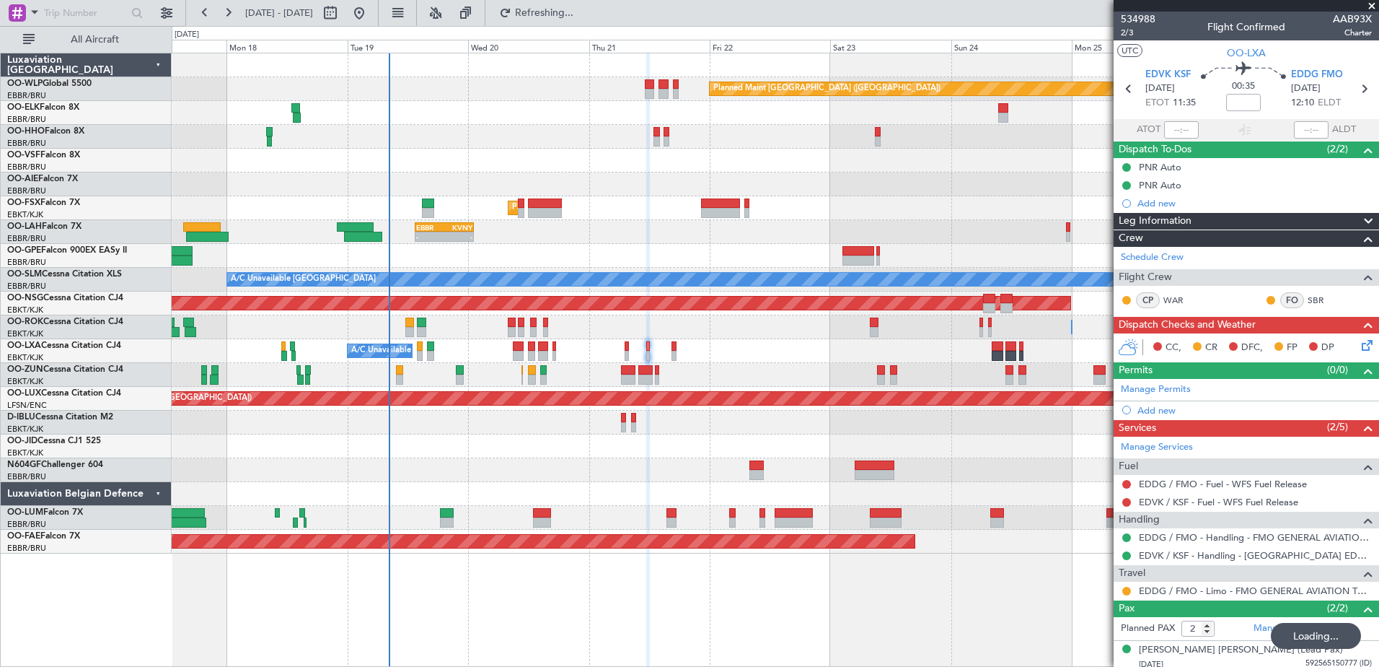
scroll to position [38, 0]
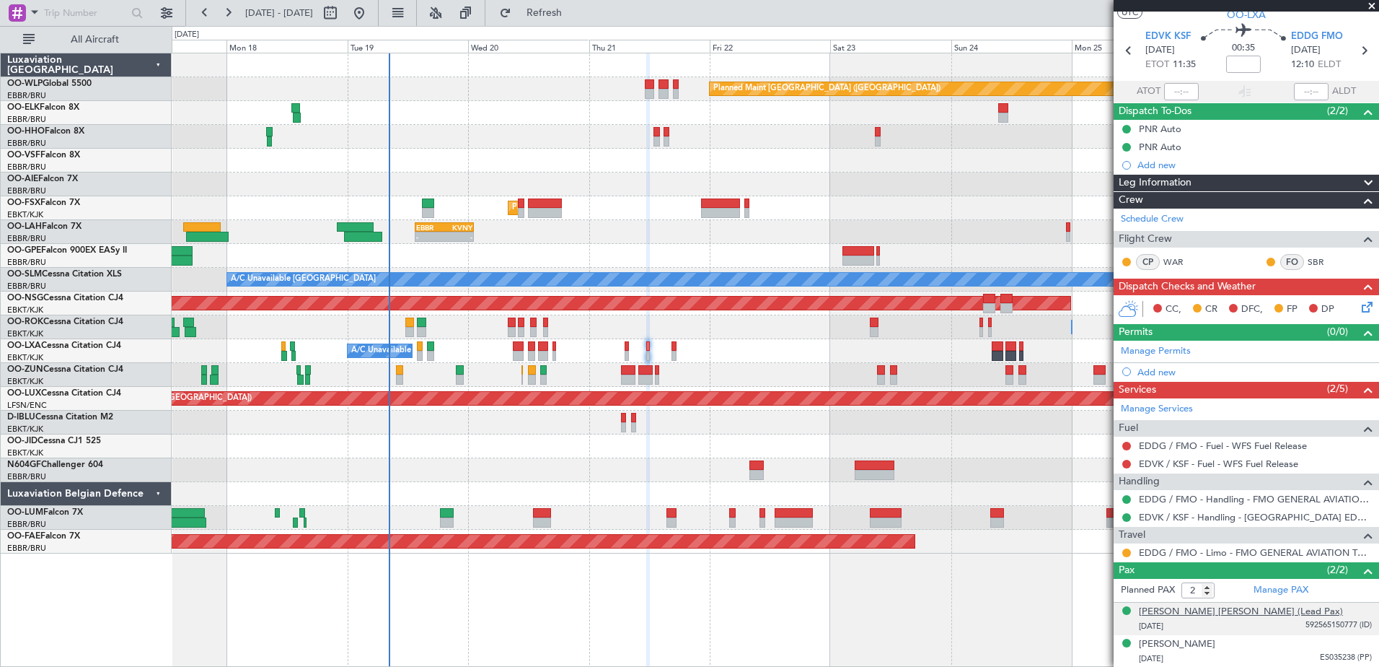
click at [1231, 610] on div "Steven Andre K Brouckaert (Lead Pax)" at bounding box center [1241, 612] width 204 height 14
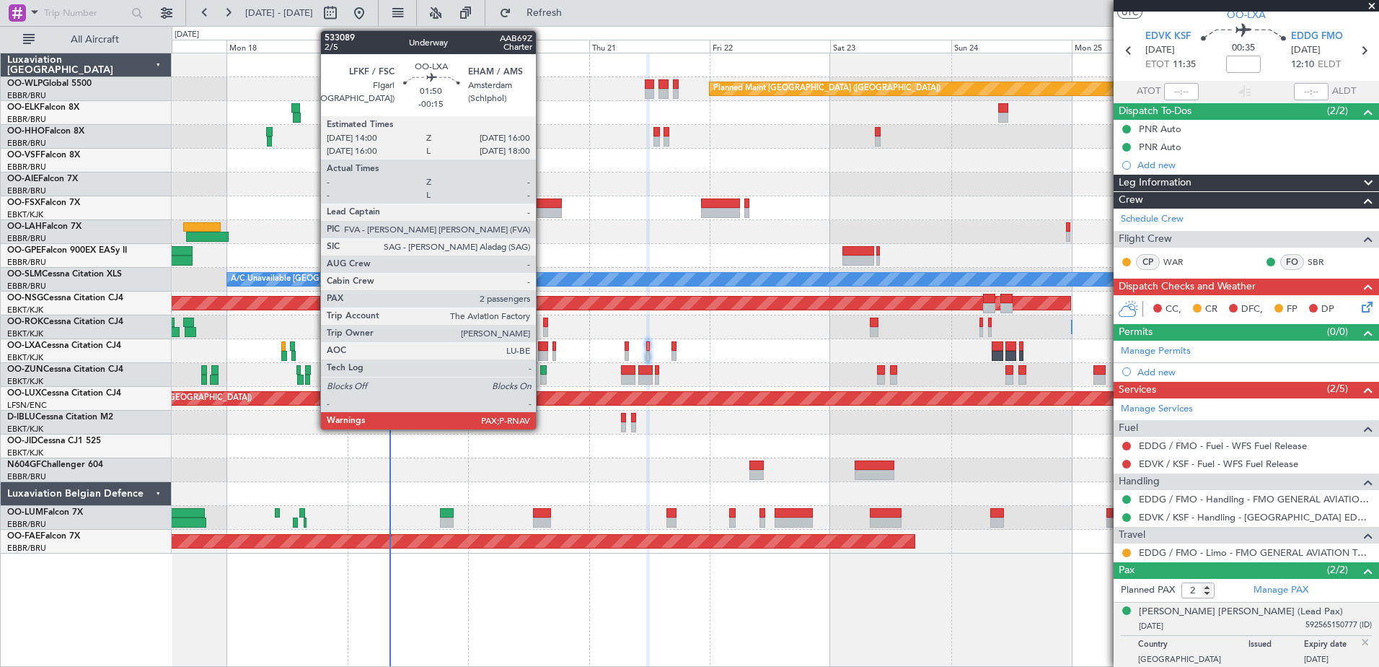
click at [543, 350] on div at bounding box center [543, 346] width 10 height 10
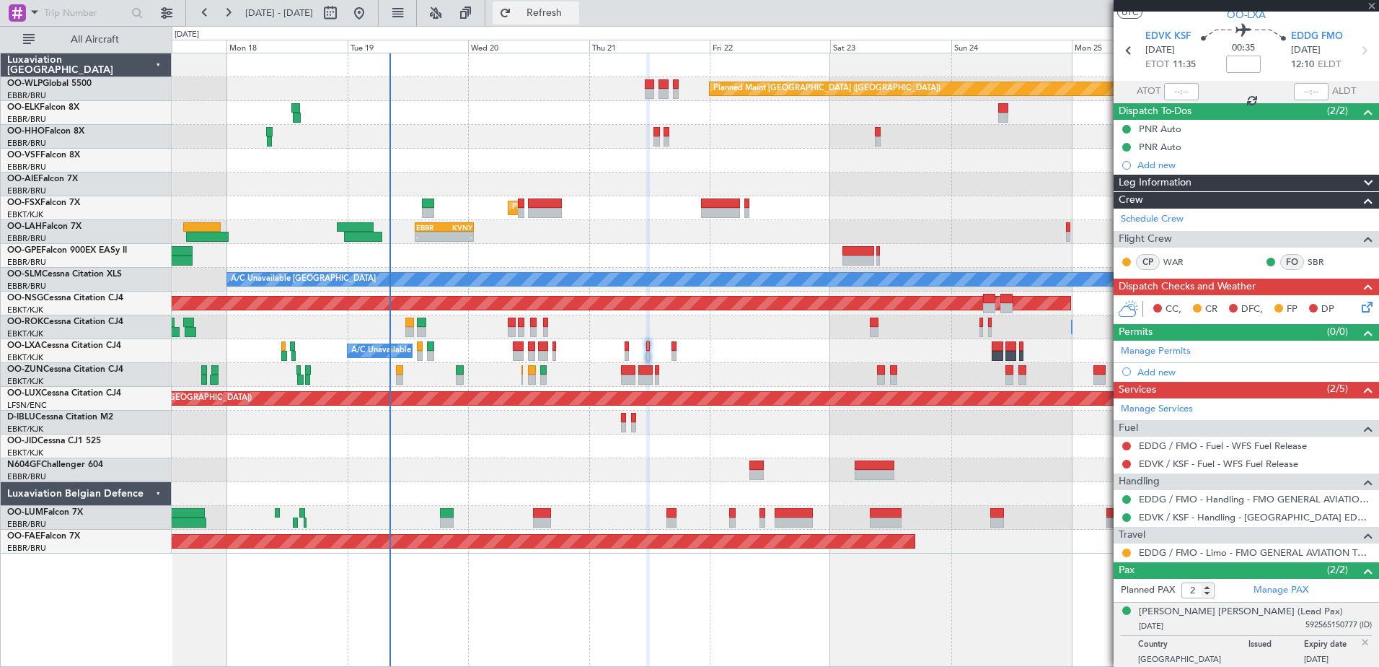
click at [579, 19] on button "Refresh" at bounding box center [536, 12] width 87 height 23
type input "-00:15"
type input "3"
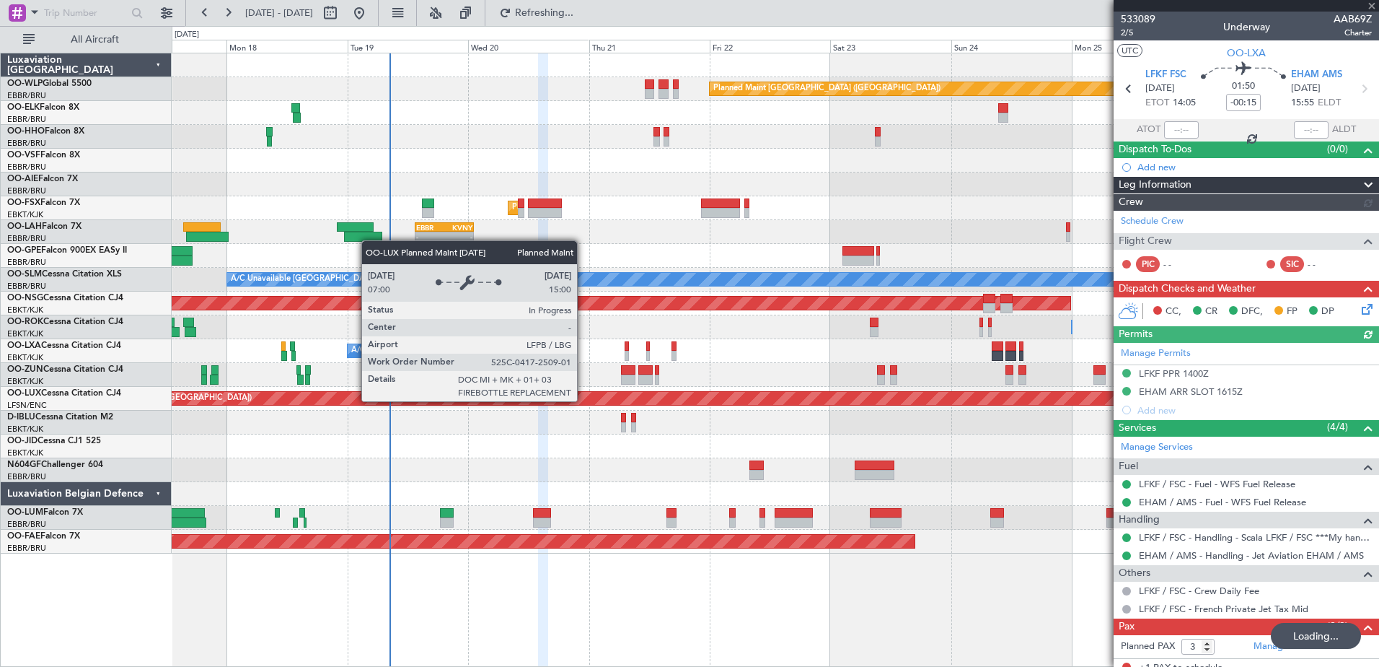
type input "2"
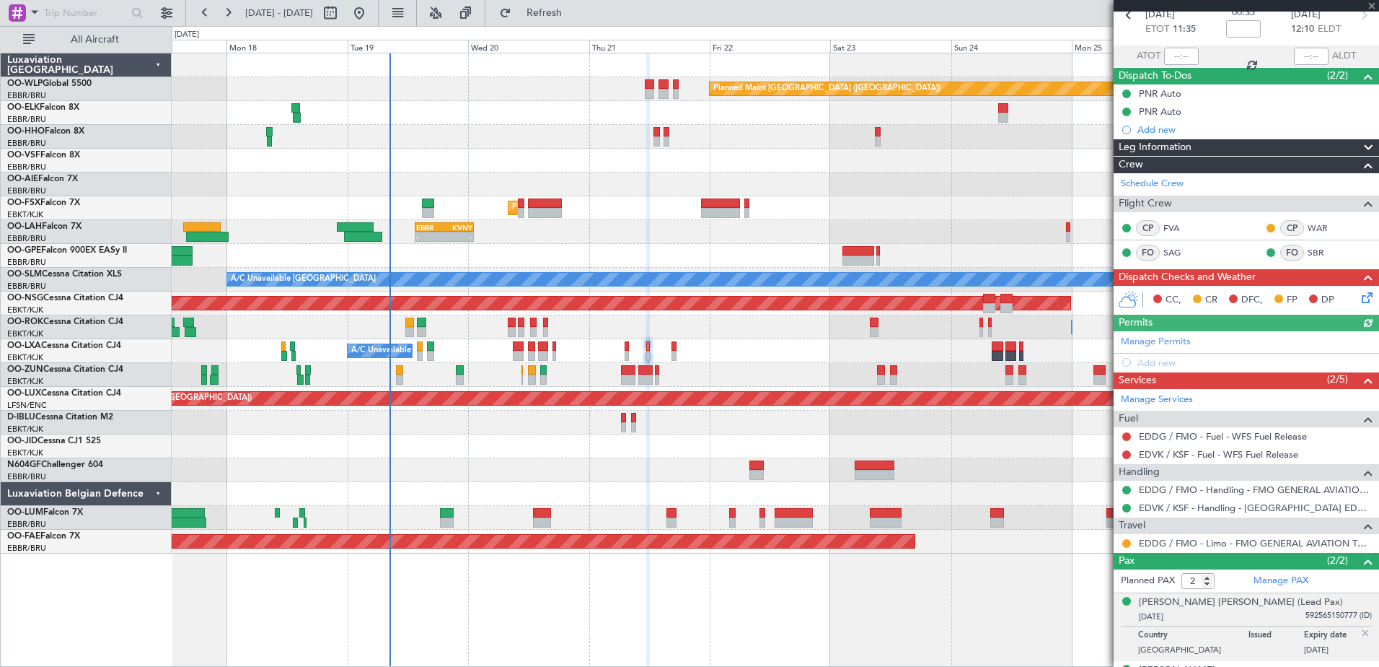
scroll to position [100, 0]
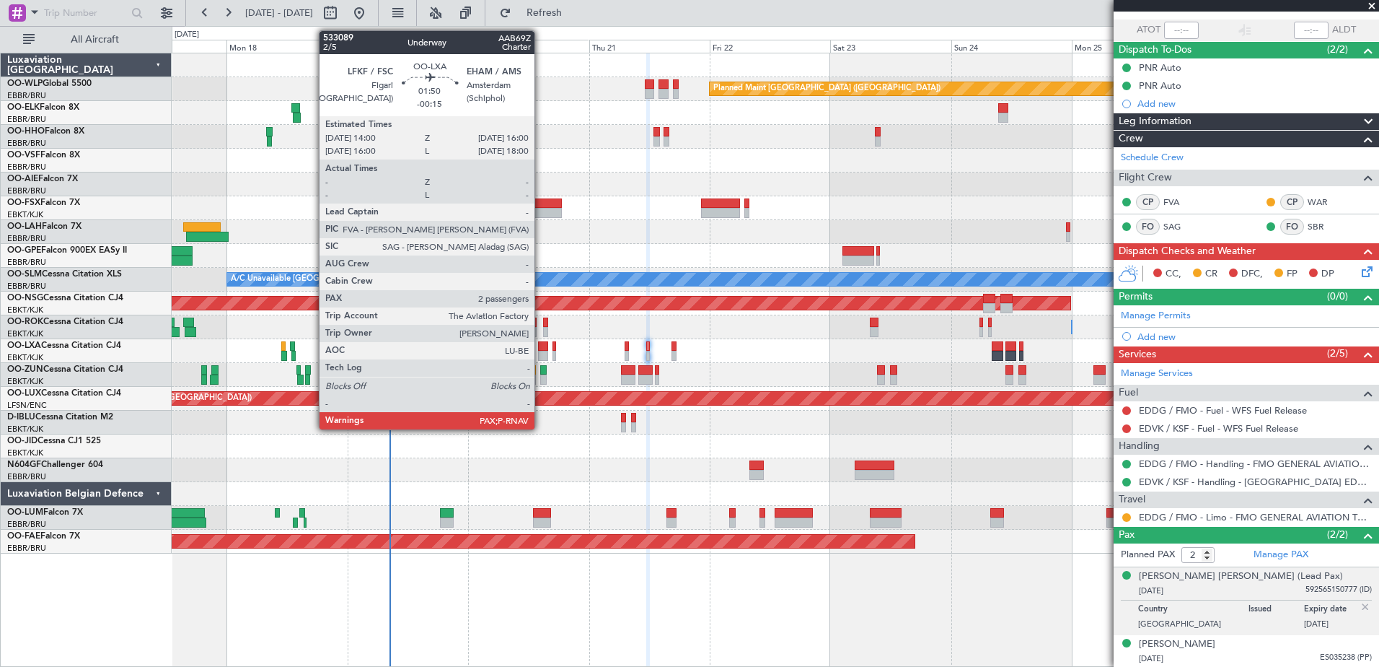
click at [542, 350] on div at bounding box center [543, 346] width 10 height 10
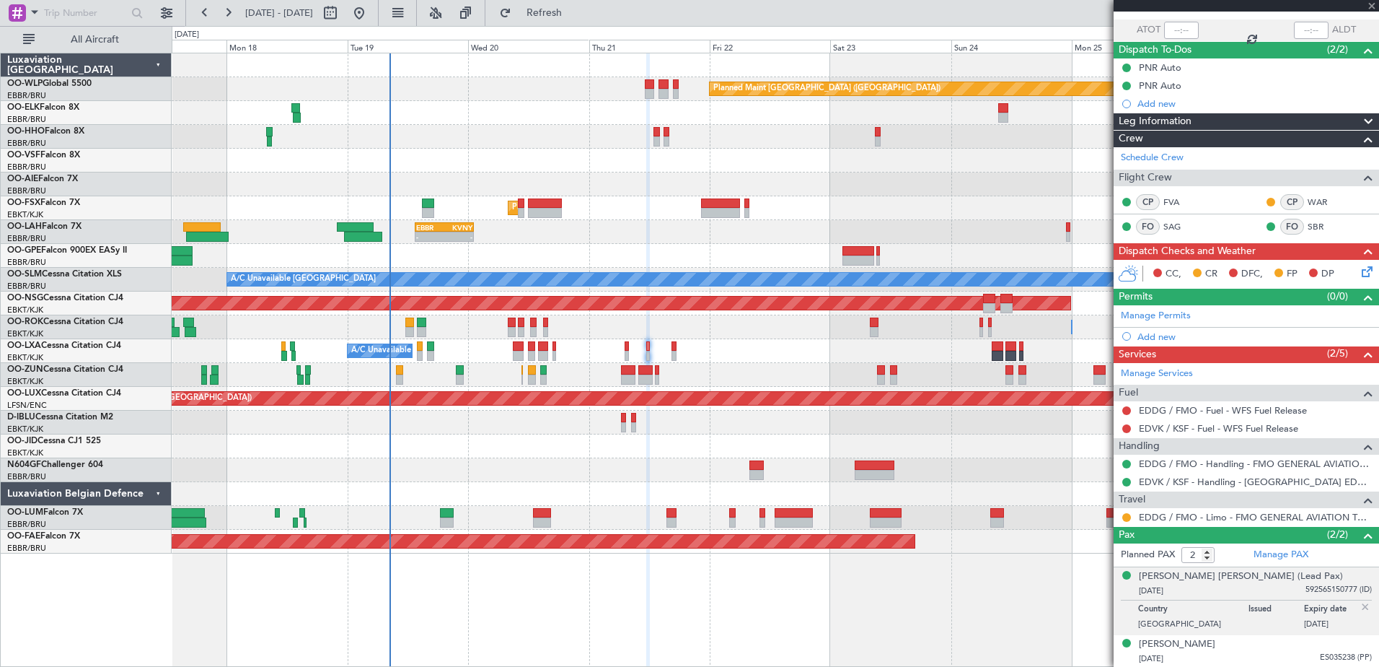
type input "-00:15"
type input "3"
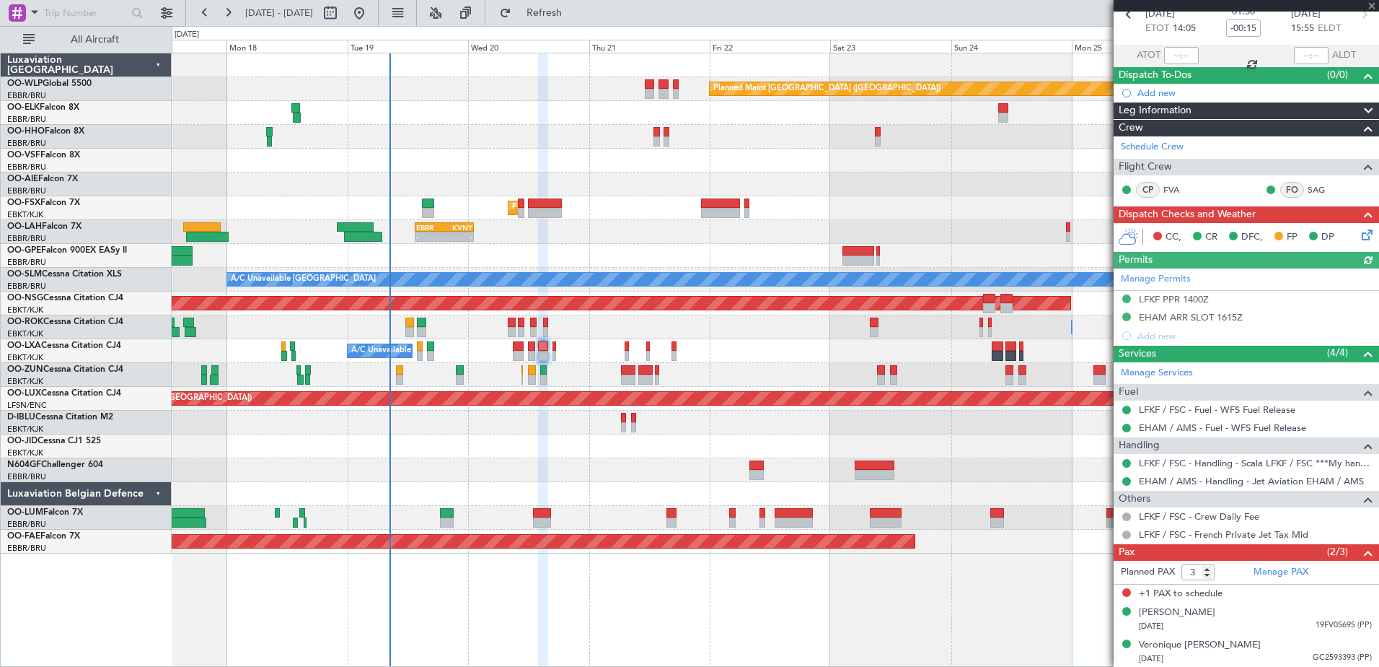
scroll to position [75, 0]
click at [568, 14] on span "Refresh" at bounding box center [544, 13] width 61 height 10
